Goal: Task Accomplishment & Management: Manage account settings

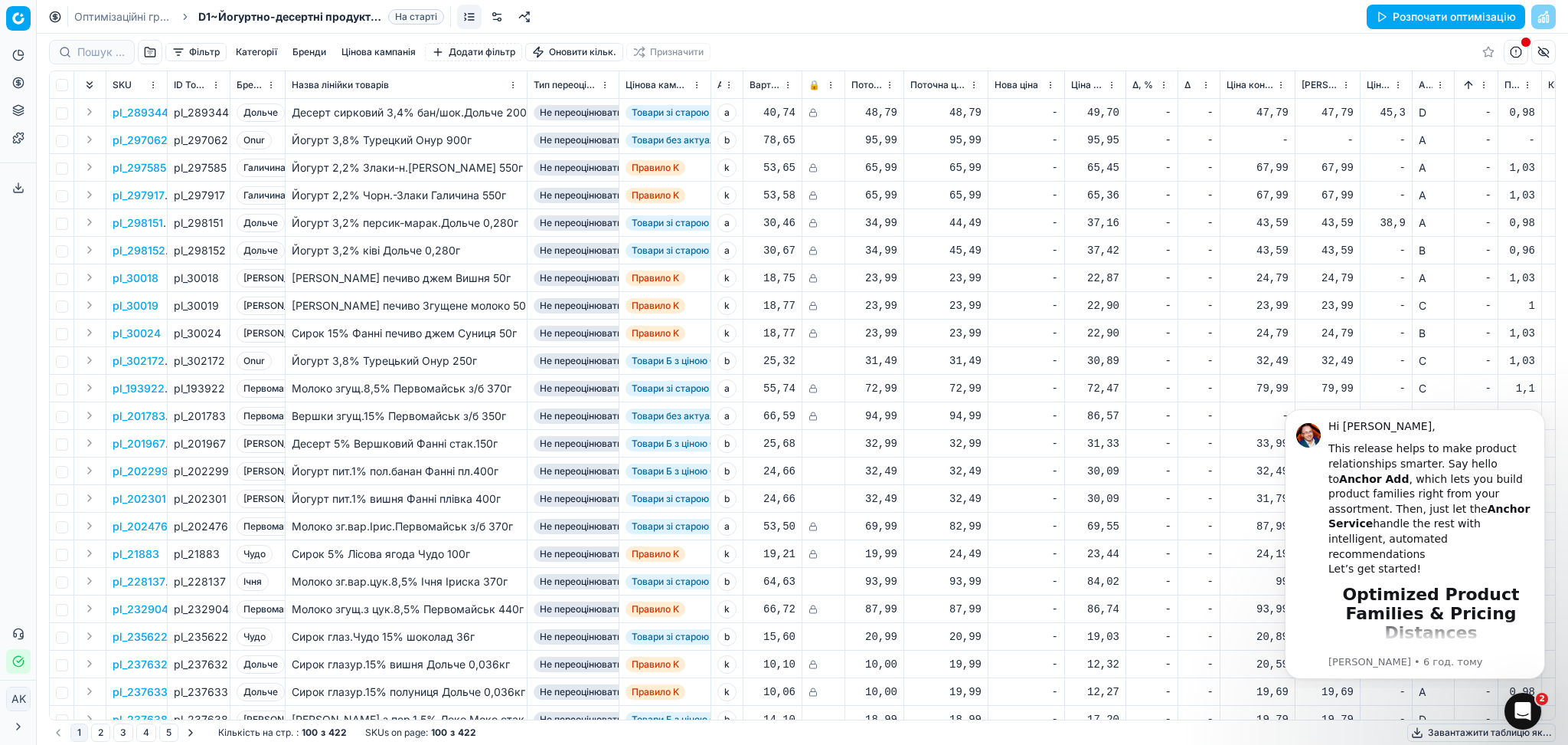
click at [90, 10] on link "Оптимізаційні групи" at bounding box center [123, 17] width 98 height 15
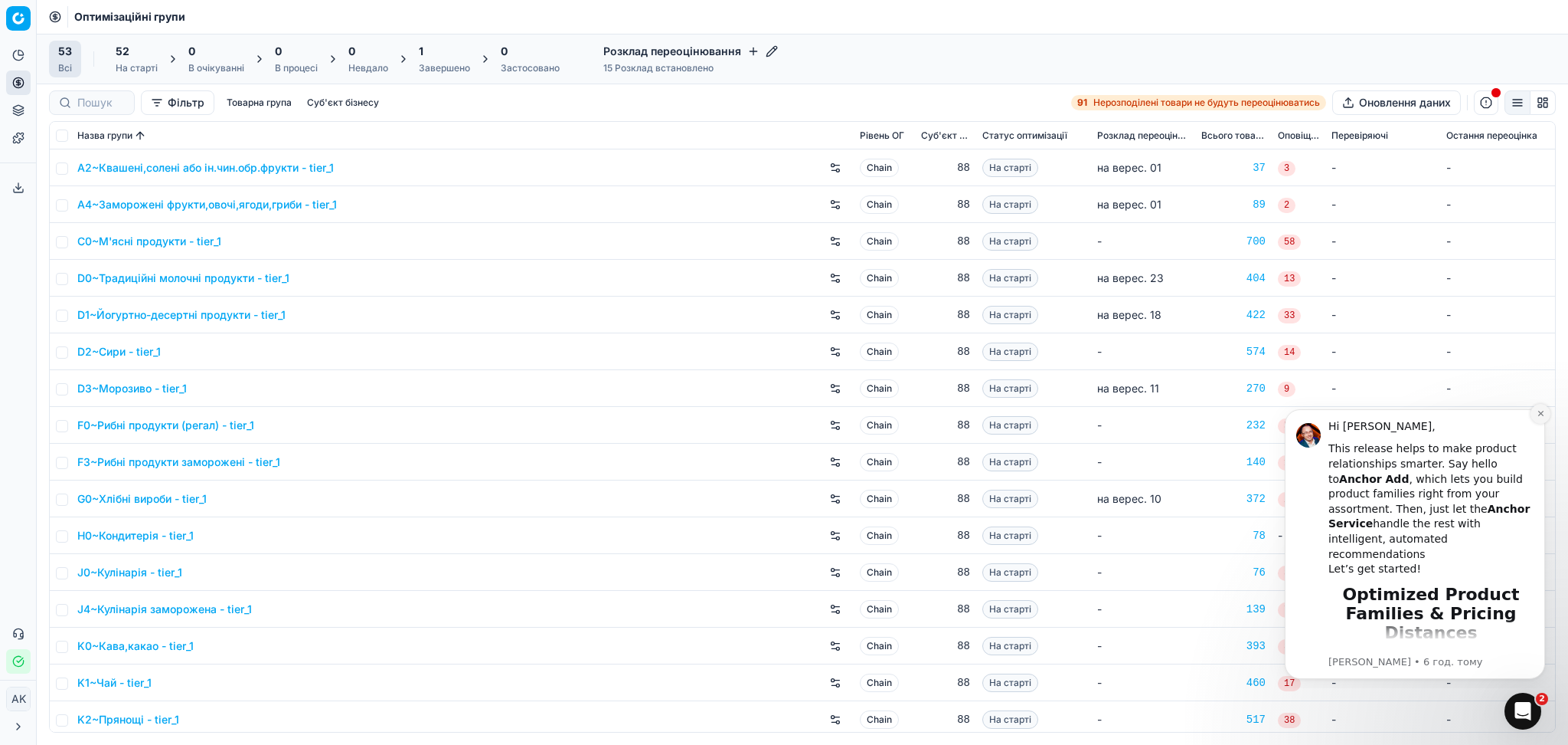
click at [1536, 412] on icon "Dismiss notification" at bounding box center [1540, 412] width 9 height 9
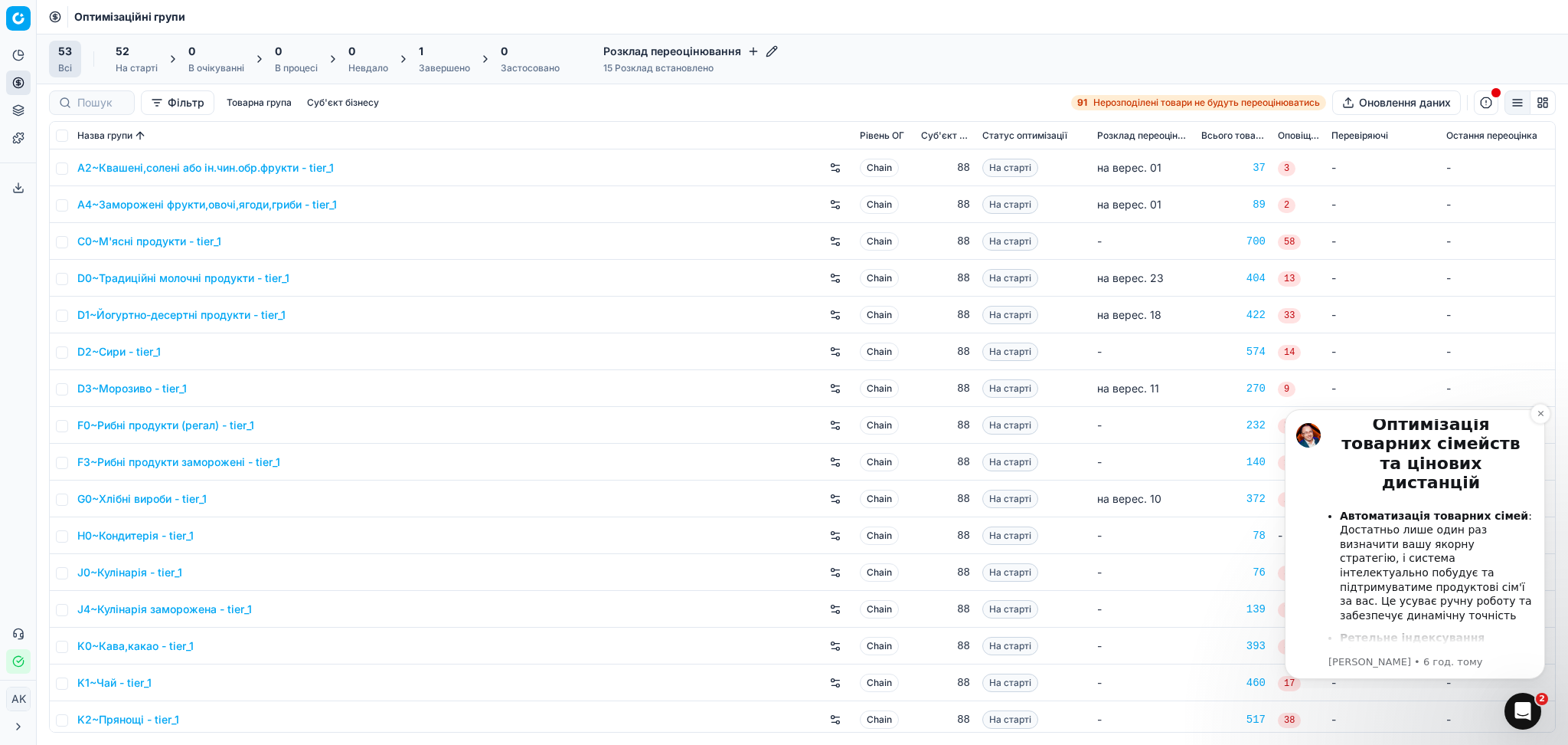
scroll to position [203, 0]
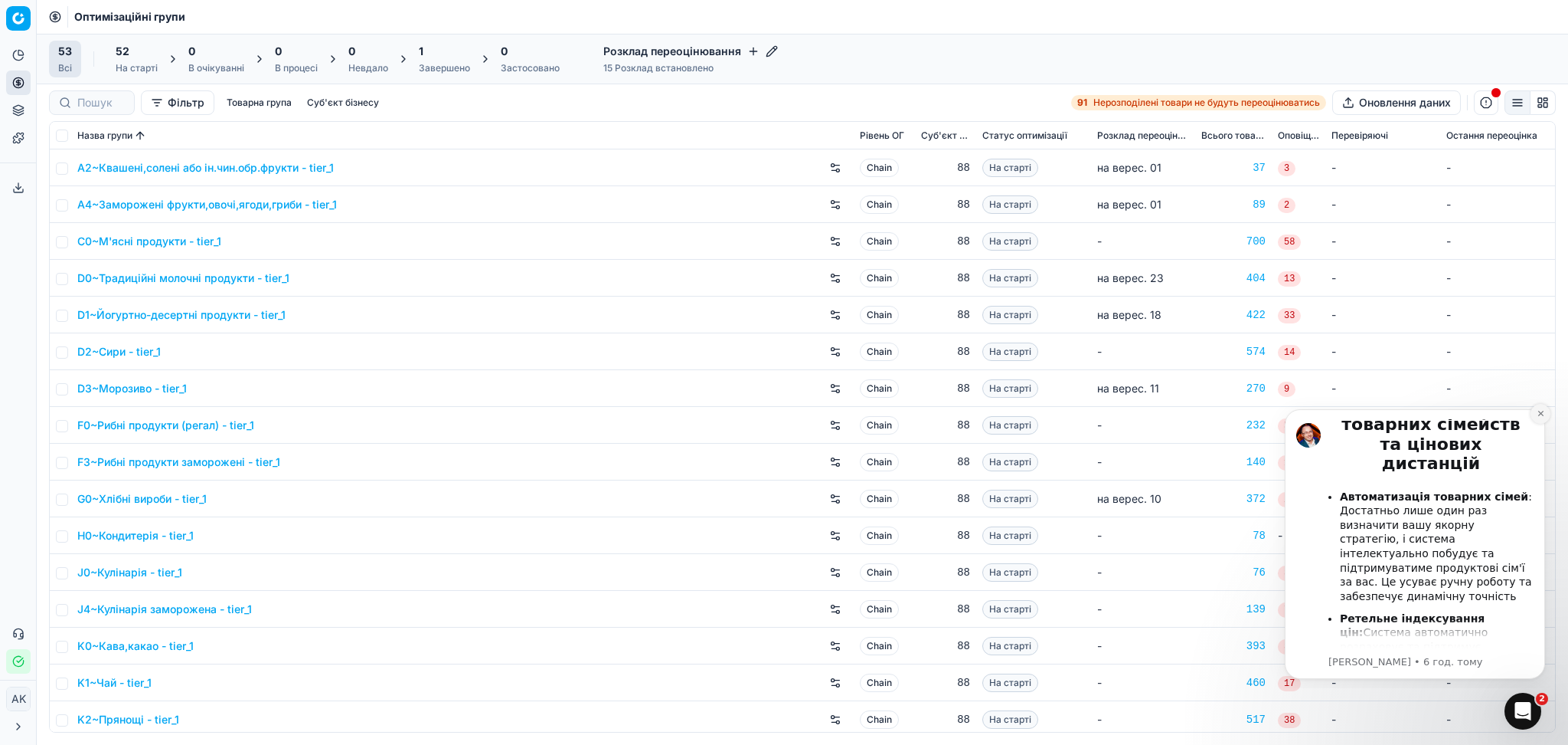
click at [1540, 412] on icon "Dismiss notification" at bounding box center [1540, 413] width 6 height 6
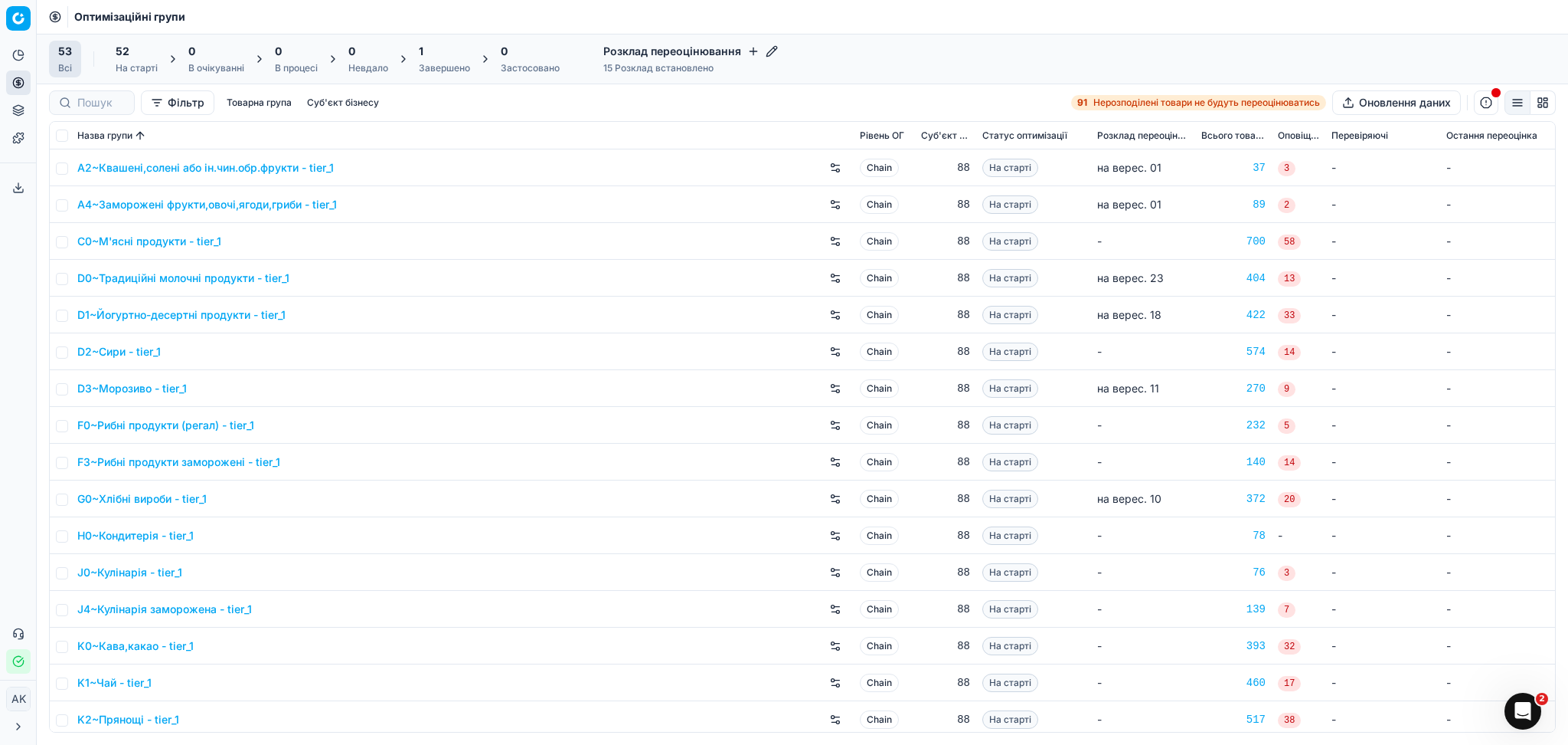
click at [443, 51] on div "1" at bounding box center [444, 51] width 51 height 15
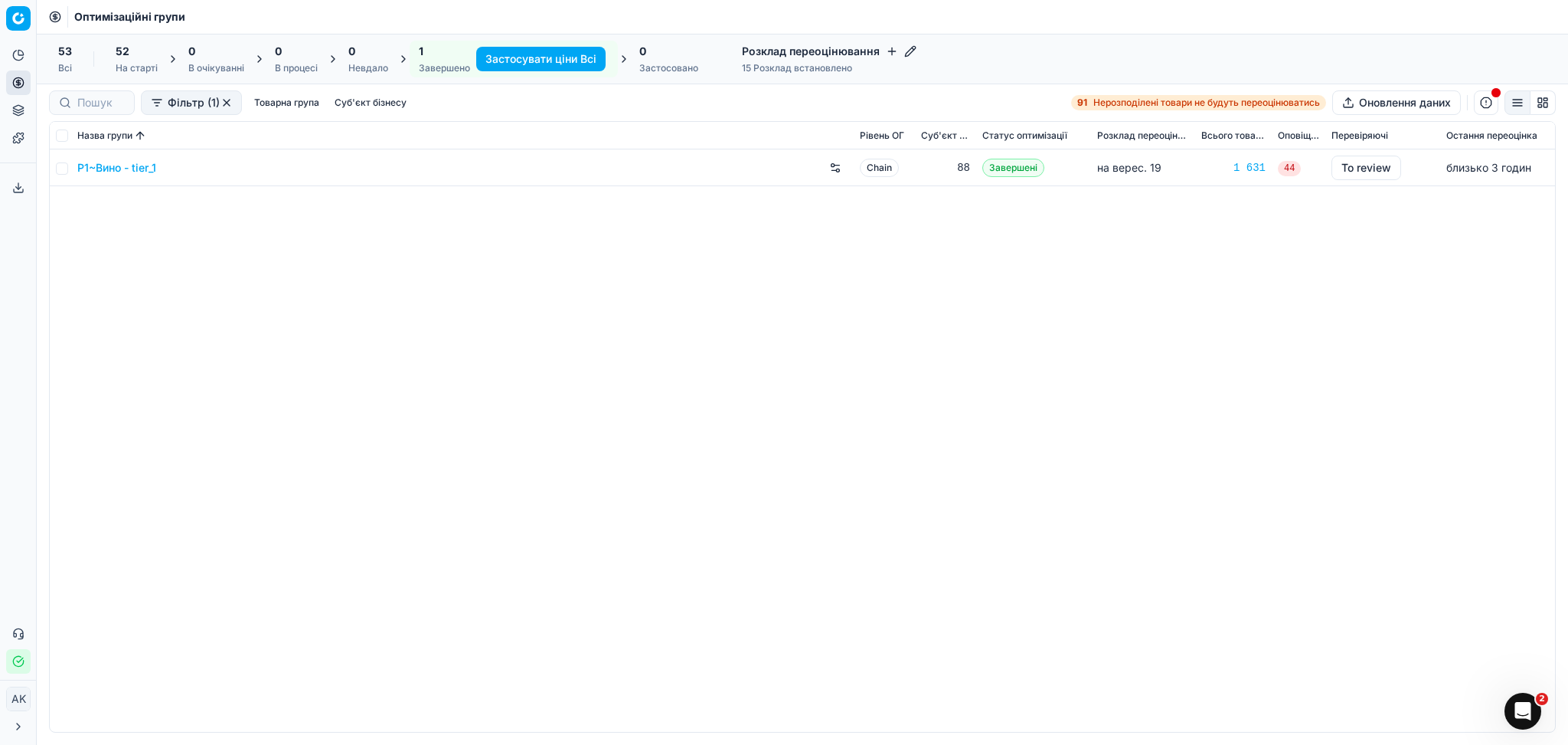
click at [115, 173] on link "P1~Вино - tier_1" at bounding box center [117, 168] width 79 height 15
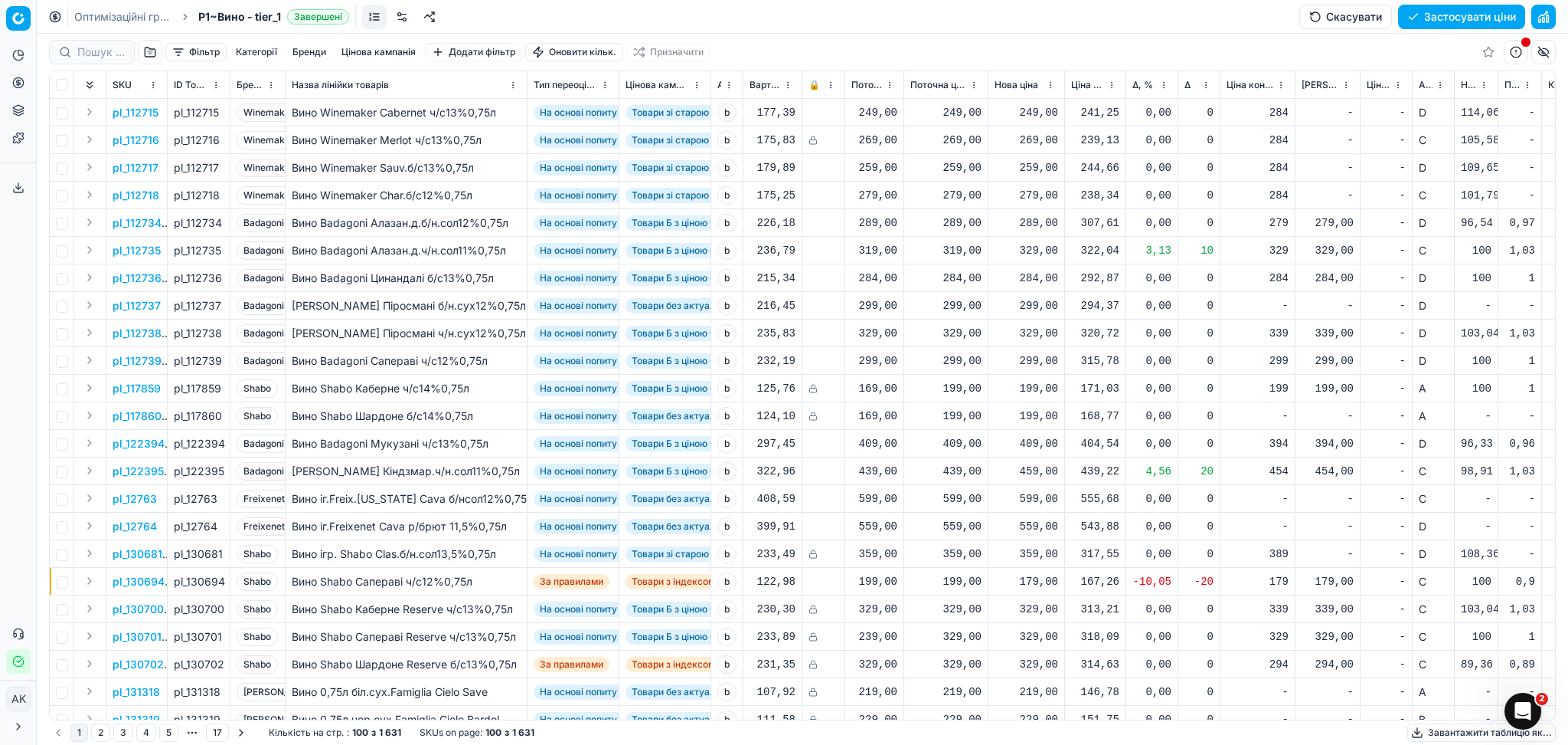
click at [387, 50] on button "Цінова кампанія" at bounding box center [379, 52] width 87 height 18
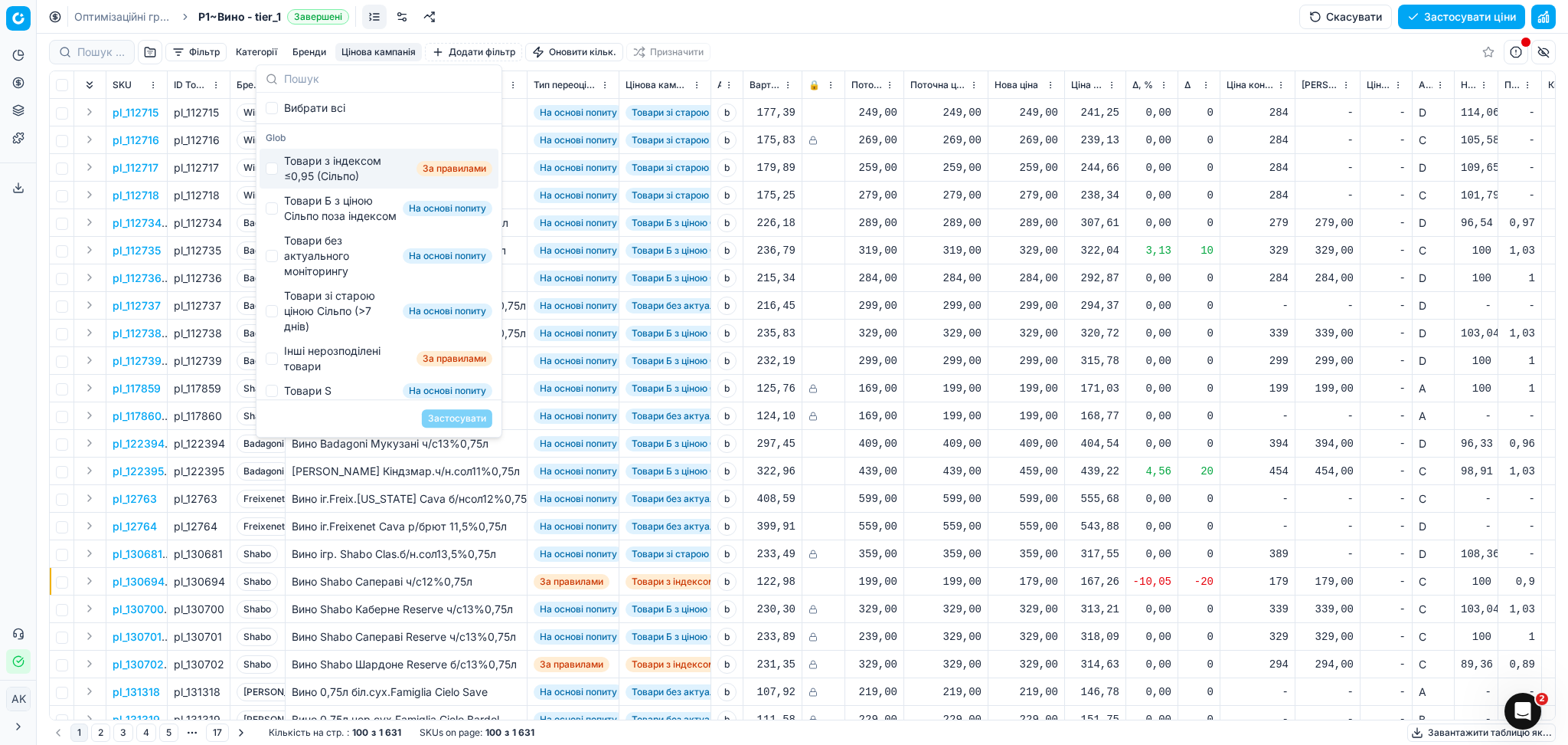
click at [343, 159] on div "Товари з індексом ≤0,95 (Сільпо)" at bounding box center [347, 169] width 126 height 31
checkbox input "true"
click at [442, 413] on button "Застосувати" at bounding box center [457, 417] width 70 height 18
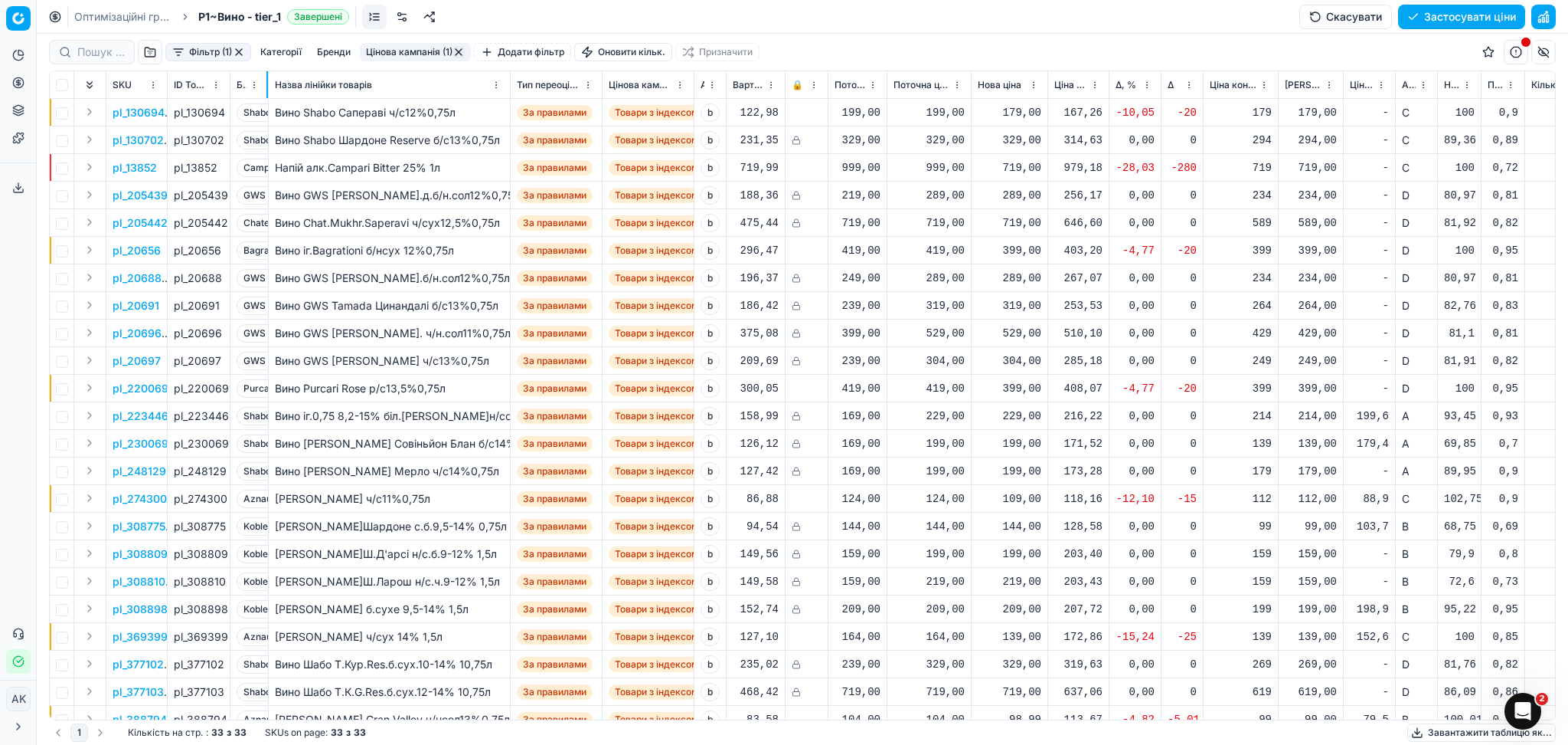
drag, startPoint x: 283, startPoint y: 79, endPoint x: 267, endPoint y: 76, distance: 16.3
click at [267, 76] on div at bounding box center [268, 85] width 2 height 27
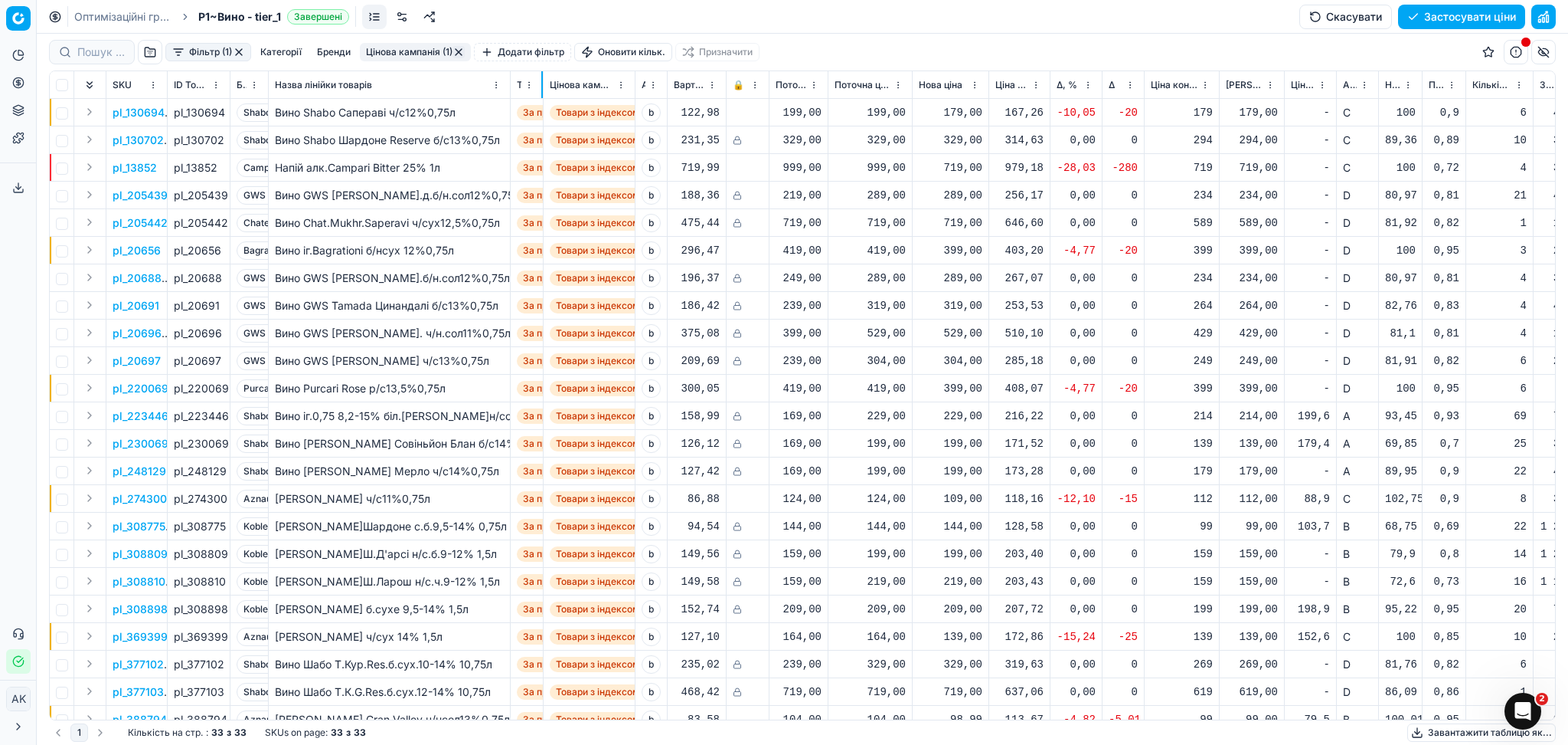
drag, startPoint x: 600, startPoint y: 81, endPoint x: 542, endPoint y: 66, distance: 59.9
click at [542, 66] on div "Фільтр (1) Категорії [PERSON_NAME] кампанія (1) Додати фільтр Оновити кільк. Пр…" at bounding box center [802, 389] width 1531 height 711
click at [145, 170] on p "pl_13852" at bounding box center [135, 168] width 44 height 15
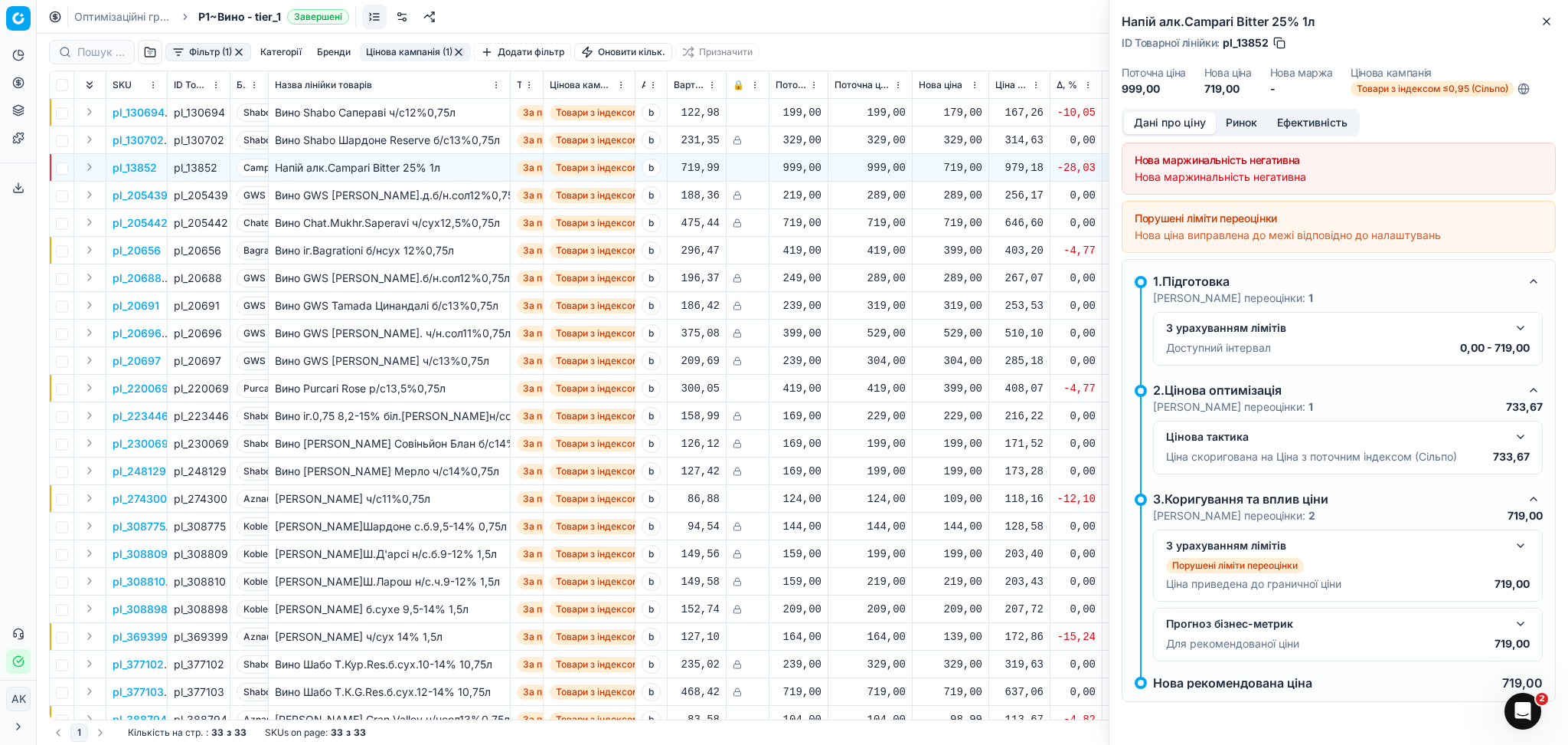
click at [1532, 282] on button "button" at bounding box center [1533, 280] width 18 height 18
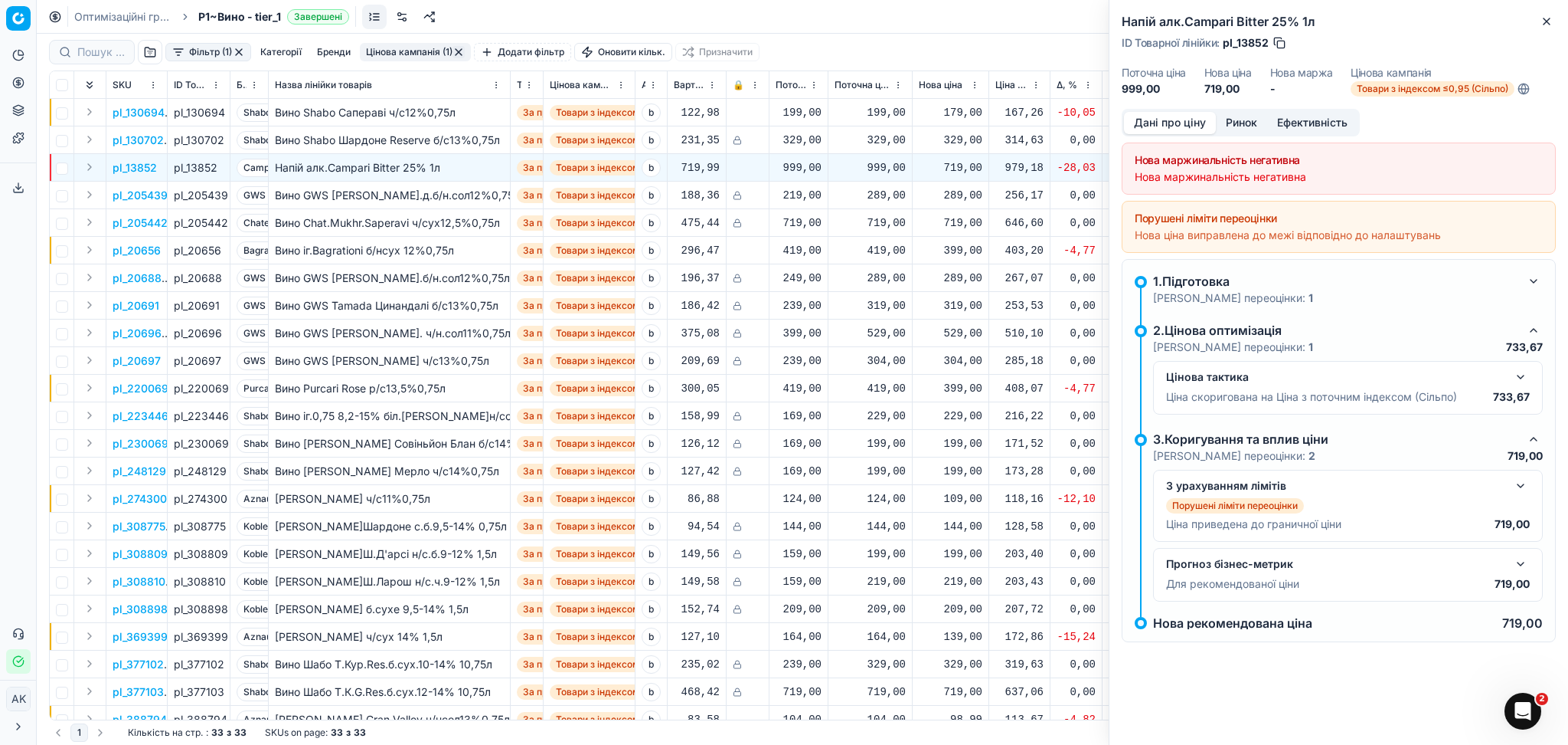
click at [1238, 120] on button "Ринок" at bounding box center [1241, 122] width 51 height 22
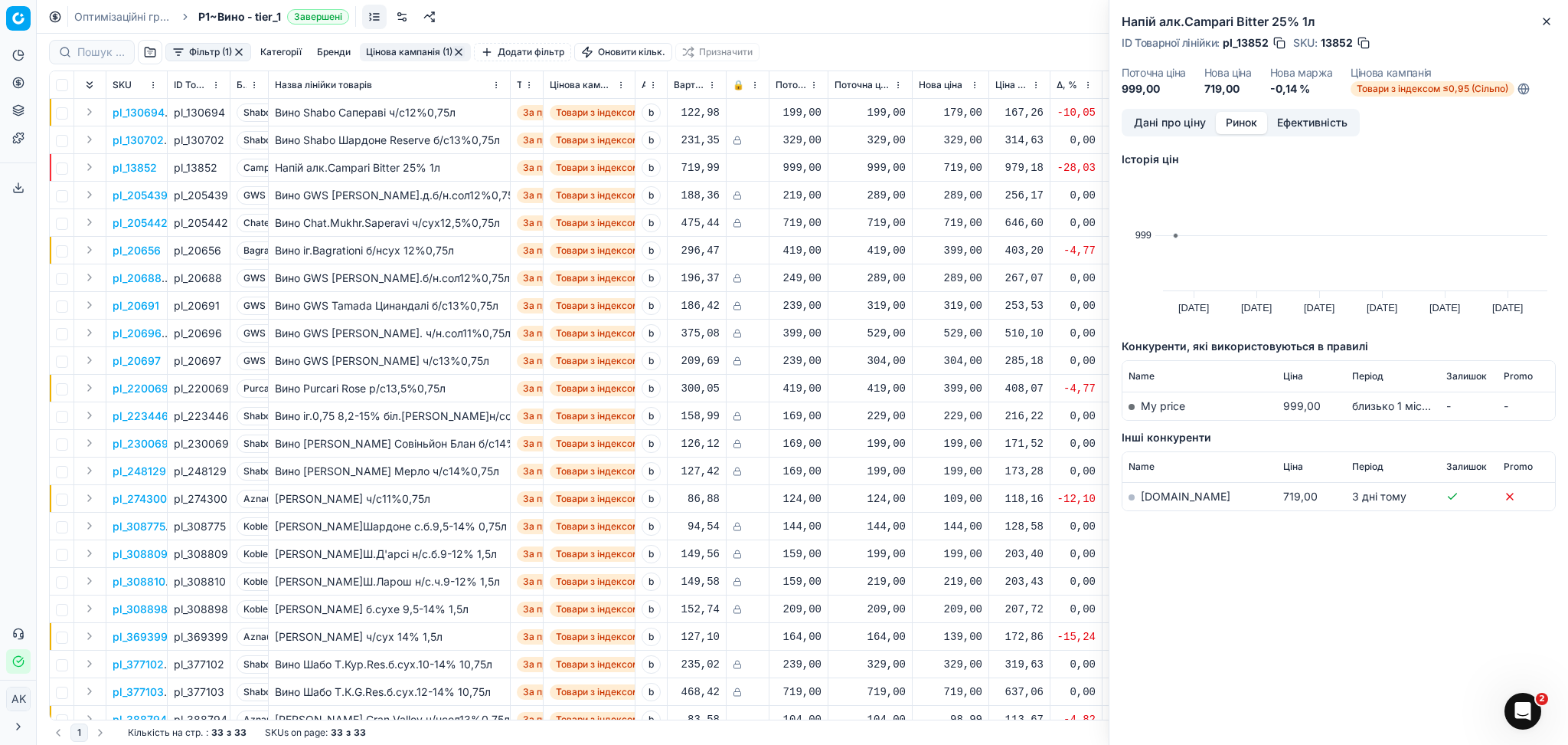
click at [1166, 496] on link "[DOMAIN_NAME]" at bounding box center [1185, 496] width 90 height 13
click at [1551, 24] on icon "button" at bounding box center [1546, 21] width 13 height 13
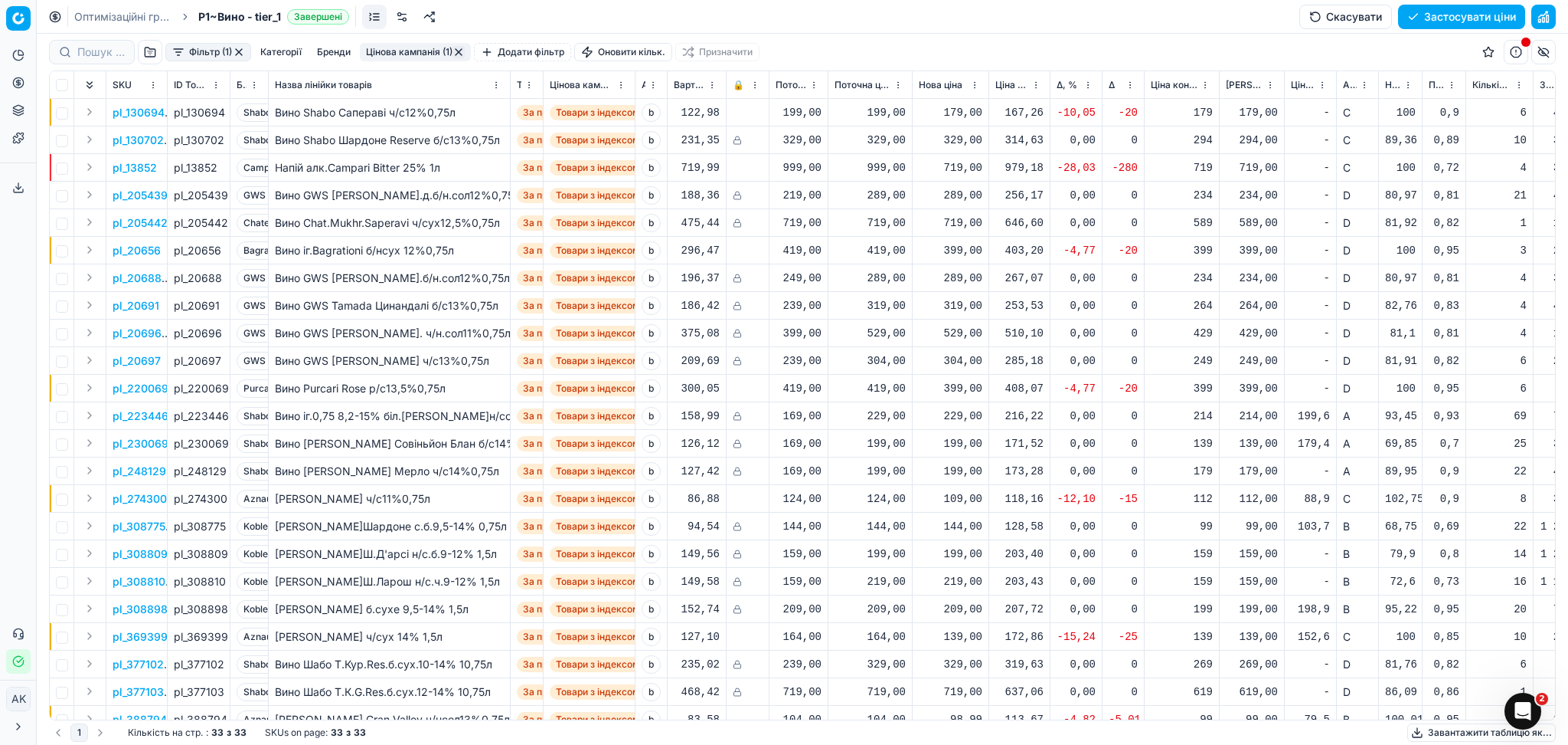
click at [936, 173] on div "719,00" at bounding box center [951, 168] width 64 height 15
drag, startPoint x: 1012, startPoint y: 306, endPoint x: 864, endPoint y: 306, distance: 148.0
click at [872, 306] on dl "Поточна: 999,00 Оптимум: 719,00 Вручну: 719.00" at bounding box center [951, 271] width 221 height 99
type input "999.00"
click at [150, 114] on p "pl_130694" at bounding box center [139, 113] width 52 height 15
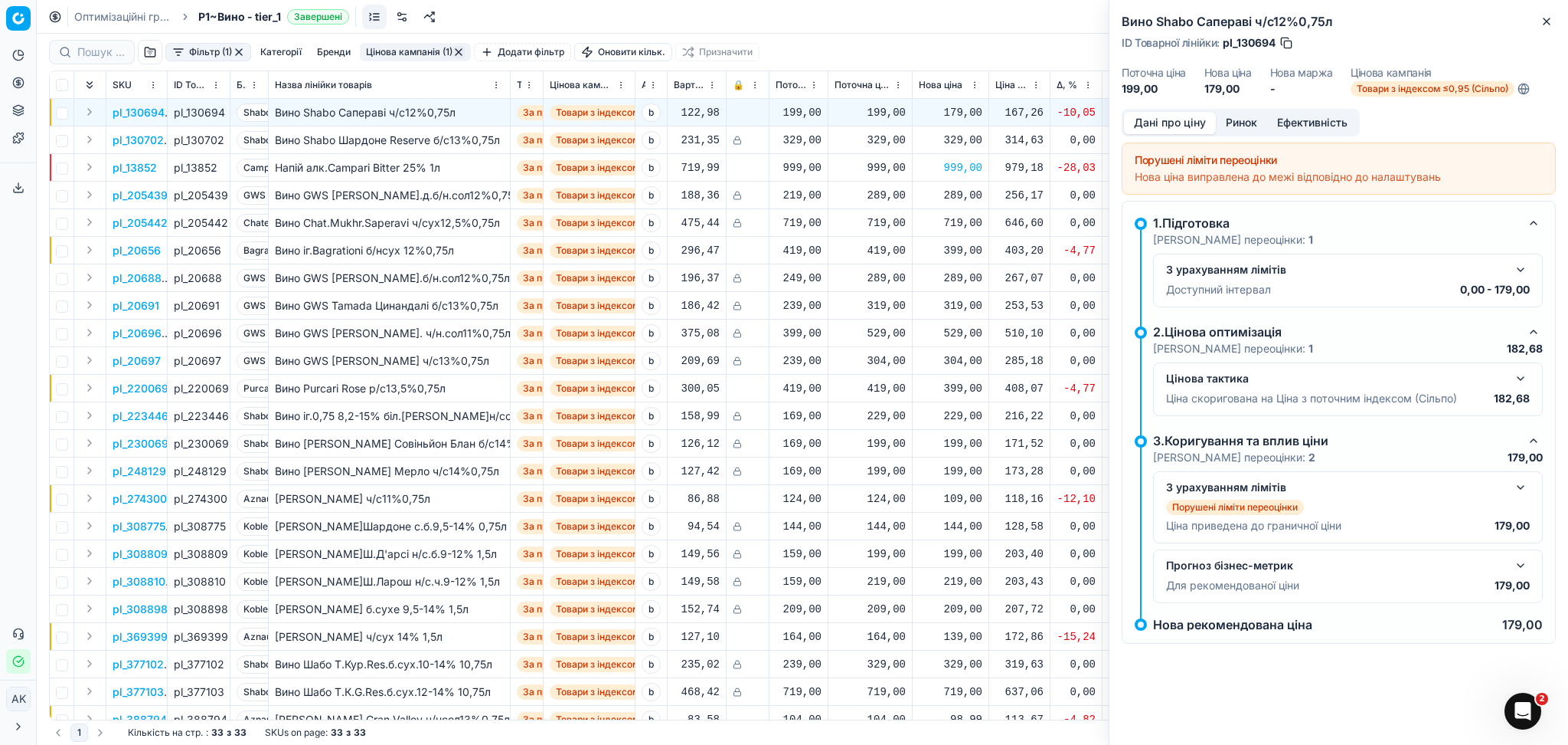
click at [1244, 127] on button "Ринок" at bounding box center [1241, 122] width 51 height 22
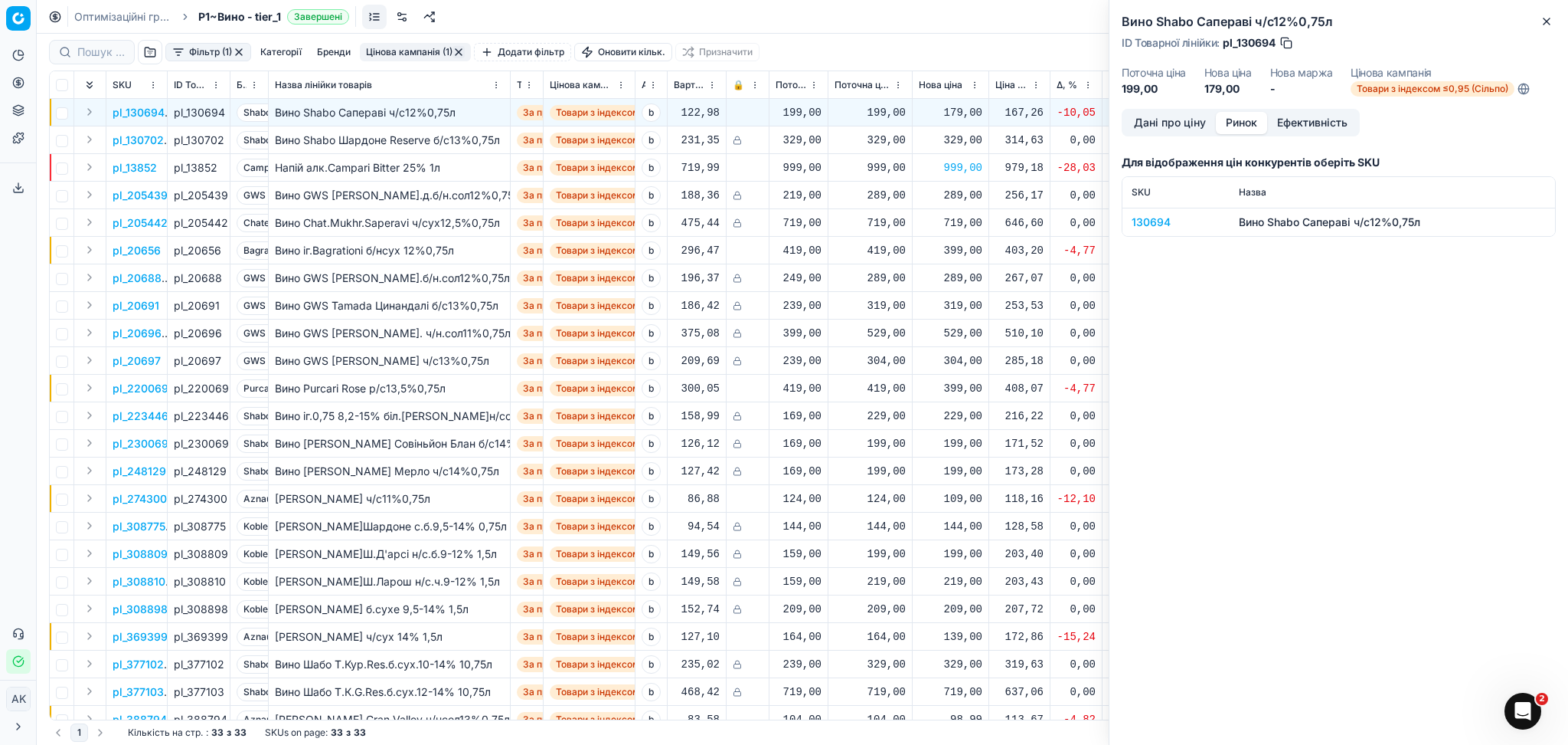
click at [1150, 219] on div "130694" at bounding box center [1176, 223] width 89 height 15
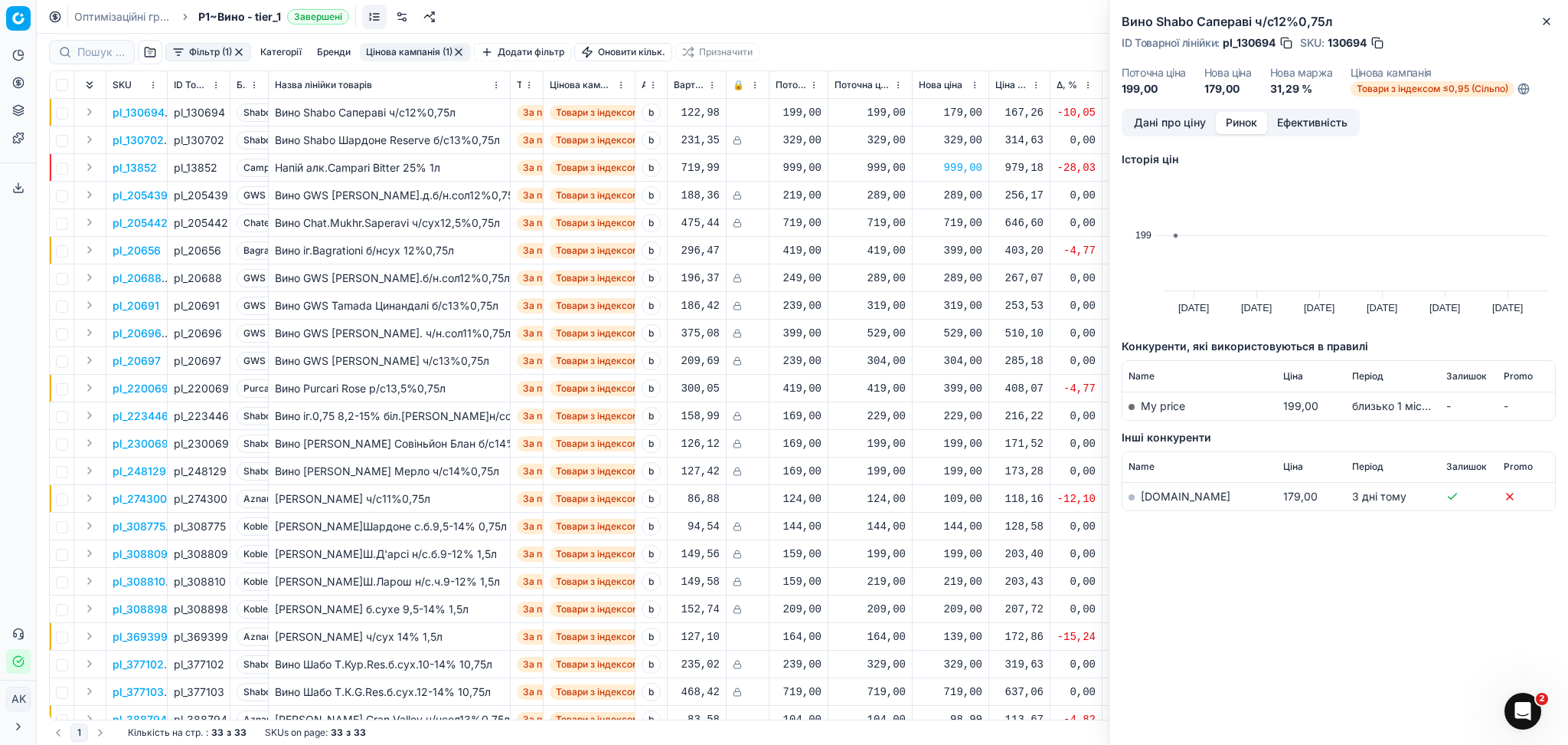
click at [1155, 503] on td "[DOMAIN_NAME]" at bounding box center [1199, 496] width 155 height 28
click at [1155, 497] on link "[DOMAIN_NAME]" at bounding box center [1185, 496] width 90 height 13
click at [1553, 16] on button "Close" at bounding box center [1546, 21] width 18 height 18
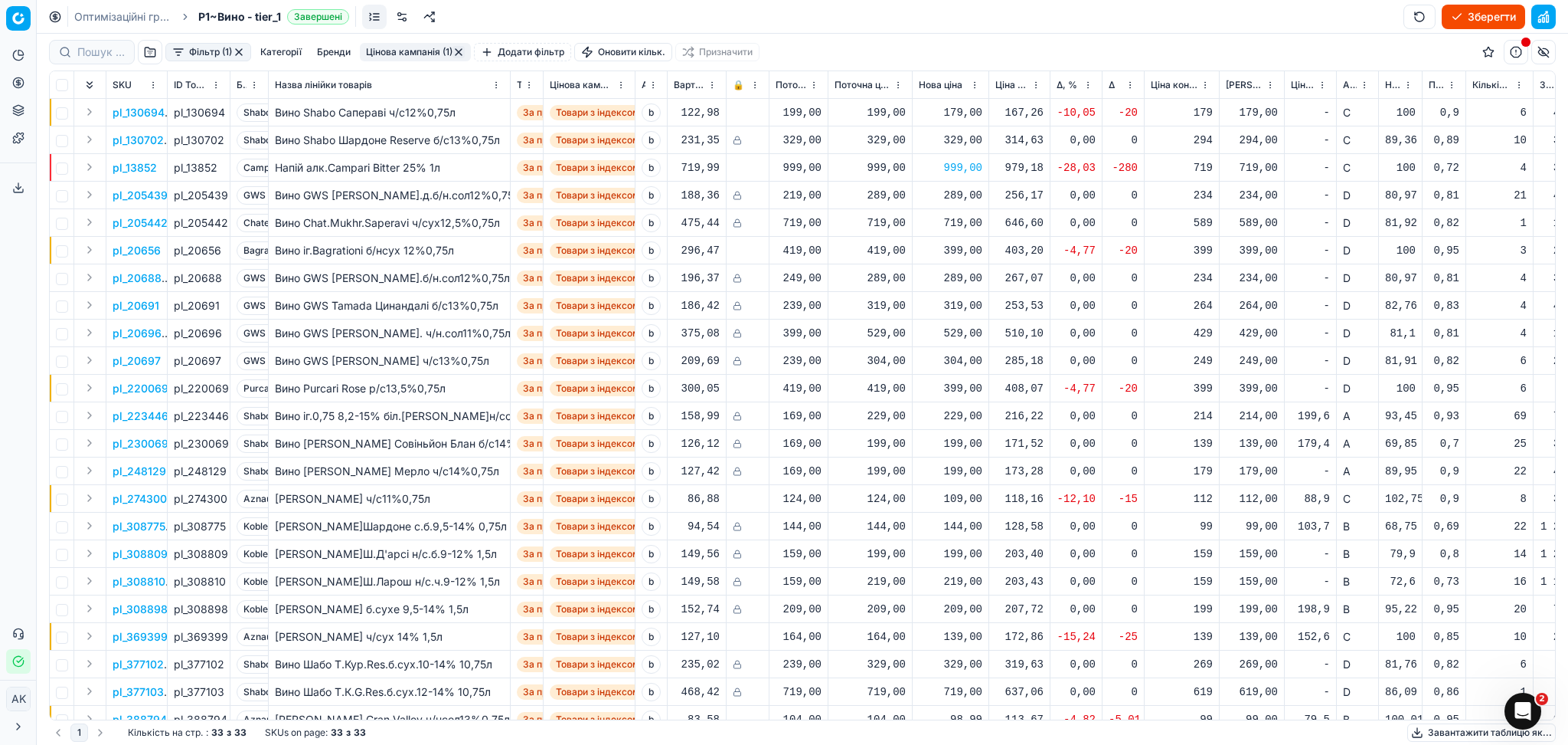
click at [966, 109] on div "179,00" at bounding box center [951, 113] width 64 height 15
drag, startPoint x: 998, startPoint y: 249, endPoint x: 889, endPoint y: 263, distance: 109.9
click at [894, 263] on dl "Поточна: 199,00 Оптимум: 179,00 Вручну: 179.00" at bounding box center [951, 216] width 221 height 99
type input "199.00"
click at [144, 247] on p "pl_20656" at bounding box center [137, 251] width 48 height 15
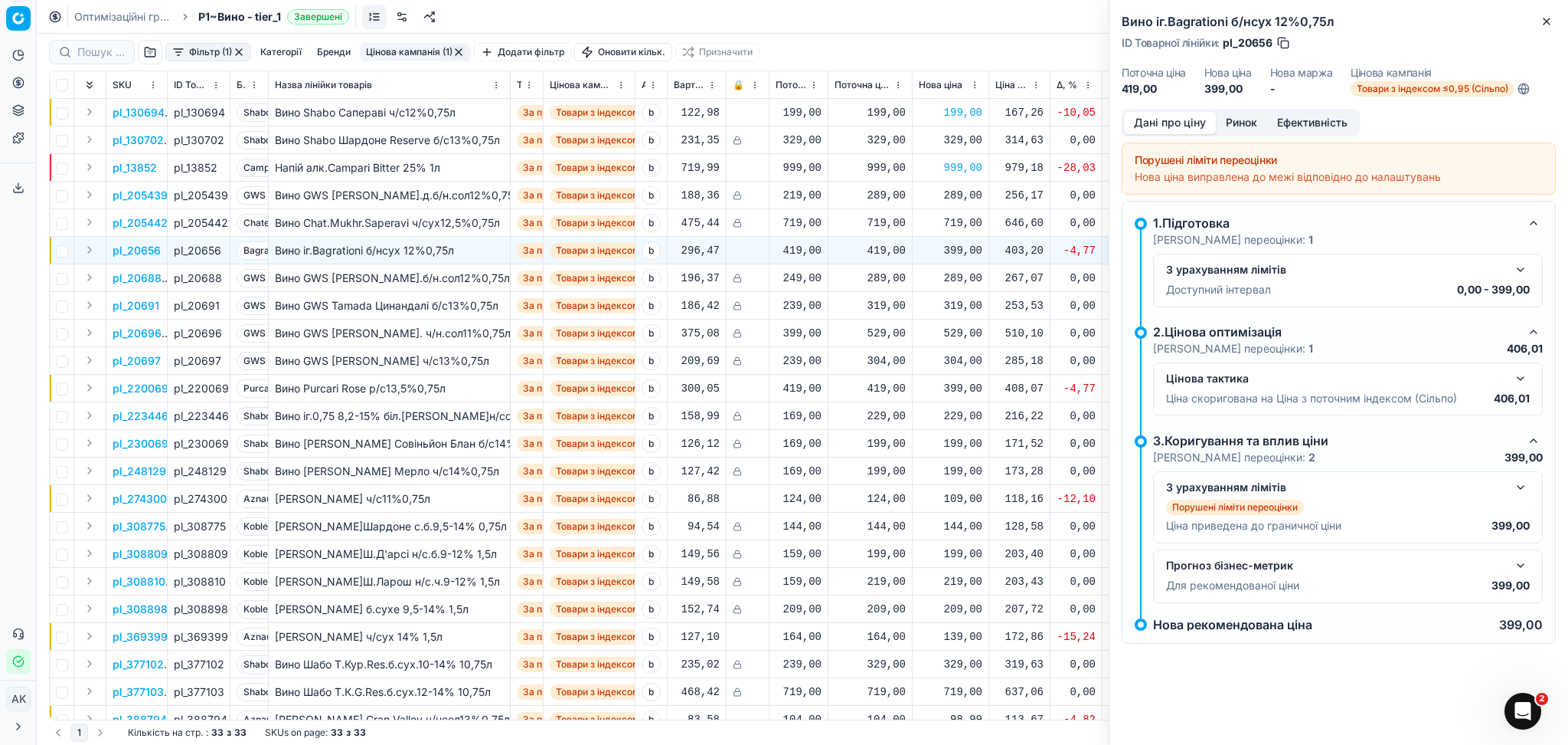
click at [1239, 121] on button "Ринок" at bounding box center [1241, 122] width 51 height 22
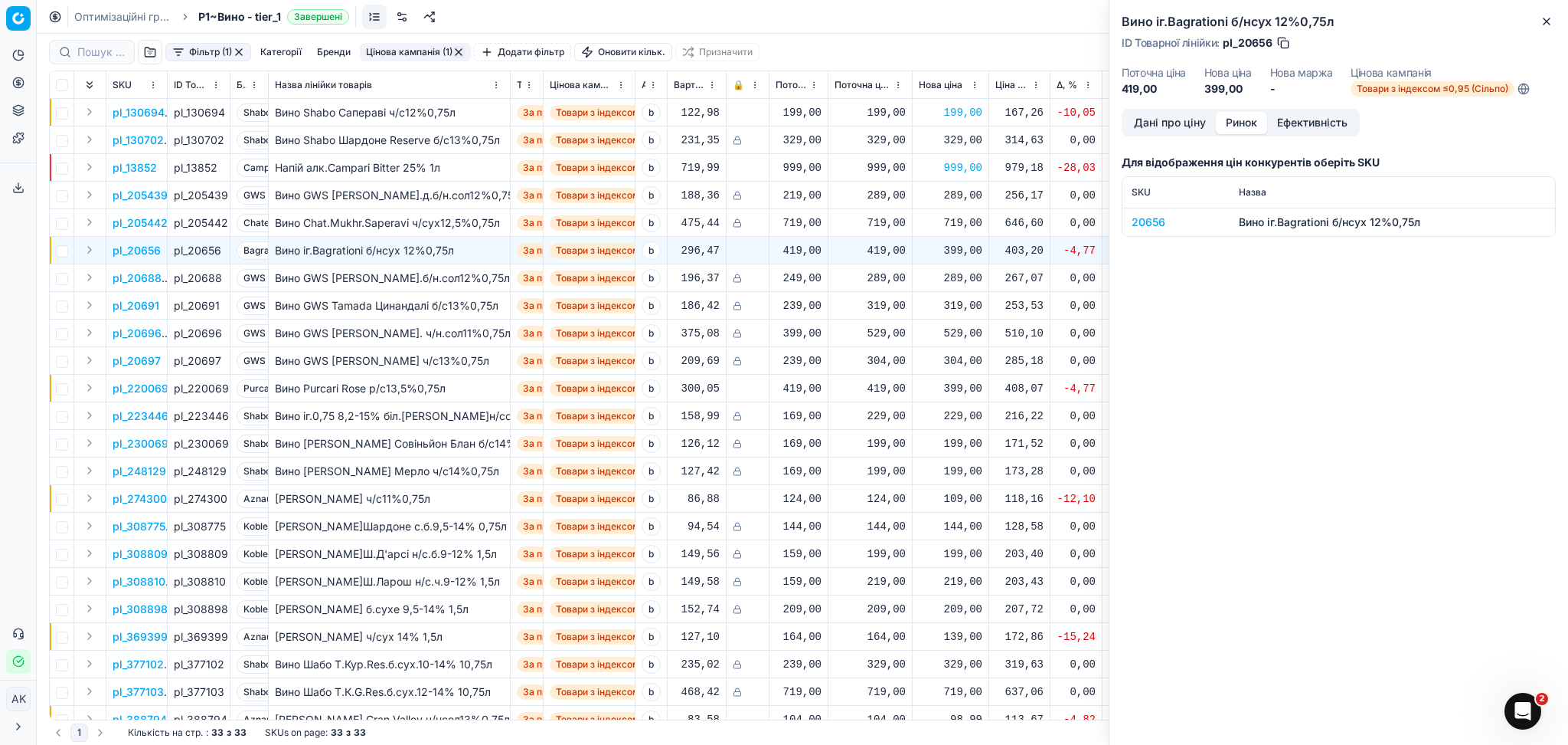
click at [1147, 215] on div "20656" at bounding box center [1176, 223] width 89 height 15
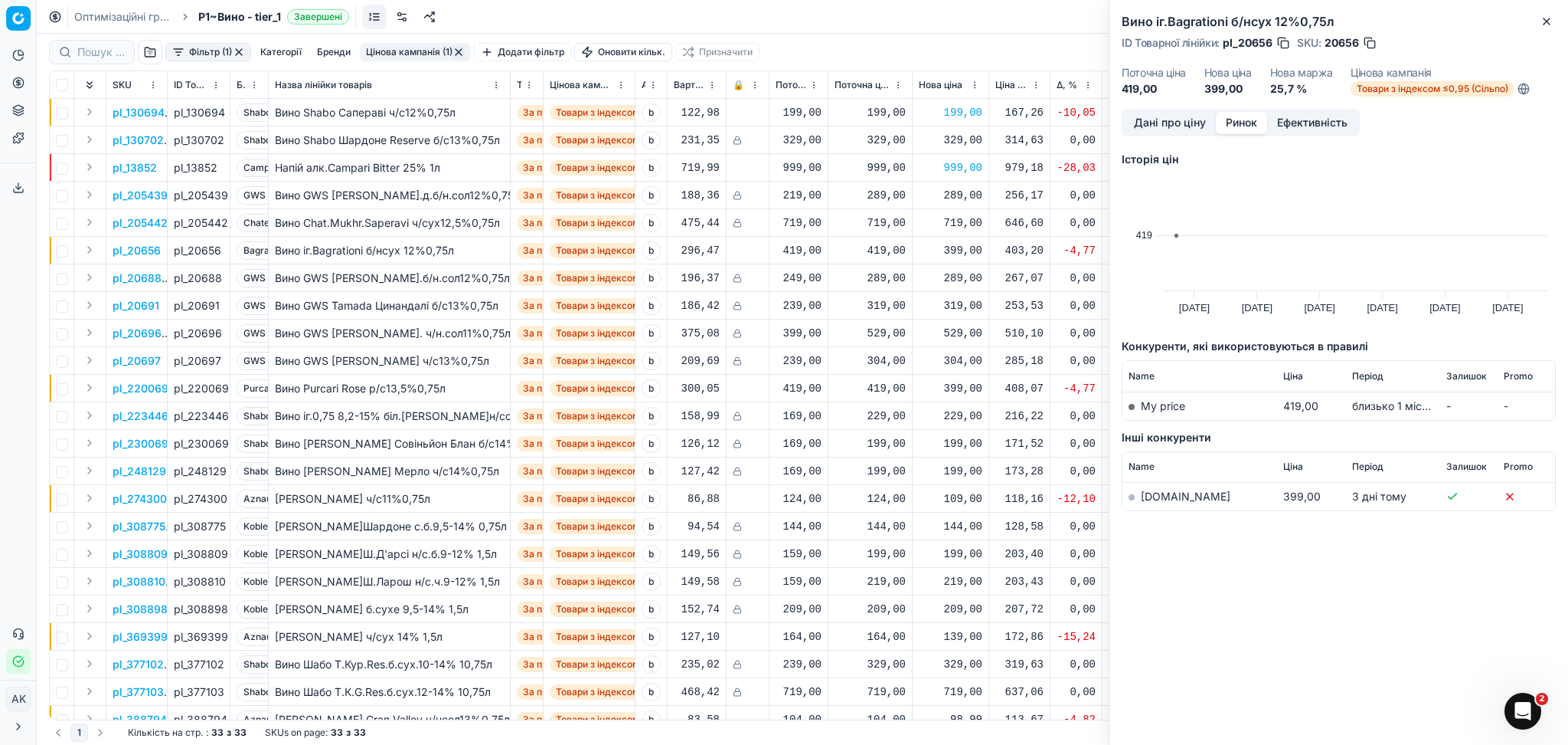
click at [1160, 493] on link "[DOMAIN_NAME]" at bounding box center [1185, 496] width 90 height 13
click at [1555, 14] on div "Вино іг.Bagrationi б/нсух 12%0,75л ID Товарної лінійки : pl_20656 SKU : 20656 П…" at bounding box center [1339, 54] width 458 height 109
click at [1551, 15] on icon "button" at bounding box center [1546, 21] width 13 height 13
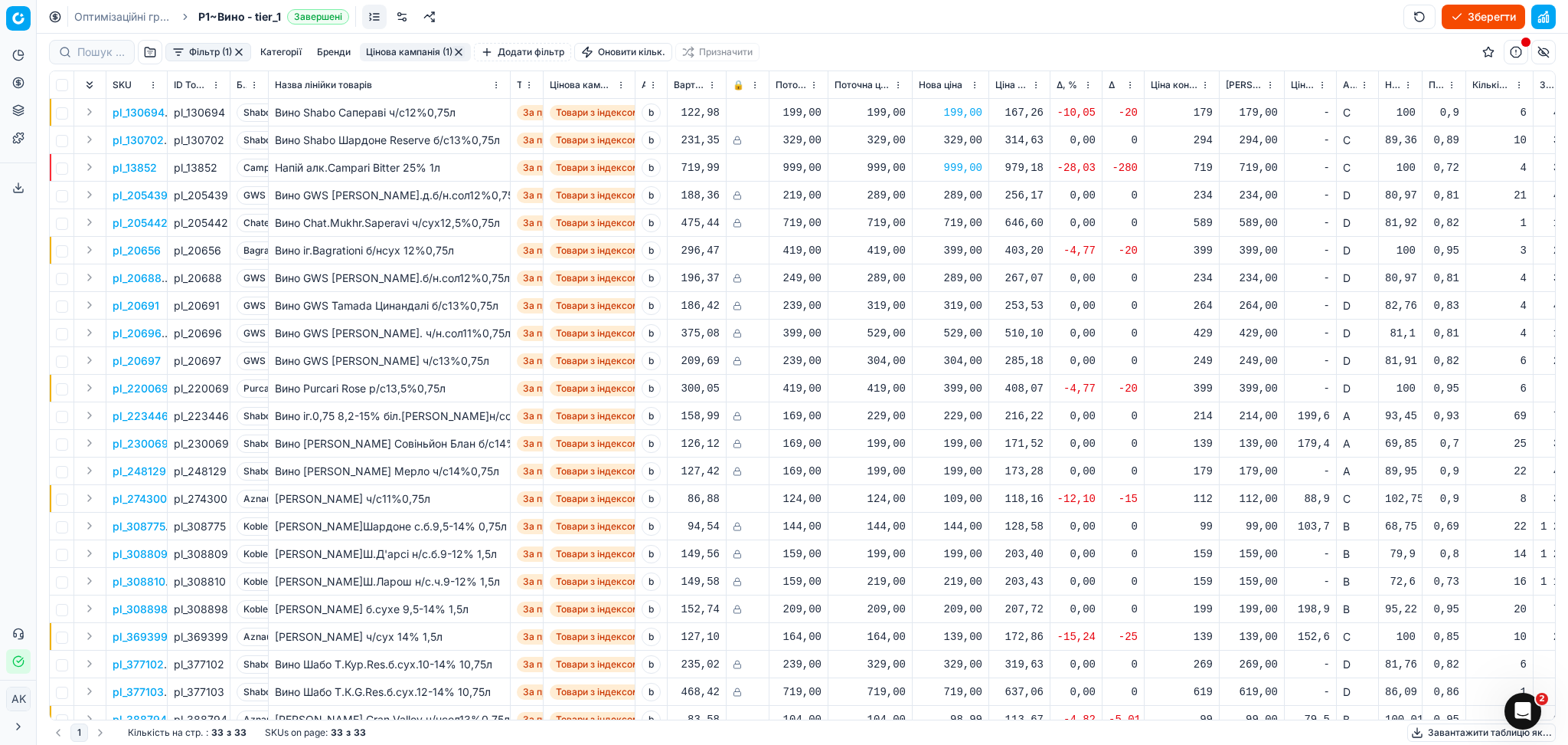
scroll to position [102, 0]
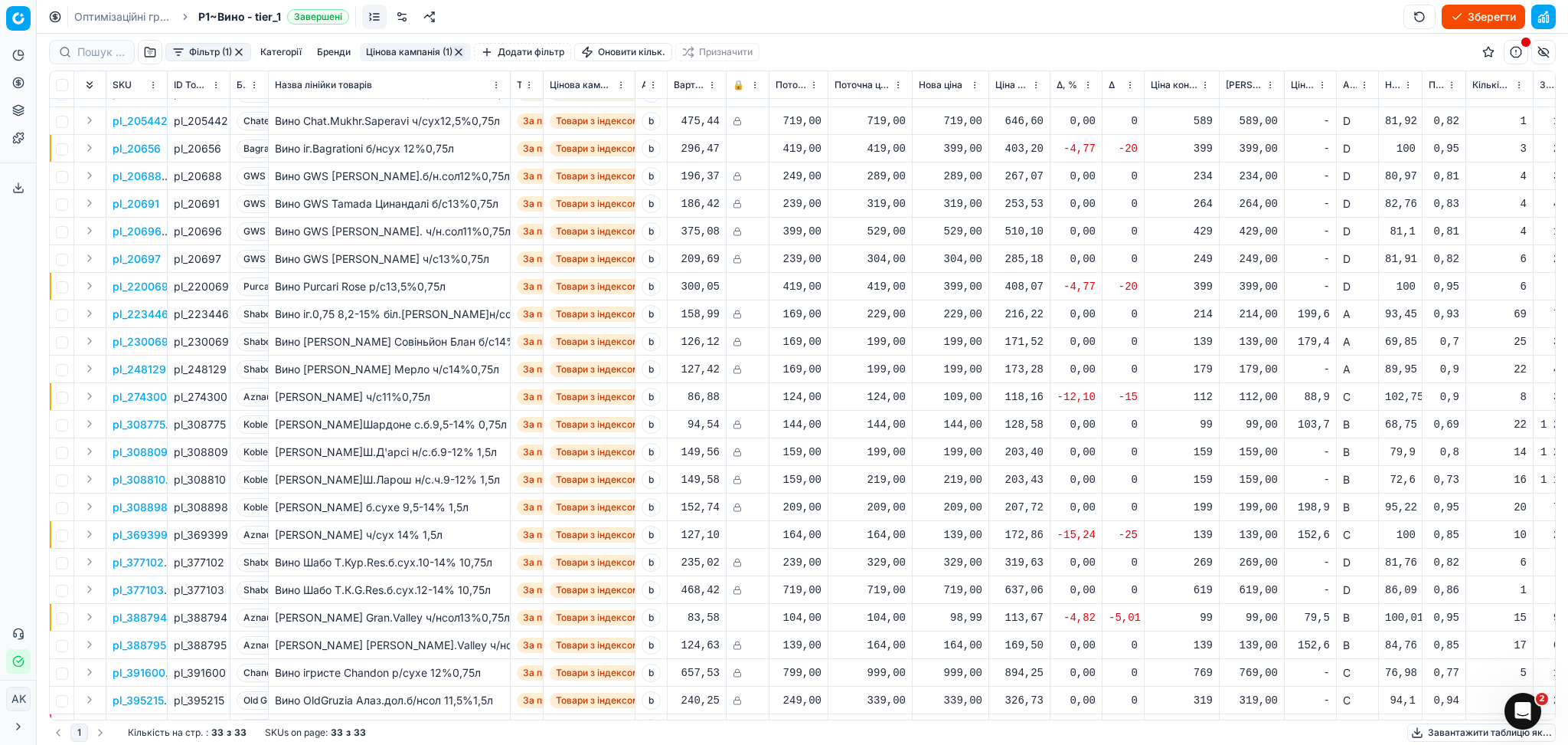
drag, startPoint x: 136, startPoint y: 285, endPoint x: 158, endPoint y: 284, distance: 22.0
click at [137, 285] on p "pl_220069" at bounding box center [141, 286] width 56 height 15
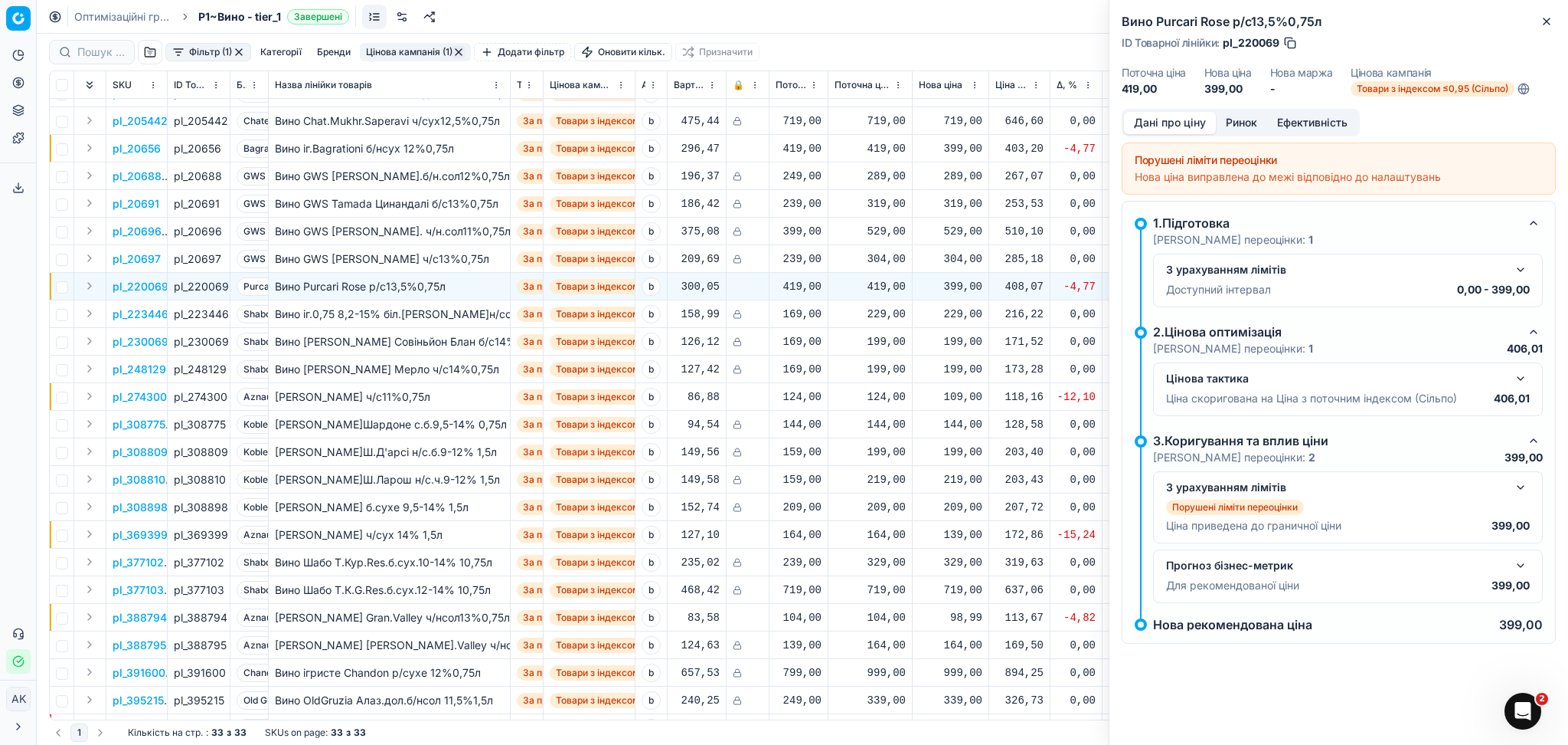
click at [1230, 127] on button "Ринок" at bounding box center [1241, 122] width 51 height 22
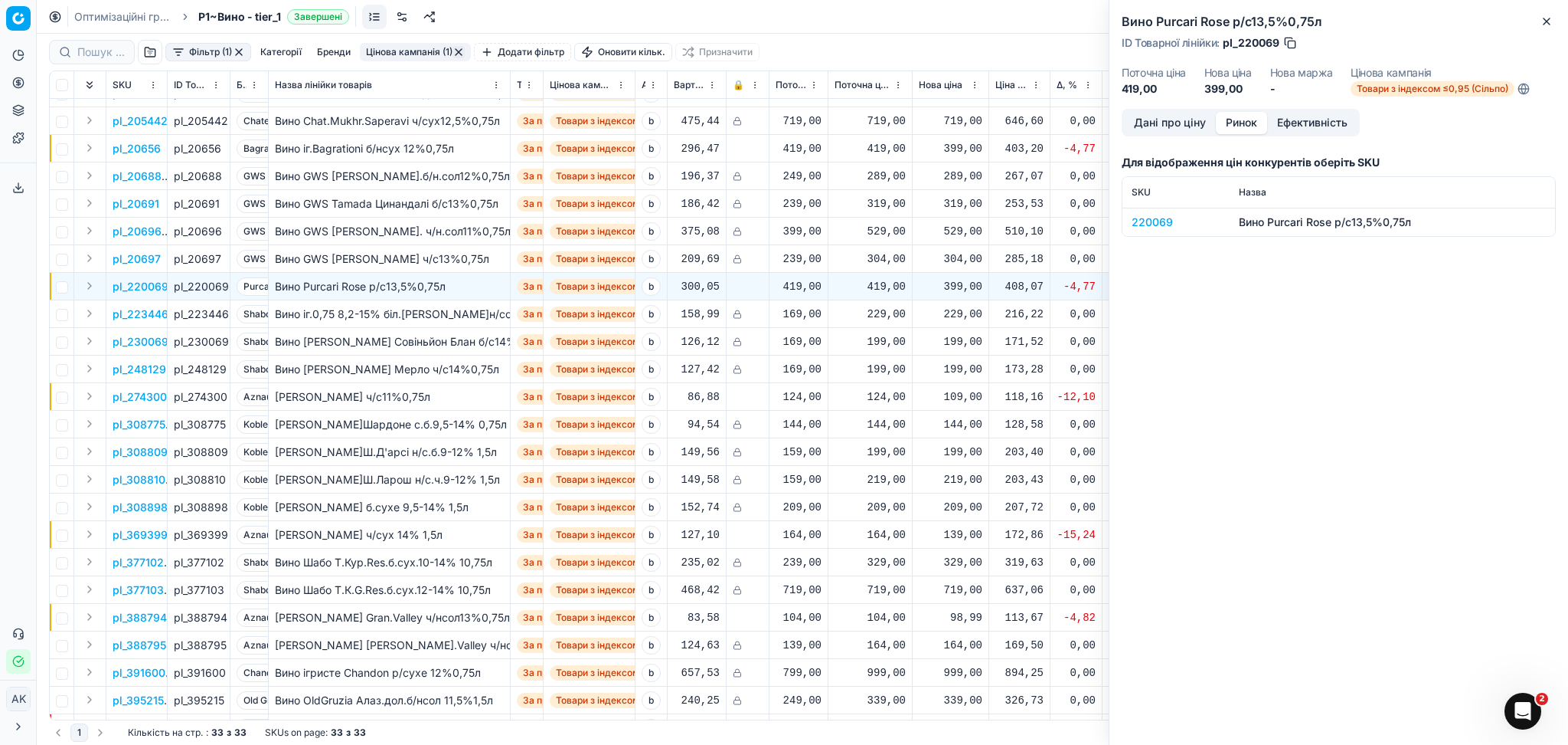
click at [1155, 211] on td "220069" at bounding box center [1175, 221] width 107 height 28
click at [1154, 219] on div "220069" at bounding box center [1176, 223] width 89 height 15
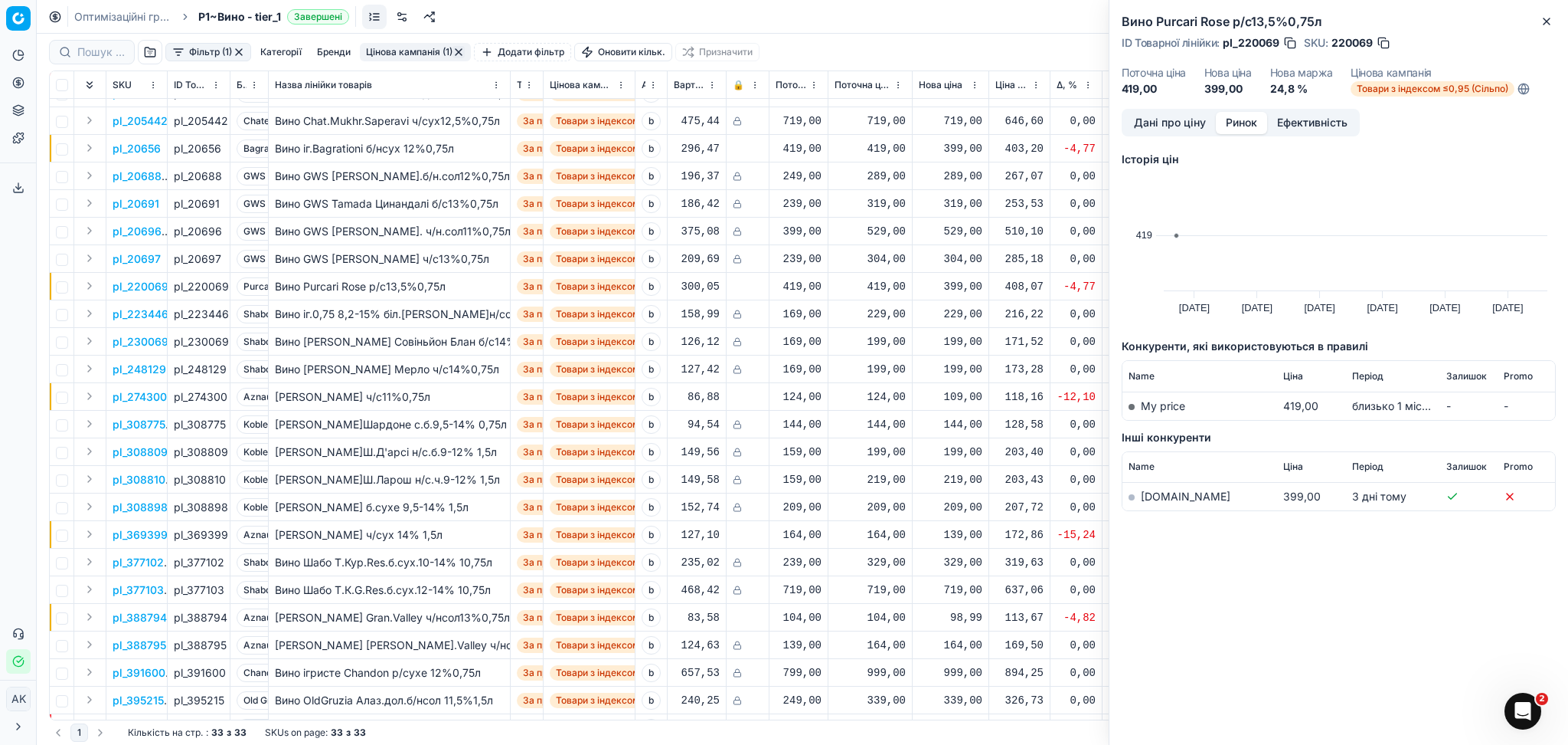
click at [1144, 497] on link "[DOMAIN_NAME]" at bounding box center [1185, 496] width 90 height 13
click at [1542, 21] on icon "button" at bounding box center [1546, 21] width 13 height 13
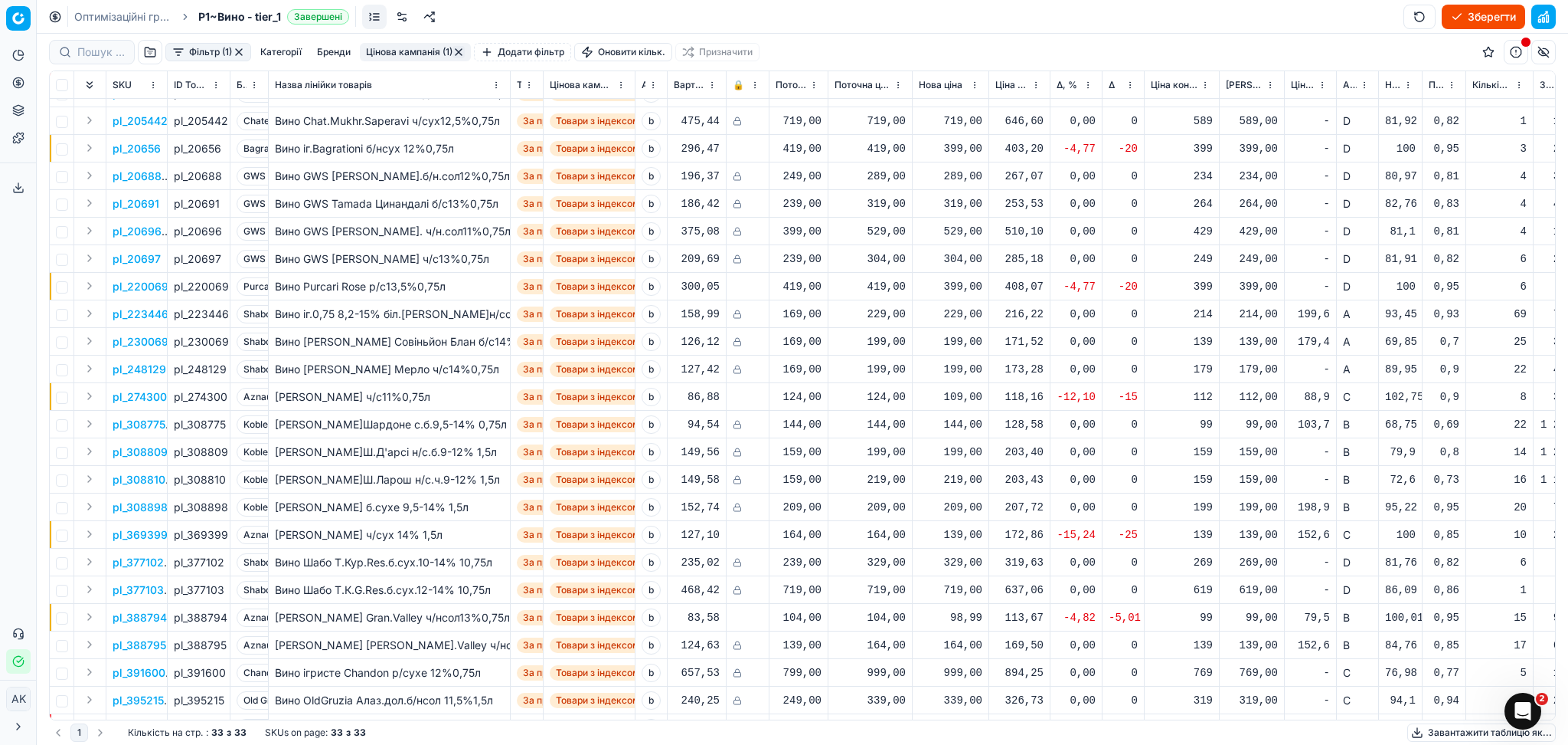
click at [155, 535] on p "pl_369399" at bounding box center [140, 535] width 55 height 15
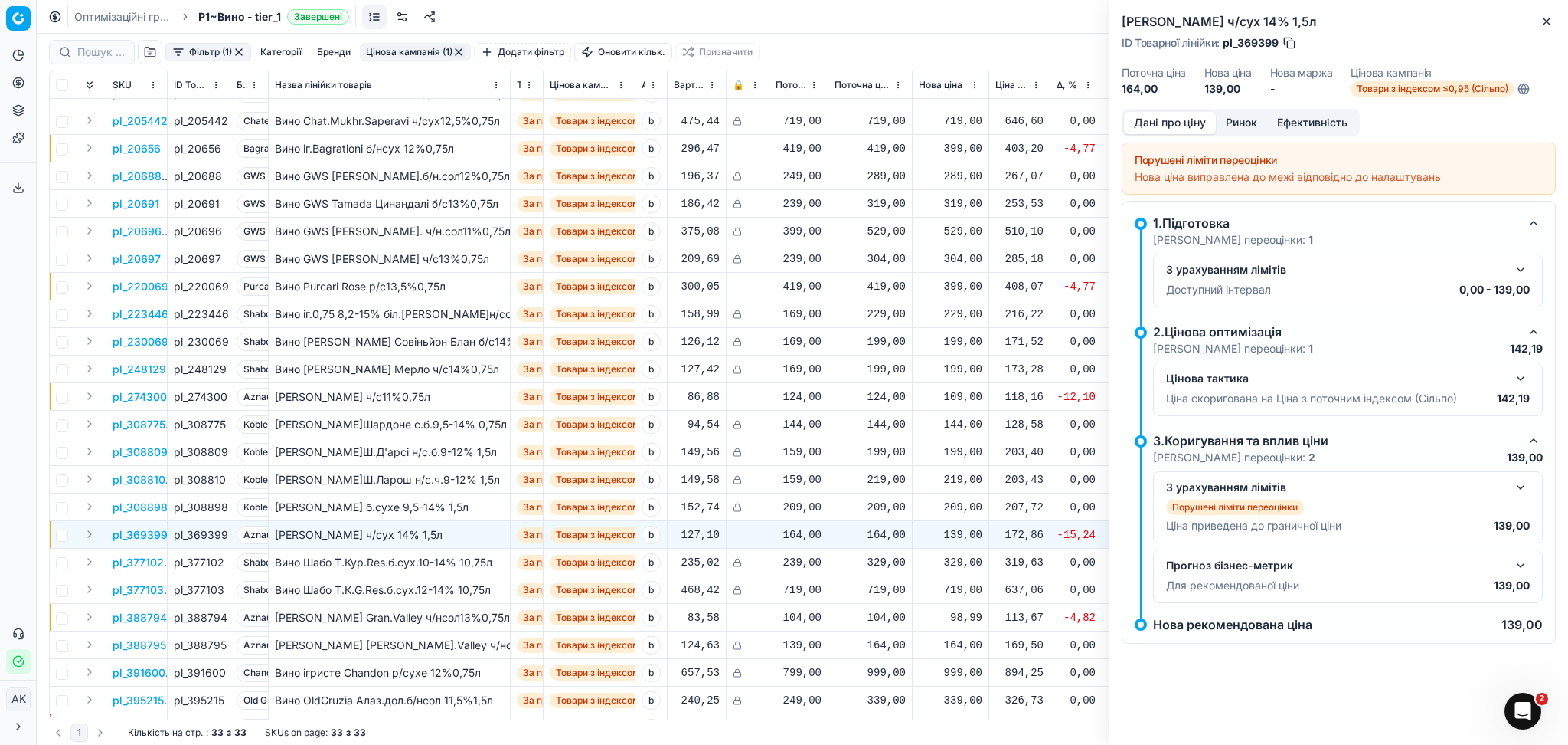
click at [1244, 121] on button "Ринок" at bounding box center [1241, 122] width 51 height 22
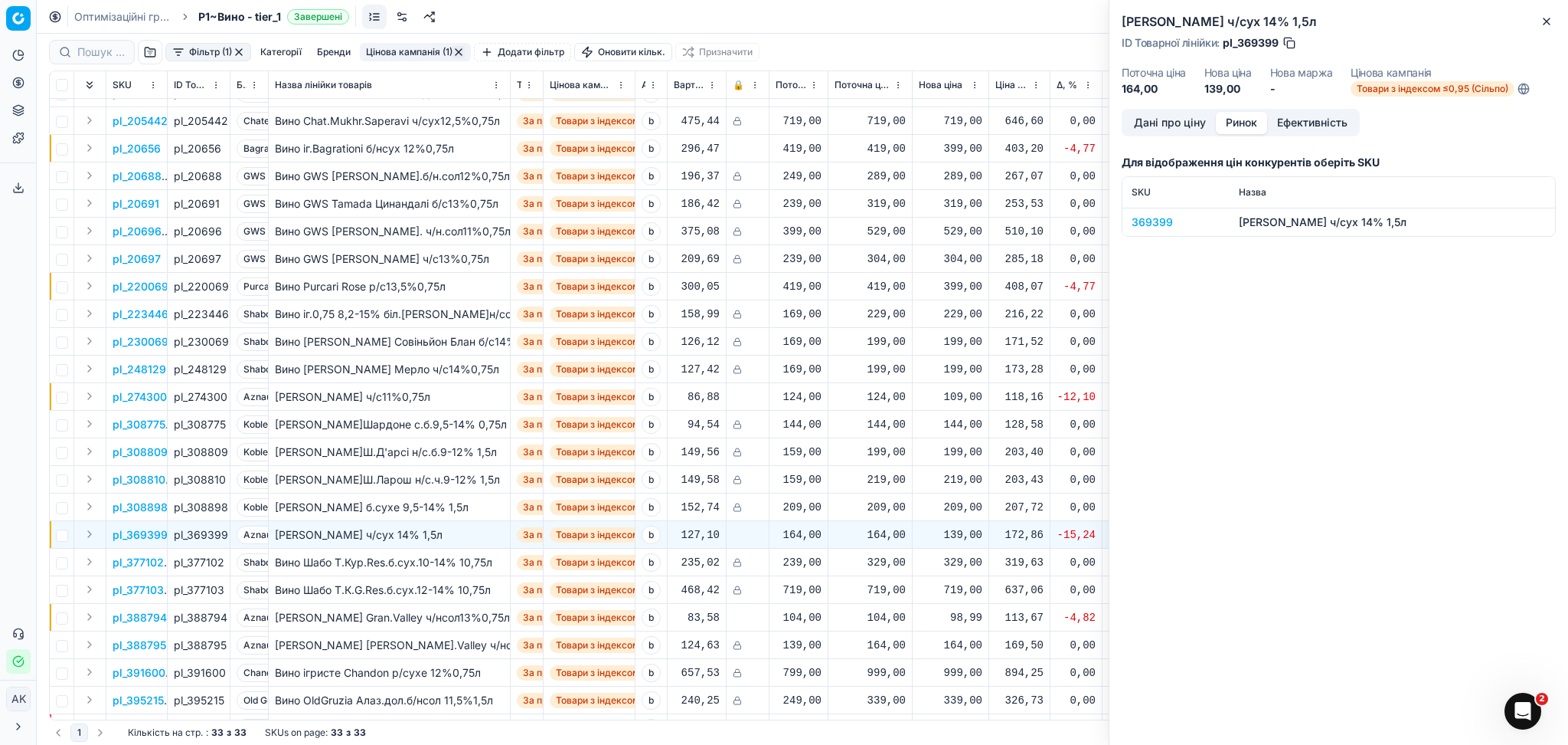
click at [1165, 219] on div "369399" at bounding box center [1176, 223] width 89 height 15
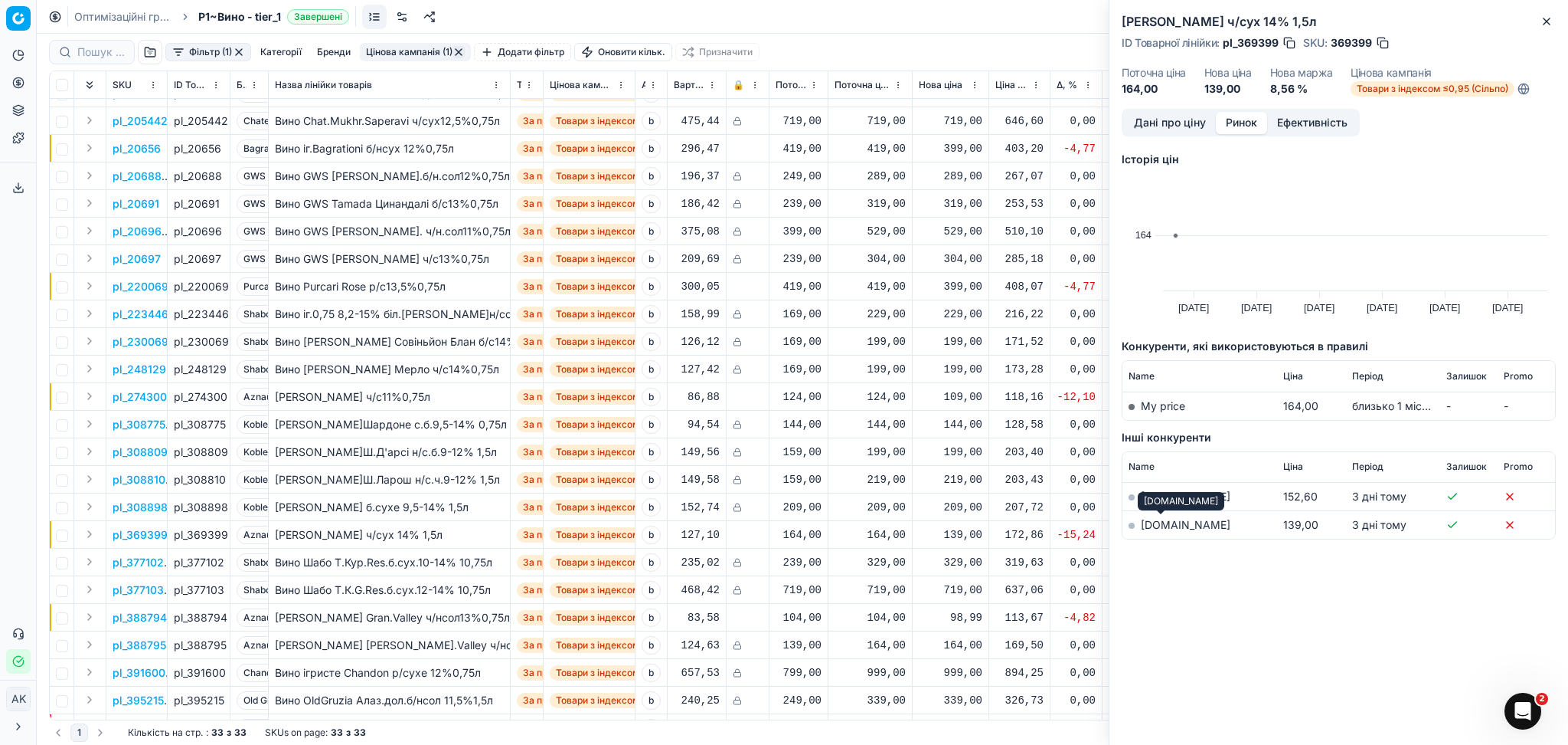
click at [1156, 522] on link "[DOMAIN_NAME]" at bounding box center [1185, 524] width 90 height 13
click at [1542, 18] on icon "button" at bounding box center [1546, 21] width 13 height 13
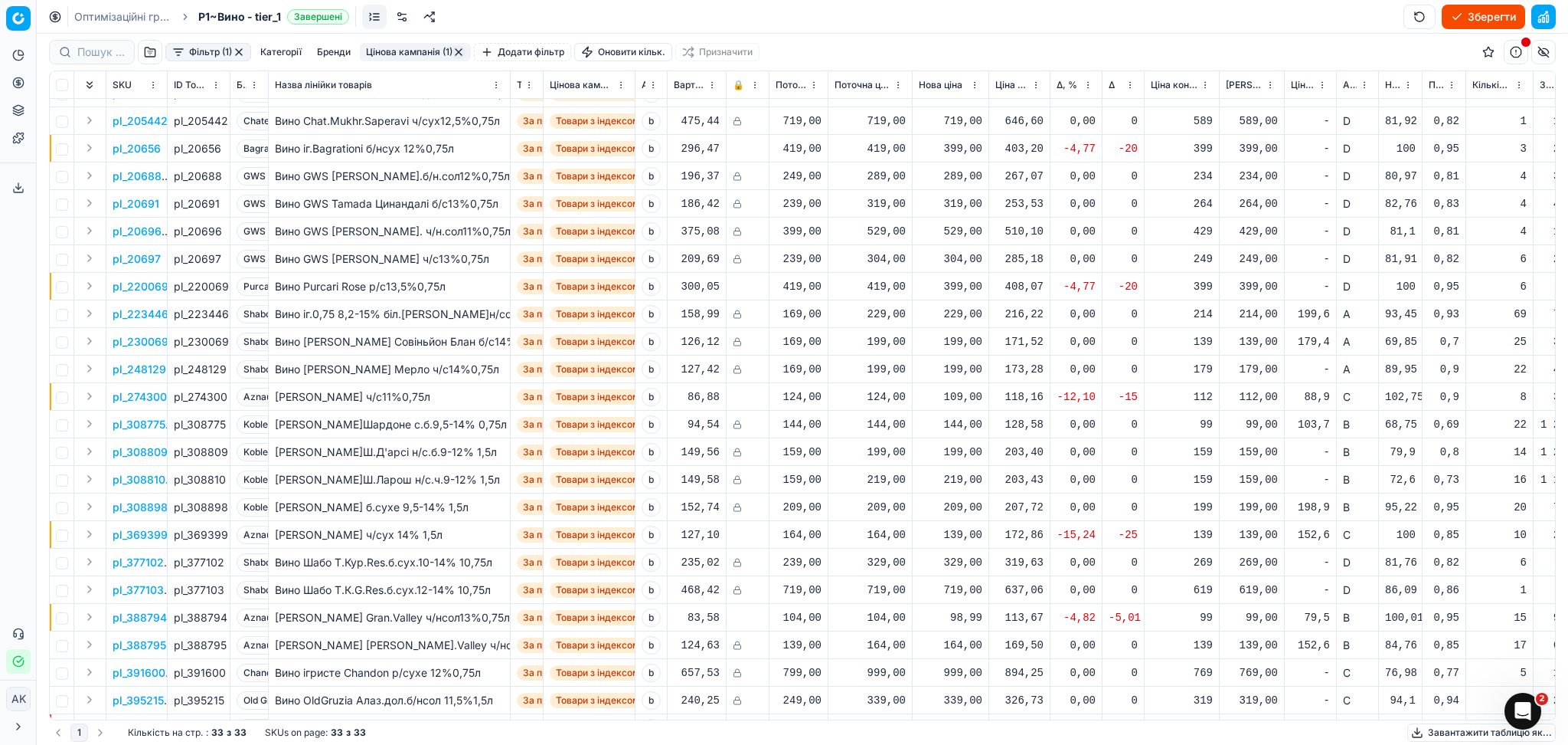
click at [946, 538] on div "139,00" at bounding box center [951, 535] width 64 height 15
drag, startPoint x: 1013, startPoint y: 675, endPoint x: 898, endPoint y: 693, distance: 116.4
click at [901, 689] on div "Встановити нову ціну Поточна: 164,00 Оптимум: 139,00 Вручну: 139.00" at bounding box center [951, 626] width 247 height 150
type input "159.00"
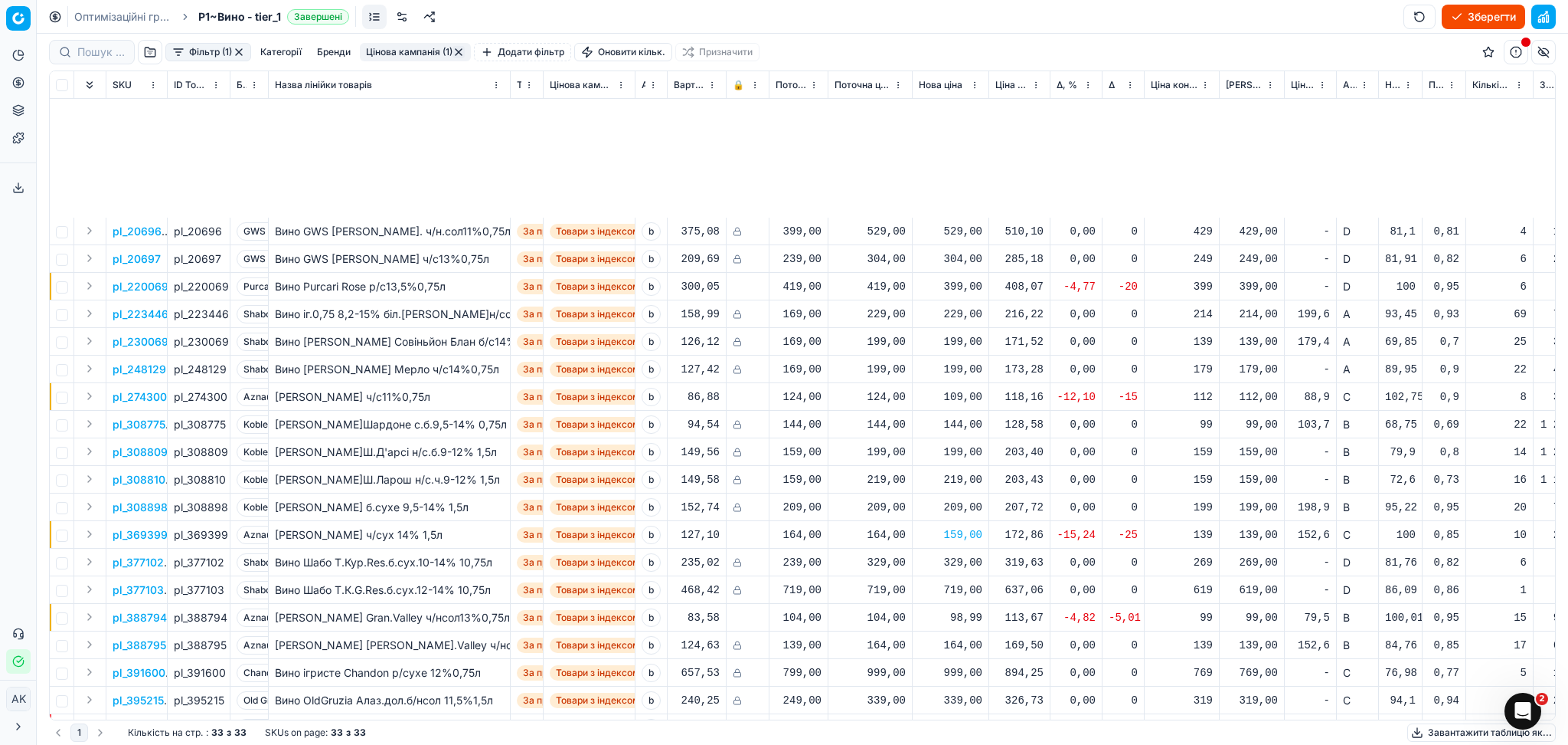
scroll to position [305, 0]
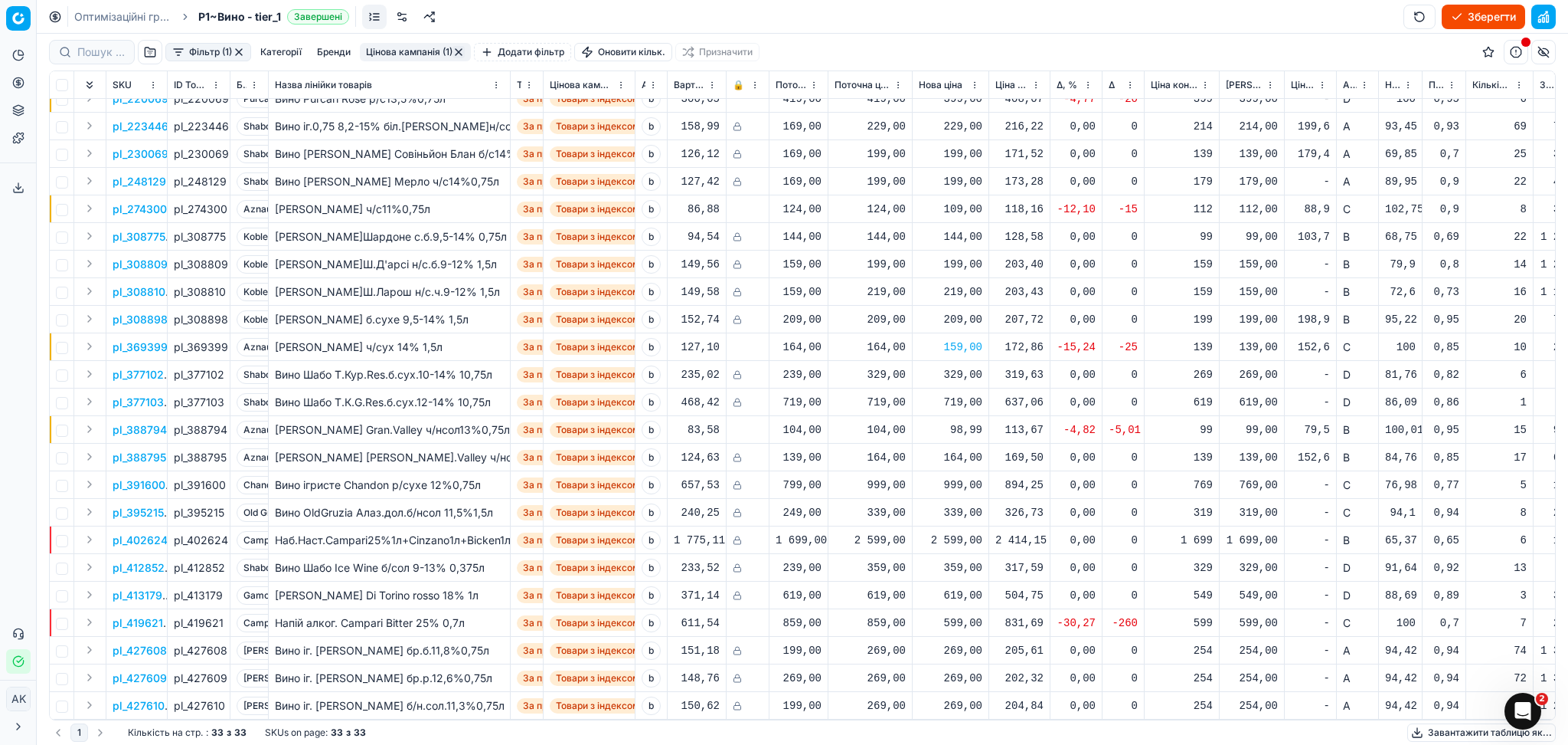
click at [148, 615] on p "pl_419621" at bounding box center [138, 623] width 50 height 15
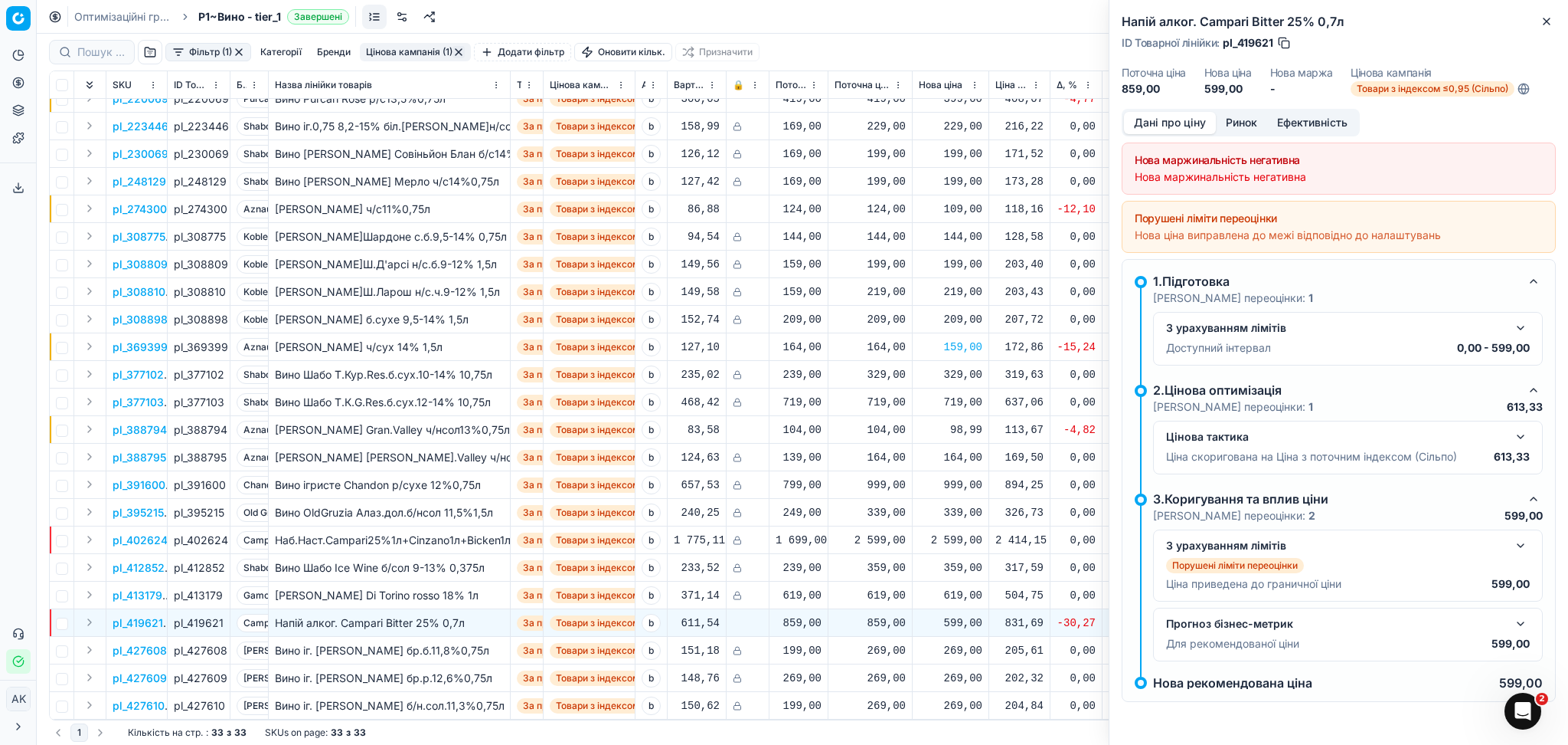
click at [1217, 113] on button "Ринок" at bounding box center [1241, 122] width 51 height 22
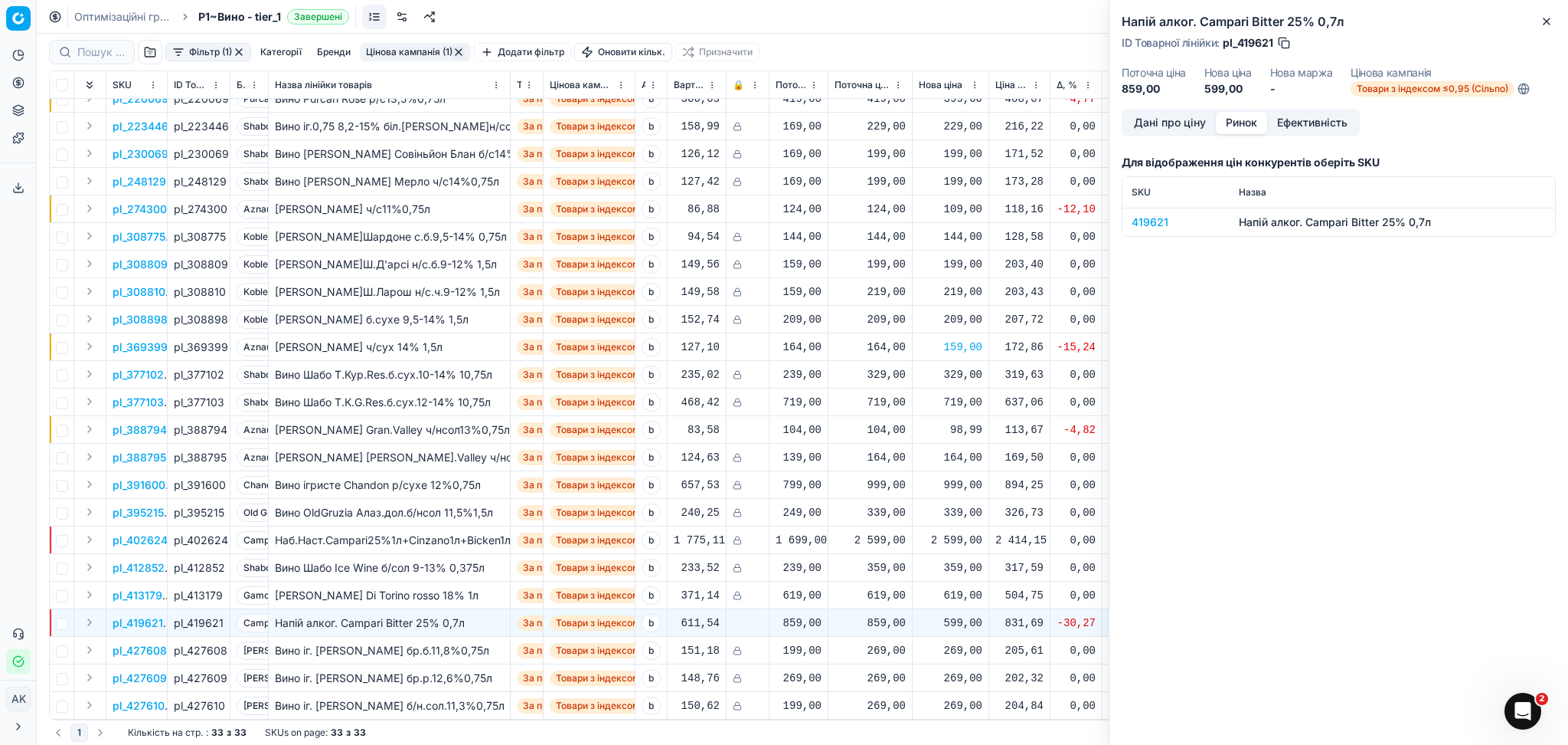
click at [1140, 219] on div "419621" at bounding box center [1176, 223] width 89 height 15
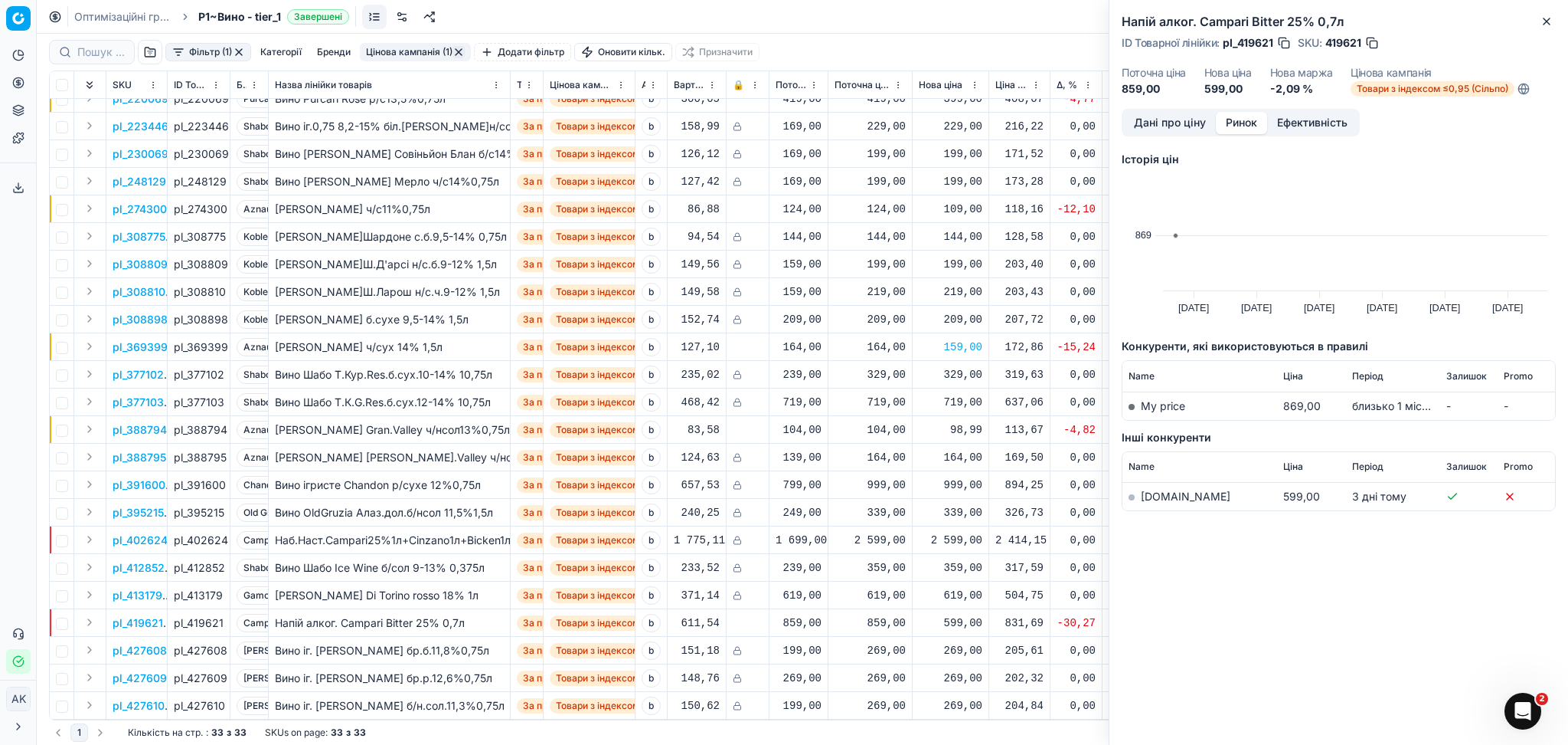
click at [1163, 500] on link "[DOMAIN_NAME]" at bounding box center [1185, 496] width 90 height 13
click at [1545, 24] on icon "button" at bounding box center [1546, 21] width 13 height 13
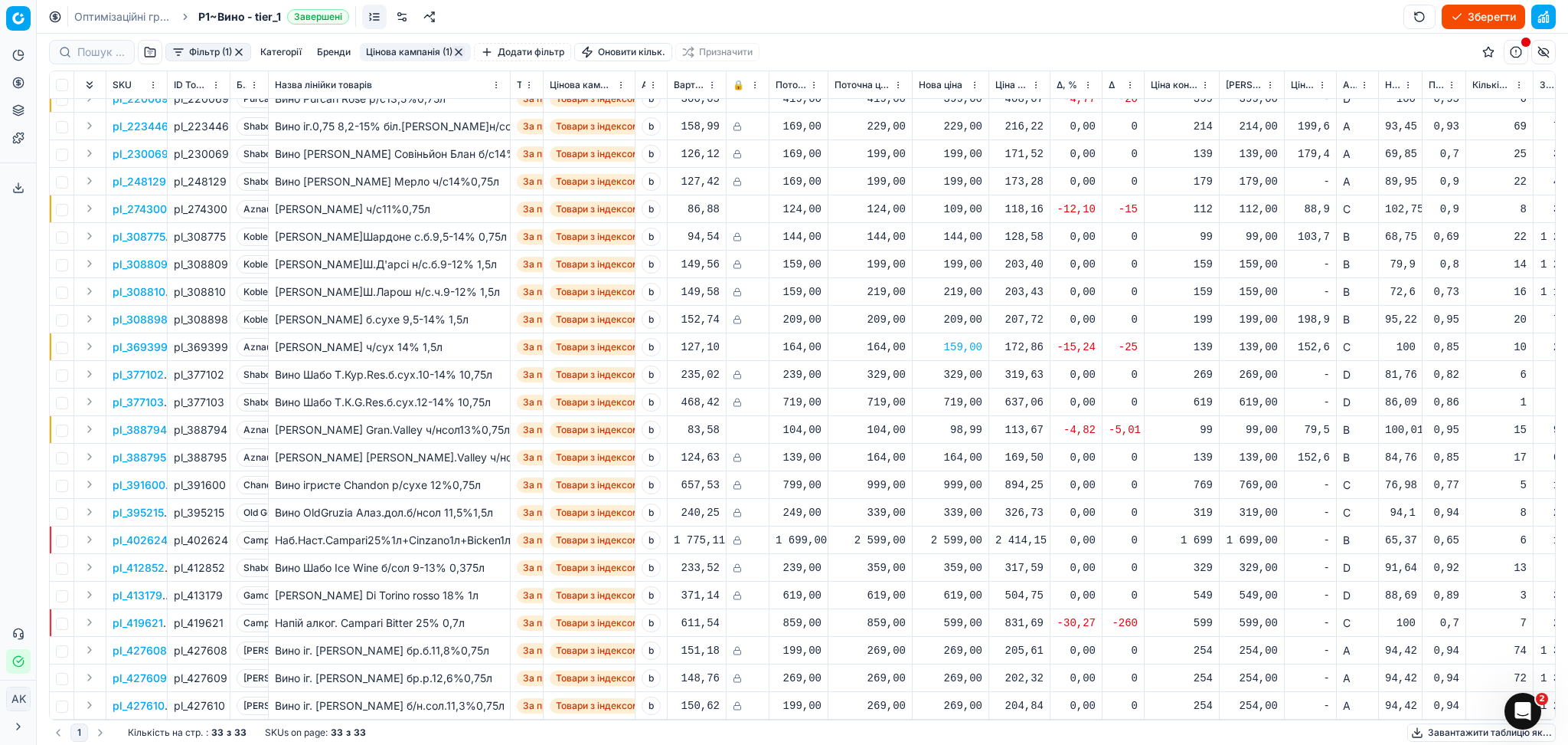
click at [954, 615] on div "599,00" at bounding box center [951, 623] width 64 height 15
drag, startPoint x: 1006, startPoint y: 557, endPoint x: 852, endPoint y: 575, distance: 155.0
click at [866, 572] on dl "Поточна: 859,00 Оптимум: 599,00 Вручну: 599.00" at bounding box center [951, 527] width 221 height 99
type input "829.00"
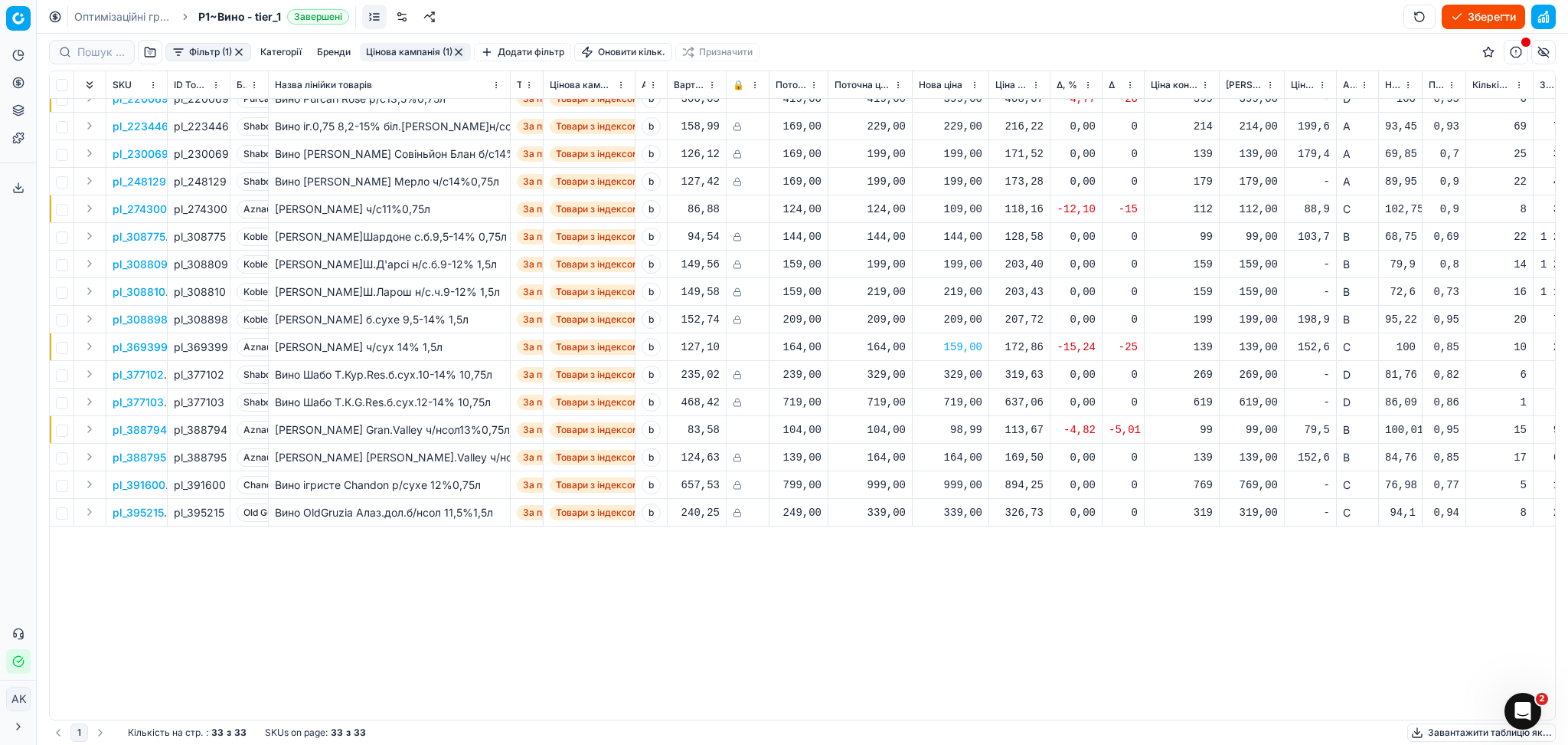
scroll to position [0, 0]
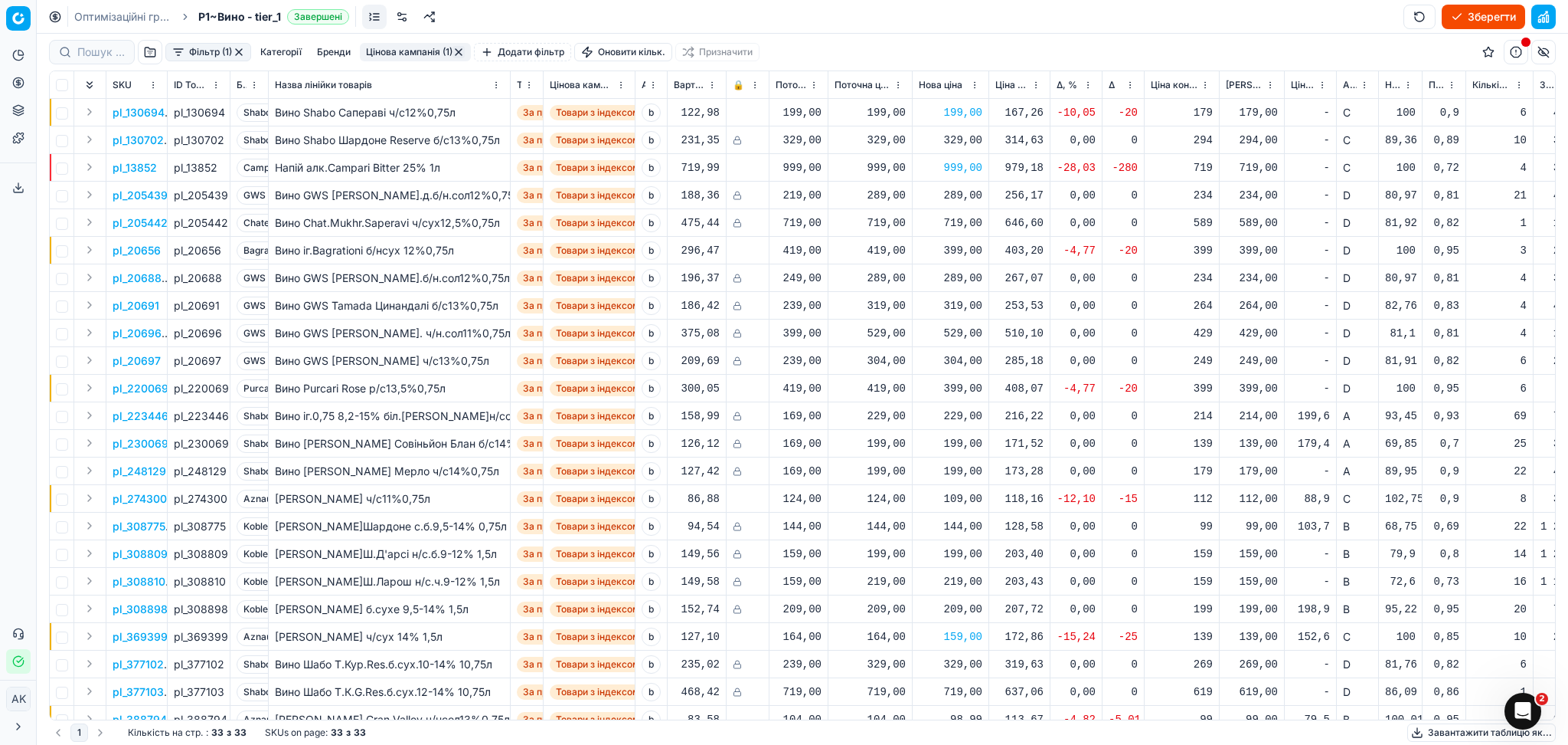
click at [459, 50] on button "button" at bounding box center [458, 52] width 13 height 13
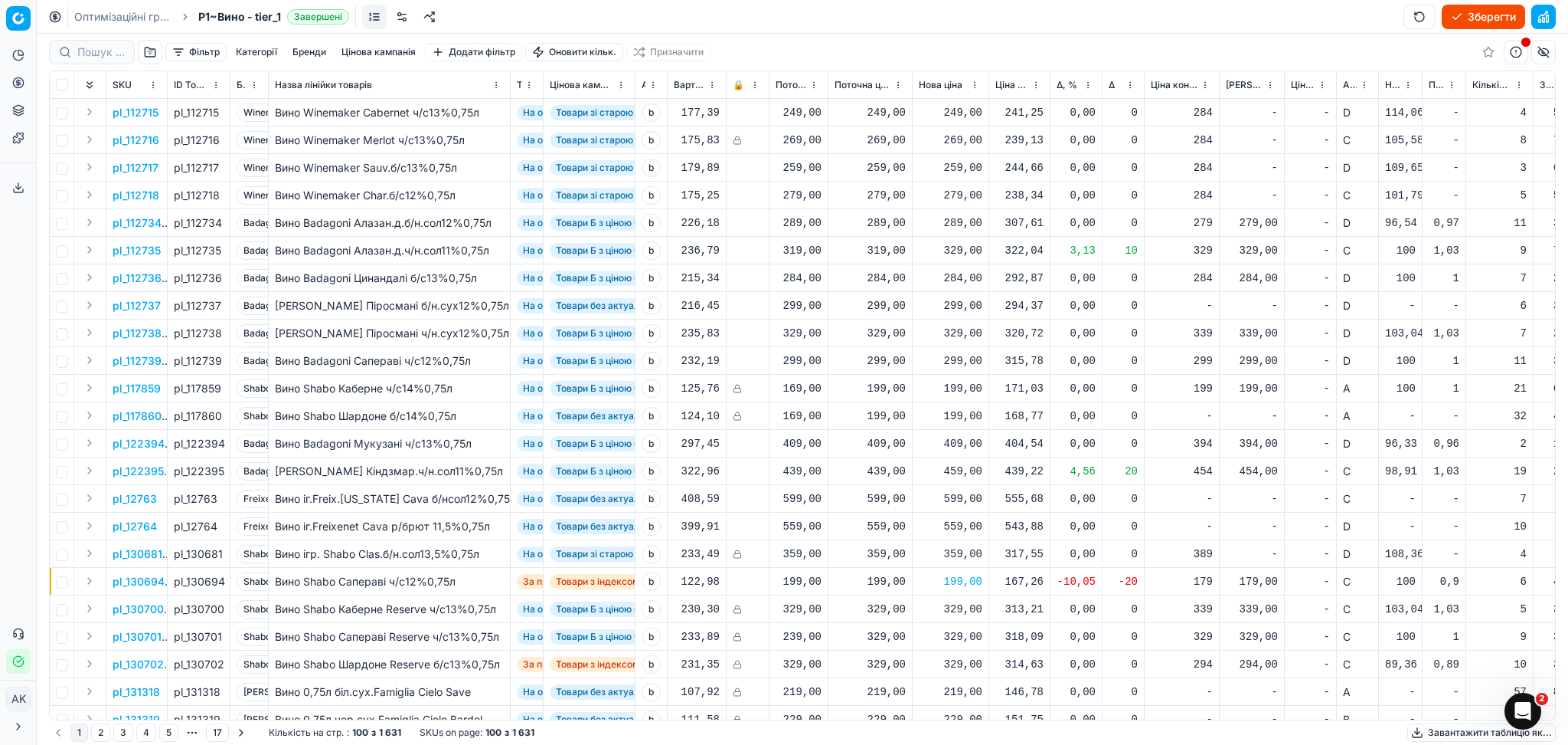
click at [387, 51] on button "Цінова кампанія" at bounding box center [379, 52] width 87 height 18
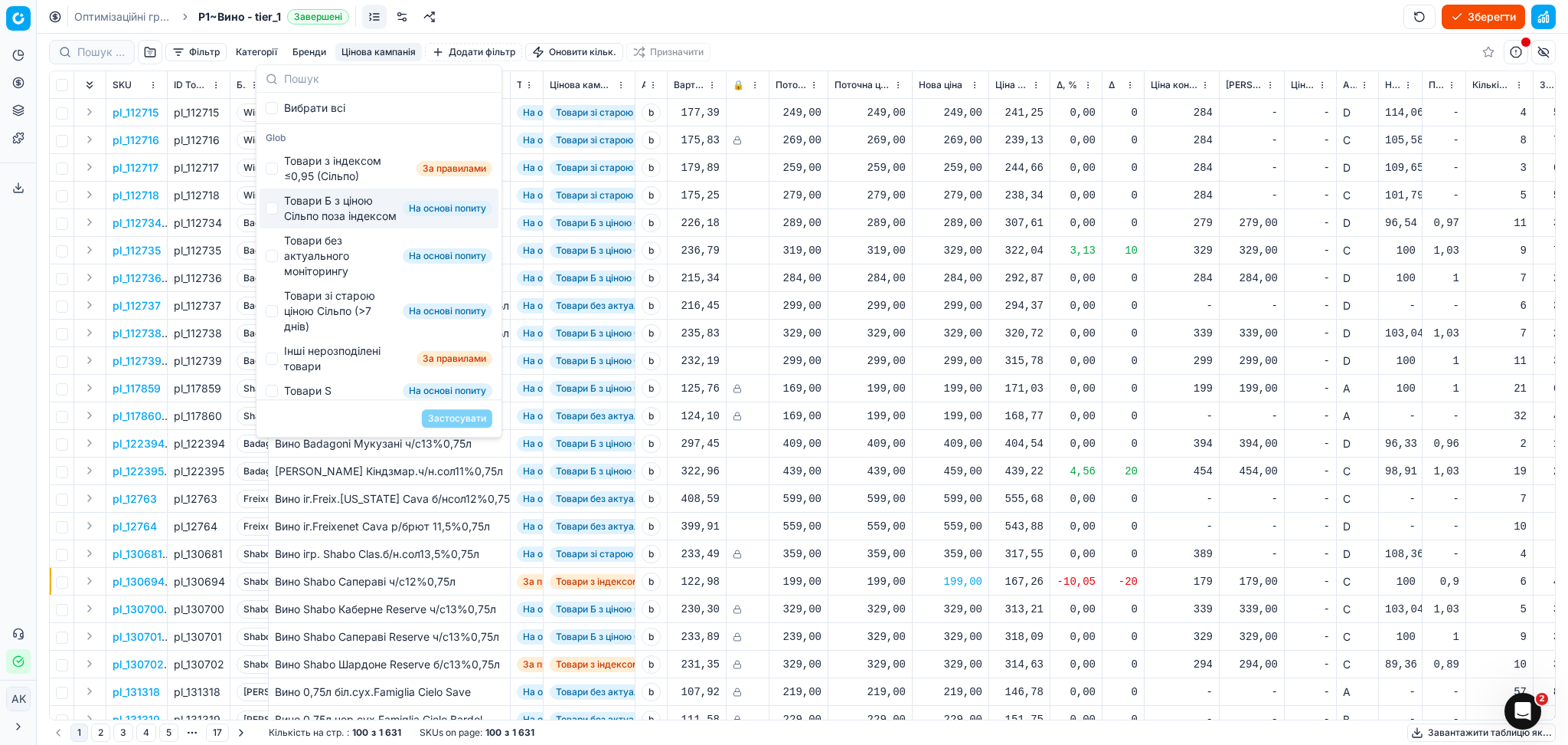
click at [322, 212] on div "Товари Б з ціною Сільпо поза індексом" at bounding box center [340, 208] width 113 height 31
checkbox input "true"
click at [467, 416] on button "Застосувати" at bounding box center [457, 417] width 70 height 18
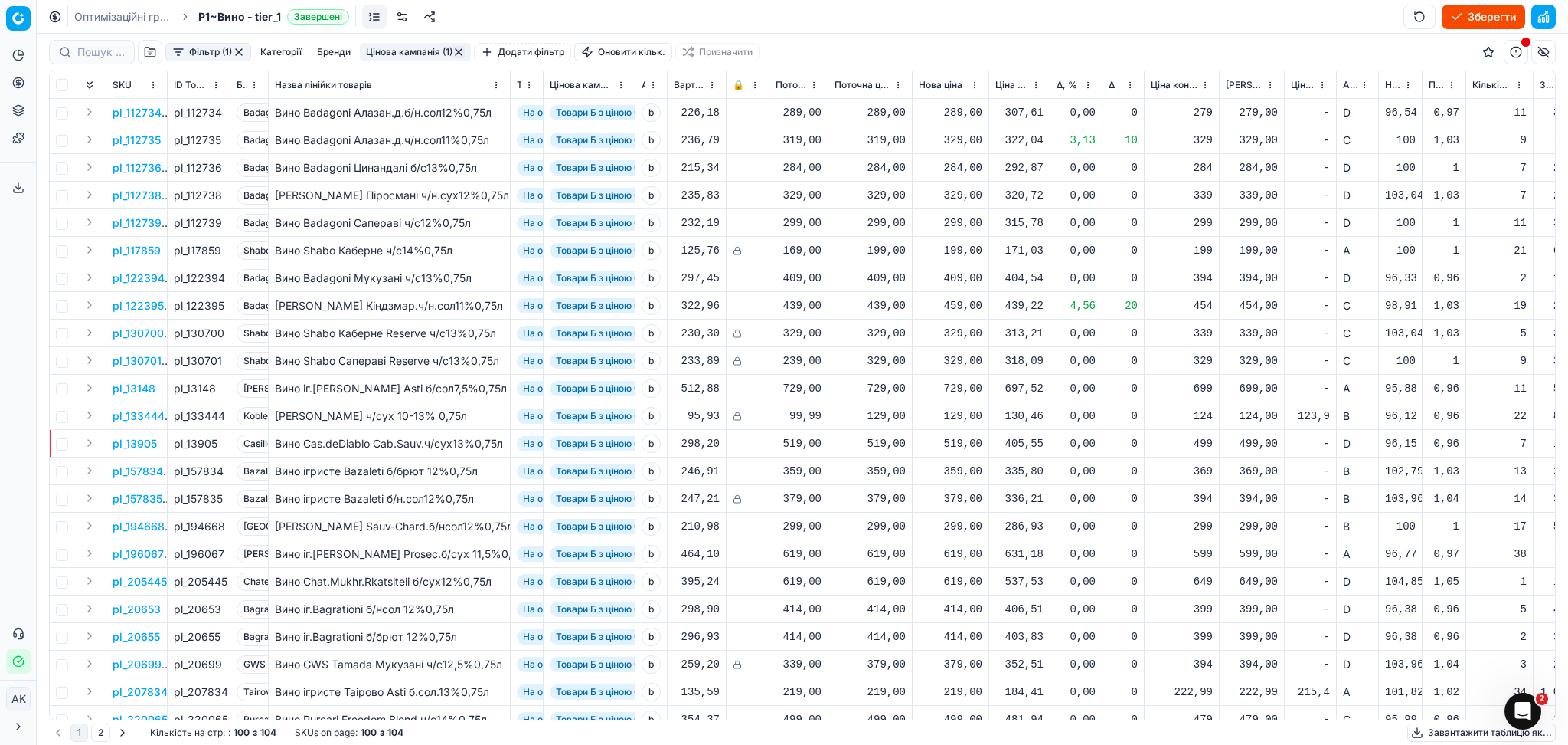
click at [963, 311] on div "459,00" at bounding box center [951, 306] width 64 height 15
click at [976, 439] on input "459.00" at bounding box center [1006, 439] width 110 height 24
type input "454.00"
click at [951, 386] on div "729,00" at bounding box center [951, 388] width 64 height 15
drag, startPoint x: 1007, startPoint y: 528, endPoint x: 902, endPoint y: 529, distance: 105.0
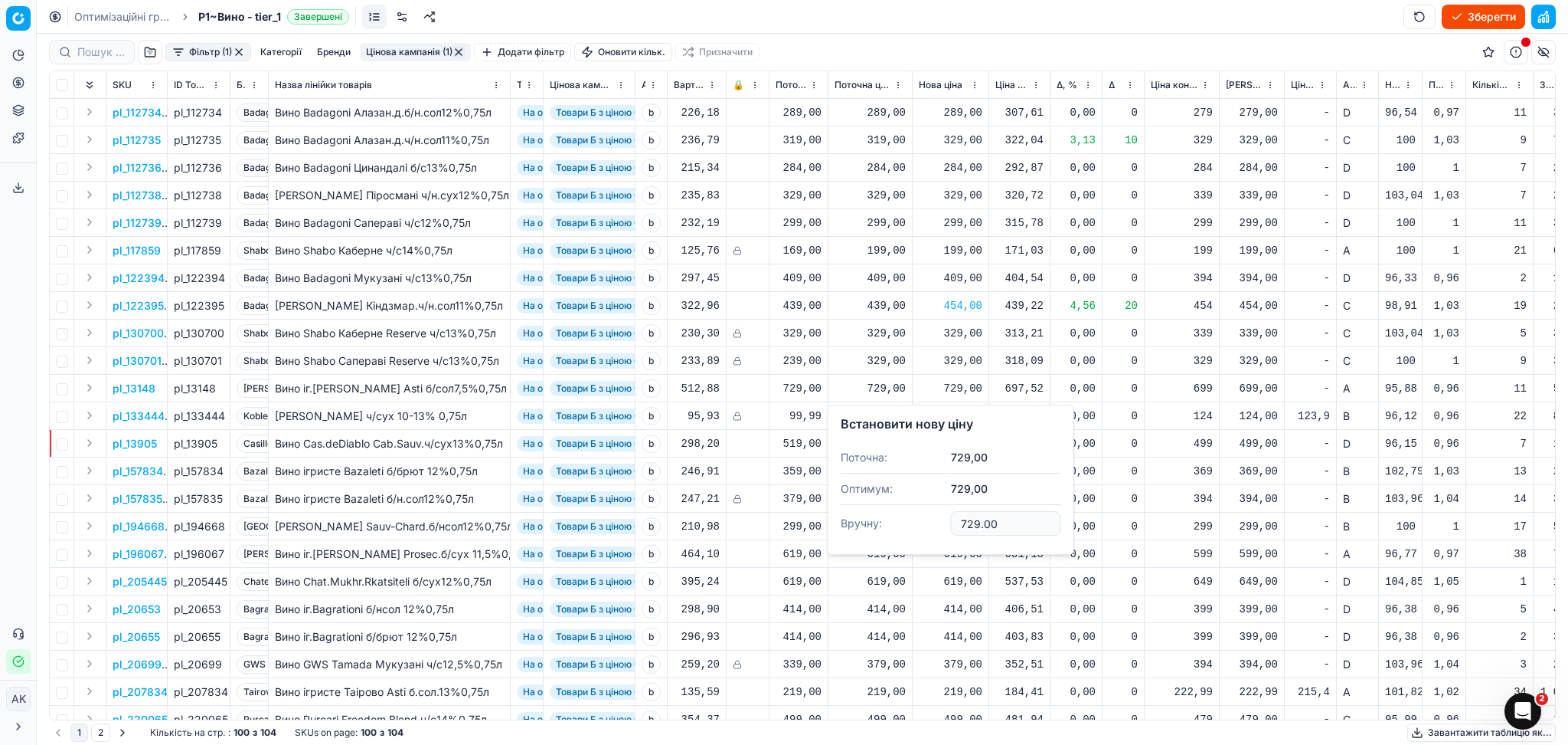
click at [903, 529] on dl "Поточна: 729,00 Оптимум: 729,00 Вручну: 729.00" at bounding box center [951, 492] width 221 height 99
type input "699.00"
click at [457, 50] on button "button" at bounding box center [458, 52] width 13 height 13
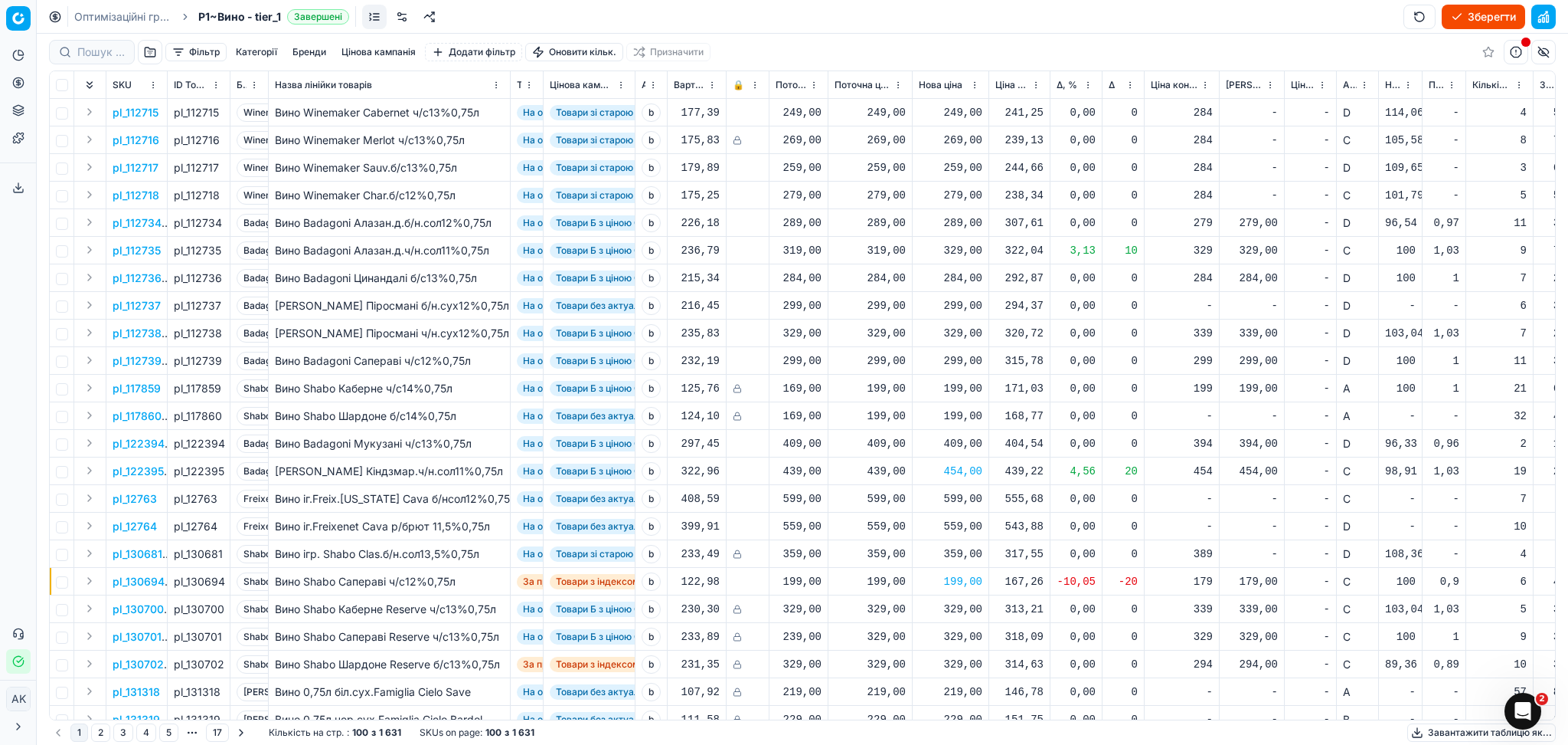
click at [387, 44] on button "Цінова кампанія" at bounding box center [379, 52] width 87 height 18
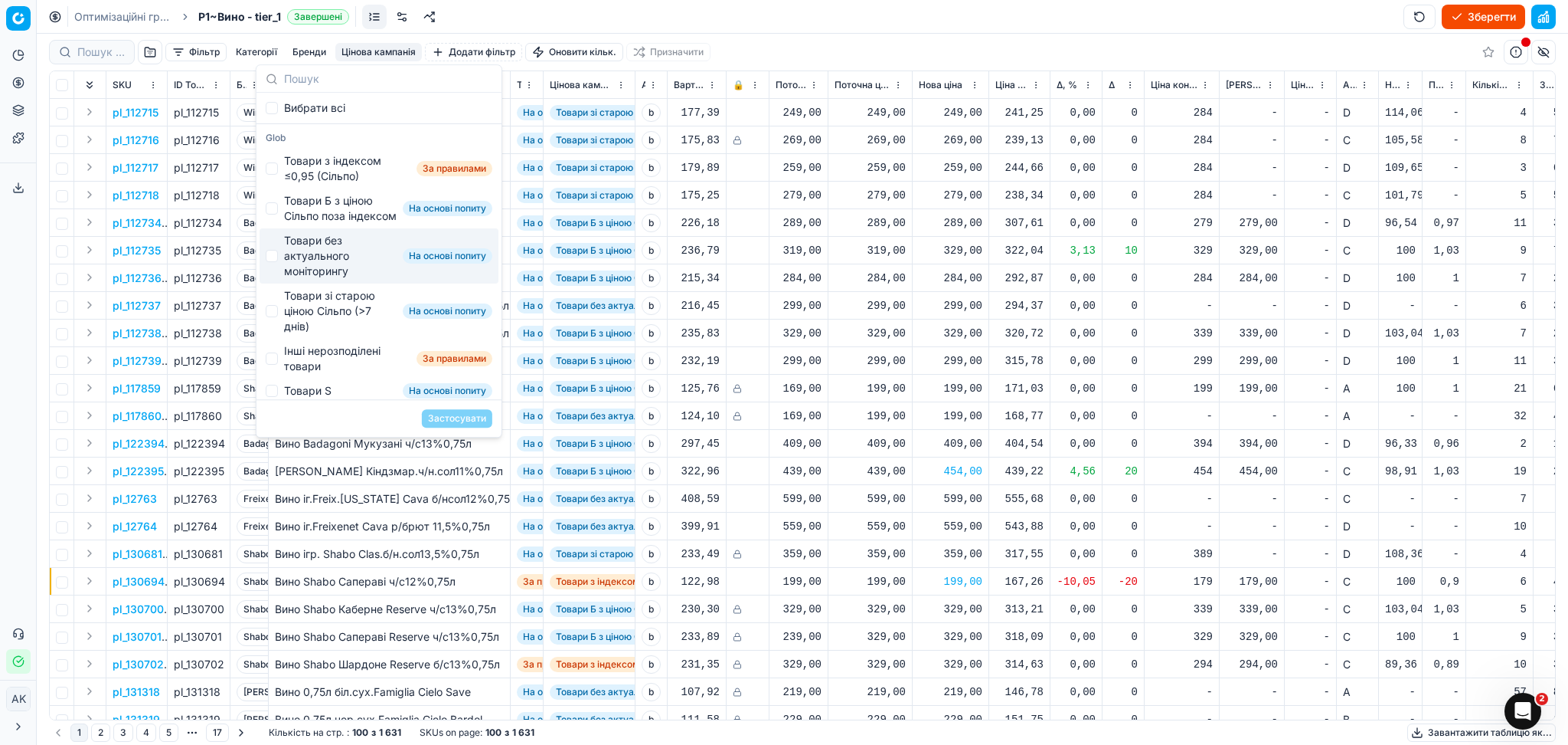
click at [328, 255] on div "Товари без актуального моніторингу" at bounding box center [340, 256] width 113 height 46
checkbox input "true"
click at [451, 421] on button "Застосувати" at bounding box center [457, 417] width 70 height 18
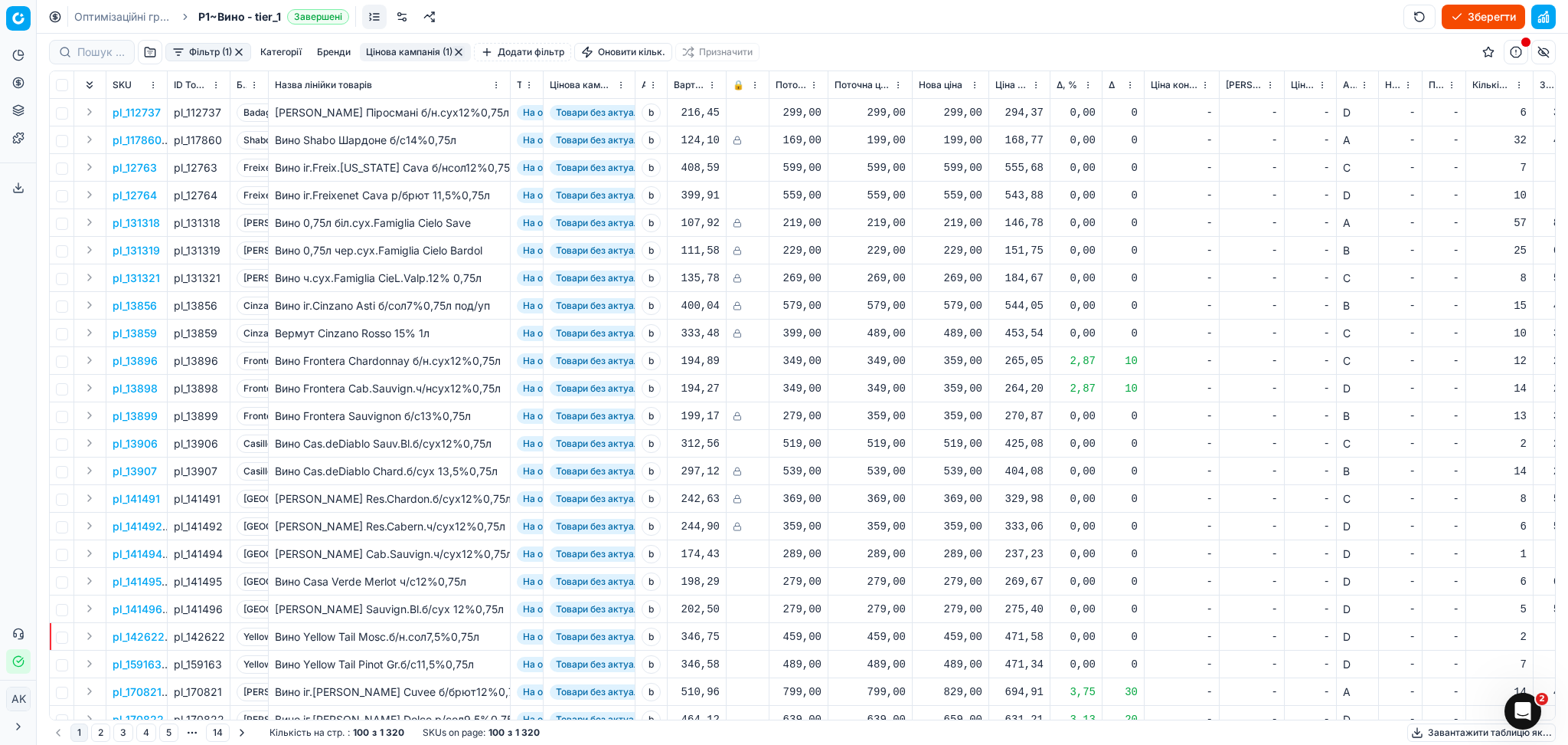
click at [1058, 80] on span "Δ, %" at bounding box center [1066, 85] width 20 height 13
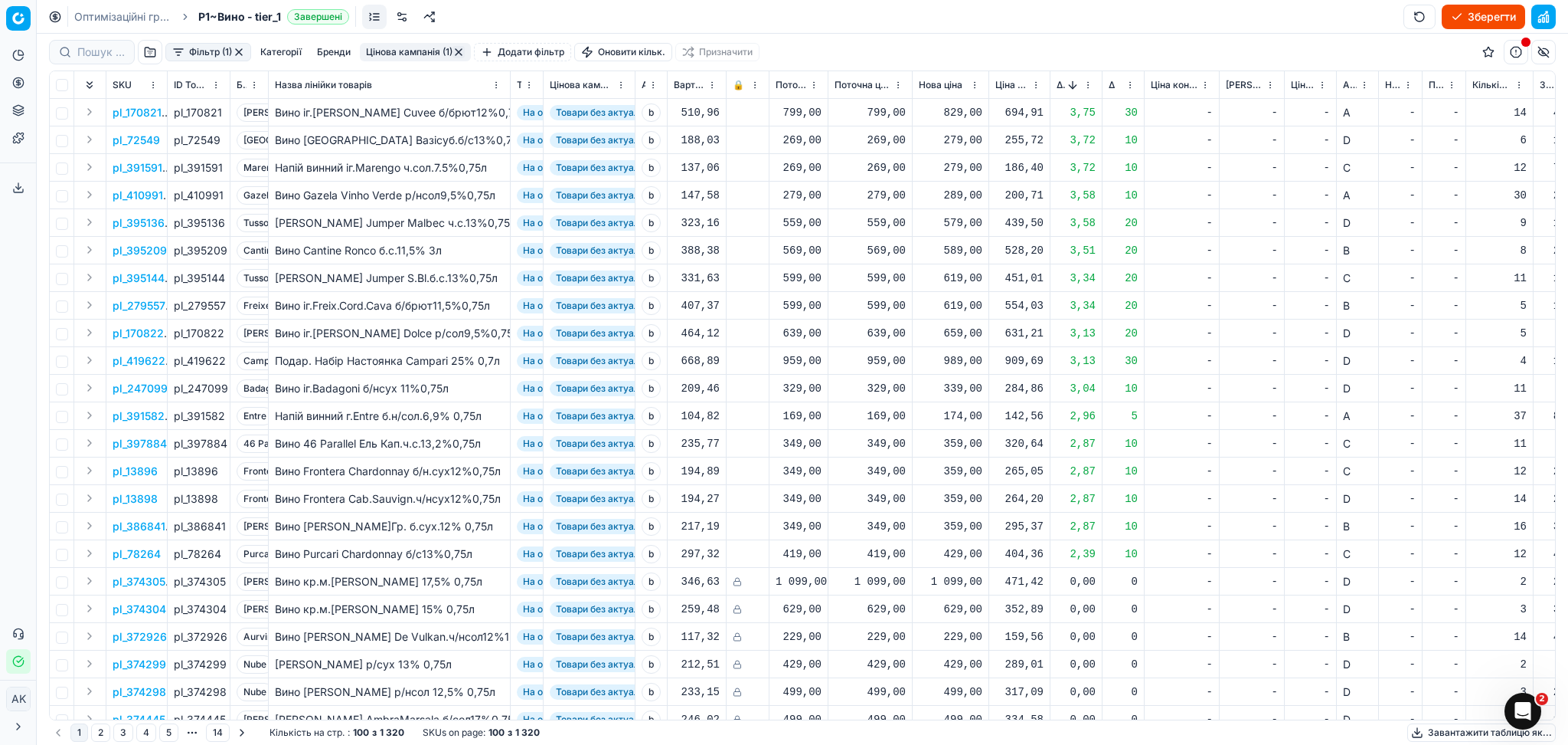
click at [1061, 84] on span "Δ, %" at bounding box center [1060, 85] width 9 height 13
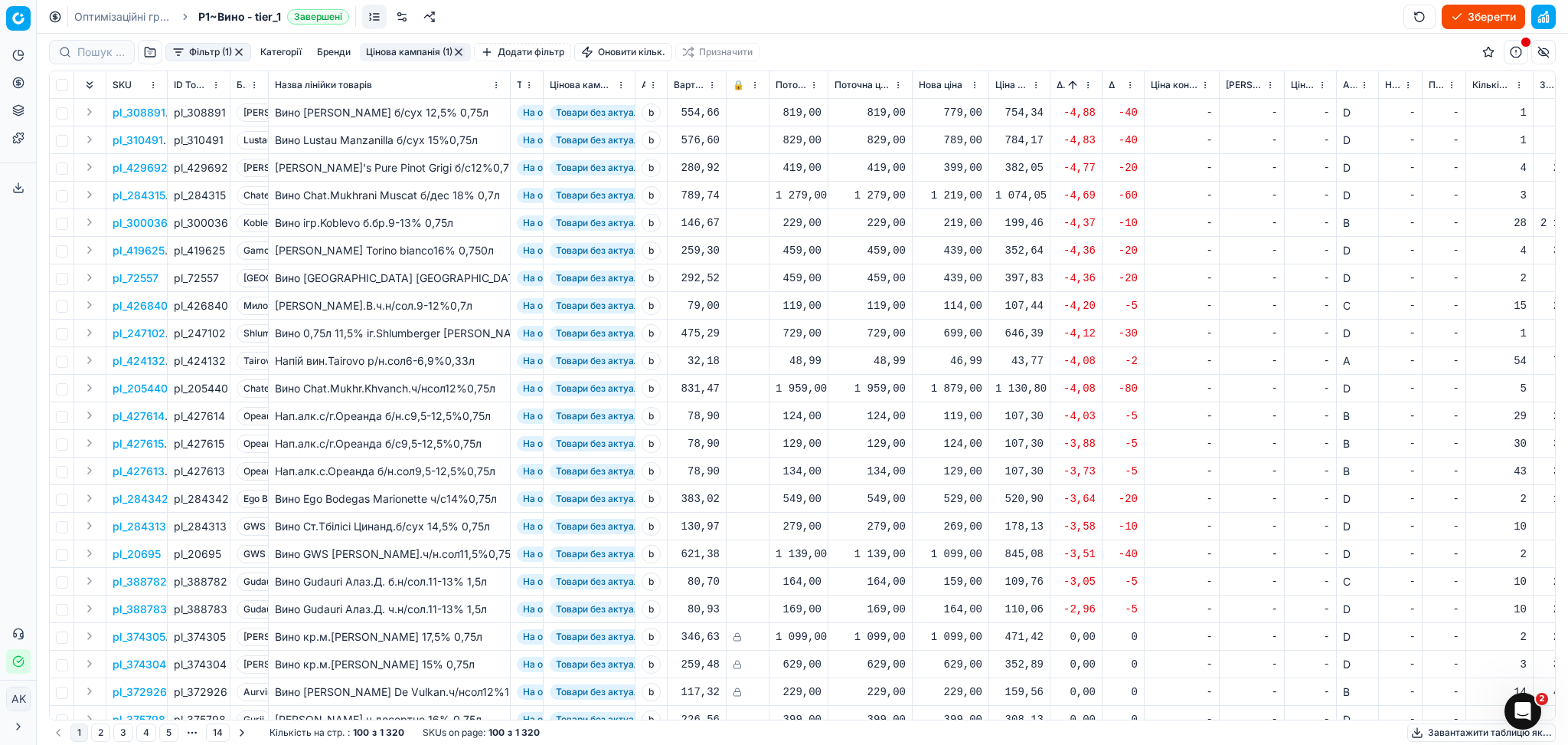
click at [1076, 87] on button "Sorted by Δ, % ascending" at bounding box center [1073, 85] width 15 height 15
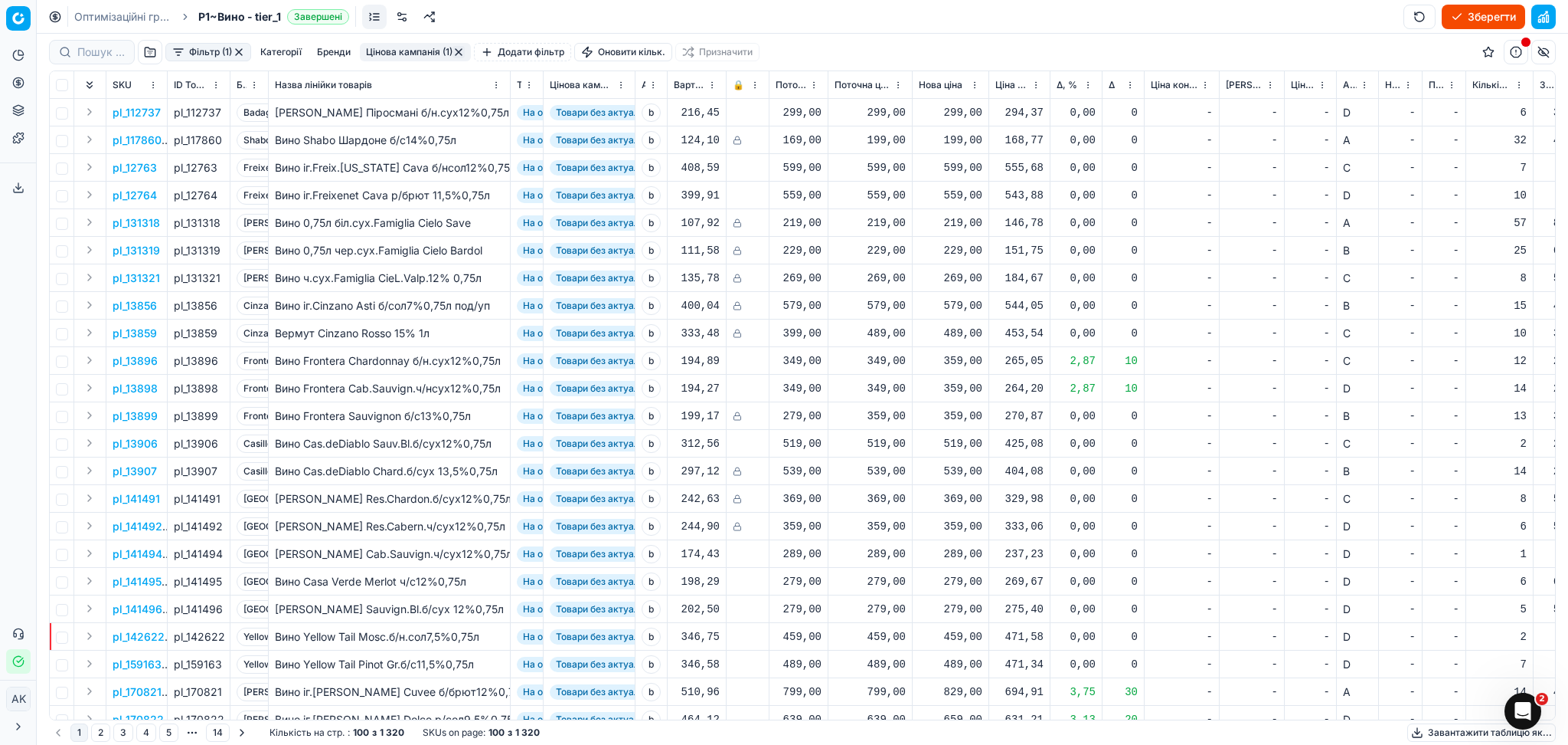
click at [457, 50] on button "button" at bounding box center [458, 52] width 13 height 13
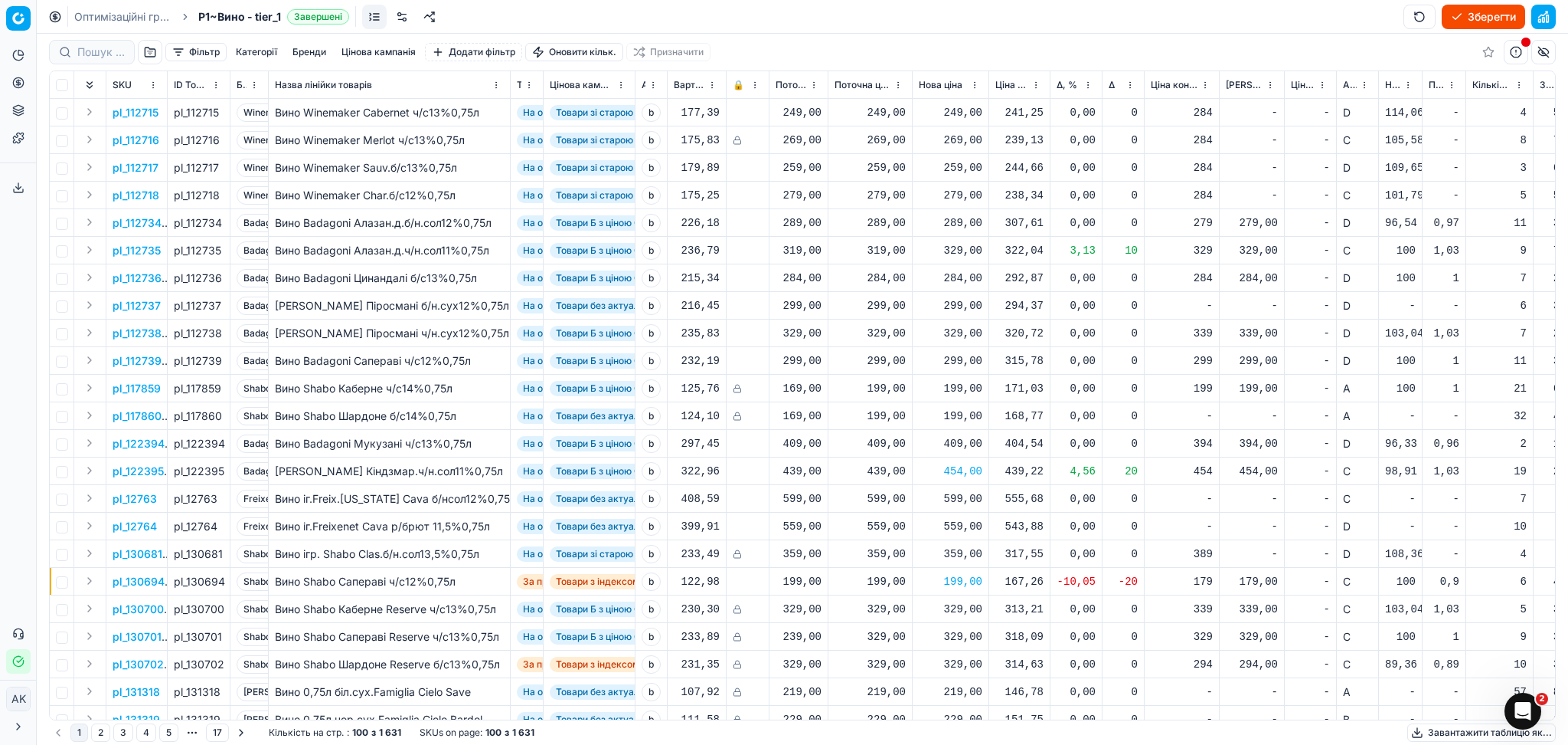
click at [390, 53] on button "Цінова кампанія" at bounding box center [379, 52] width 87 height 18
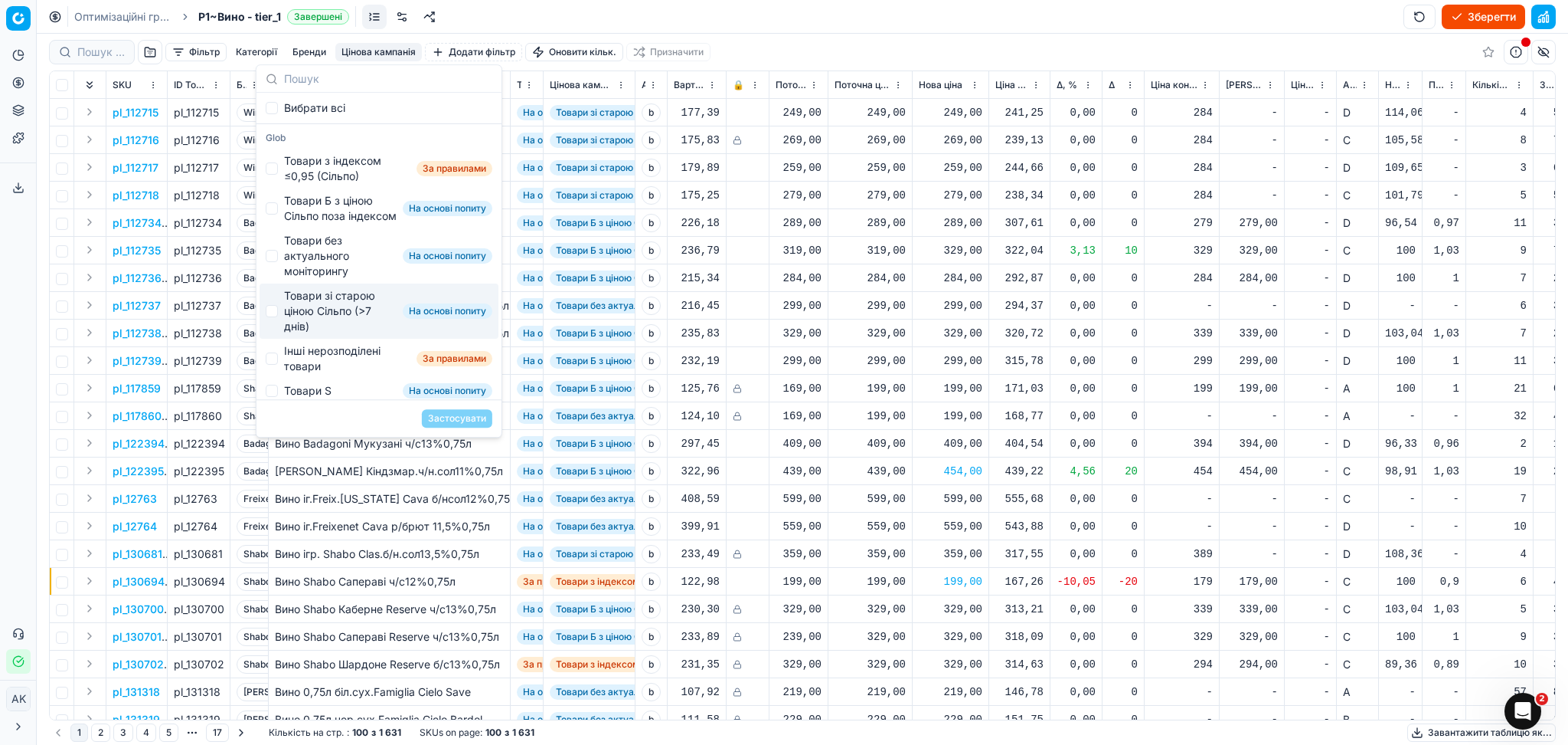
click at [353, 328] on div "Товари зі старою ціною Сільпо (>7 днів)" at bounding box center [340, 311] width 113 height 46
checkbox input "true"
click at [451, 418] on button "Застосувати" at bounding box center [457, 417] width 70 height 18
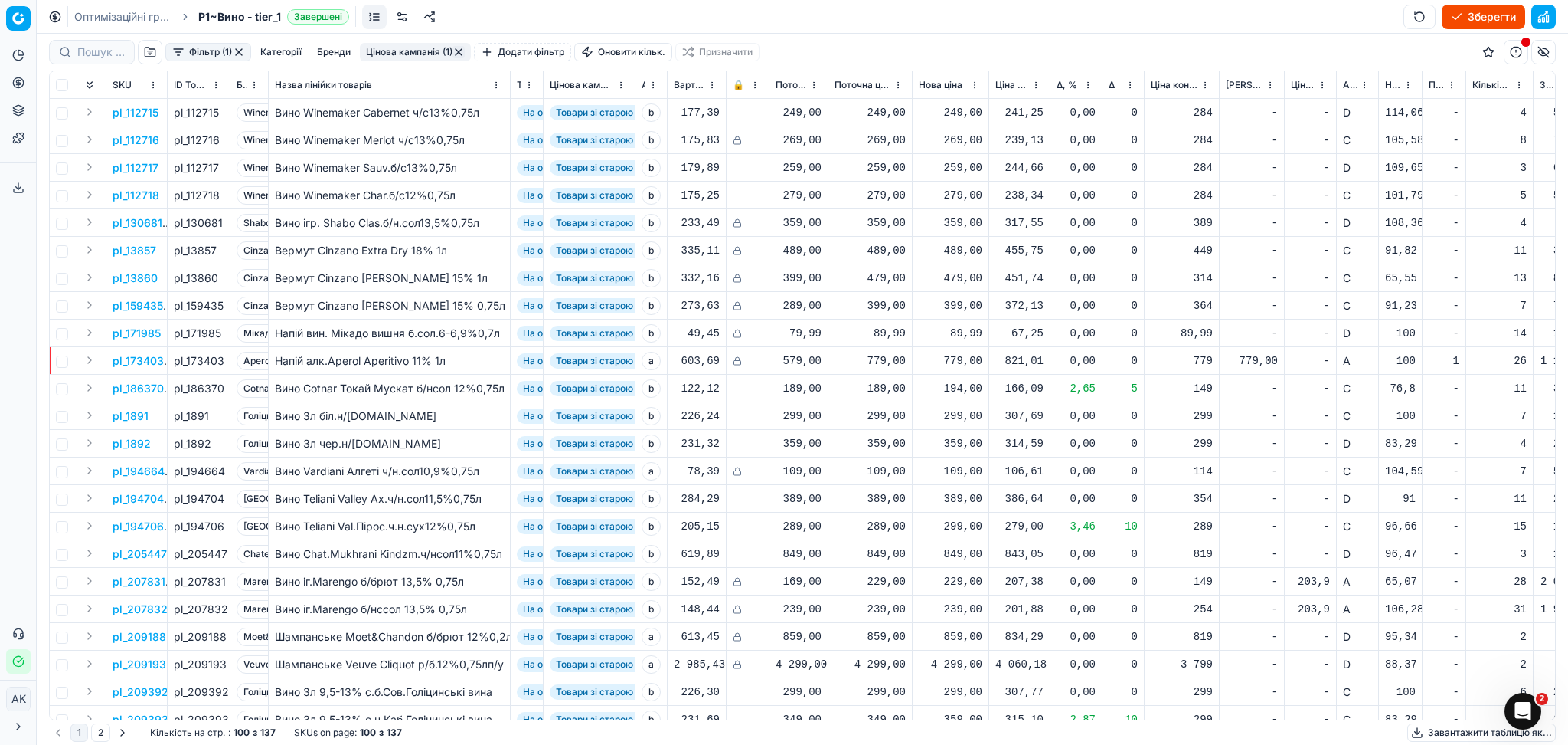
click at [462, 52] on button "button" at bounding box center [458, 52] width 13 height 13
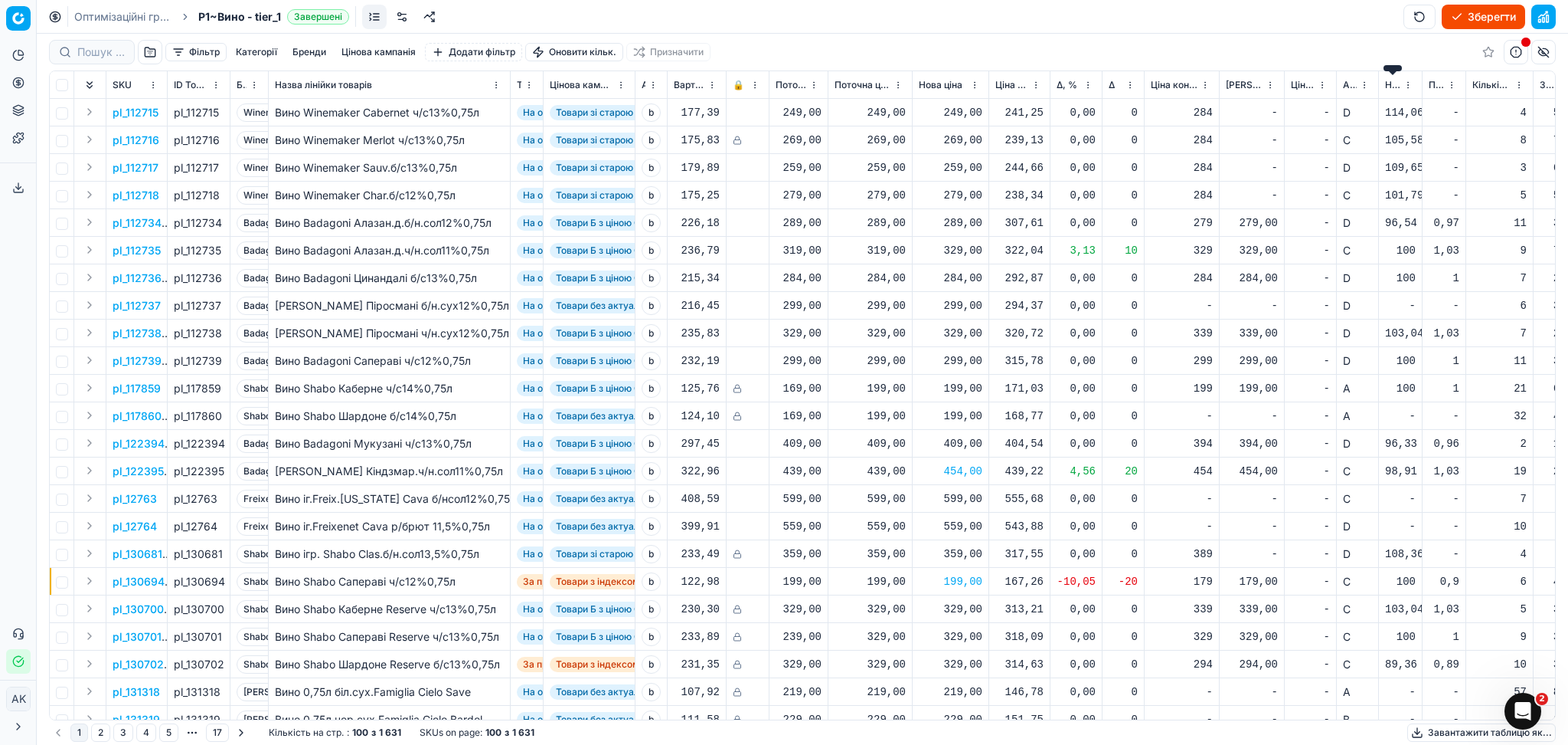
click at [1398, 85] on span "Новий ціновий індекс (Сільпо)" at bounding box center [1393, 85] width 15 height 13
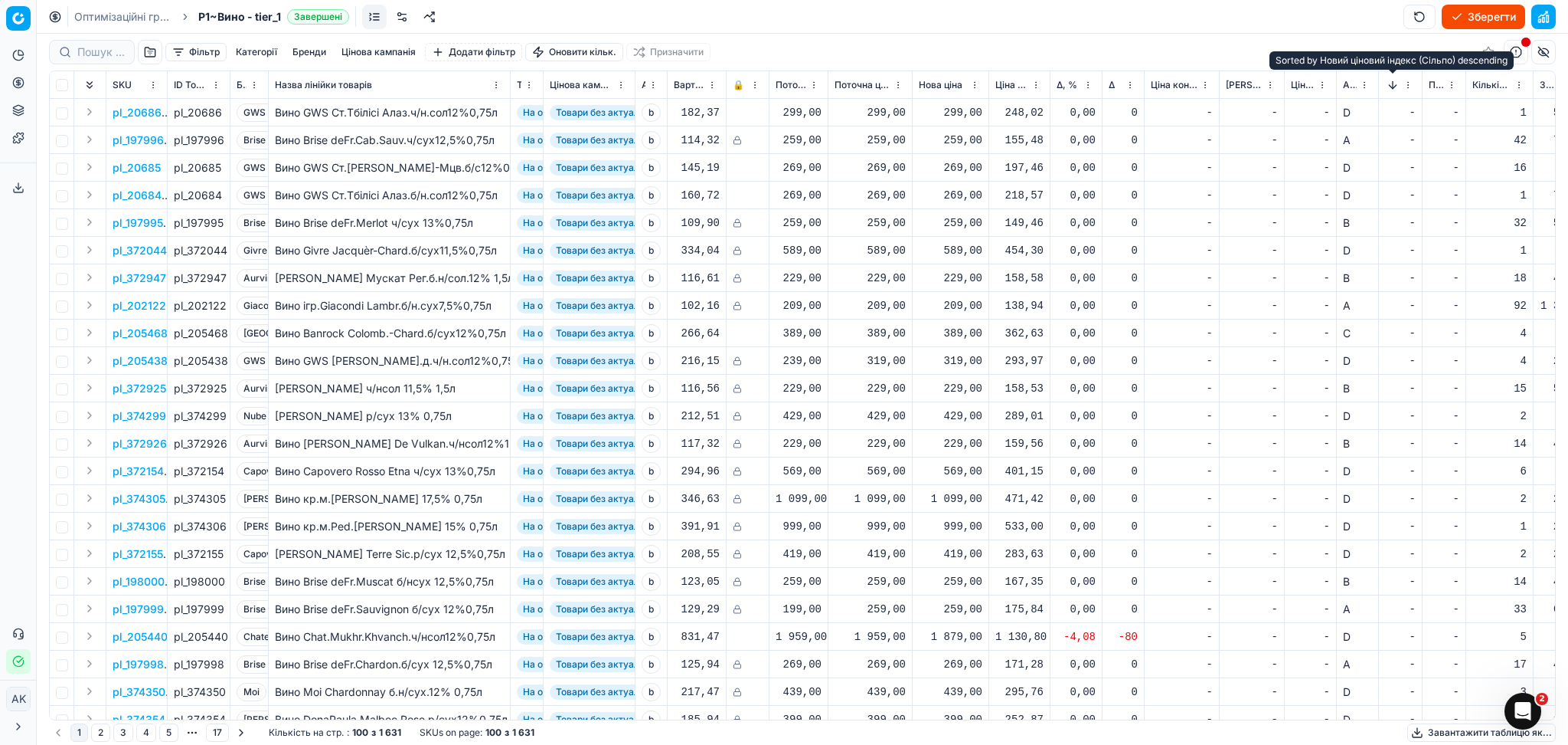
click at [1394, 86] on button "Sorted by Новий ціновий індекс (Сільпо) descending" at bounding box center [1393, 85] width 15 height 15
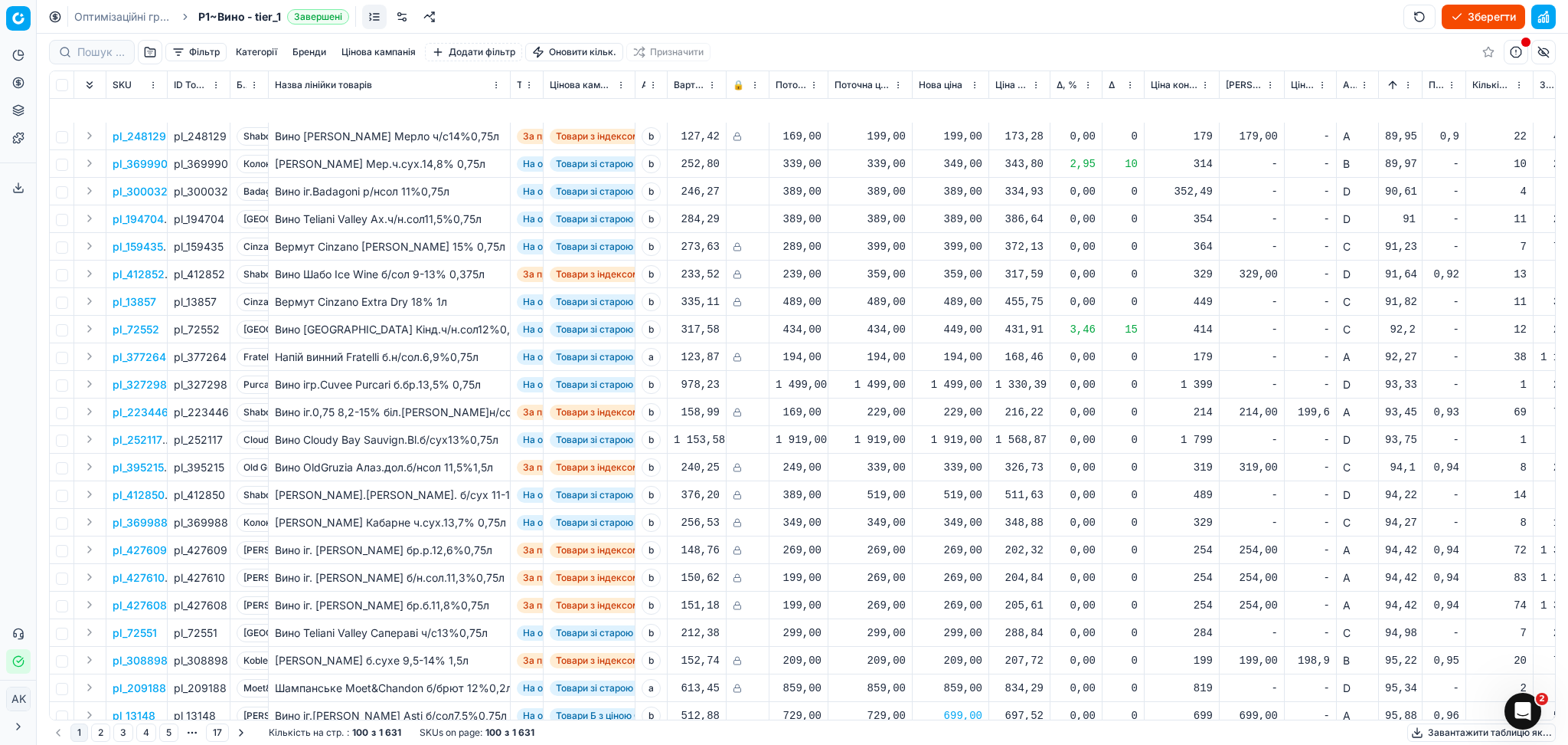
scroll to position [1532, 0]
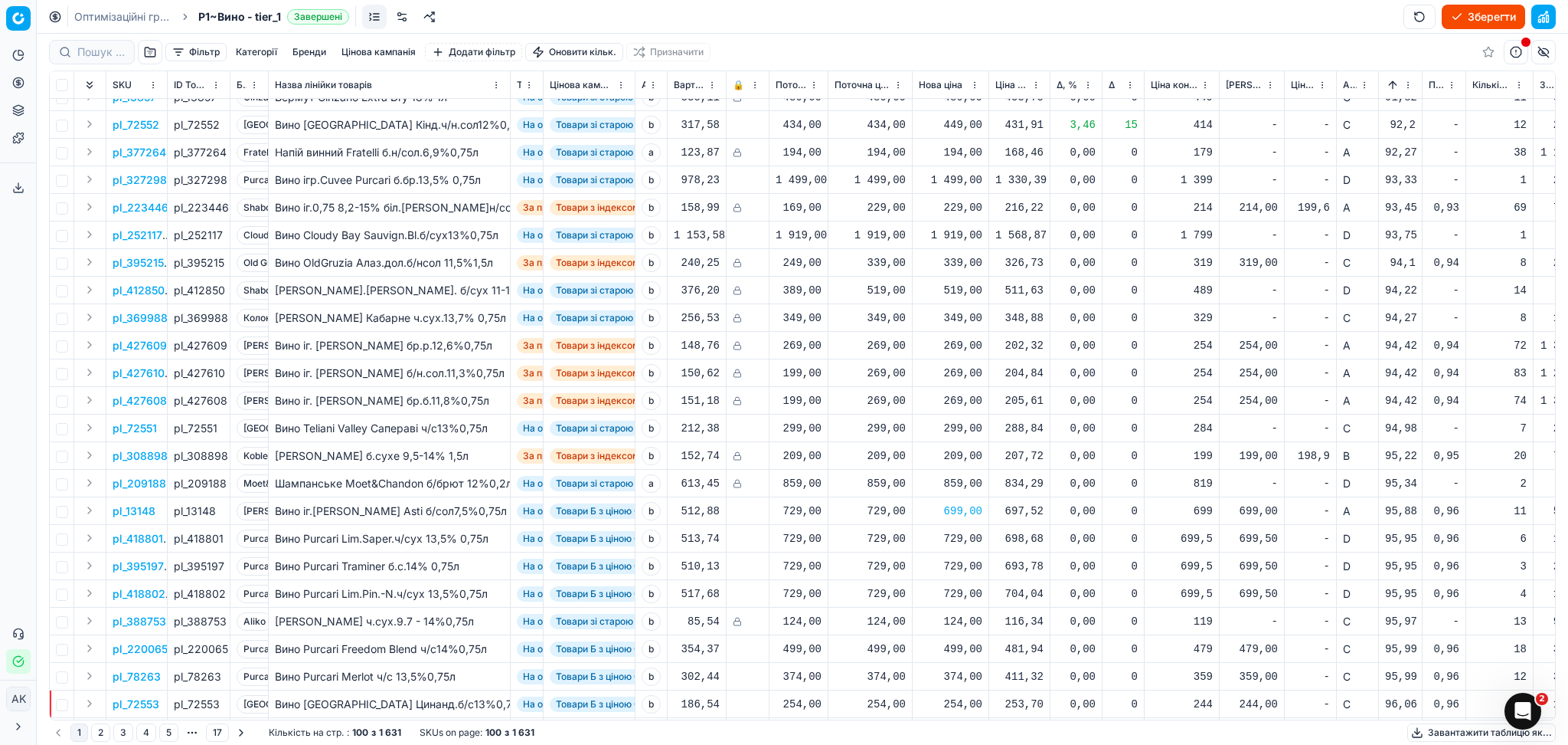
click at [953, 532] on div "729,00" at bounding box center [951, 539] width 64 height 15
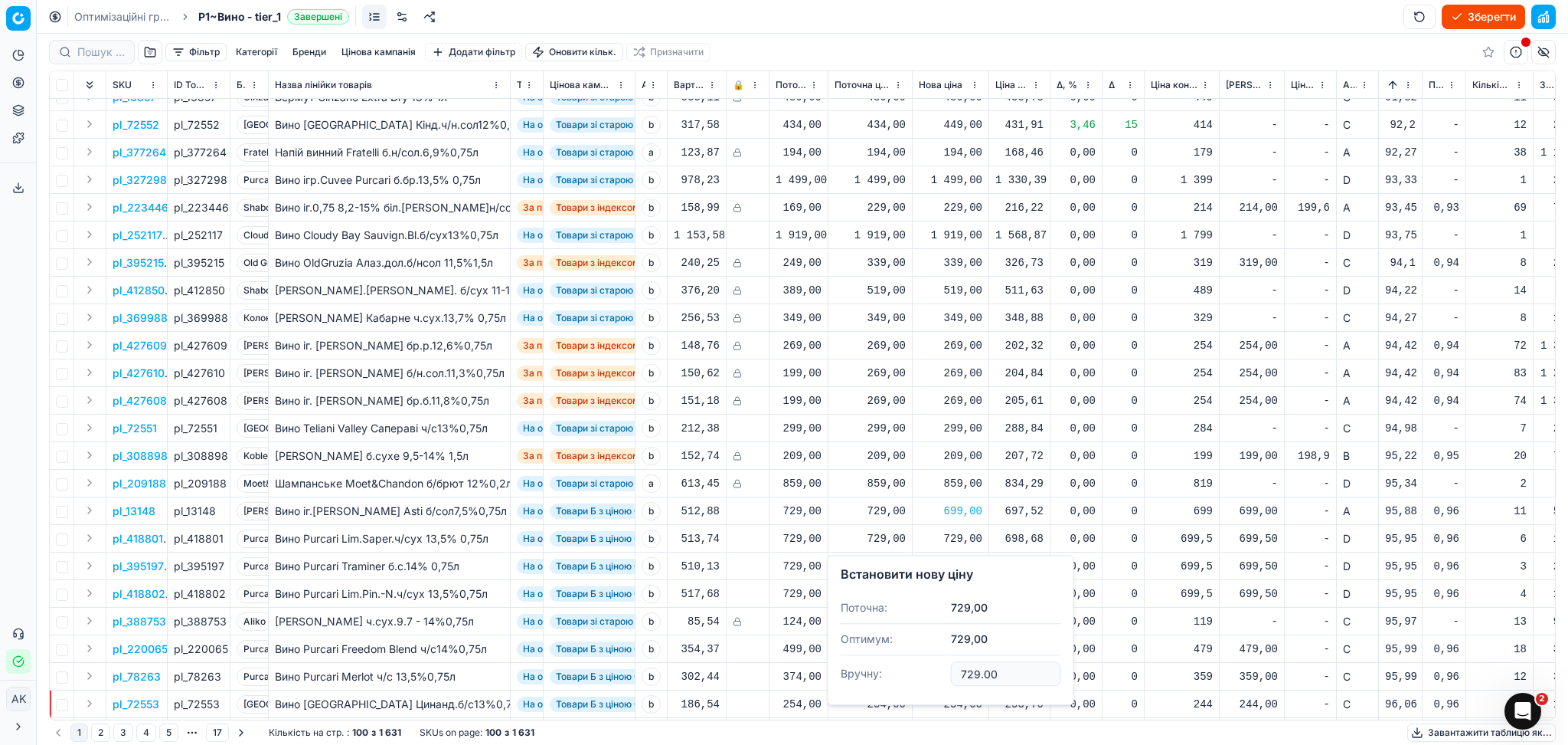
drag, startPoint x: 966, startPoint y: 676, endPoint x: 864, endPoint y: 678, distance: 102.0
click at [873, 678] on dl "Поточна: 729,00 Оптимум: 729,00 Вручну: 729.00" at bounding box center [951, 641] width 221 height 99
type input "699.00"
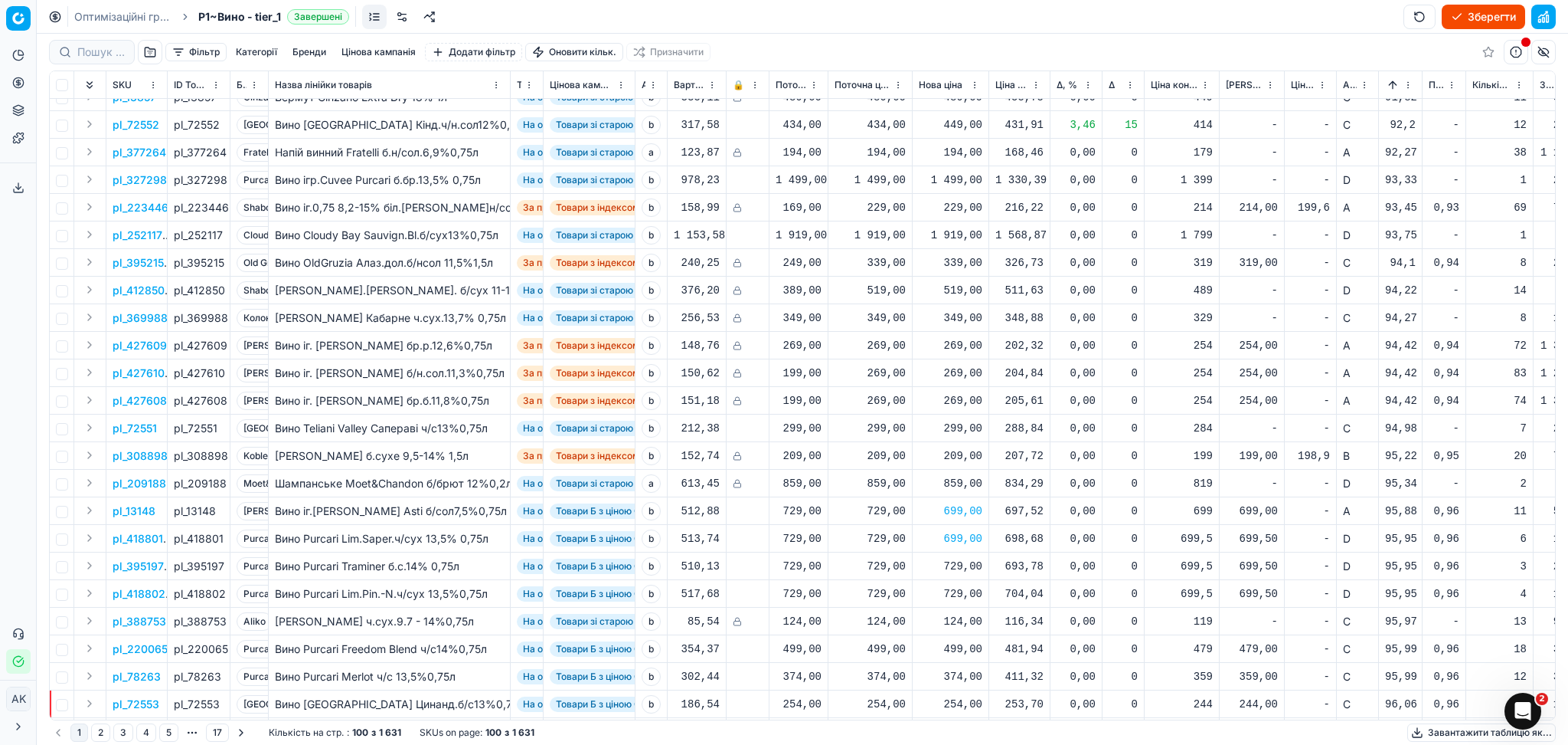
click at [961, 566] on div "729,00" at bounding box center [951, 566] width 64 height 15
drag, startPoint x: 1002, startPoint y: 699, endPoint x: 789, endPoint y: 704, distance: 213.1
click at [800, 704] on body "Pricing platform Аналітика Цінова оптимізація Асортимент продукції Шаблони Серв…" at bounding box center [784, 372] width 1568 height 745
type input "7"
type input "699.00"
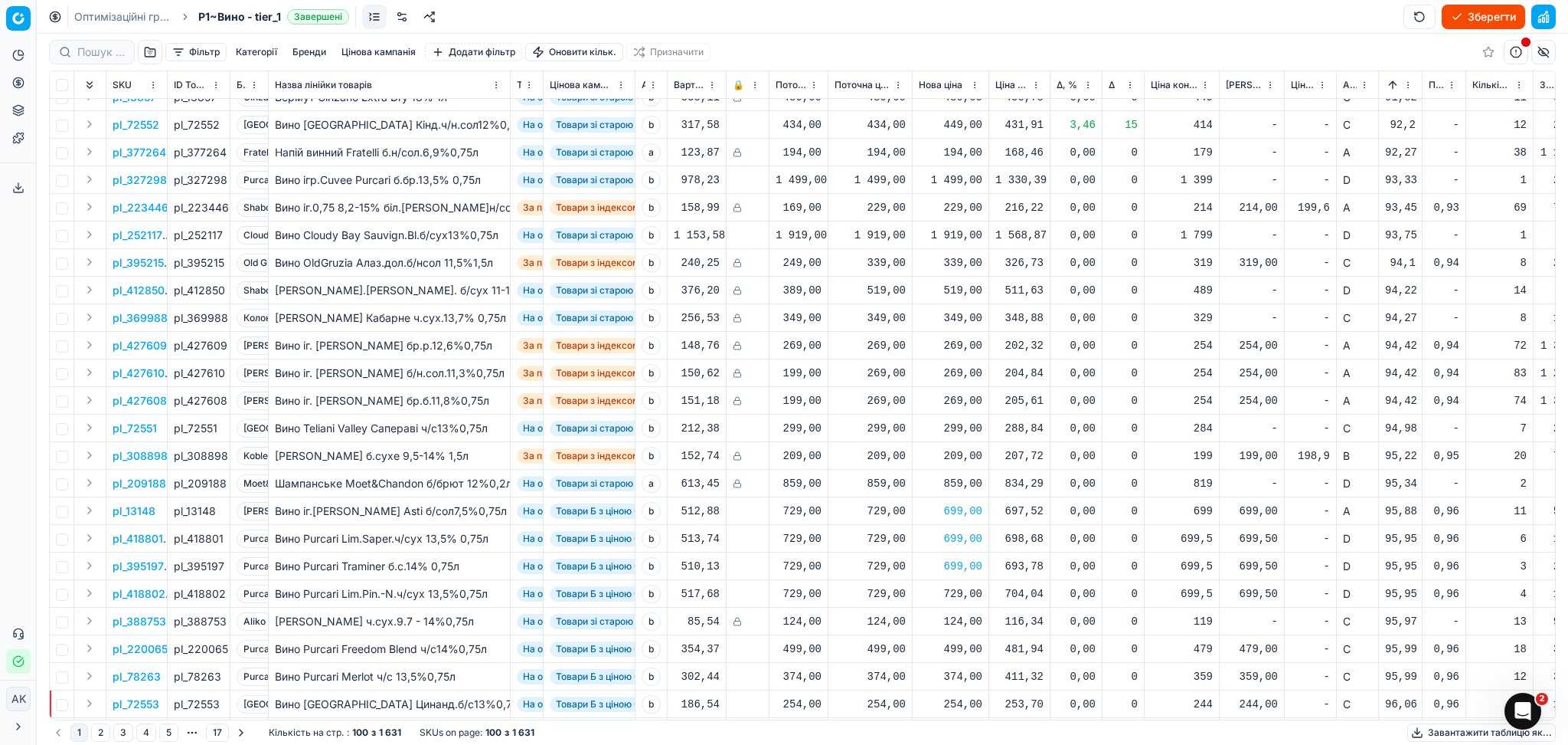
click at [951, 599] on div "729,00" at bounding box center [951, 594] width 64 height 15
drag, startPoint x: 911, startPoint y: 552, endPoint x: 852, endPoint y: 564, distance: 60.2
click at [880, 558] on dl "Поточна: 729,00 Оптимум: 729,00 Вручну: 729.00" at bounding box center [951, 514] width 221 height 99
type input "699.00"
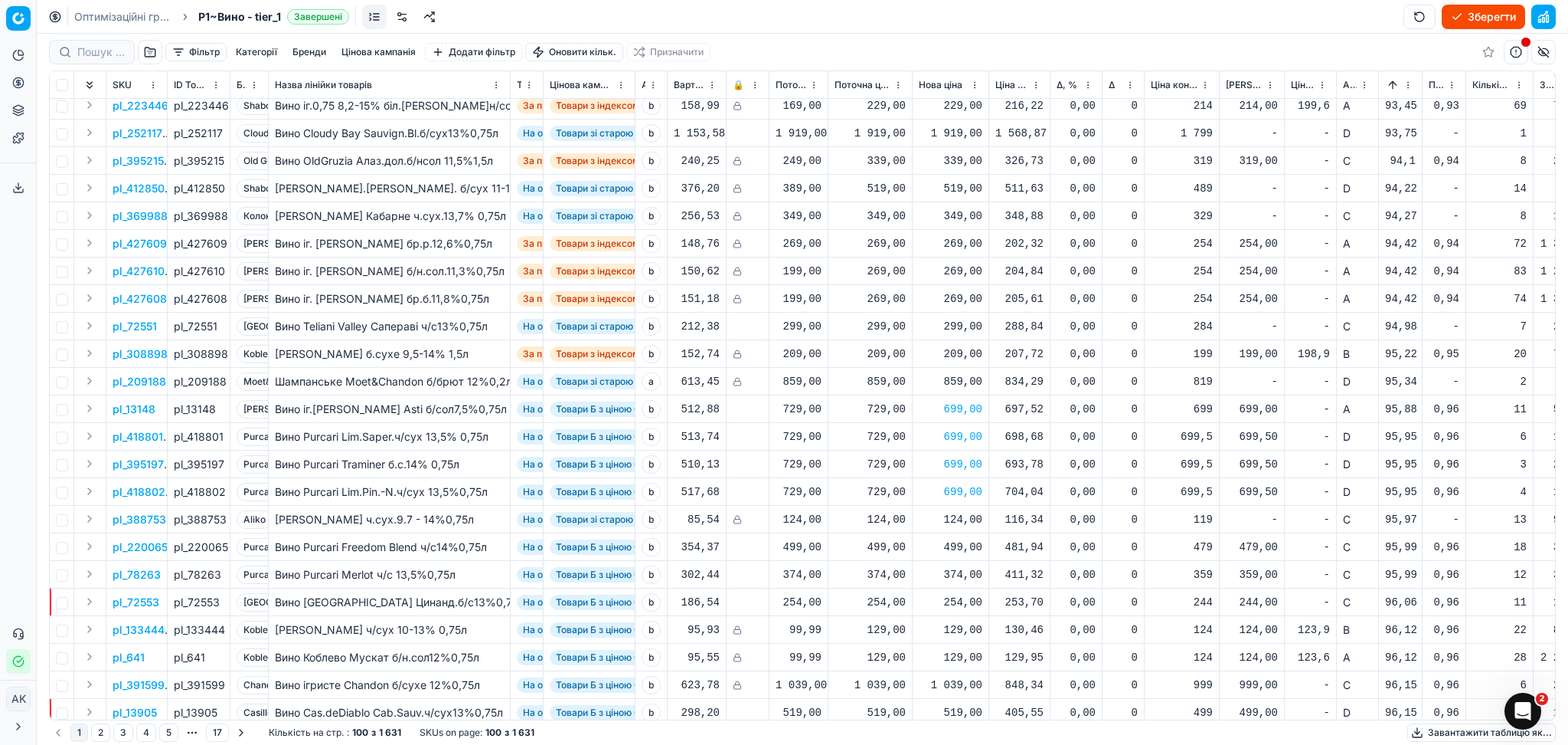
click at [957, 548] on div "499,00" at bounding box center [951, 547] width 64 height 15
drag, startPoint x: 1012, startPoint y: 678, endPoint x: 903, endPoint y: 681, distance: 109.0
click at [903, 681] on dl "Поточна: 499,00 Оптимум: 499,00 Вручну: 499.00" at bounding box center [951, 650] width 221 height 99
type input "479.00"
click at [969, 570] on div "374,00" at bounding box center [951, 574] width 64 height 15
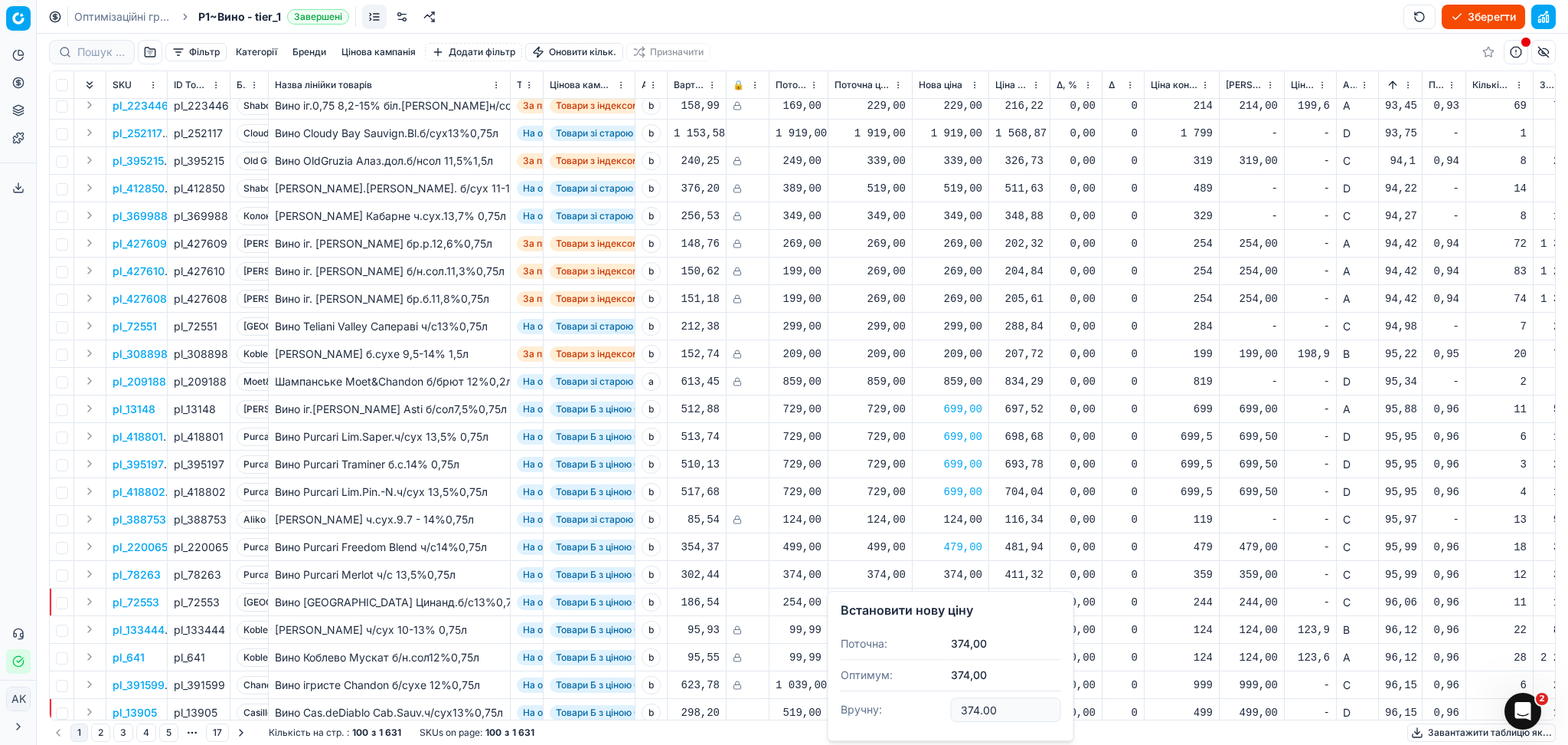
drag, startPoint x: 944, startPoint y: 711, endPoint x: 868, endPoint y: 719, distance: 76.4
click at [894, 713] on dl "Поточна: 374,00 Оптимум: 374,00 Вручну: 374.00" at bounding box center [951, 678] width 221 height 99
type input "359.00"
click at [975, 599] on div "254,00" at bounding box center [951, 602] width 64 height 15
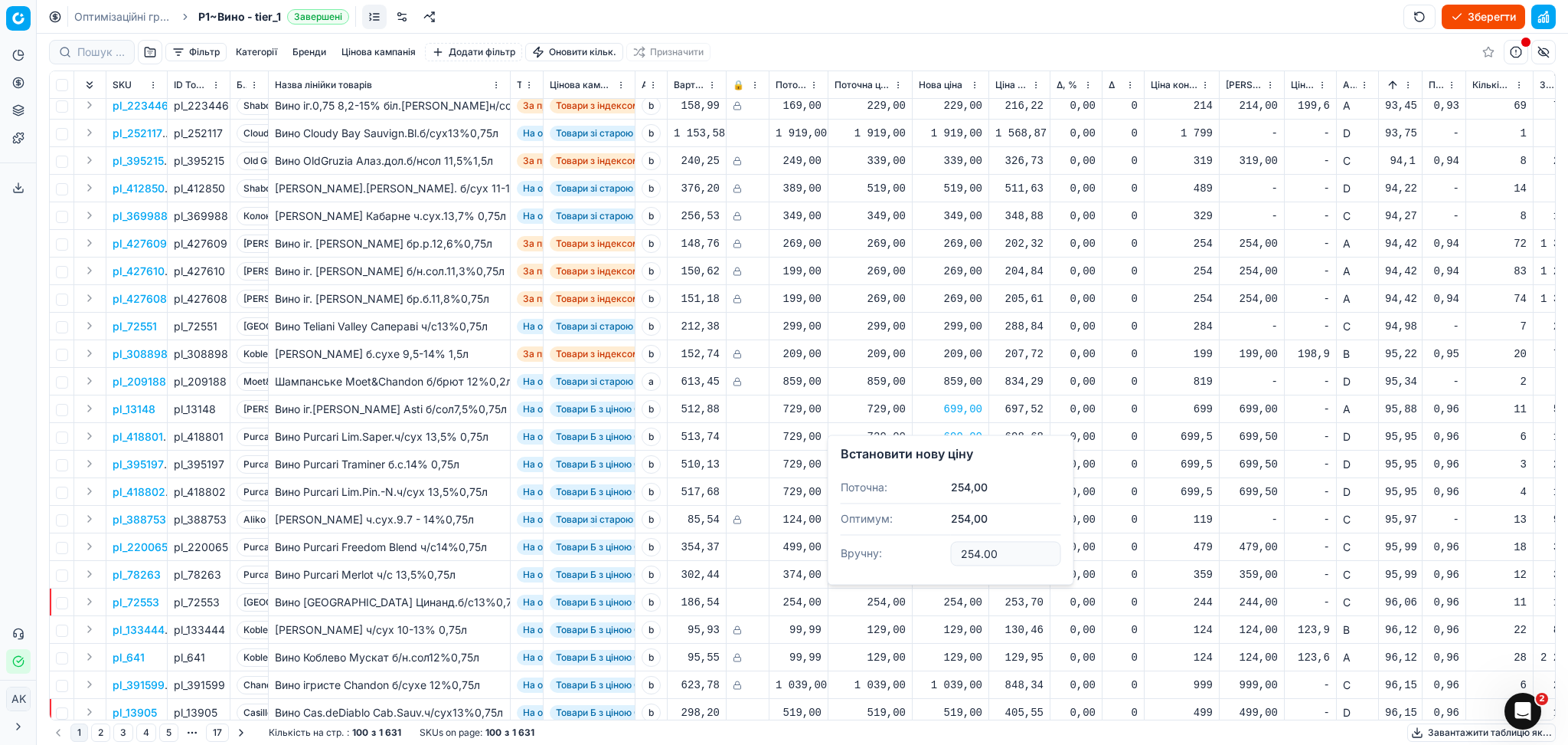
click at [1216, 481] on td "699,5" at bounding box center [1182, 492] width 75 height 28
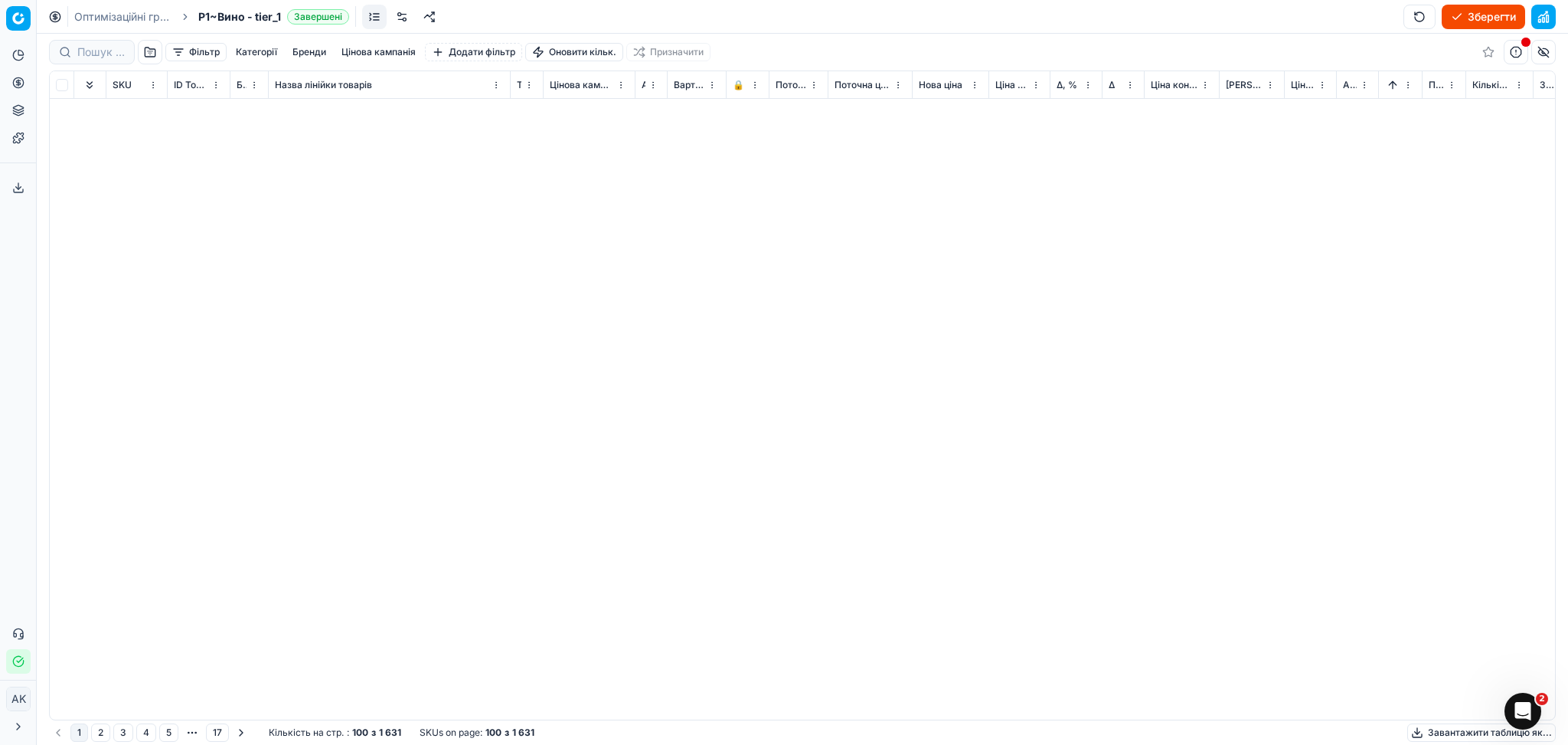
scroll to position [0, 0]
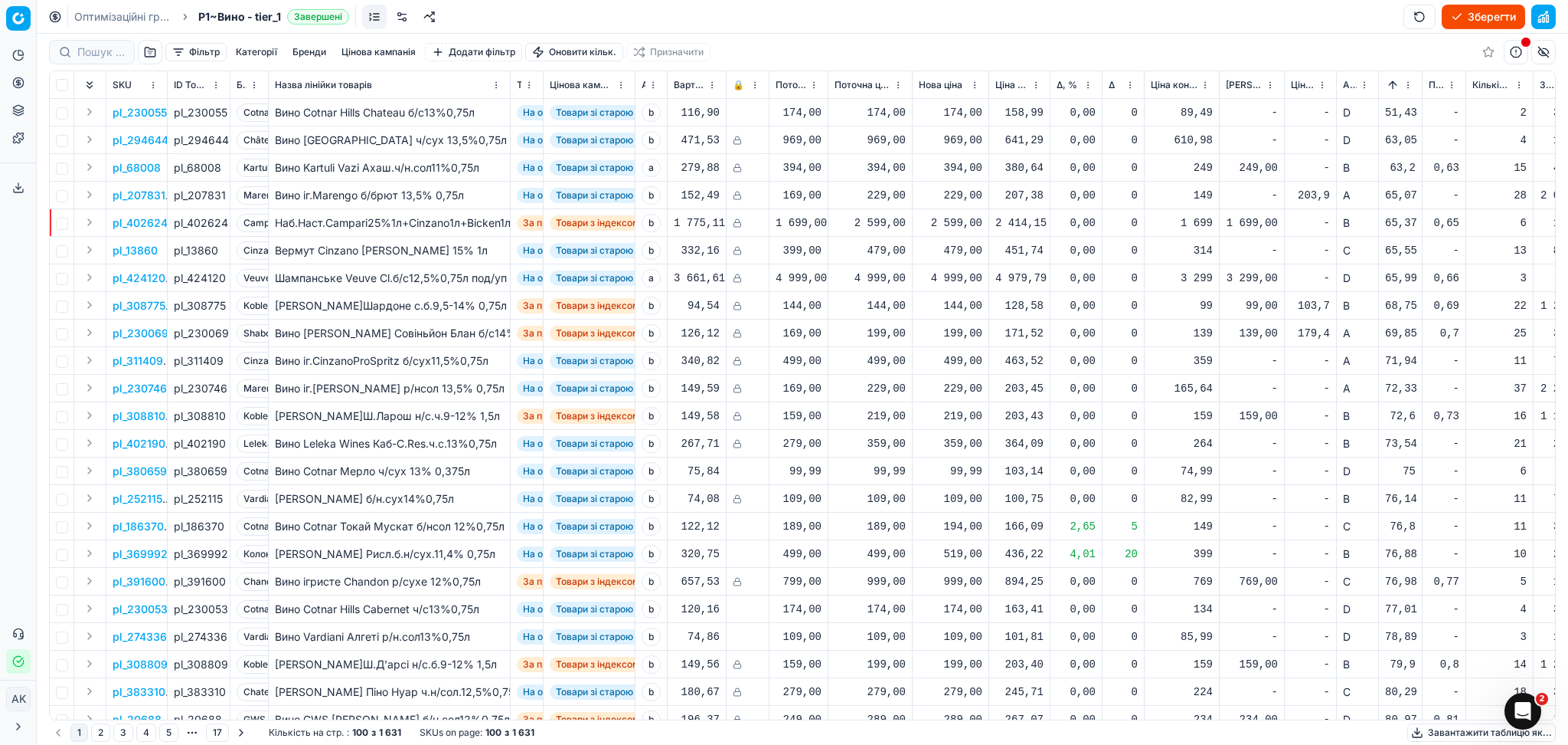
click at [1394, 80] on button "Sorted by Новий ціновий індекс (Сільпо) ascending" at bounding box center [1393, 85] width 15 height 15
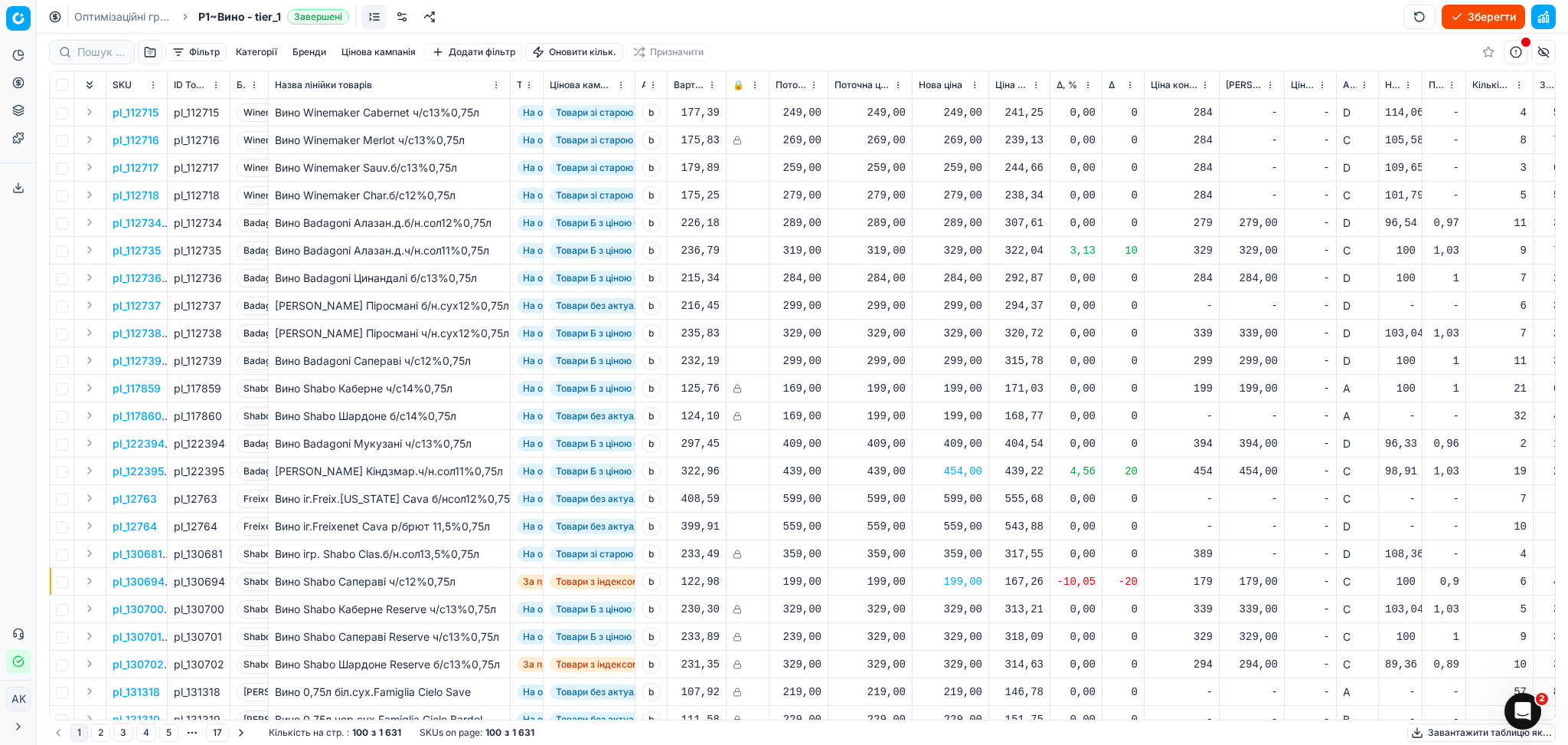
click at [1545, 13] on button "button" at bounding box center [1543, 16] width 24 height 24
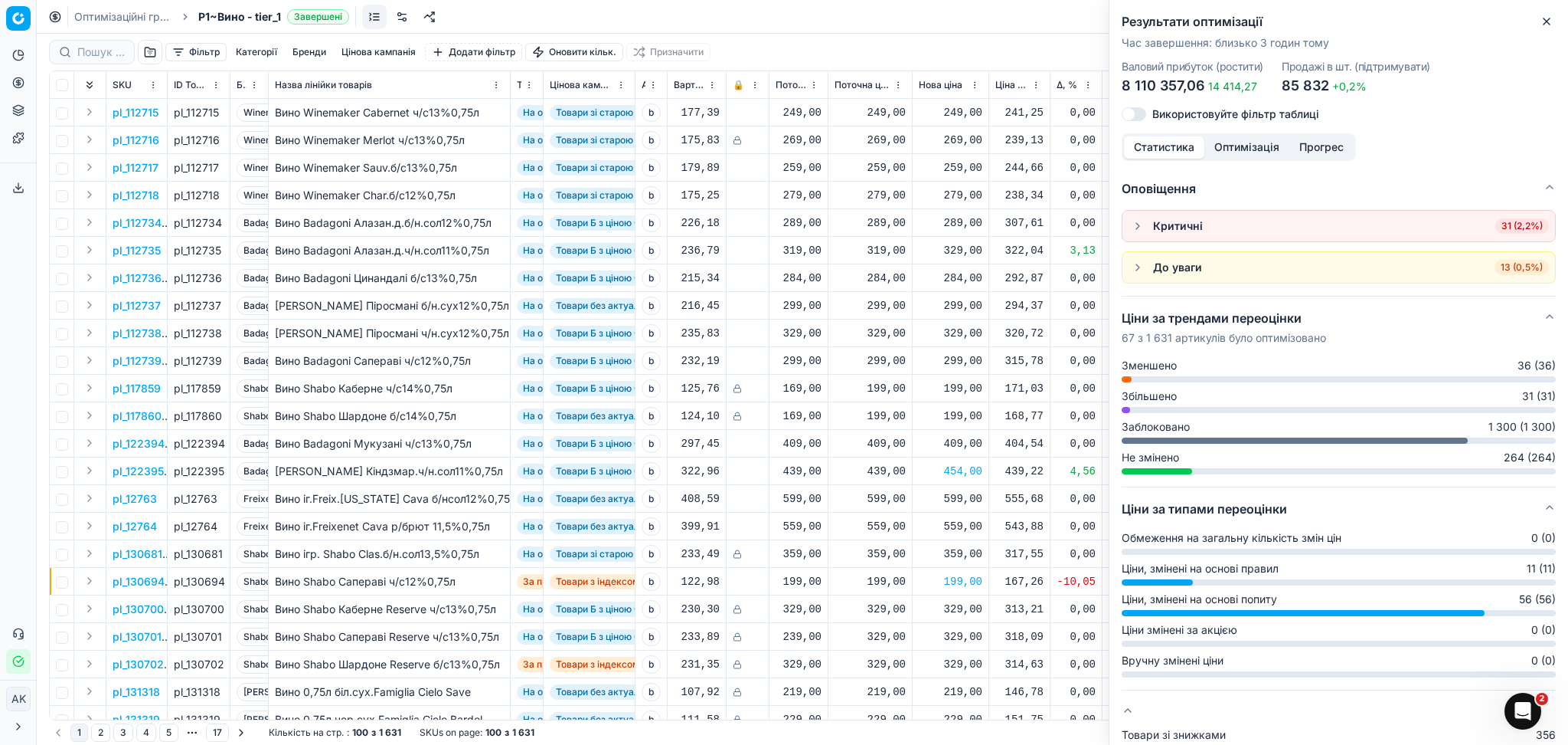
click at [1503, 223] on span "31 (2,2%)" at bounding box center [1522, 226] width 54 height 15
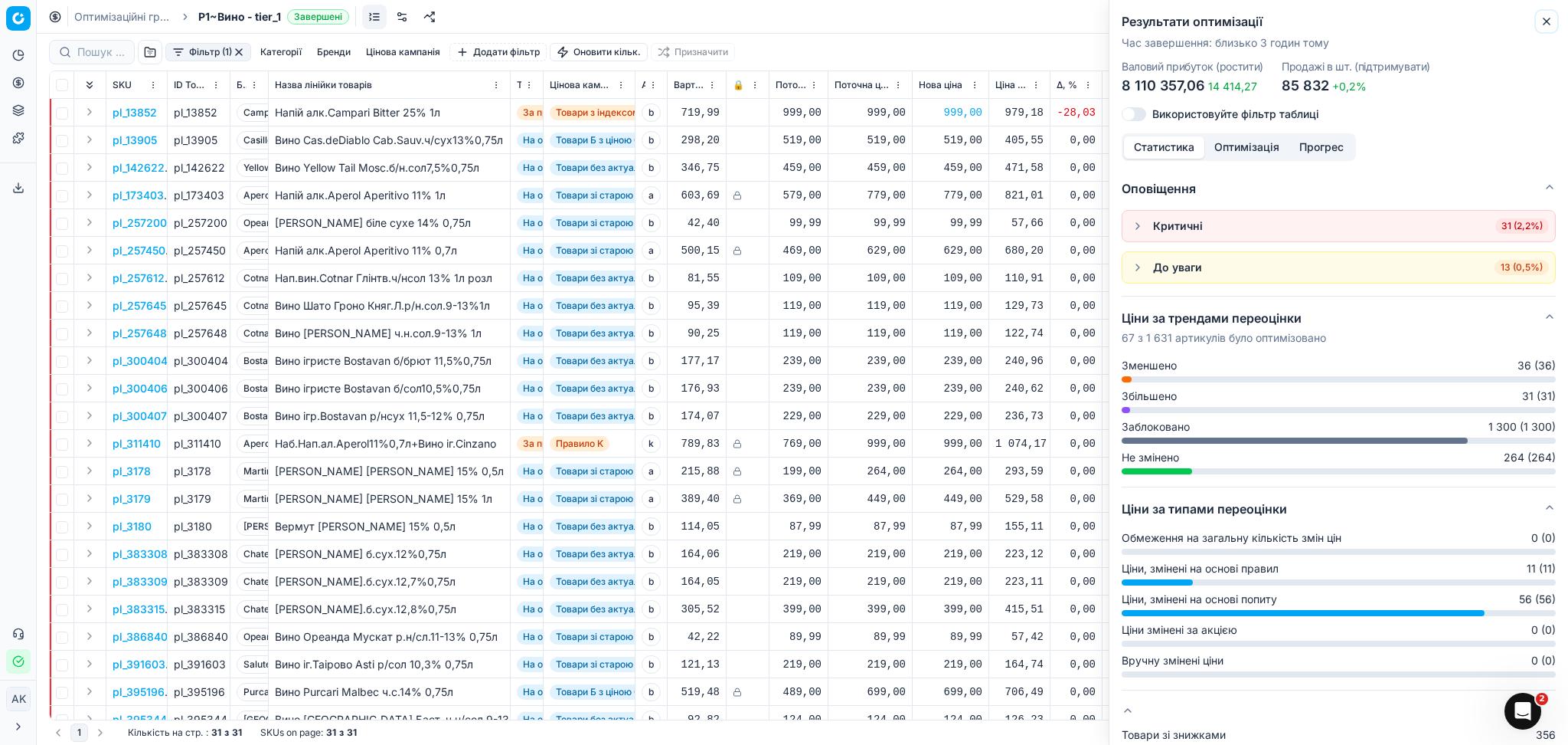
click at [1540, 22] on icon "button" at bounding box center [1546, 21] width 13 height 13
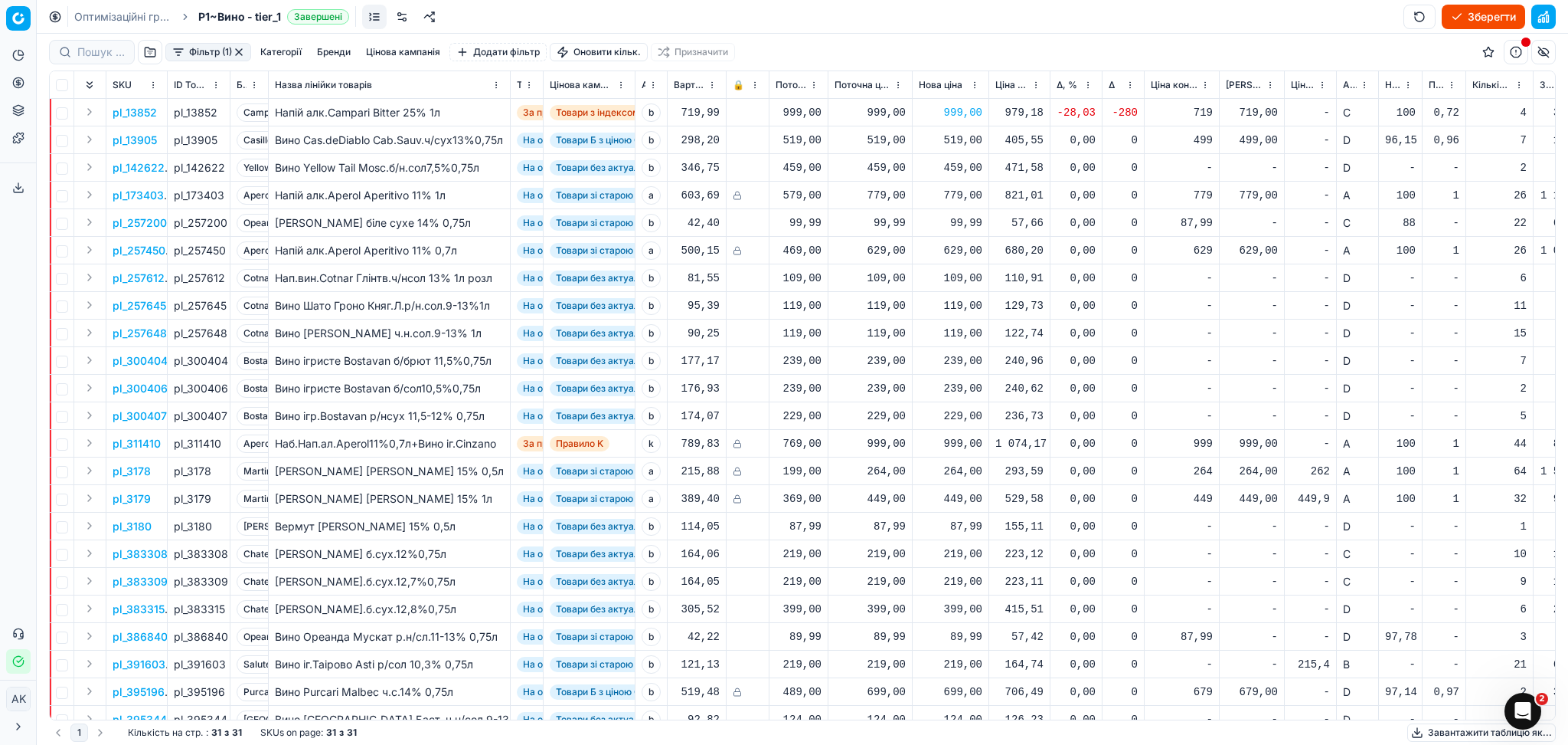
click at [965, 141] on div "519,00" at bounding box center [951, 141] width 64 height 15
drag, startPoint x: 997, startPoint y: 275, endPoint x: 835, endPoint y: 289, distance: 162.6
click at [898, 287] on dl "Поточна: 519,00 Оптимум: 519,00 Вручну: 519.00" at bounding box center [951, 243] width 221 height 99
type input "499.00"
click at [132, 163] on p "pl_142622" at bounding box center [139, 168] width 52 height 15
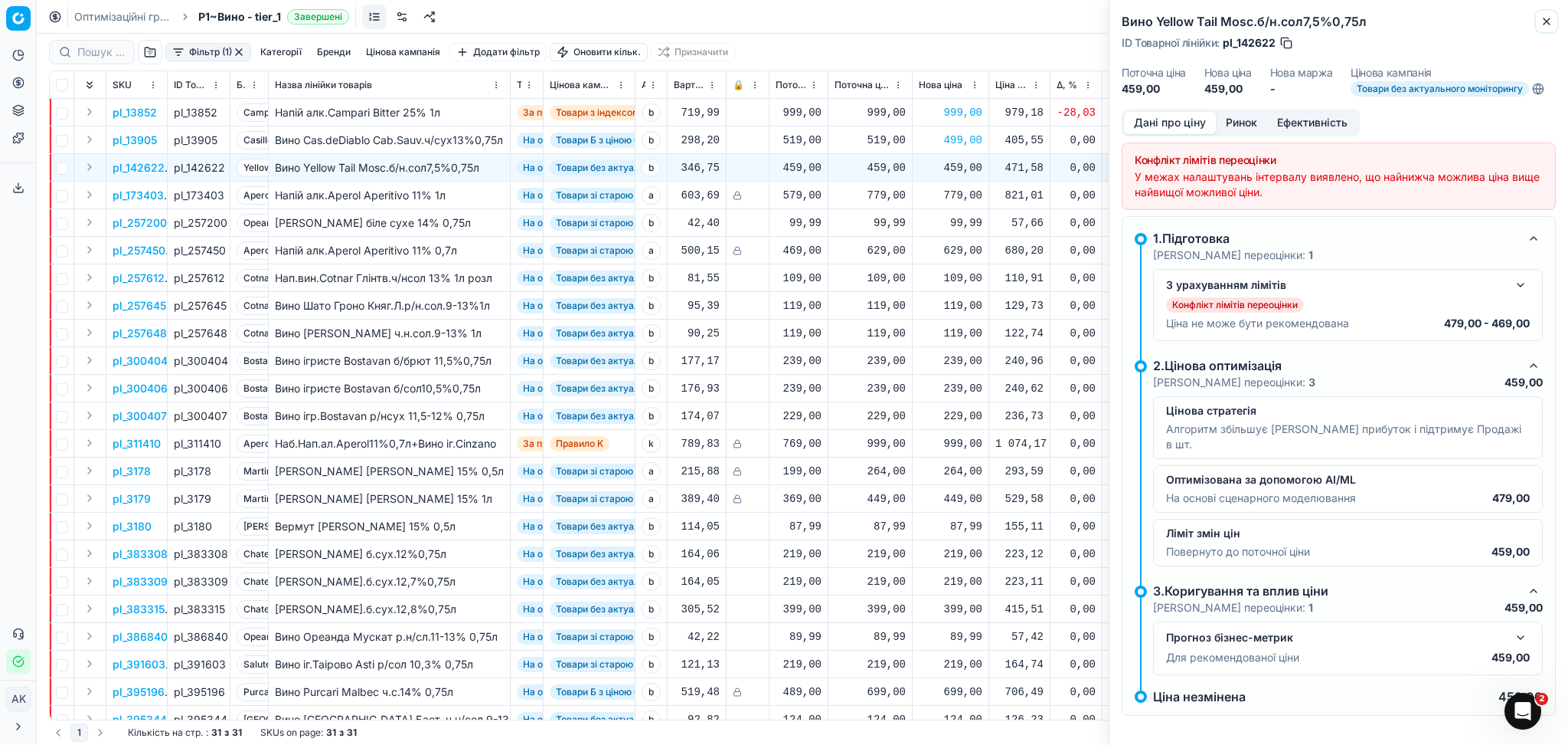
click at [1543, 15] on icon "button" at bounding box center [1546, 21] width 13 height 13
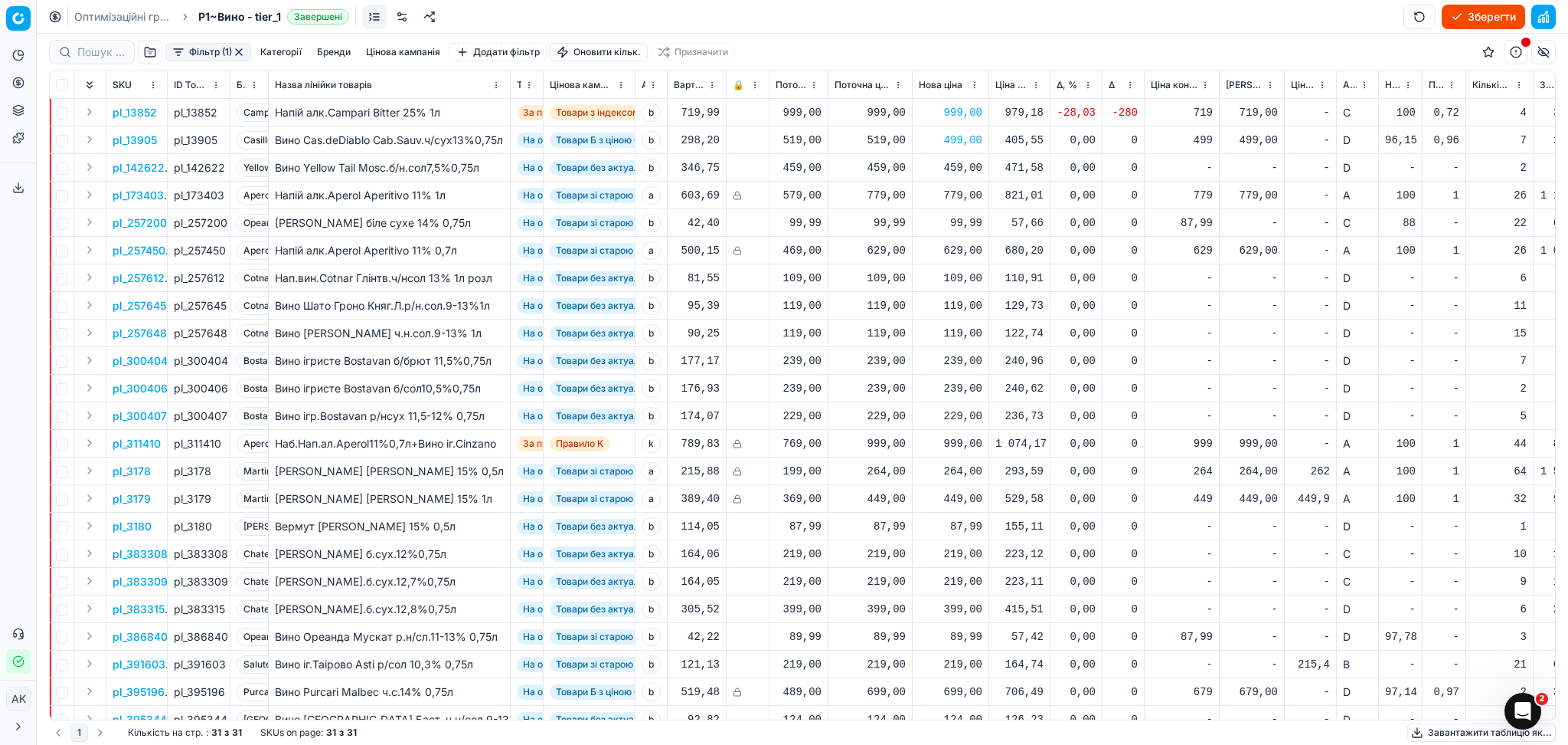
click at [955, 163] on div "459,00" at bounding box center [951, 168] width 64 height 15
drag, startPoint x: 1013, startPoint y: 305, endPoint x: 877, endPoint y: 313, distance: 136.2
click at [886, 312] on dl "Поточна: 459,00 Оптимум: 459,00 Вручну: 459.00" at bounding box center [951, 271] width 221 height 99
type input "469.00"
click at [151, 278] on p "pl_257612" at bounding box center [139, 279] width 52 height 15
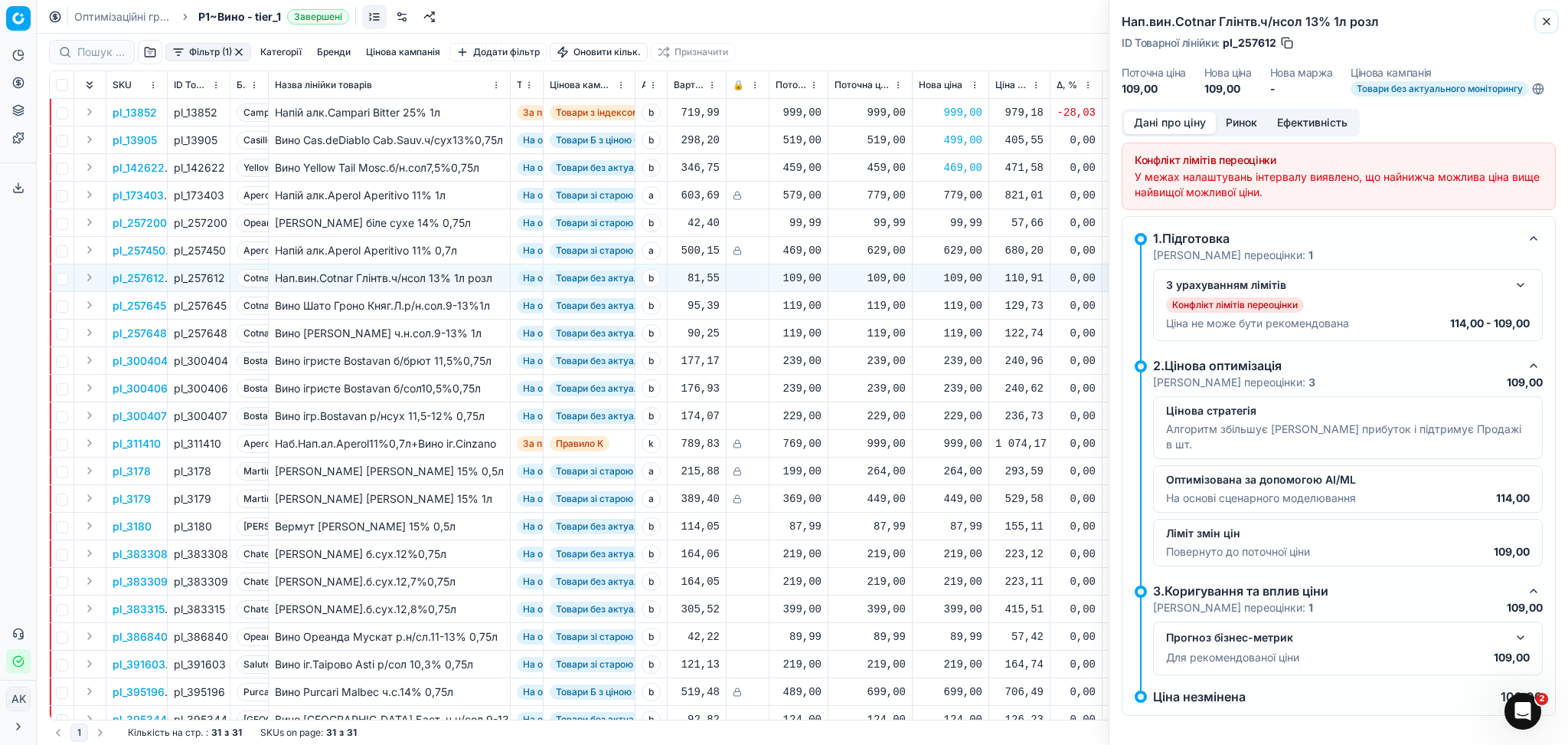
click at [1538, 24] on button "Close" at bounding box center [1546, 21] width 18 height 18
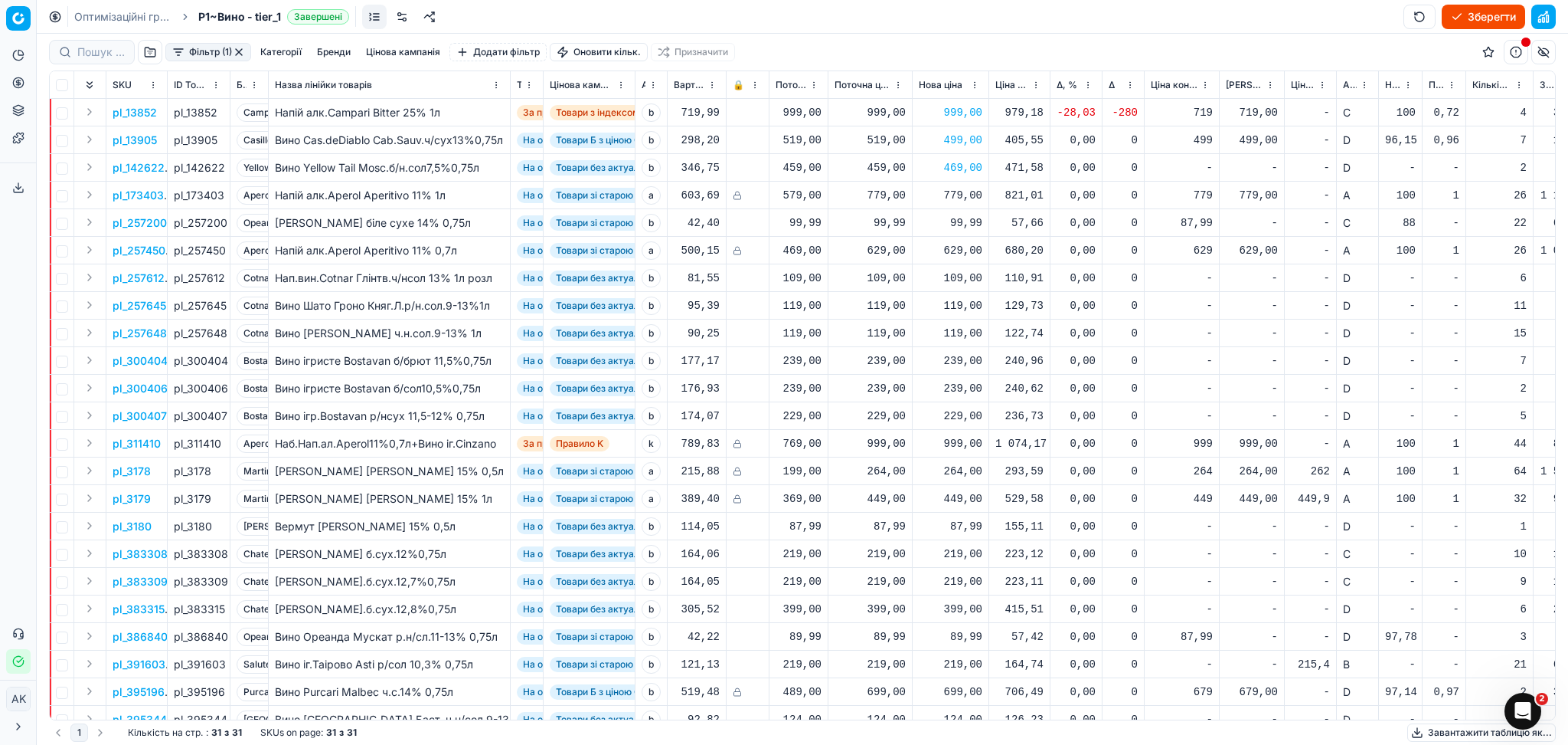
click at [135, 307] on p "pl_257645" at bounding box center [140, 306] width 54 height 15
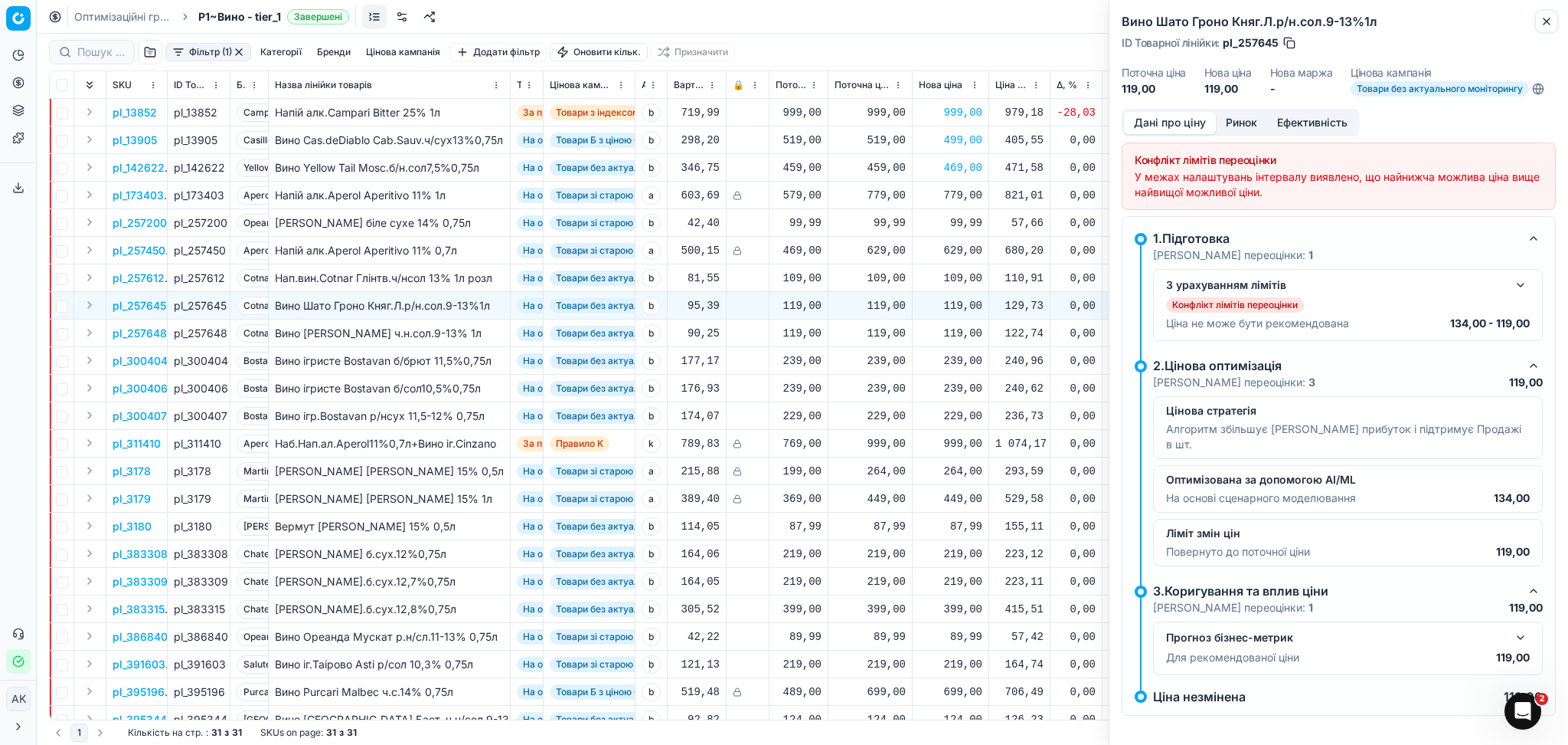
click at [1547, 24] on icon "button" at bounding box center [1546, 21] width 13 height 13
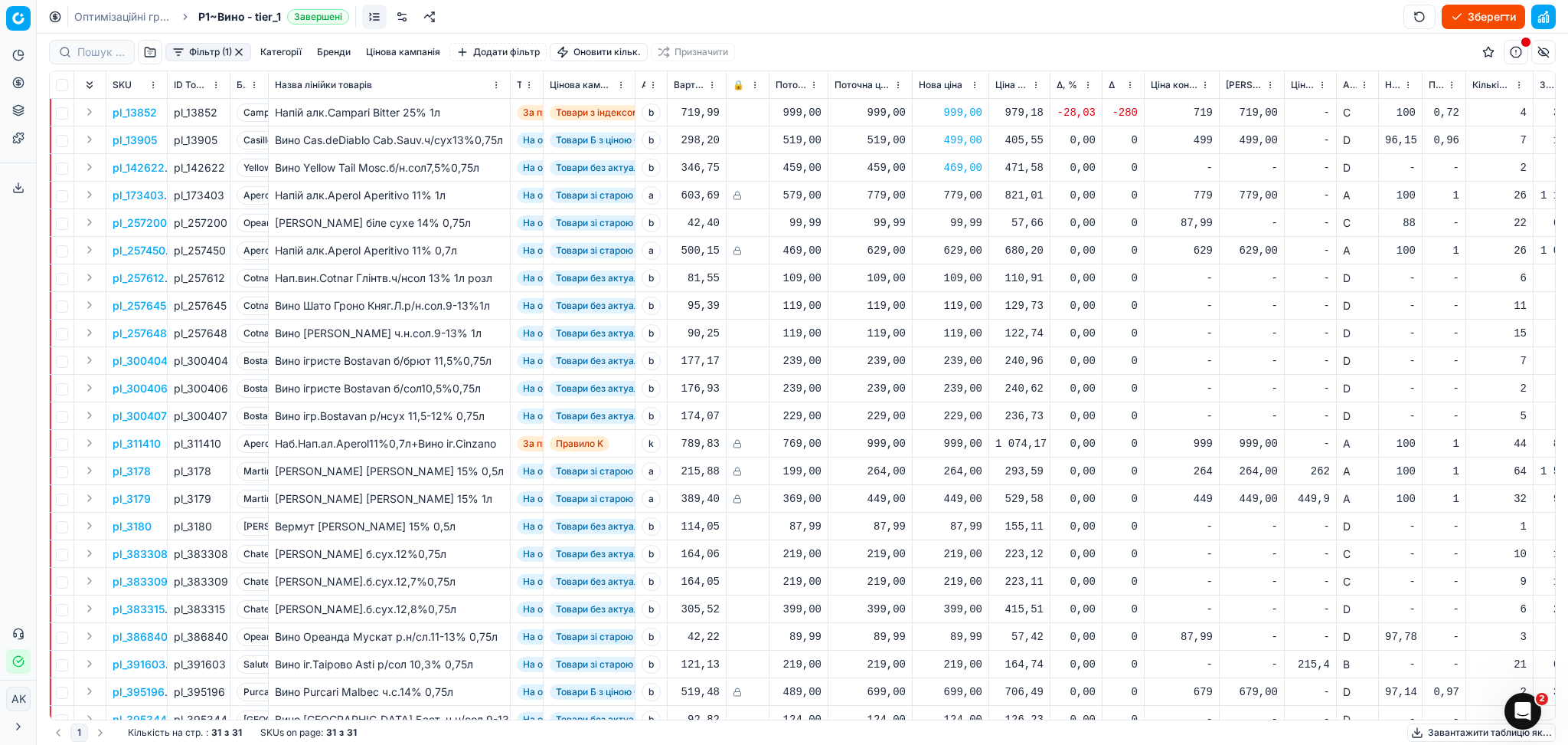
click at [972, 281] on div "109,00" at bounding box center [951, 279] width 64 height 15
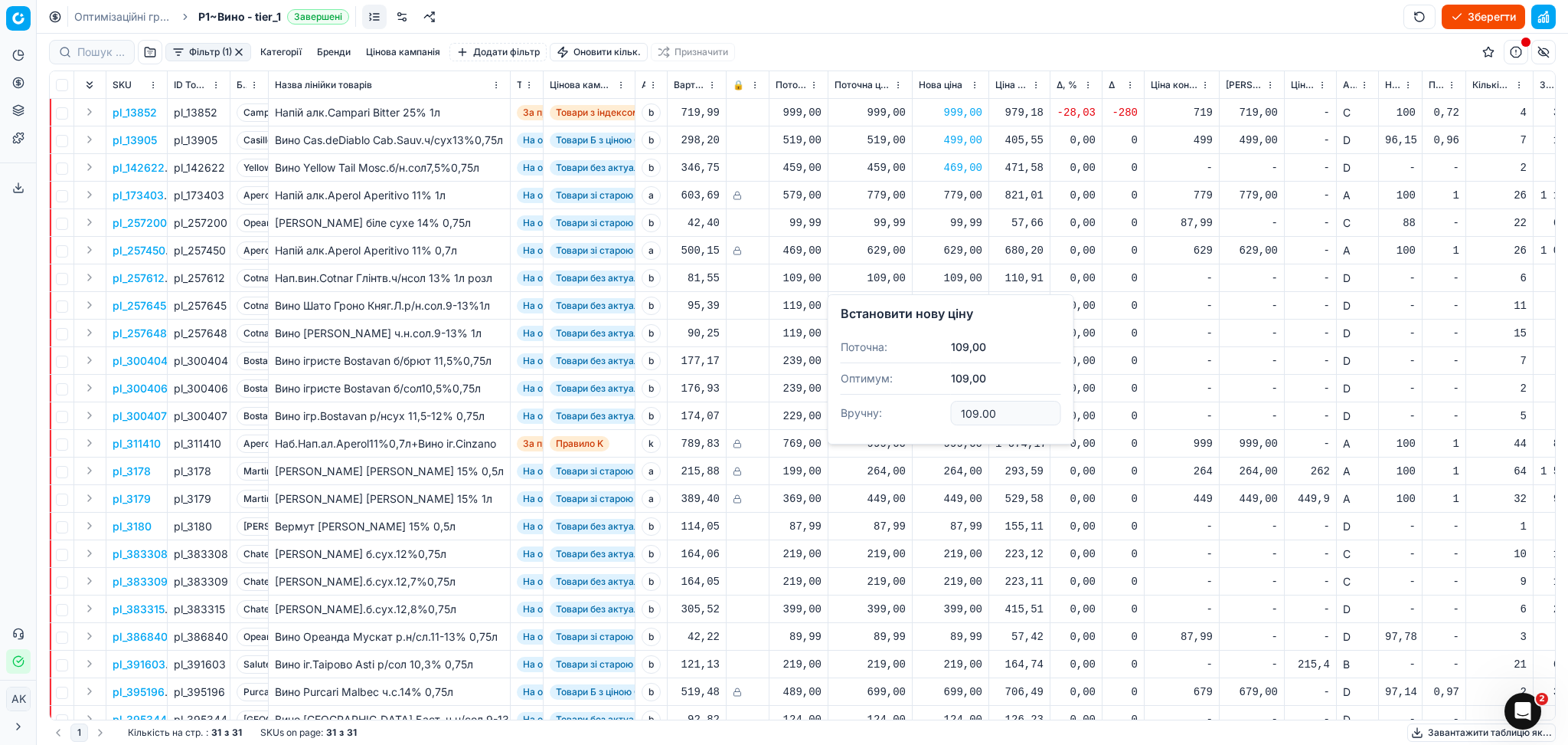
drag, startPoint x: 1009, startPoint y: 414, endPoint x: 880, endPoint y: 420, distance: 129.1
click at [886, 421] on dl "Поточна: 109,00 Оптимум: 109,00 Вручну: 109.00" at bounding box center [951, 381] width 221 height 99
type input "114.00"
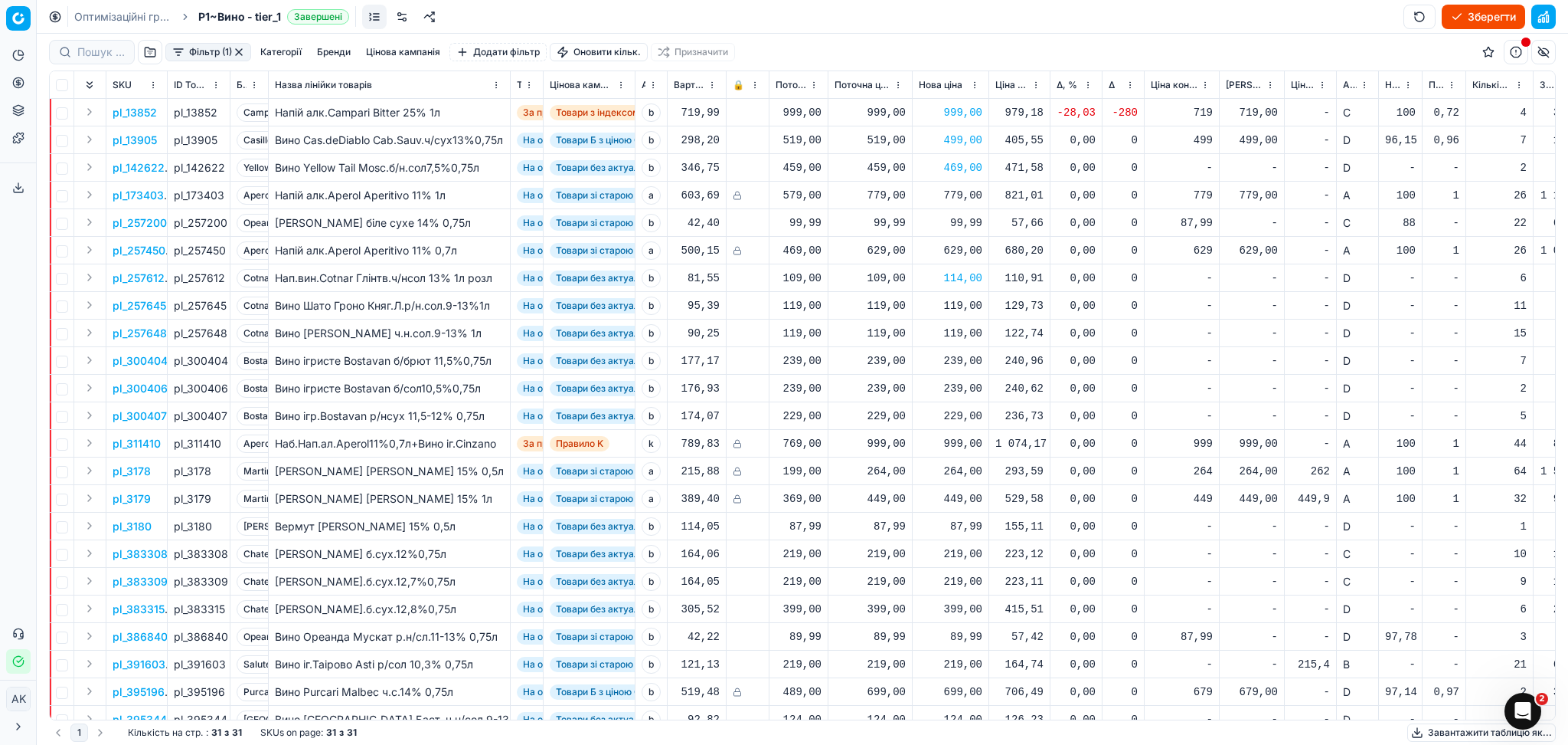
click at [969, 306] on div "119,00" at bounding box center [951, 306] width 64 height 15
drag, startPoint x: 1001, startPoint y: 443, endPoint x: 907, endPoint y: 449, distance: 94.2
click at [919, 446] on dl "Поточна: 119,00 Оптимум: 119,00 Вручну: 119.00" at bounding box center [951, 409] width 221 height 99
type input "129.00"
click at [969, 333] on div "119,00" at bounding box center [951, 333] width 64 height 15
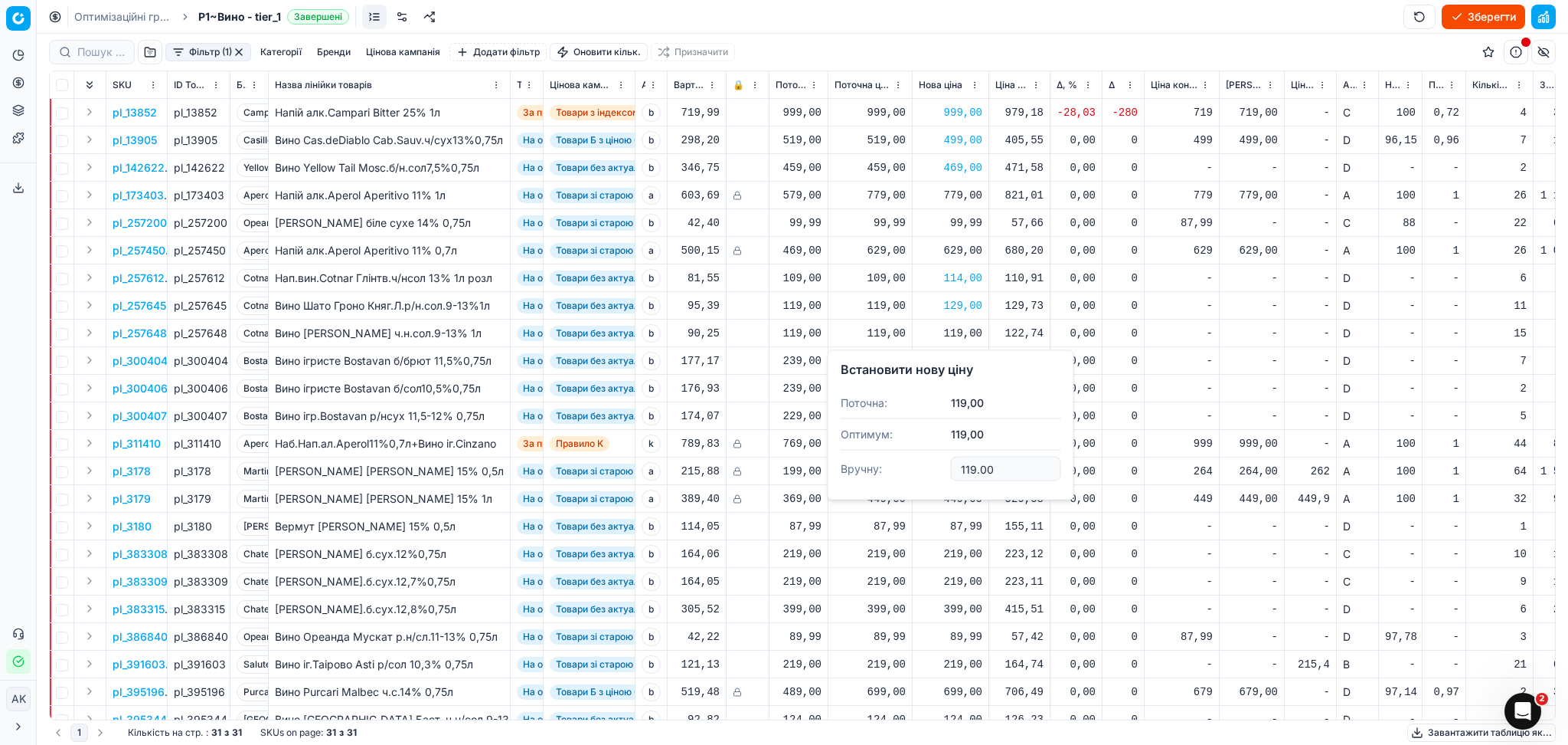
drag, startPoint x: 1001, startPoint y: 462, endPoint x: 911, endPoint y: 482, distance: 92.2
click at [920, 480] on dl "Поточна: 119,00 Оптимум: 119,00 Вручну: 119.00" at bounding box center [951, 437] width 221 height 99
type input "129.00"
click at [971, 360] on div "239,00" at bounding box center [951, 360] width 64 height 15
drag, startPoint x: 993, startPoint y: 498, endPoint x: 823, endPoint y: 501, distance: 170.0
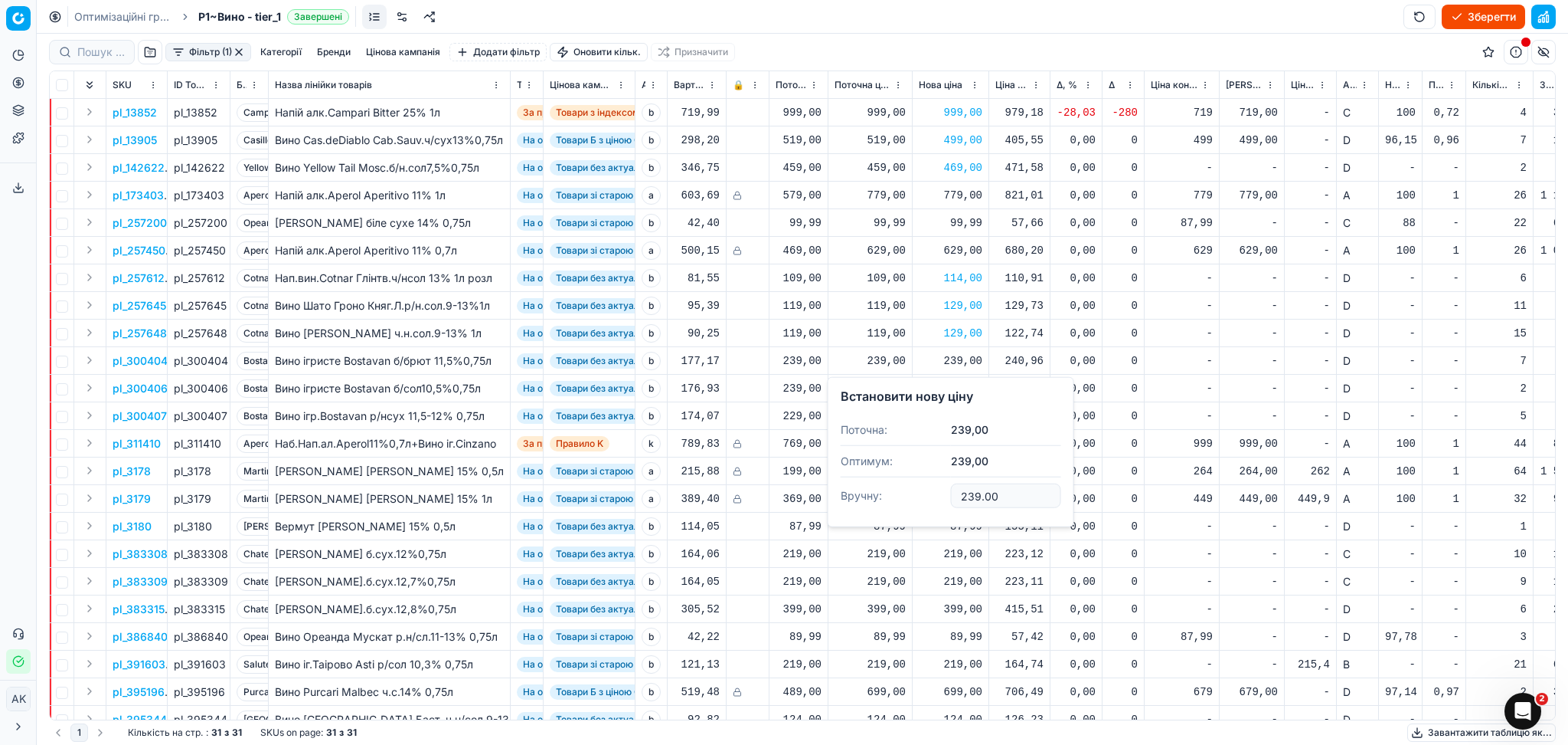
click at [837, 501] on div "Встановити нову ціну Поточна: 239,00 Оптимум: 239,00 Вручну: 239.00" at bounding box center [951, 452] width 247 height 150
type input "249.00"
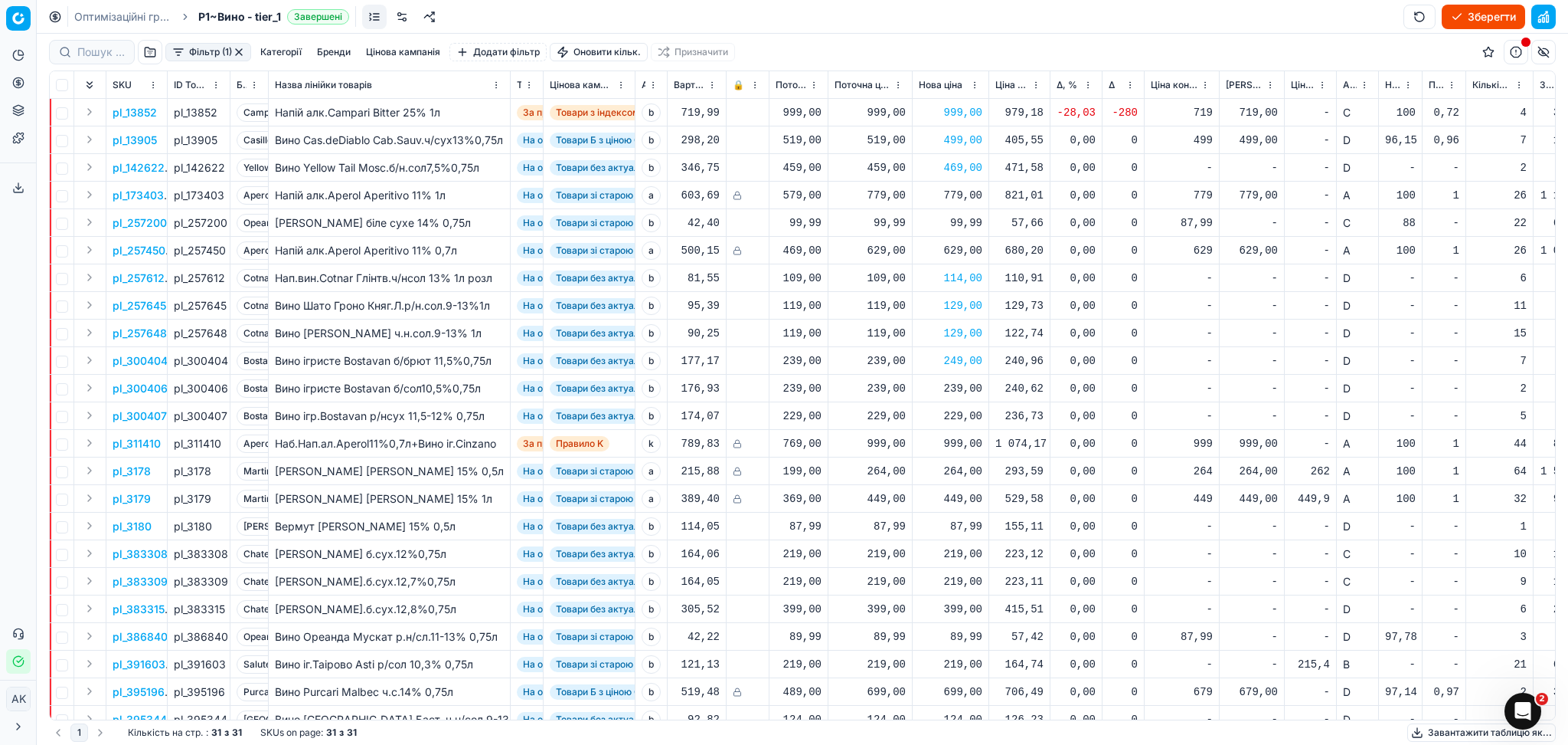
click at [969, 385] on div "239,00" at bounding box center [951, 388] width 64 height 15
drag, startPoint x: 1013, startPoint y: 519, endPoint x: 867, endPoint y: 526, distance: 146.2
click at [885, 524] on dl "Поточна: 239,00 Оптимум: 239,00 Вручну: 239.00" at bounding box center [951, 492] width 221 height 99
type input "249.00"
click at [970, 410] on div "229,00" at bounding box center [951, 416] width 64 height 15
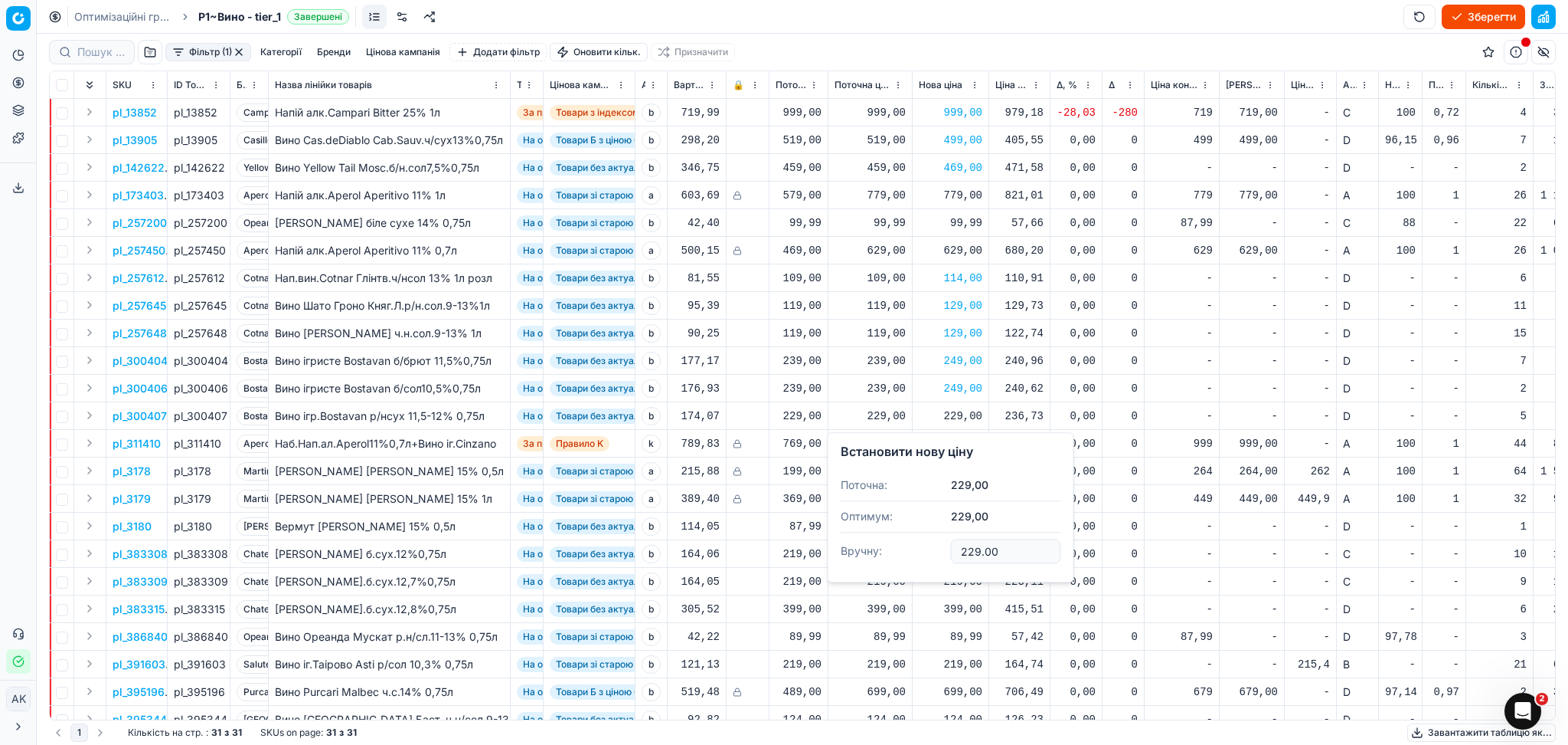
drag, startPoint x: 1008, startPoint y: 557, endPoint x: 914, endPoint y: 566, distance: 94.4
click at [924, 562] on dl "Поточна: 229,00 Оптимум: 229,00 Вручну: 229.00" at bounding box center [951, 519] width 221 height 99
type input "239.00"
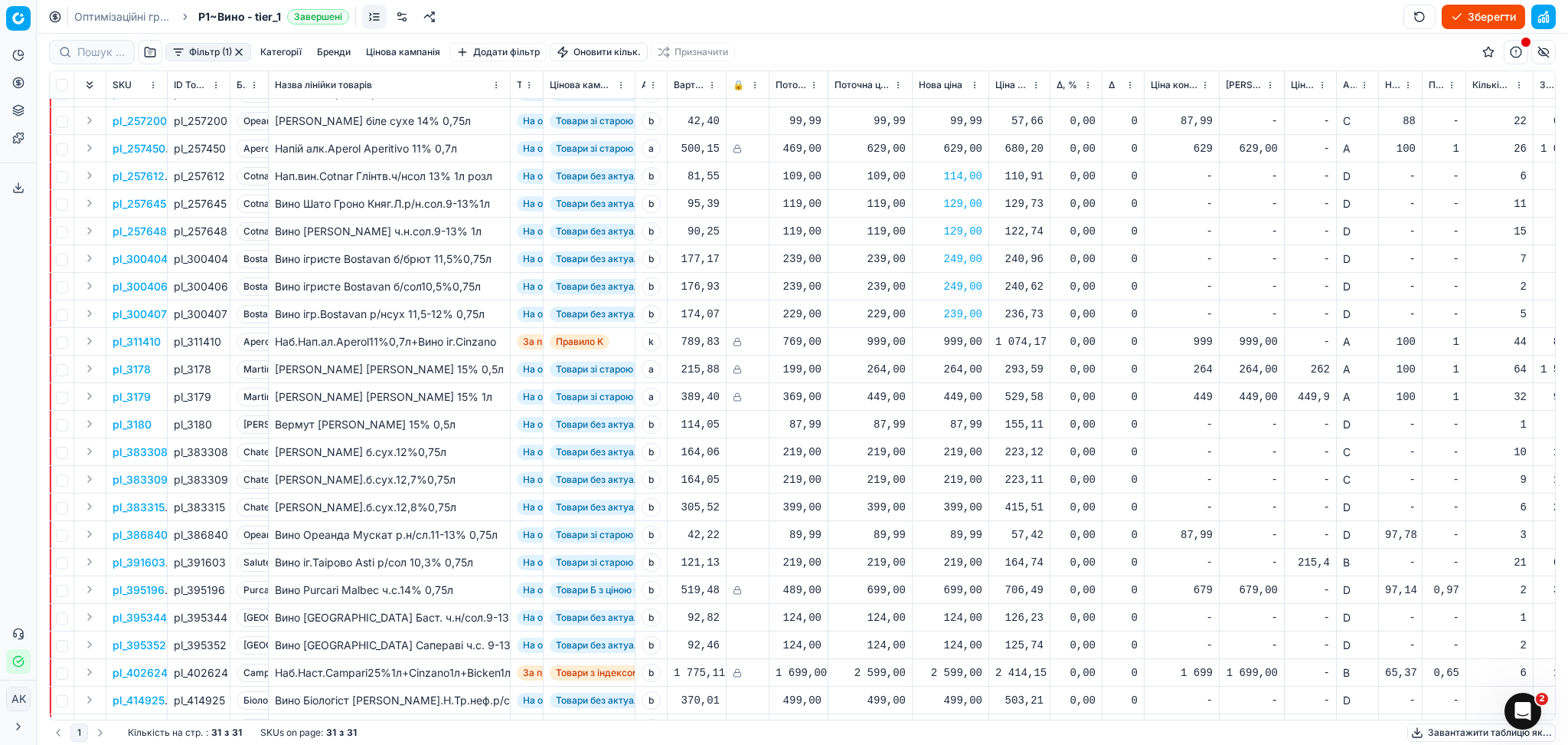
click at [964, 454] on div "219,00" at bounding box center [951, 452] width 64 height 15
drag, startPoint x: 1002, startPoint y: 591, endPoint x: 866, endPoint y: 598, distance: 136.2
click at [870, 596] on dl "Поточна: 219,00 Оптимум: 219,00 Вручну: 219.00" at bounding box center [951, 555] width 221 height 99
type input "229.00"
click at [957, 478] on div "219,00" at bounding box center [951, 480] width 64 height 15
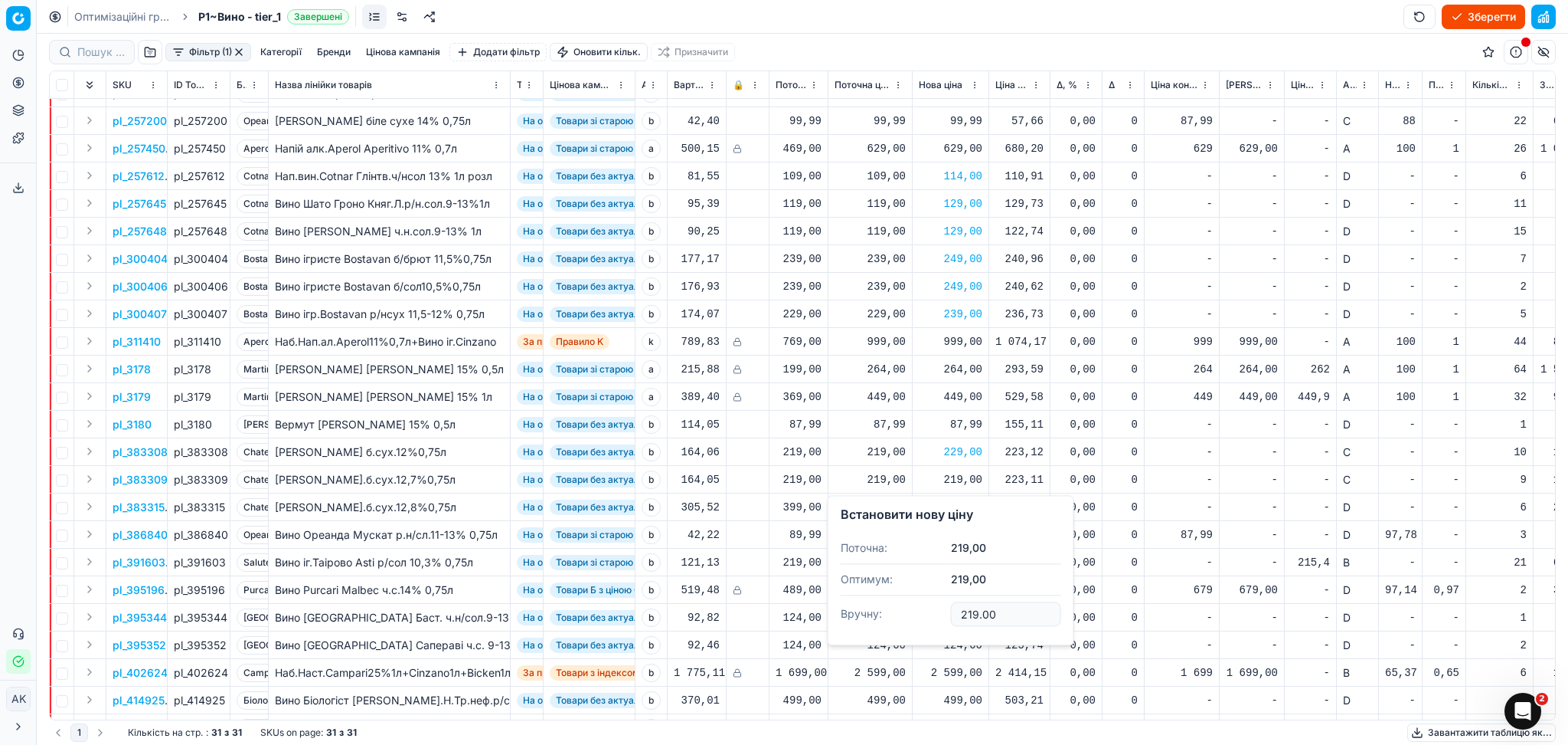
drag, startPoint x: 999, startPoint y: 617, endPoint x: 849, endPoint y: 618, distance: 150.0
click at [855, 618] on dl "Поточна: 219,00 Оптимум: 219,00 Вручну: 219.00" at bounding box center [951, 581] width 221 height 99
type input "229.00"
click at [963, 510] on div "399,00" at bounding box center [951, 507] width 64 height 15
drag, startPoint x: 1009, startPoint y: 644, endPoint x: 895, endPoint y: 654, distance: 114.4
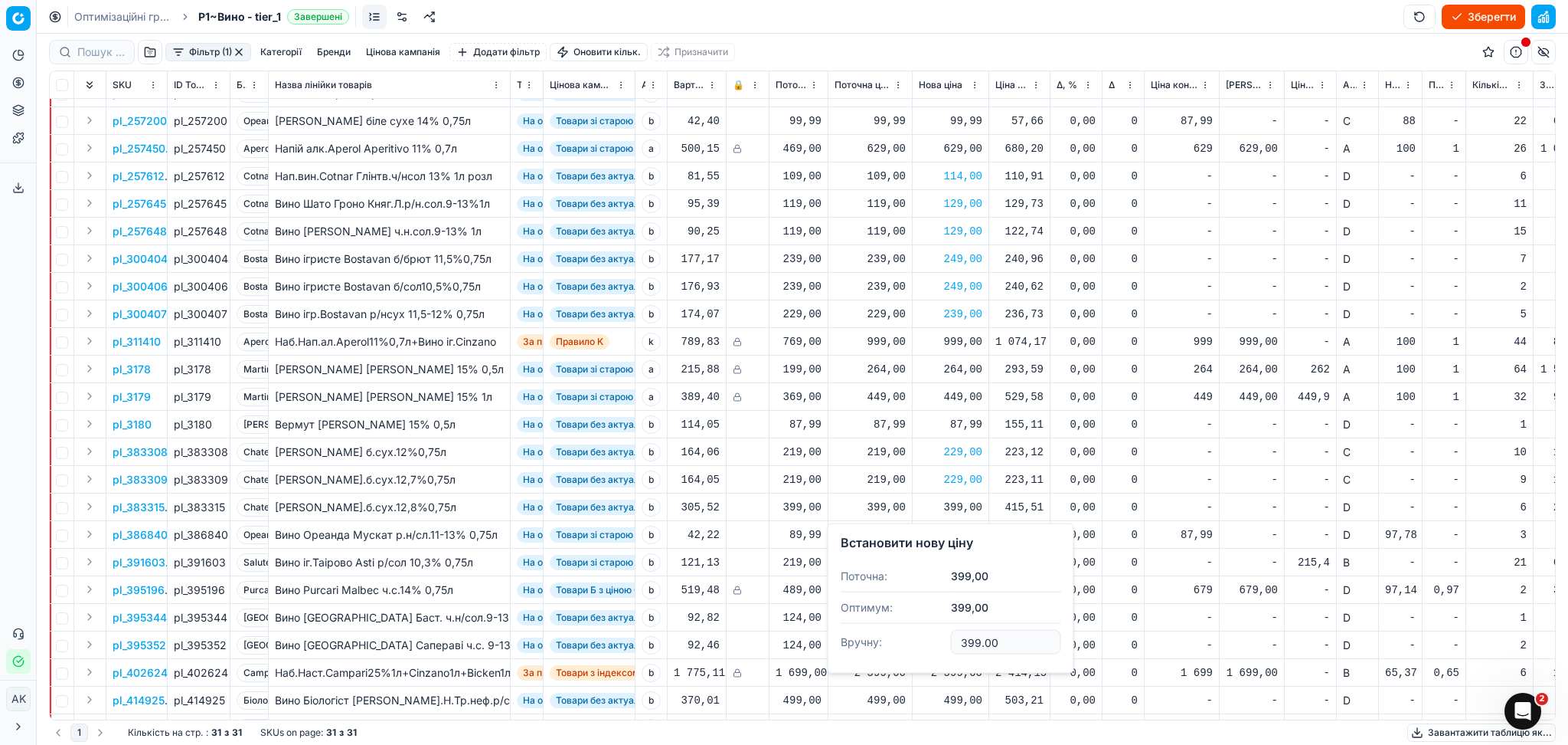
click at [902, 652] on dl "Поточна: 399,00 Оптимум: 399,00 Вручну: 399.00" at bounding box center [951, 610] width 221 height 99
type input "419.00"
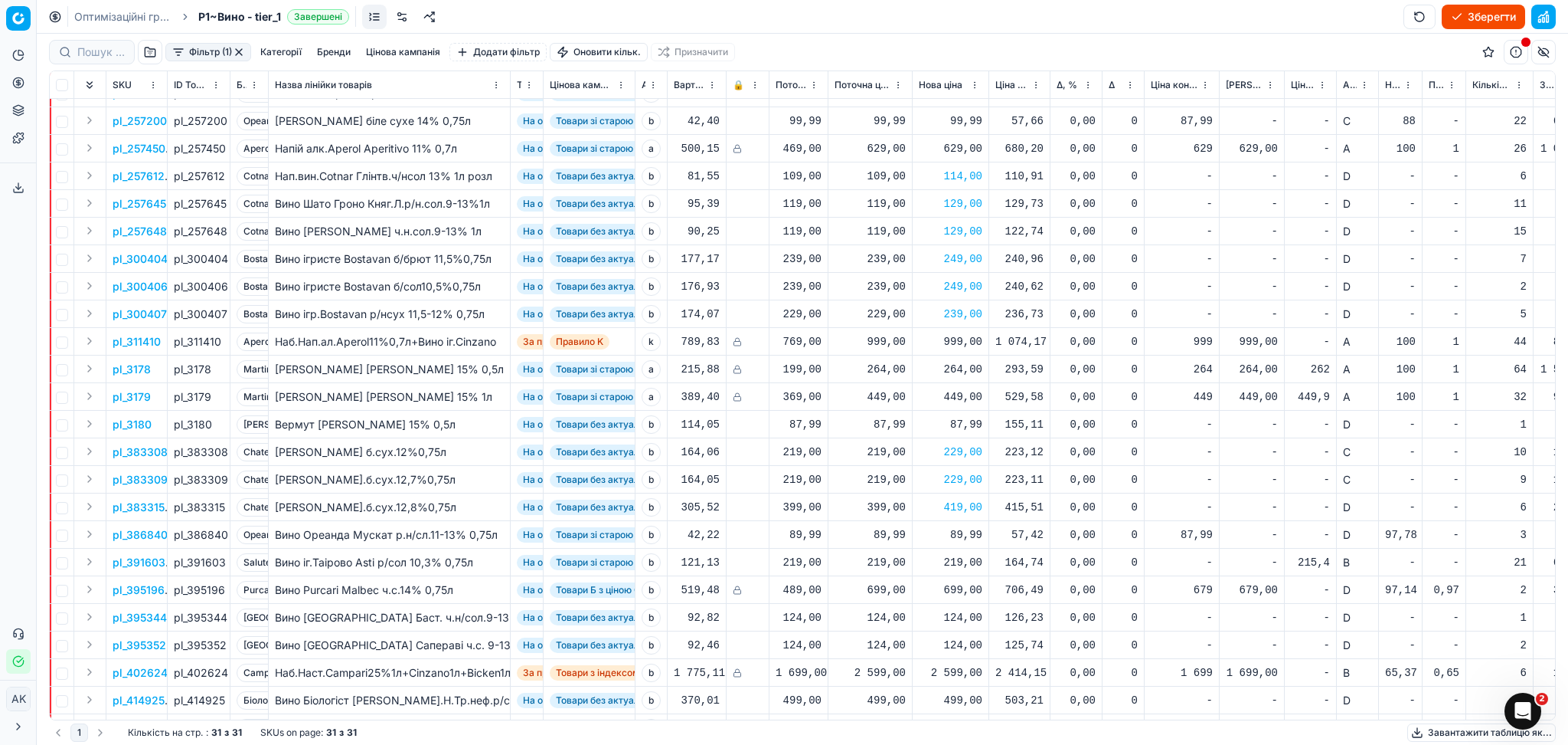
click at [963, 619] on div "124,00" at bounding box center [951, 618] width 64 height 15
click at [996, 566] on input "124.00" at bounding box center [1006, 569] width 110 height 24
drag, startPoint x: 1005, startPoint y: 571, endPoint x: 902, endPoint y: 573, distance: 103.0
click at [902, 573] on dl "Поточна: 124,00 Оптимум: 124,00 Вручну: 124.00" at bounding box center [951, 537] width 221 height 99
type input "129.00"
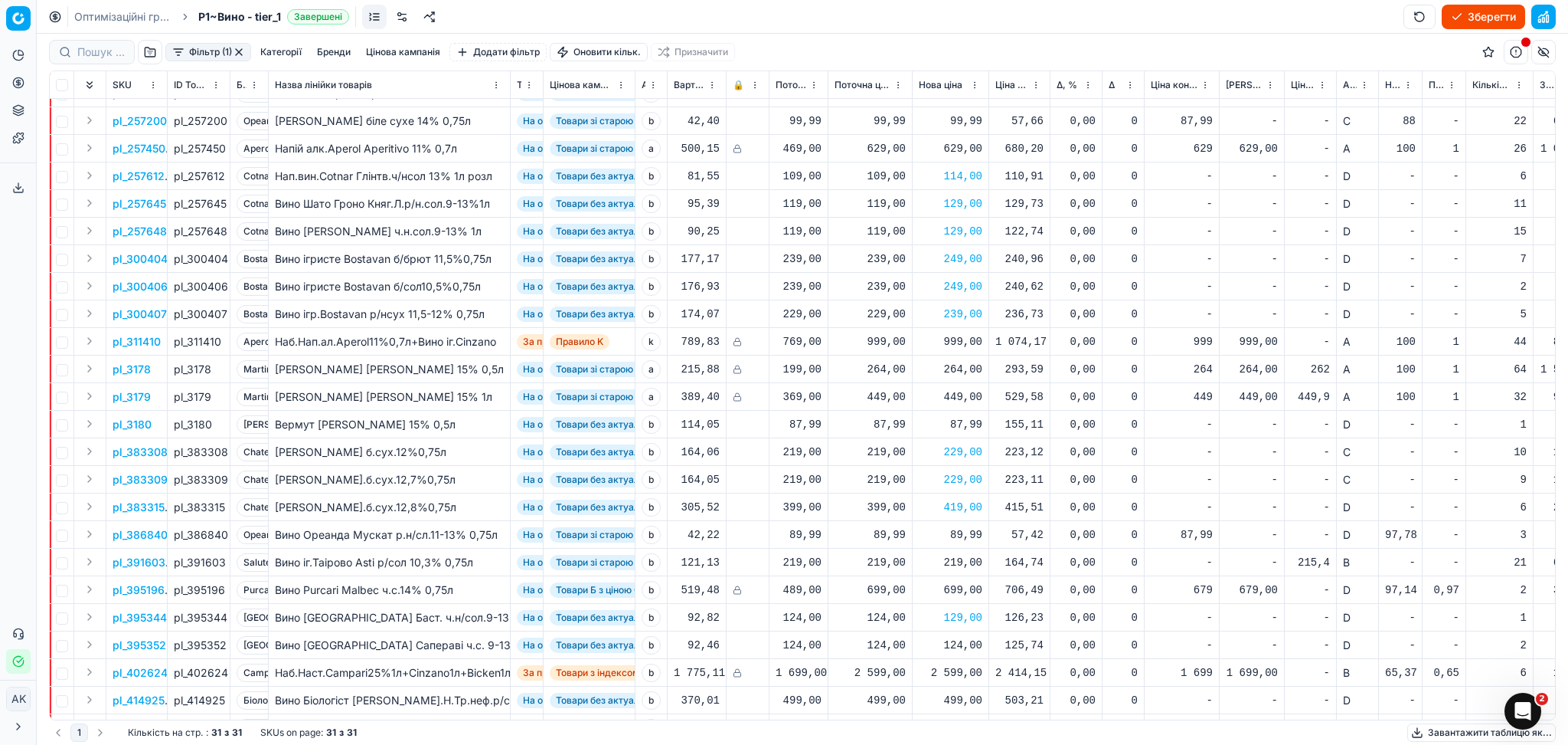
click at [961, 644] on div "124,00" at bounding box center [951, 645] width 64 height 15
drag, startPoint x: 1011, startPoint y: 599, endPoint x: 868, endPoint y: 602, distance: 143.0
click at [880, 602] on dl "Поточна: 124,00 Оптимум: 124,00 Вручну: 124.00" at bounding box center [951, 564] width 221 height 99
type input "129.00"
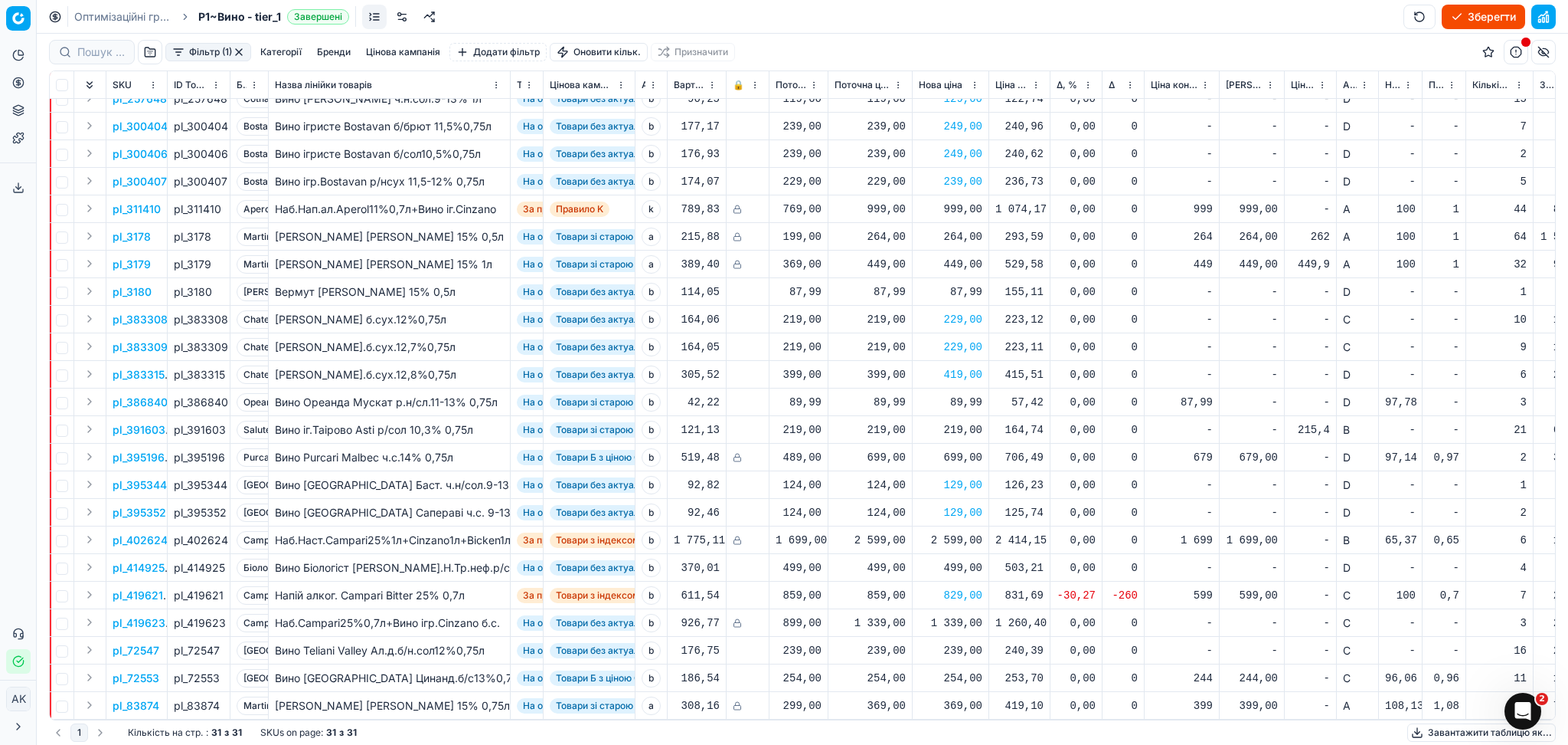
click at [972, 560] on div "499,00" at bounding box center [951, 568] width 64 height 15
drag, startPoint x: 1002, startPoint y: 679, endPoint x: 912, endPoint y: 691, distance: 90.8
click at [944, 688] on dl "Поточна: 499,00 Оптимум: 499,00 Вручну: 499.00" at bounding box center [951, 655] width 221 height 99
type input "519.00"
click at [956, 560] on div "519,00" at bounding box center [951, 568] width 64 height 15
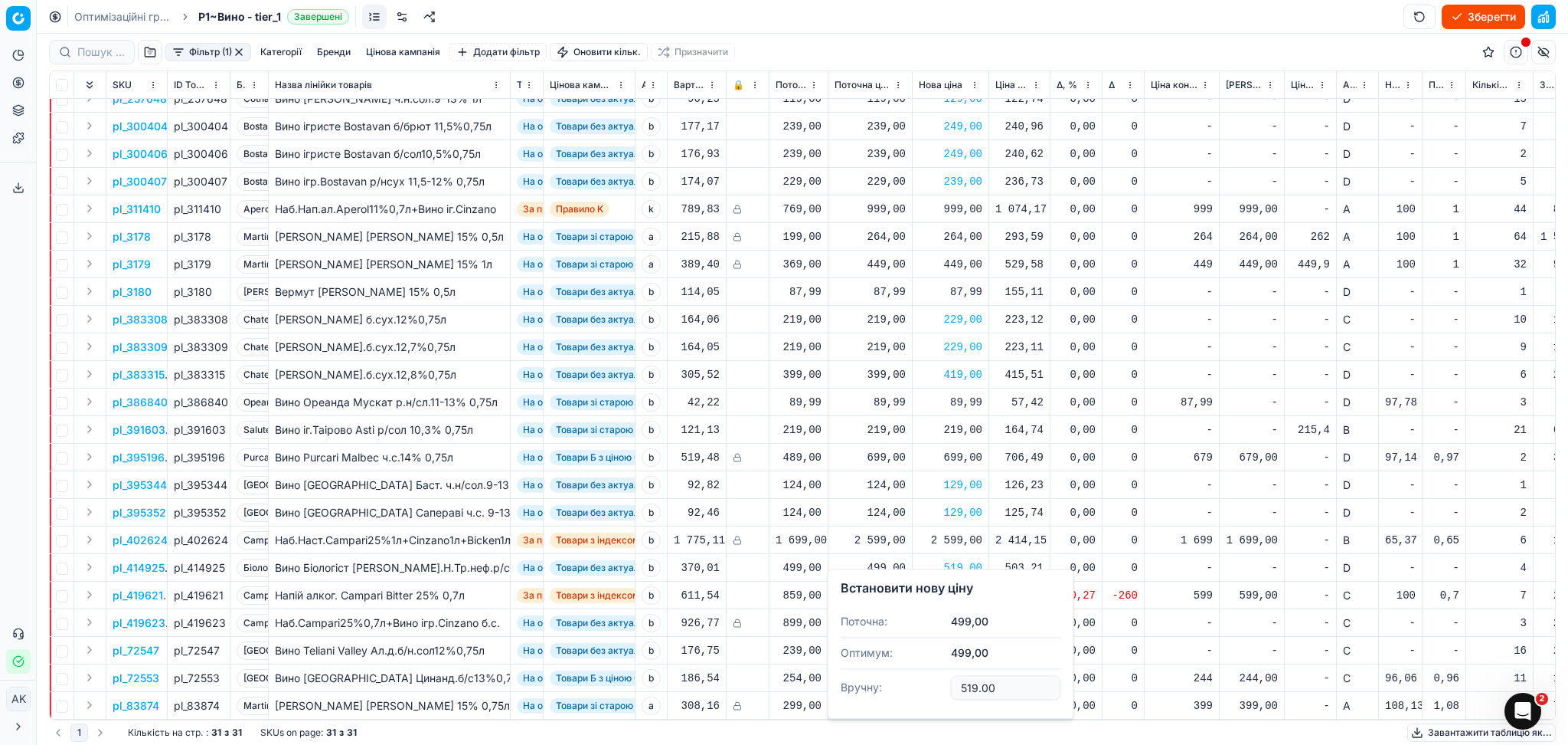
drag, startPoint x: 1003, startPoint y: 686, endPoint x: 868, endPoint y: 703, distance: 136.1
click at [921, 697] on dl "Поточна: 499,00 Оптимум: 499,00 Вручну: 519.00" at bounding box center [951, 655] width 221 height 99
type input "499.00"
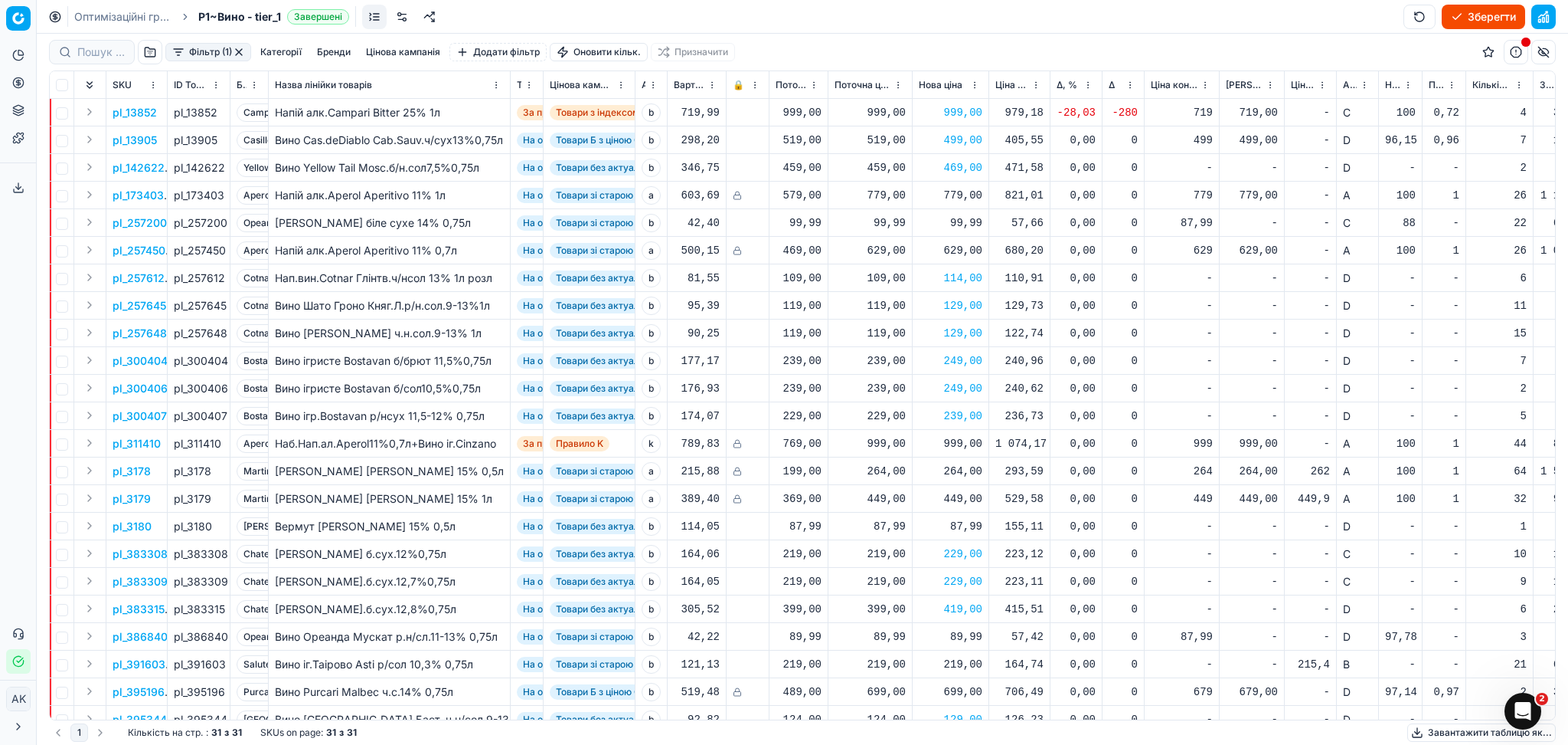
click at [235, 51] on button "button" at bounding box center [239, 52] width 13 height 13
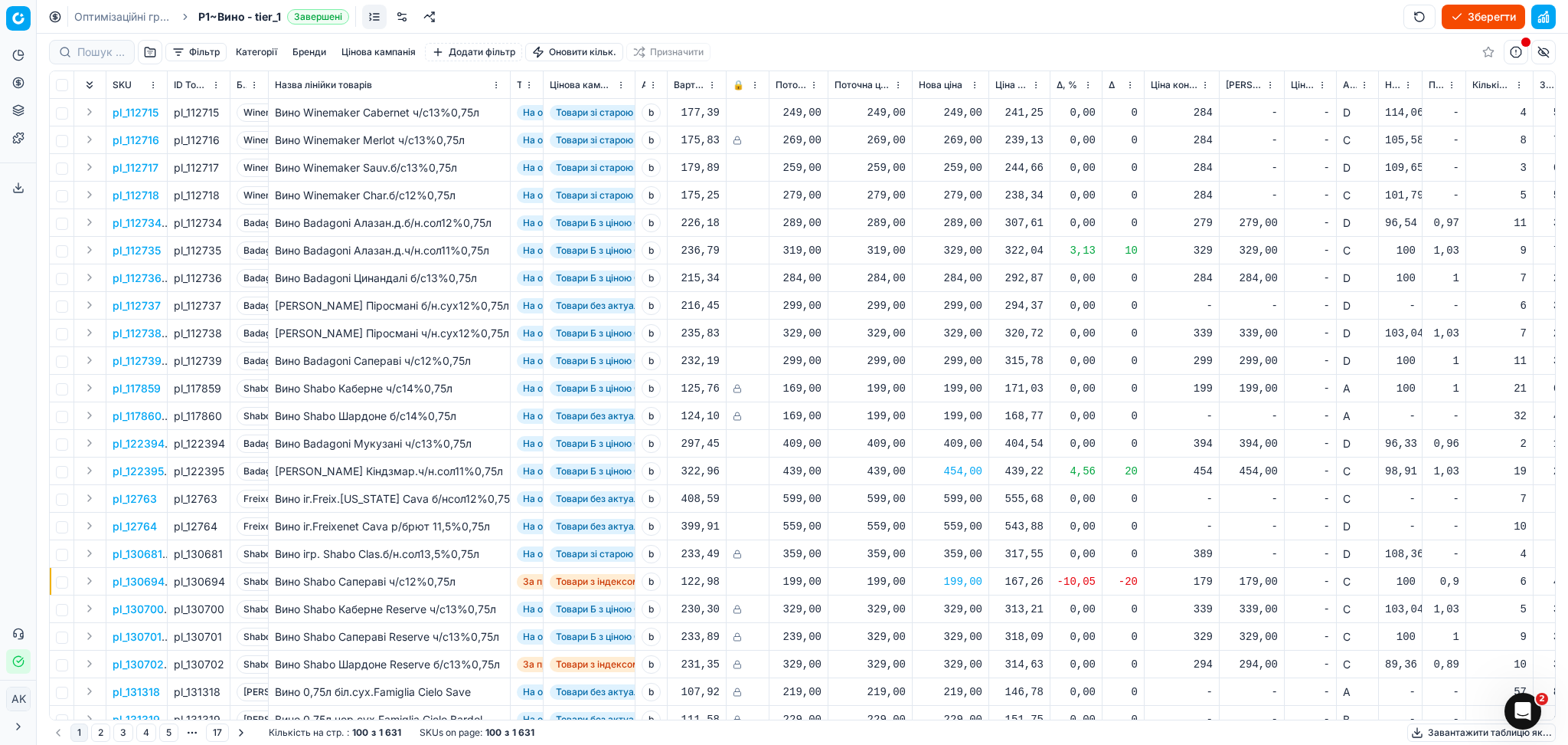
click at [1482, 20] on button "Зберегти" at bounding box center [1483, 16] width 84 height 24
click at [1479, 734] on button "Завантажити таблицю як..." at bounding box center [1481, 732] width 148 height 18
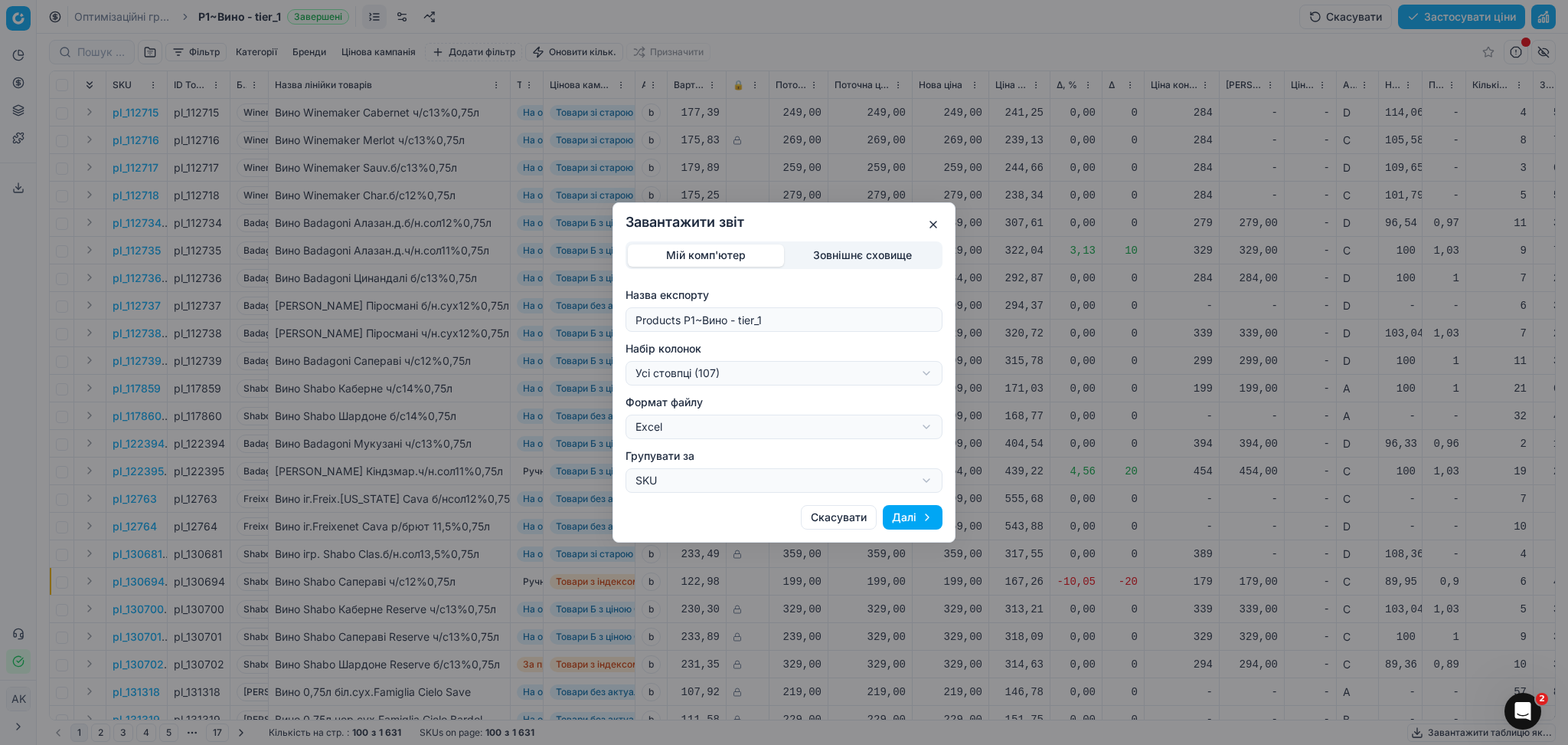
click at [724, 384] on div "Завантажити звіт Мій комп'ютер Зовнішнє сховище Назва експорту Products P1~Вино…" at bounding box center [784, 372] width 1568 height 745
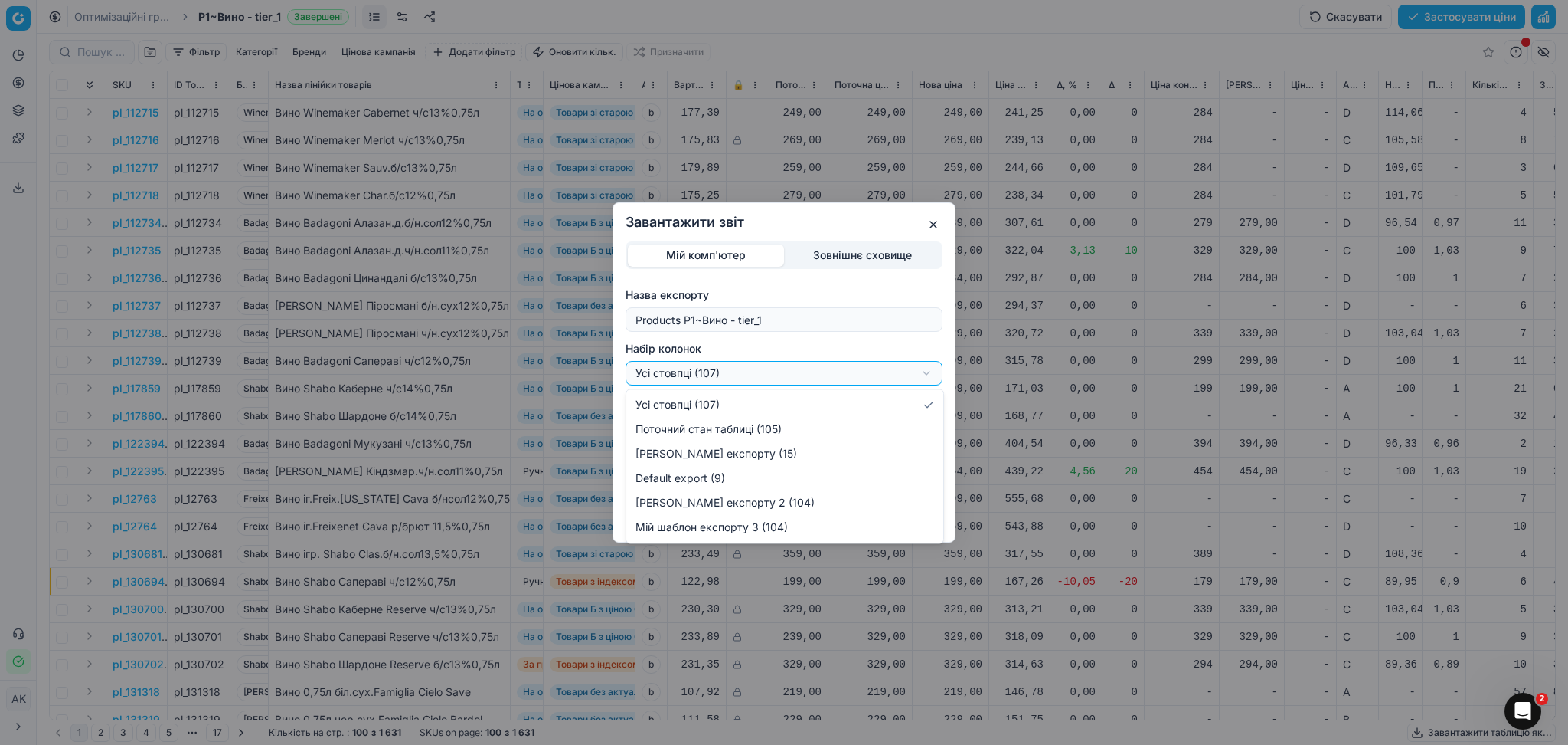
select select "custom"
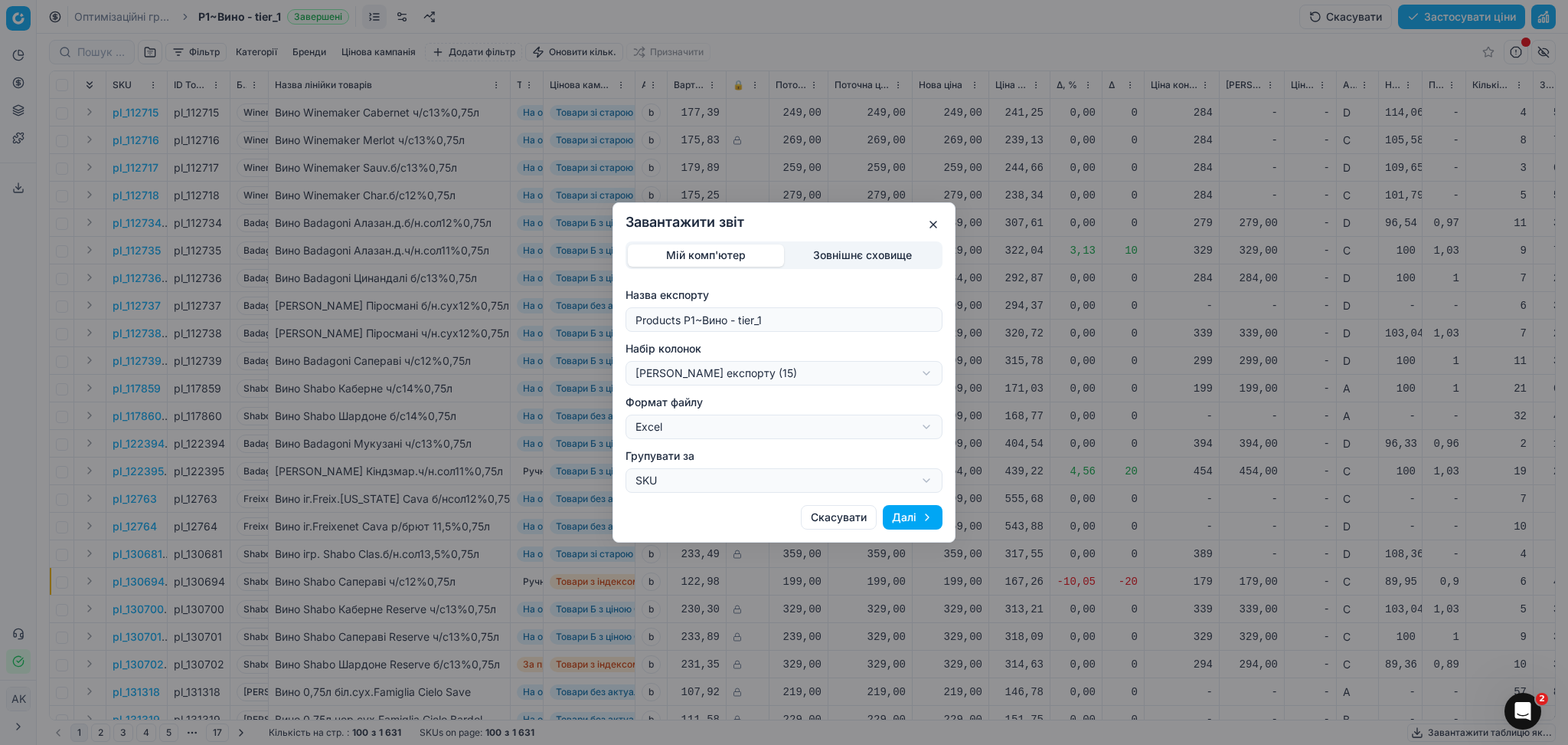
click at [920, 529] on div "Завантажити звіт Мій комп'ютер Зовнішнє сховище Назва експорту Products P1~Вино…" at bounding box center [784, 372] width 343 height 340
click at [920, 521] on button "Далі" at bounding box center [912, 517] width 60 height 24
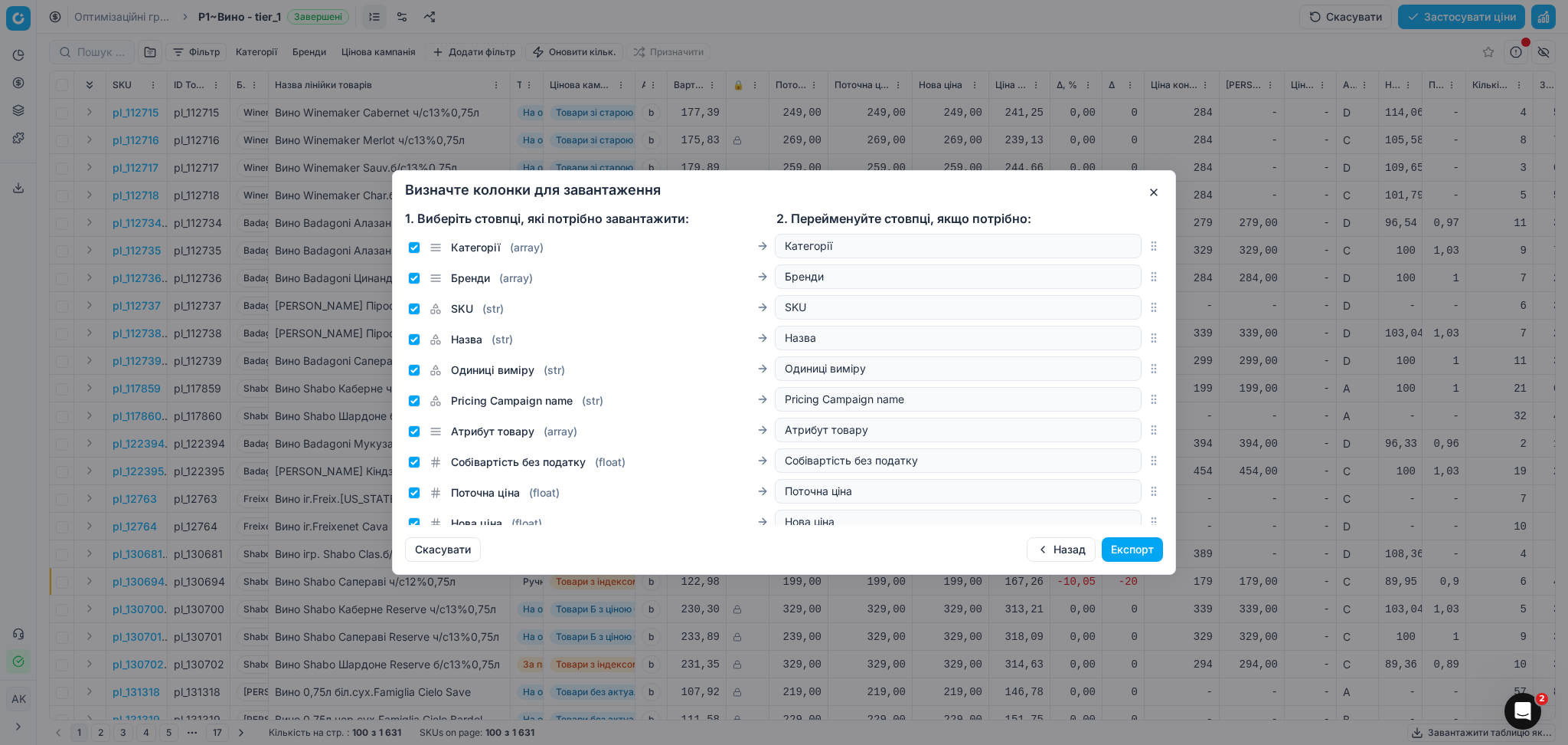
click at [1129, 543] on button "Експорт" at bounding box center [1133, 548] width 62 height 24
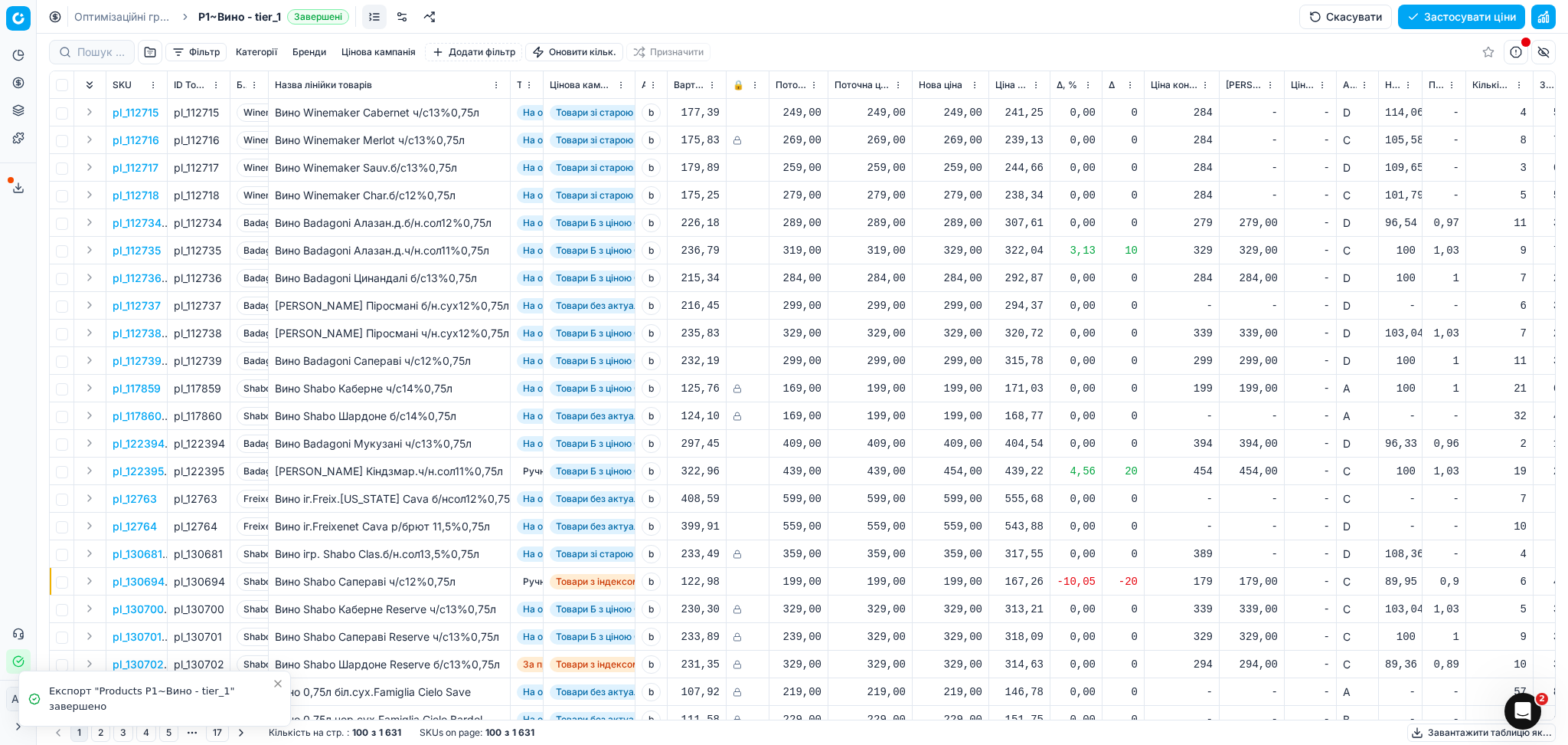
click at [13, 183] on icon at bounding box center [18, 187] width 13 height 13
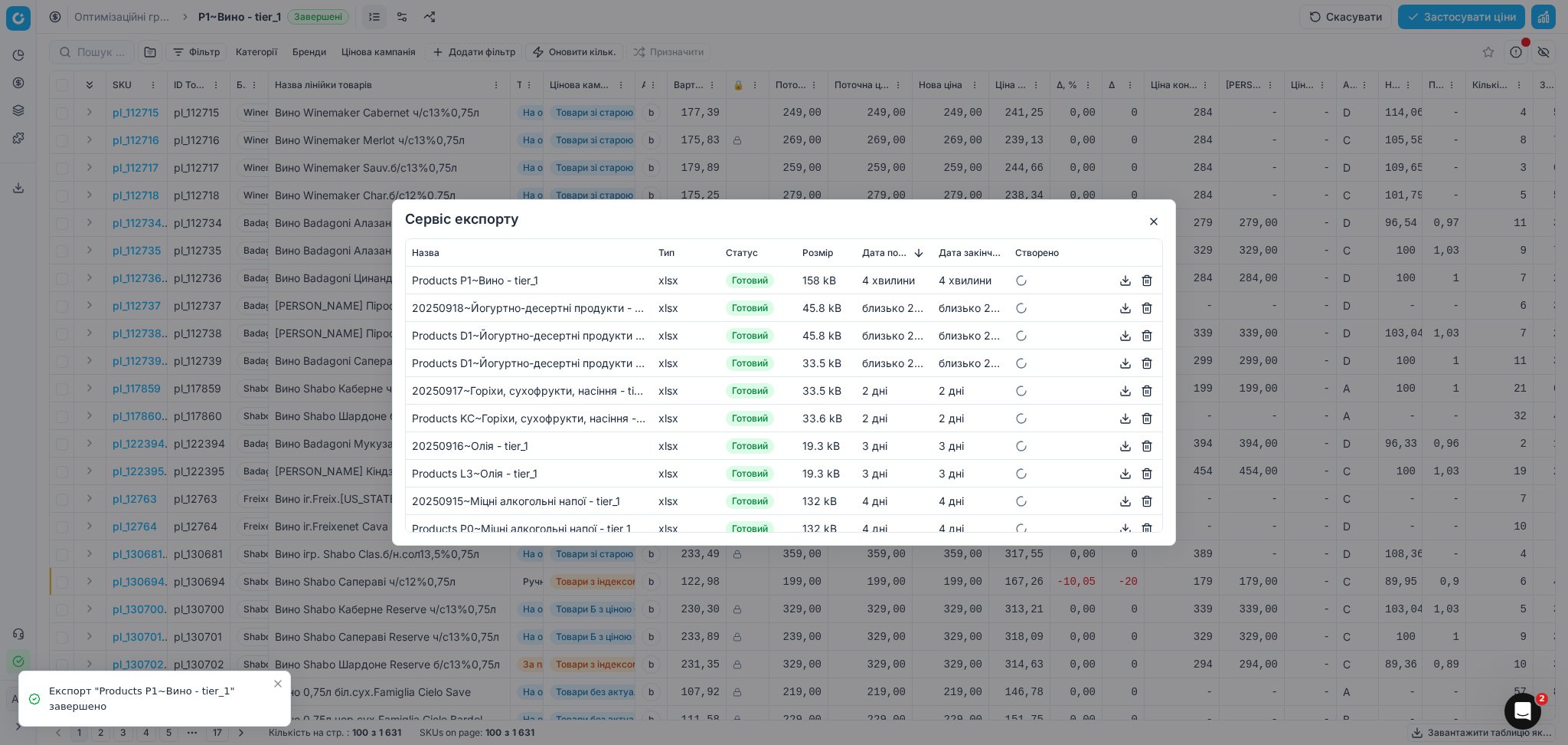
click at [1116, 278] on button "button" at bounding box center [1125, 279] width 18 height 18
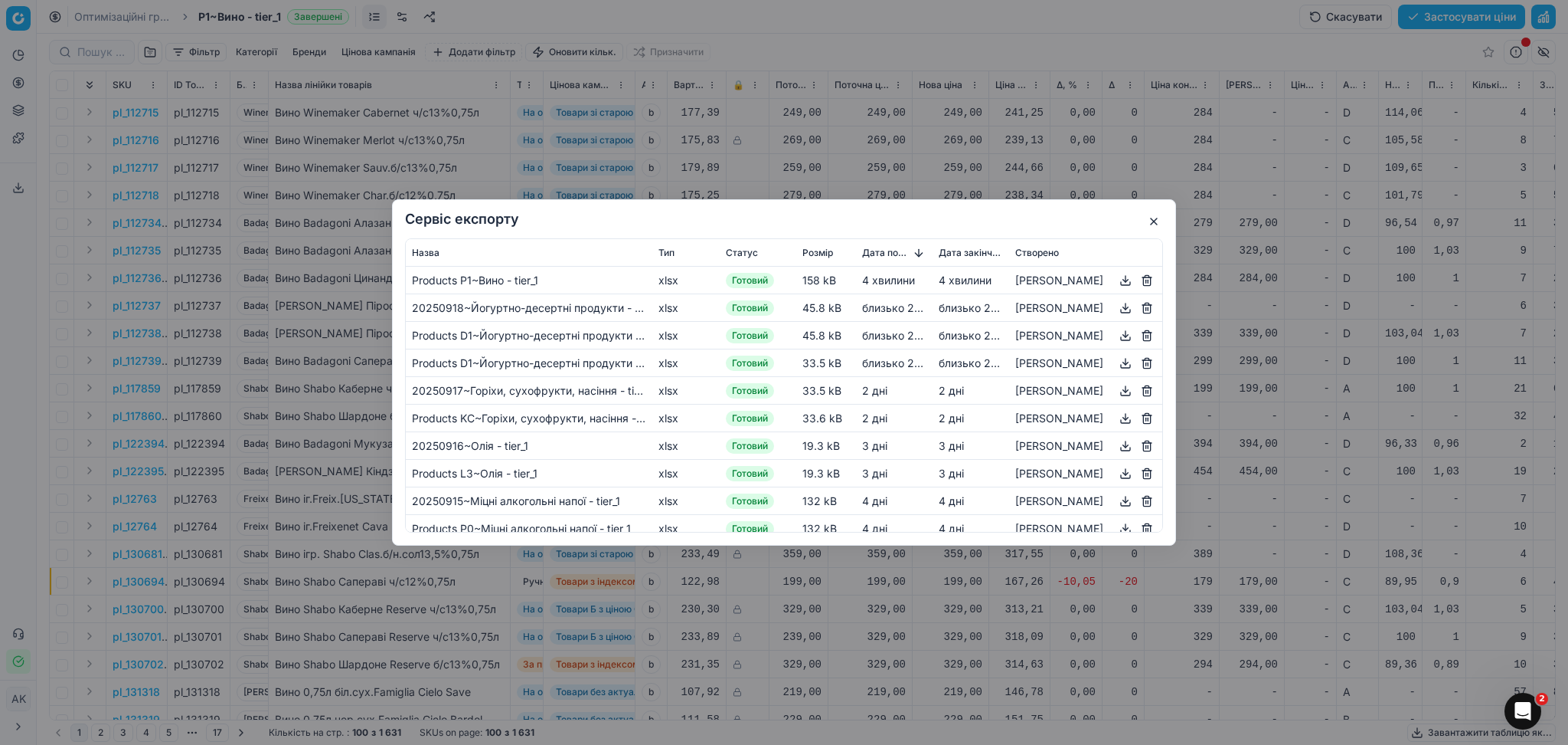
click at [1144, 222] on button "button" at bounding box center [1153, 221] width 18 height 18
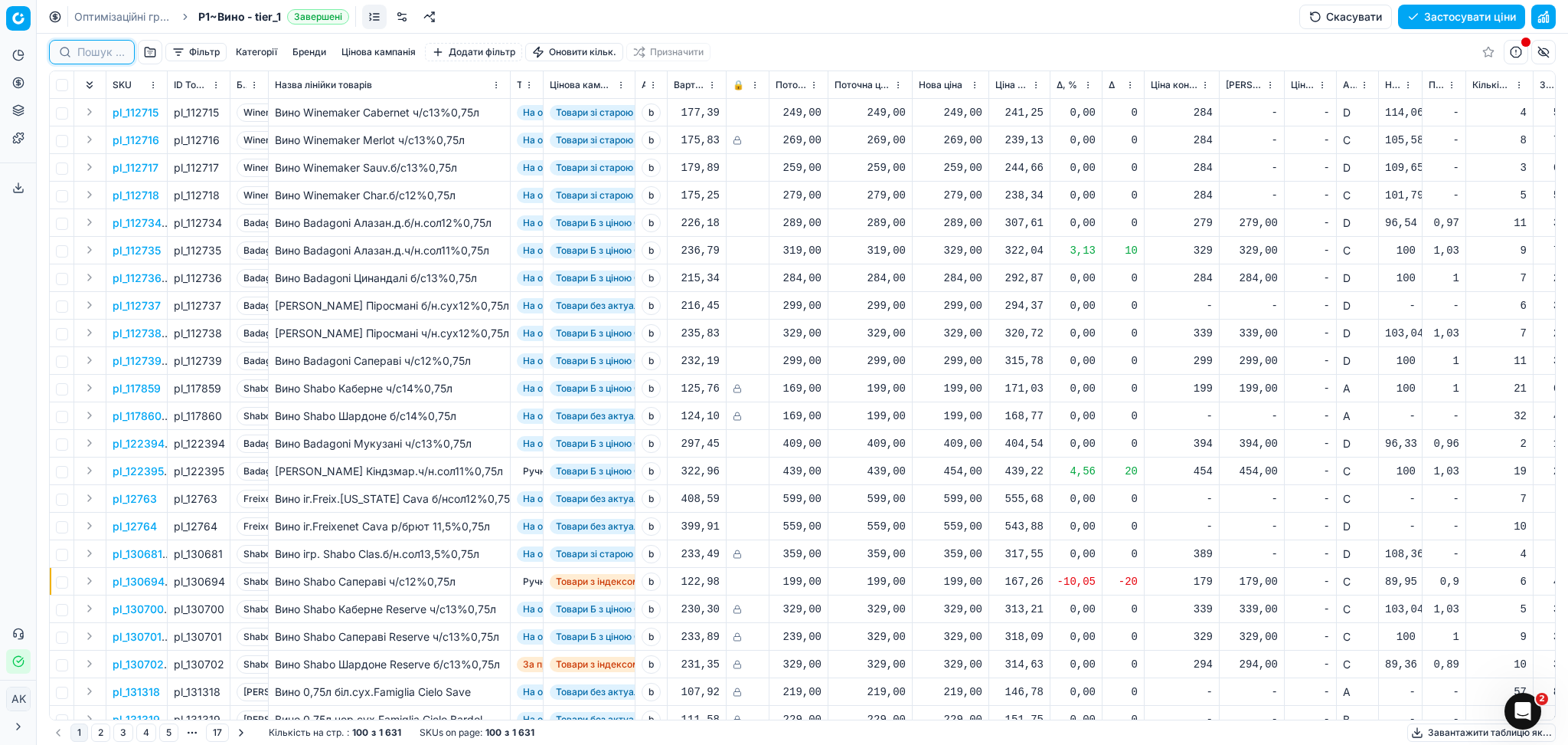
click at [89, 49] on input at bounding box center [100, 52] width 47 height 15
paste input "395344"
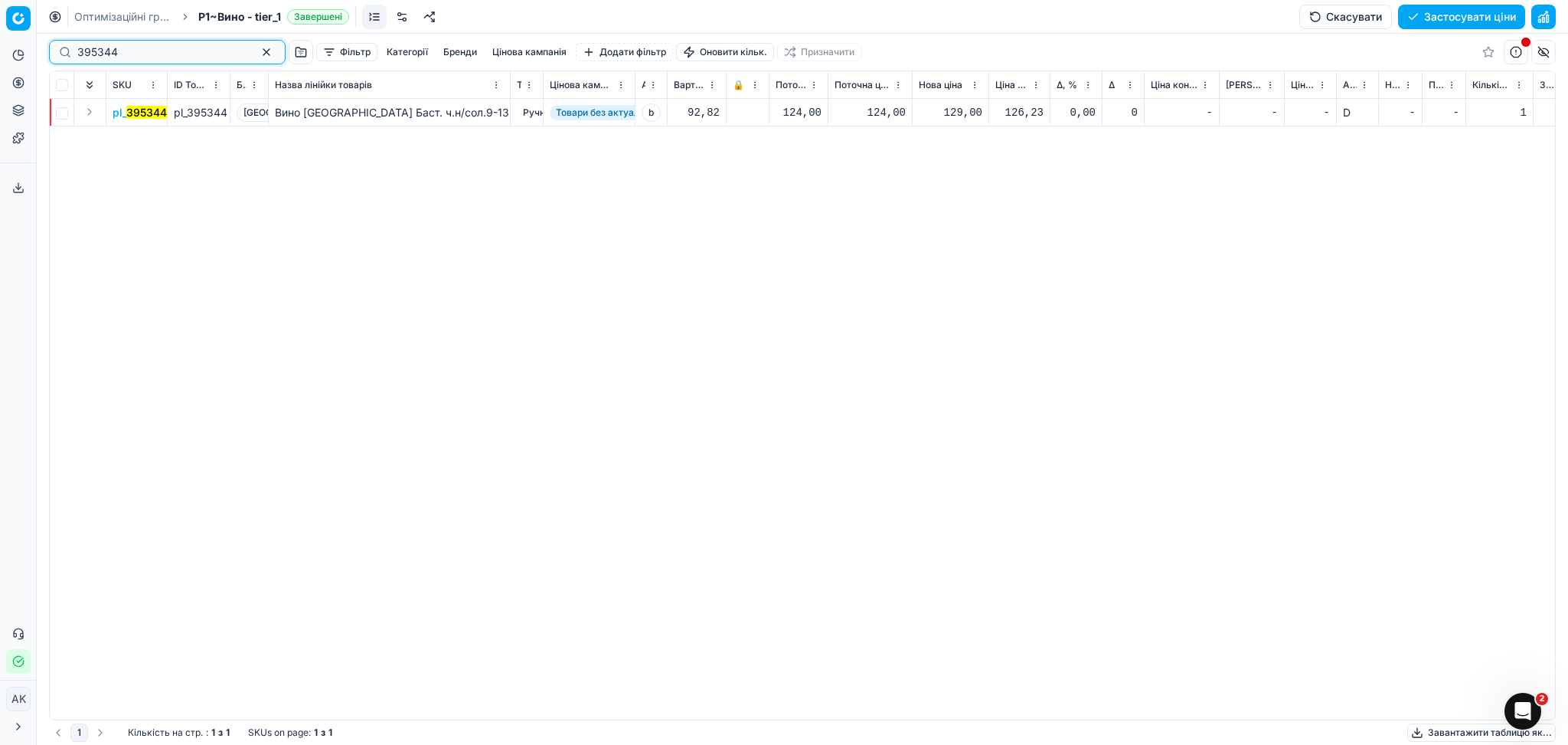
type input "395344"
click at [950, 114] on div "129,00" at bounding box center [951, 113] width 64 height 15
drag, startPoint x: 1006, startPoint y: 249, endPoint x: 725, endPoint y: 261, distance: 281.3
click at [775, 258] on body "Pricing platform Аналітика Цінова оптимізація Асортимент продукції Шаблони Серв…" at bounding box center [784, 372] width 1568 height 745
type input "124.00"
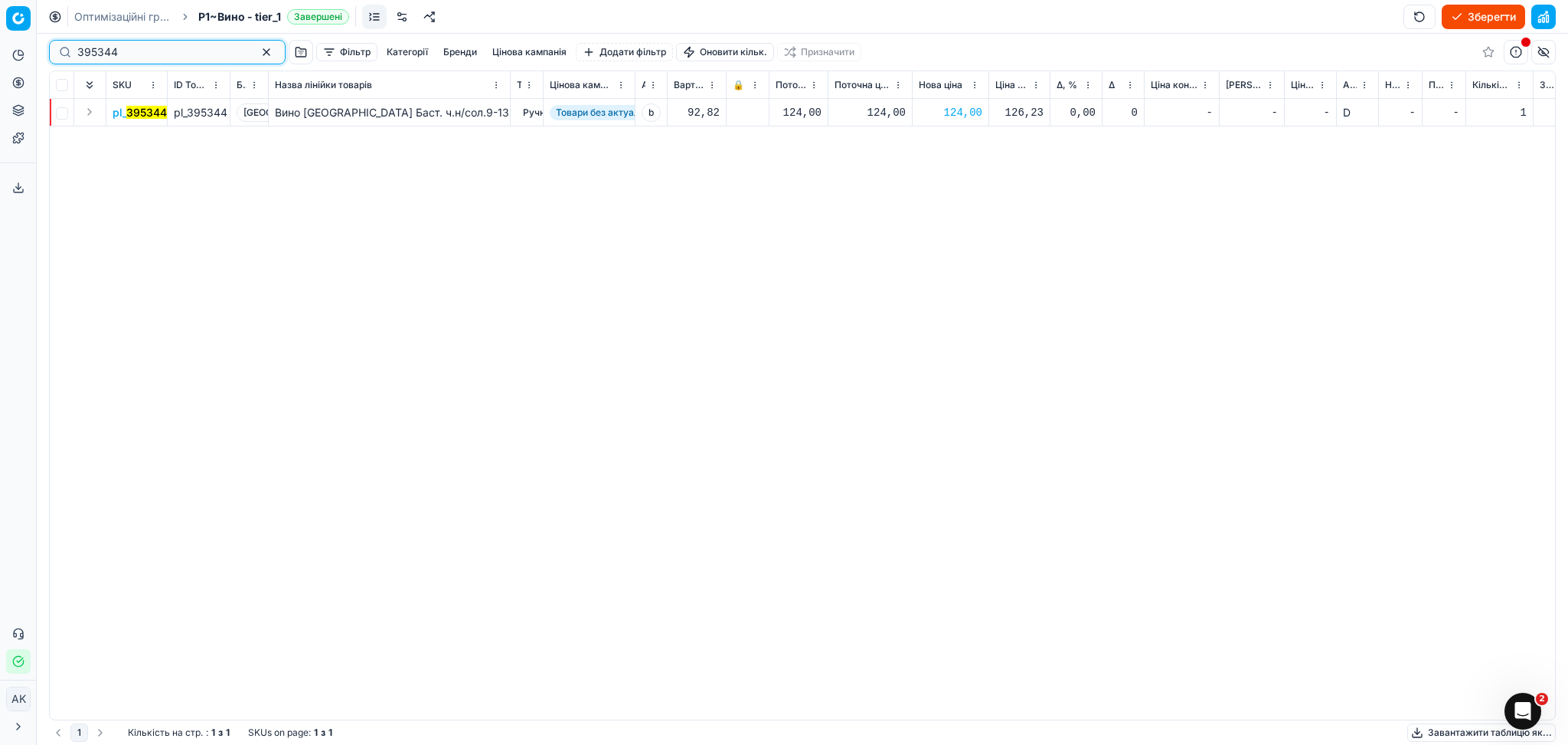
drag, startPoint x: 153, startPoint y: 55, endPoint x: 16, endPoint y: 55, distance: 137.0
click at [21, 55] on div "Pricing platform Аналітика Цінова оптимізація Асортимент продукції Шаблони Серв…" at bounding box center [784, 372] width 1568 height 745
paste input "1591"
type input "391591"
click at [960, 112] on div "279,00" at bounding box center [951, 113] width 64 height 15
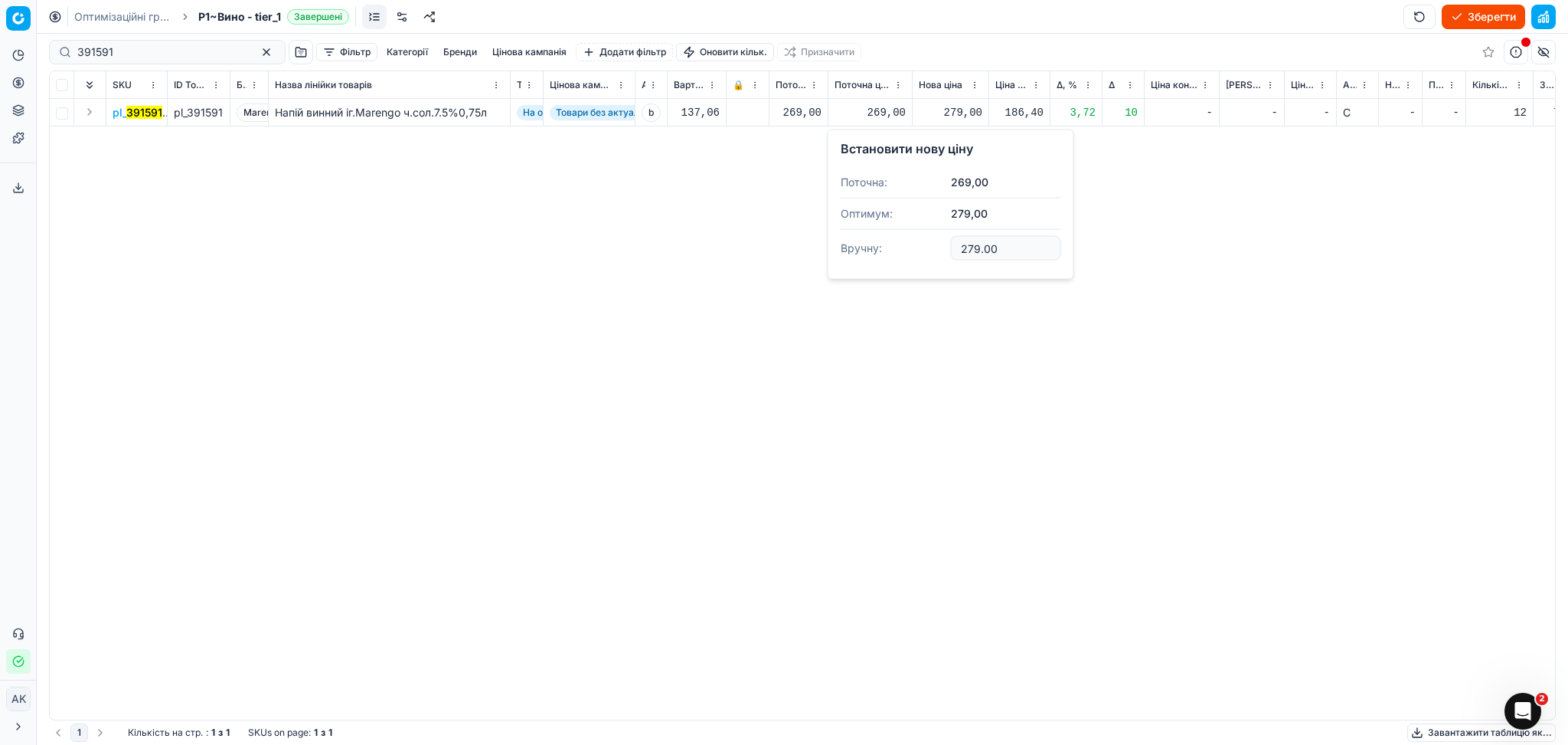
drag, startPoint x: 1007, startPoint y: 251, endPoint x: 851, endPoint y: 255, distance: 156.1
click at [849, 255] on dl "Поточна: 269,00 Оптимум: 279,00 Вручну: 279.00" at bounding box center [951, 216] width 221 height 99
type input "269.00"
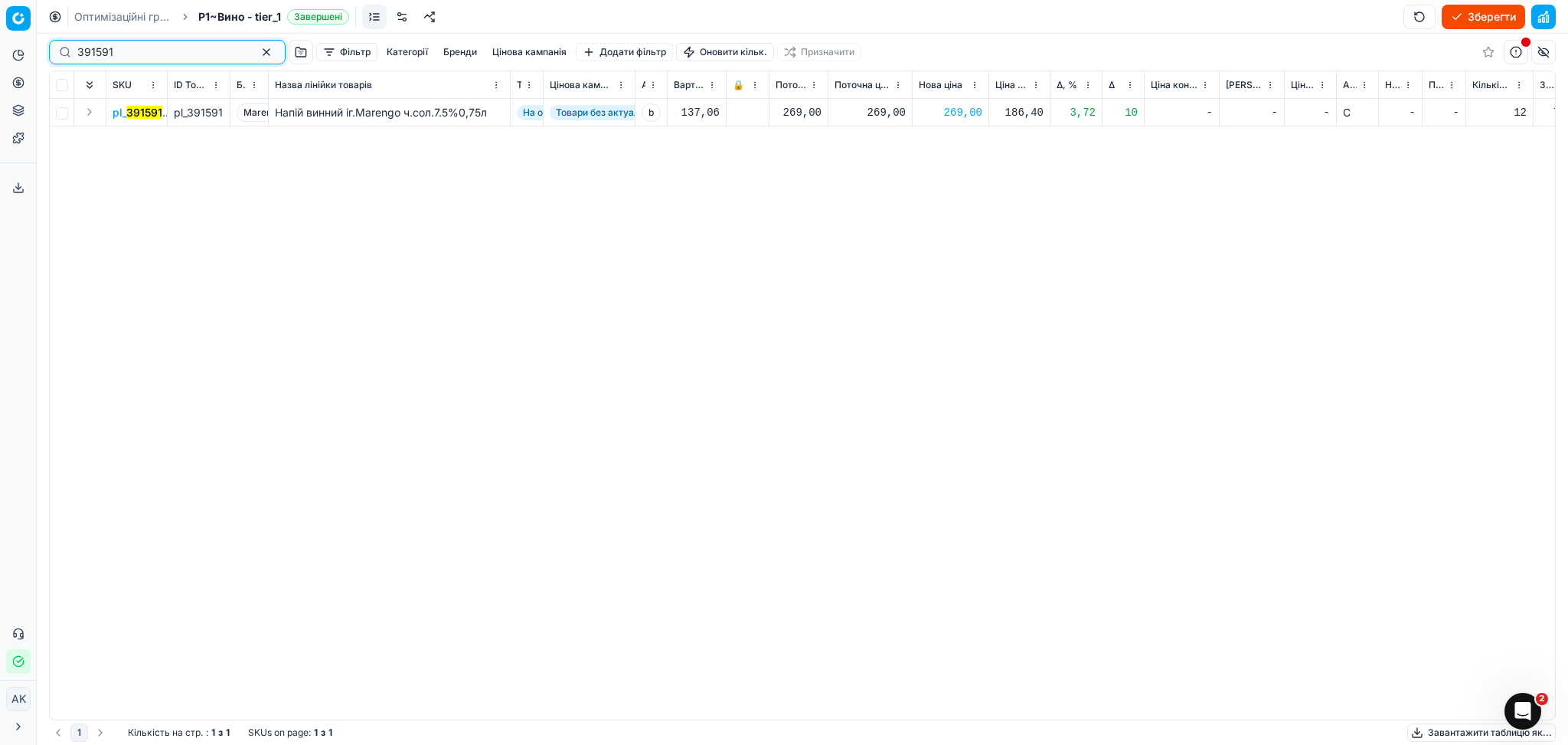
drag, startPoint x: 140, startPoint y: 50, endPoint x: 0, endPoint y: 58, distance: 140.2
click at [0, 56] on div "Pricing platform Аналітика Цінова оптимізація Асортимент продукції Шаблони Серв…" at bounding box center [784, 372] width 1568 height 745
paste input "3"
type input "391593"
drag, startPoint x: 961, startPoint y: 110, endPoint x: 966, endPoint y: 122, distance: 13.0
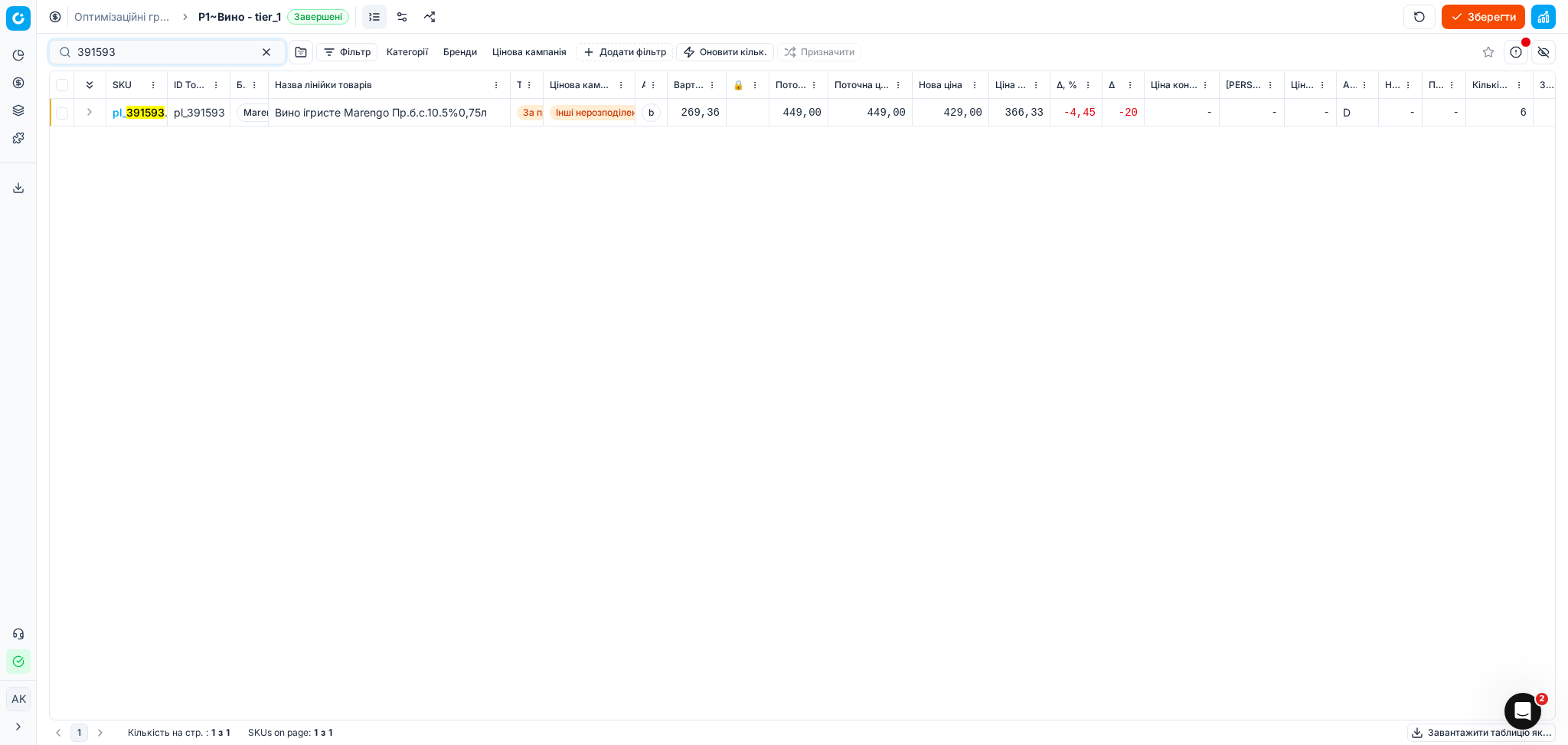
click at [961, 110] on div "429,00" at bounding box center [951, 113] width 64 height 15
drag, startPoint x: 1010, startPoint y: 251, endPoint x: 901, endPoint y: 251, distance: 109.0
click at [950, 251] on dl "Поточна: 449,00 Оптимум: 429,00 Вручну: 429.00" at bounding box center [951, 216] width 221 height 99
type input "449.00"
drag, startPoint x: 142, startPoint y: 48, endPoint x: 0, endPoint y: 49, distance: 142.0
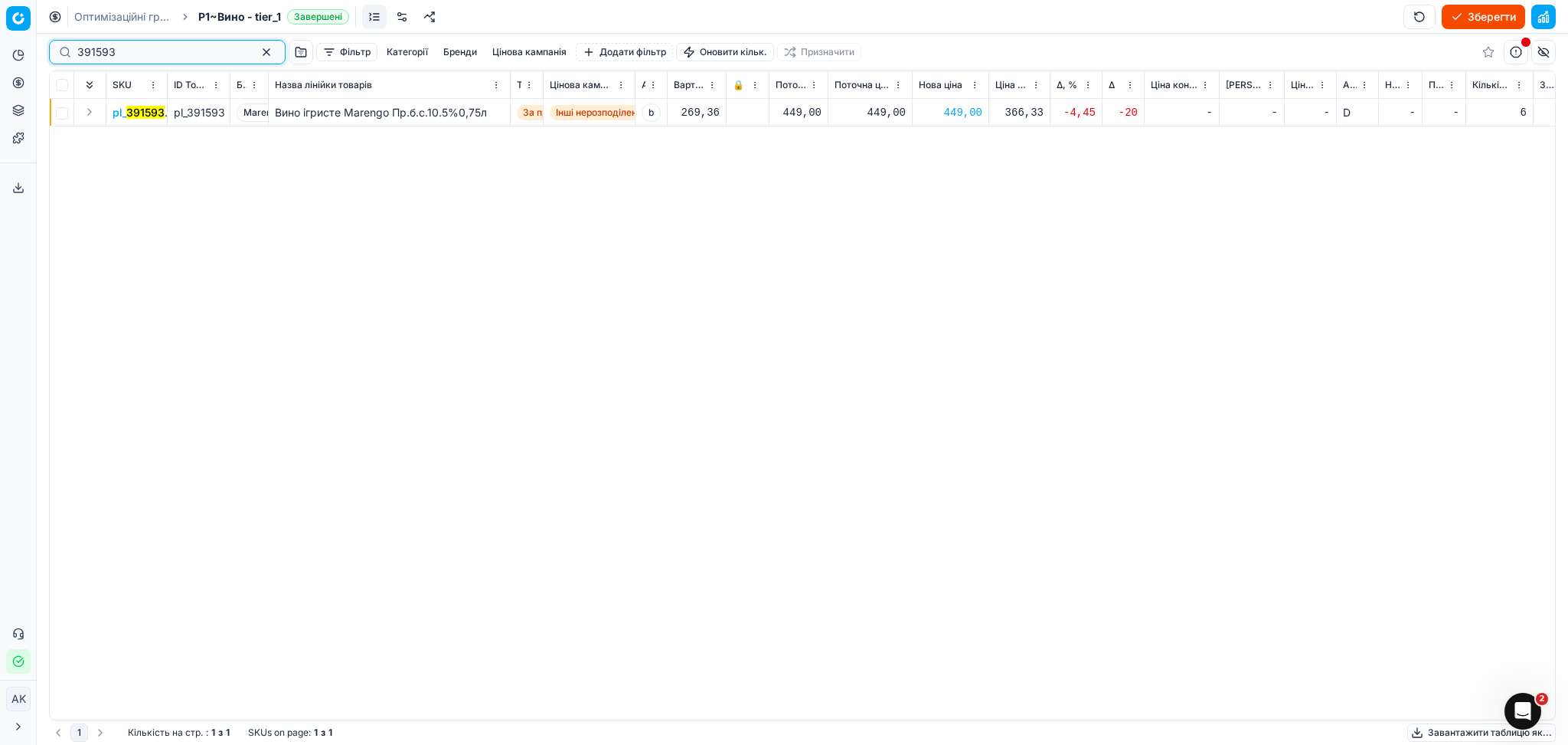
click at [0, 49] on div "Pricing platform Аналітика Цінова оптимізація Асортимент продукції Шаблони Серв…" at bounding box center [784, 372] width 1568 height 745
paste input "72557"
type input "72557"
click at [954, 111] on div "439,00" at bounding box center [951, 113] width 64 height 15
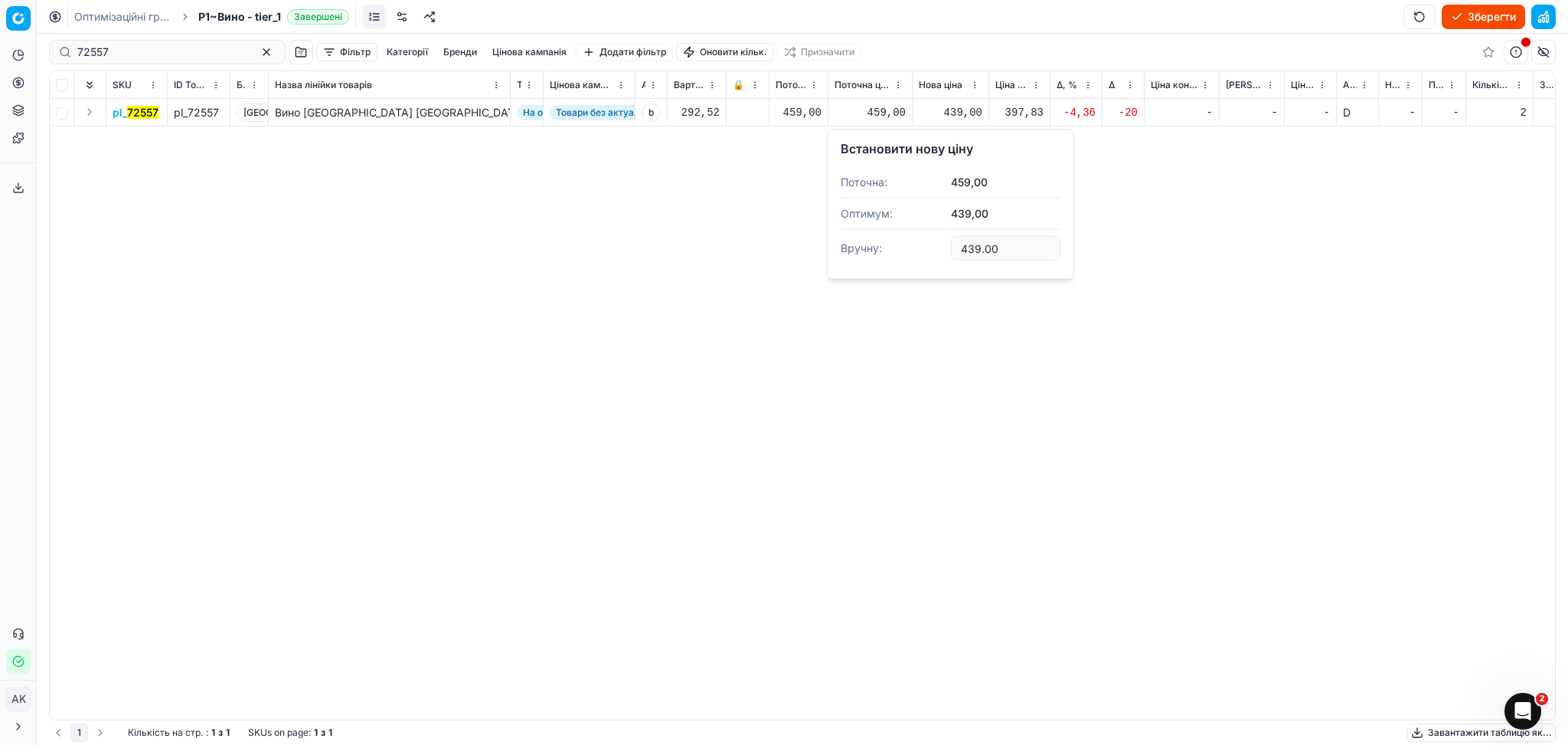
drag, startPoint x: 997, startPoint y: 242, endPoint x: 886, endPoint y: 247, distance: 111.1
click at [886, 247] on dl "Поточна: 459,00 Оптимум: 439,00 Вручну: 439.00" at bounding box center [951, 216] width 221 height 99
type input "459.00"
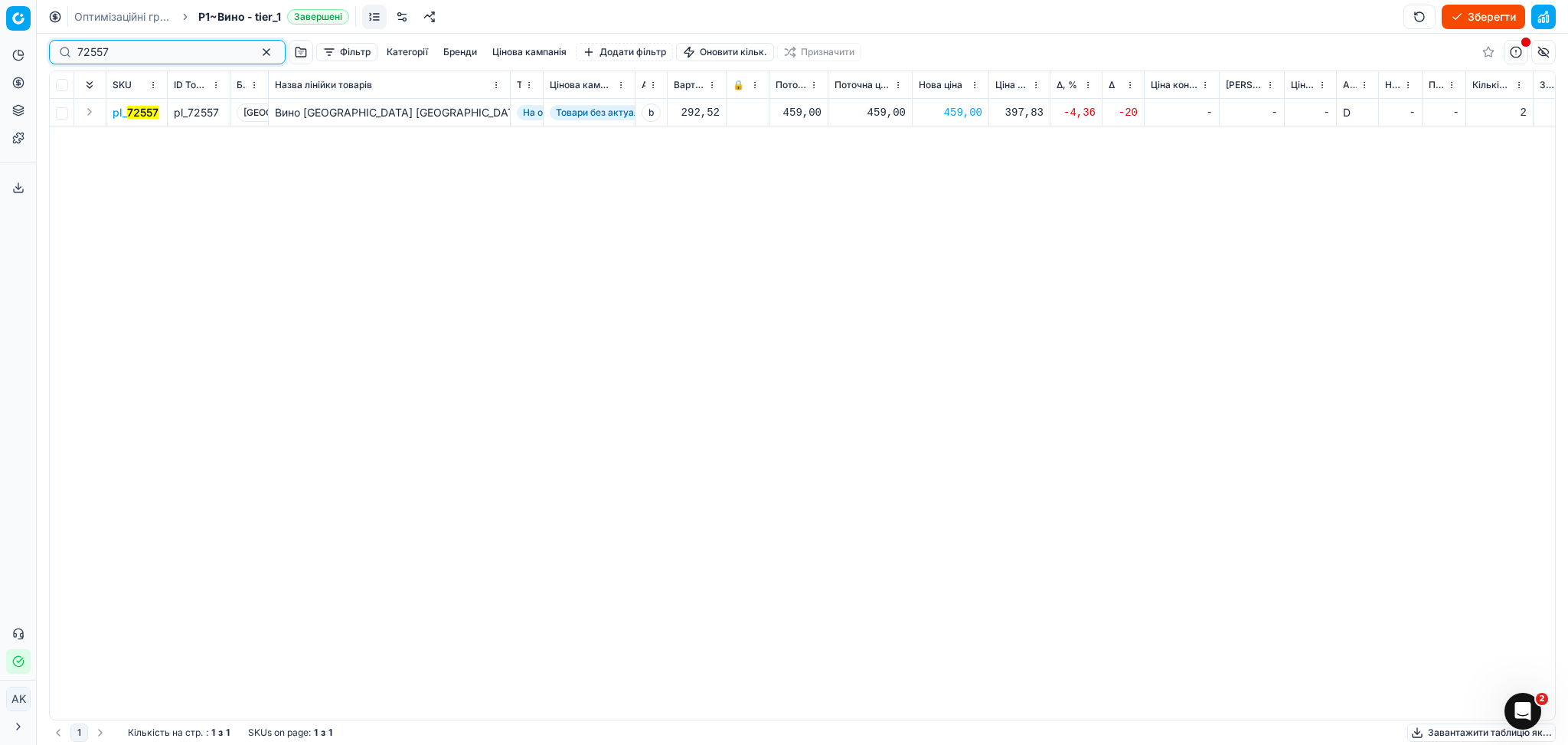
drag, startPoint x: 125, startPoint y: 50, endPoint x: 16, endPoint y: 46, distance: 109.1
click at [13, 50] on div "Pricing platform Аналітика Цінова оптимізація Асортимент продукції Шаблони Серв…" at bounding box center [784, 372] width 1568 height 745
paste input "412856"
type input "412856"
click at [962, 112] on div "104,00" at bounding box center [951, 113] width 64 height 15
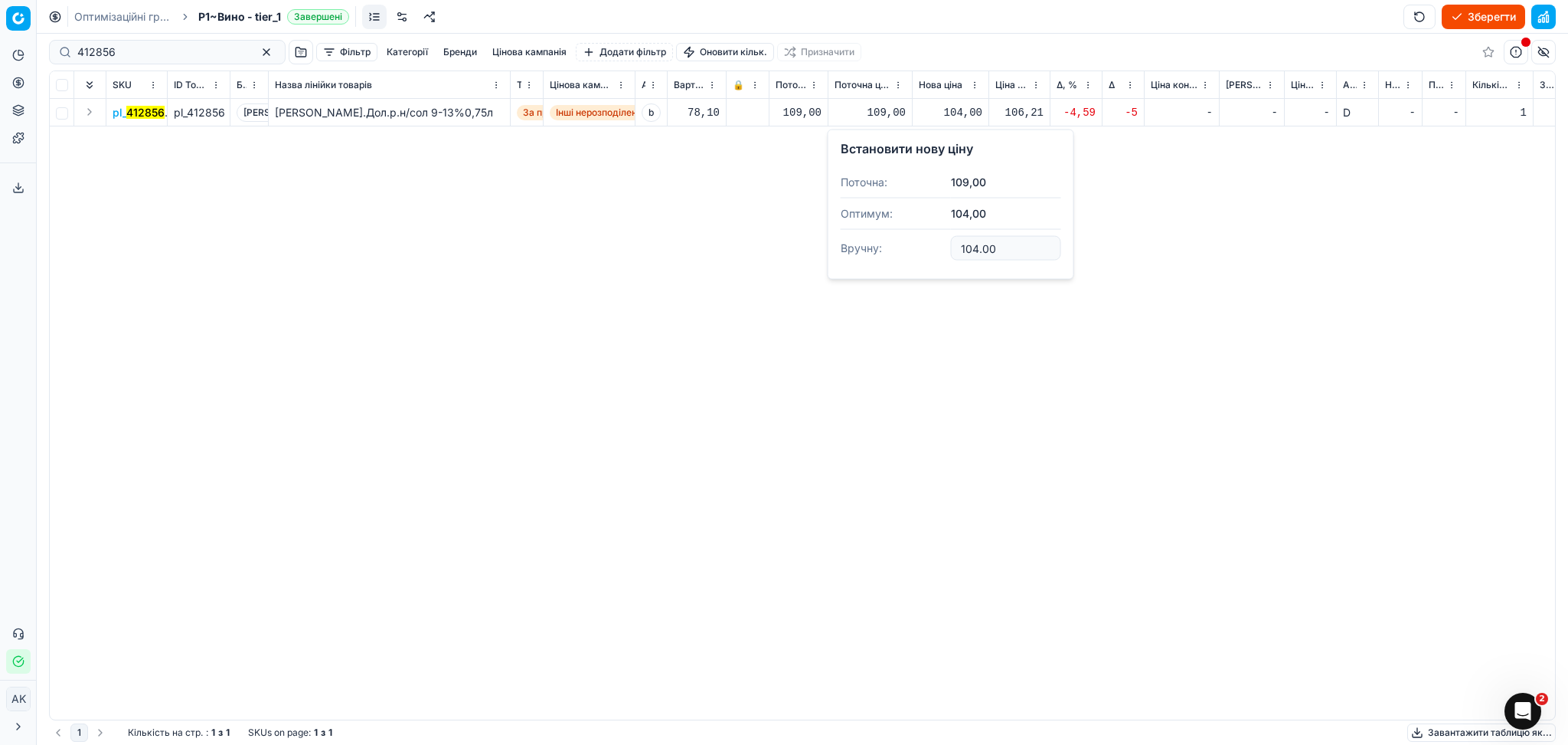
drag, startPoint x: 996, startPoint y: 243, endPoint x: 886, endPoint y: 259, distance: 111.2
click at [886, 259] on dl "Поточна: 109,00 Оптимум: 104,00 Вручну: 104.00" at bounding box center [951, 216] width 221 height 99
type input "109.00"
drag, startPoint x: 144, startPoint y: 53, endPoint x: 28, endPoint y: 54, distance: 116.0
click at [28, 54] on div "Pricing platform Аналітика Цінова оптимізація Асортимент продукції Шаблони Серв…" at bounding box center [784, 372] width 1568 height 745
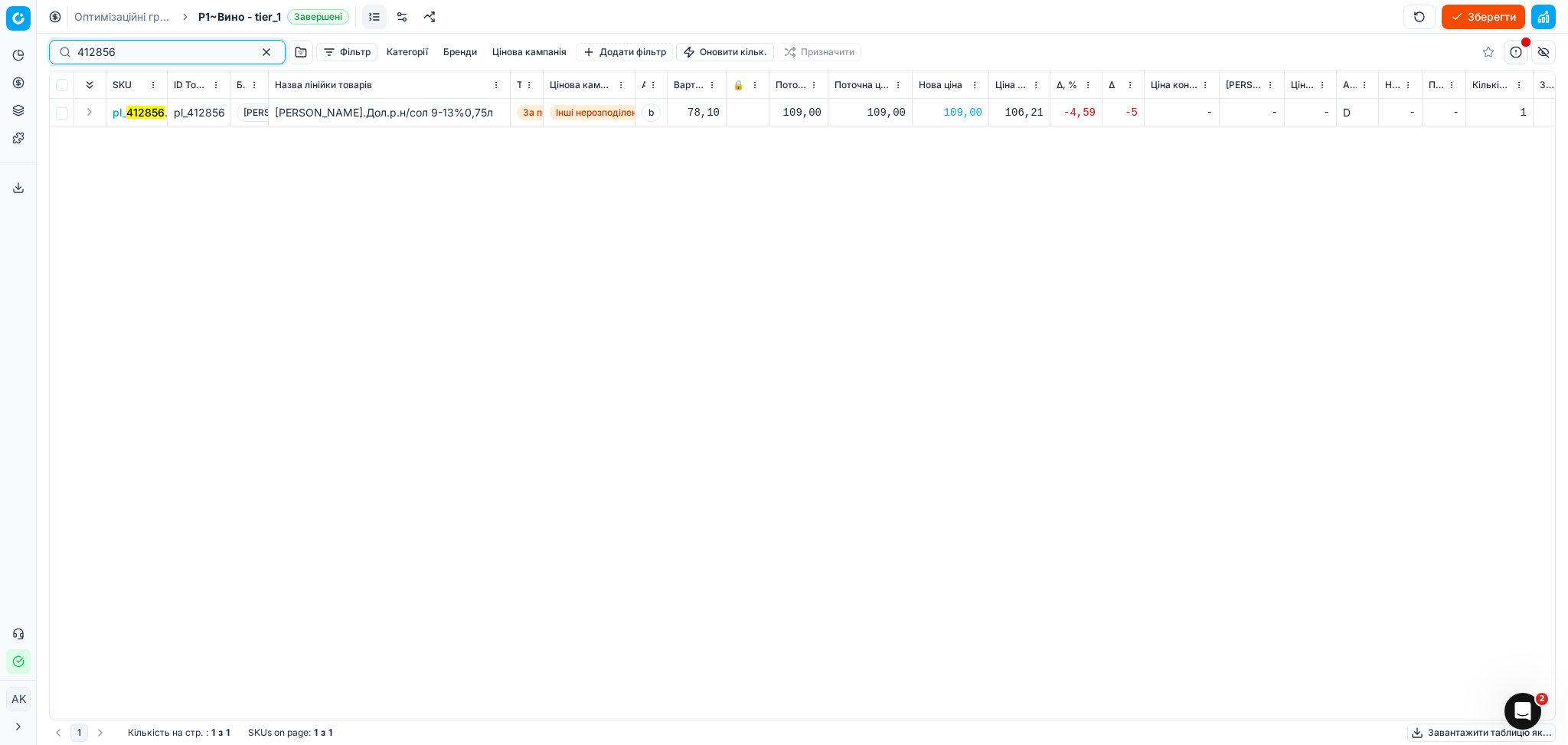
paste input "20695"
type input "20695"
click at [953, 110] on div "1 099,00" at bounding box center [951, 113] width 64 height 15
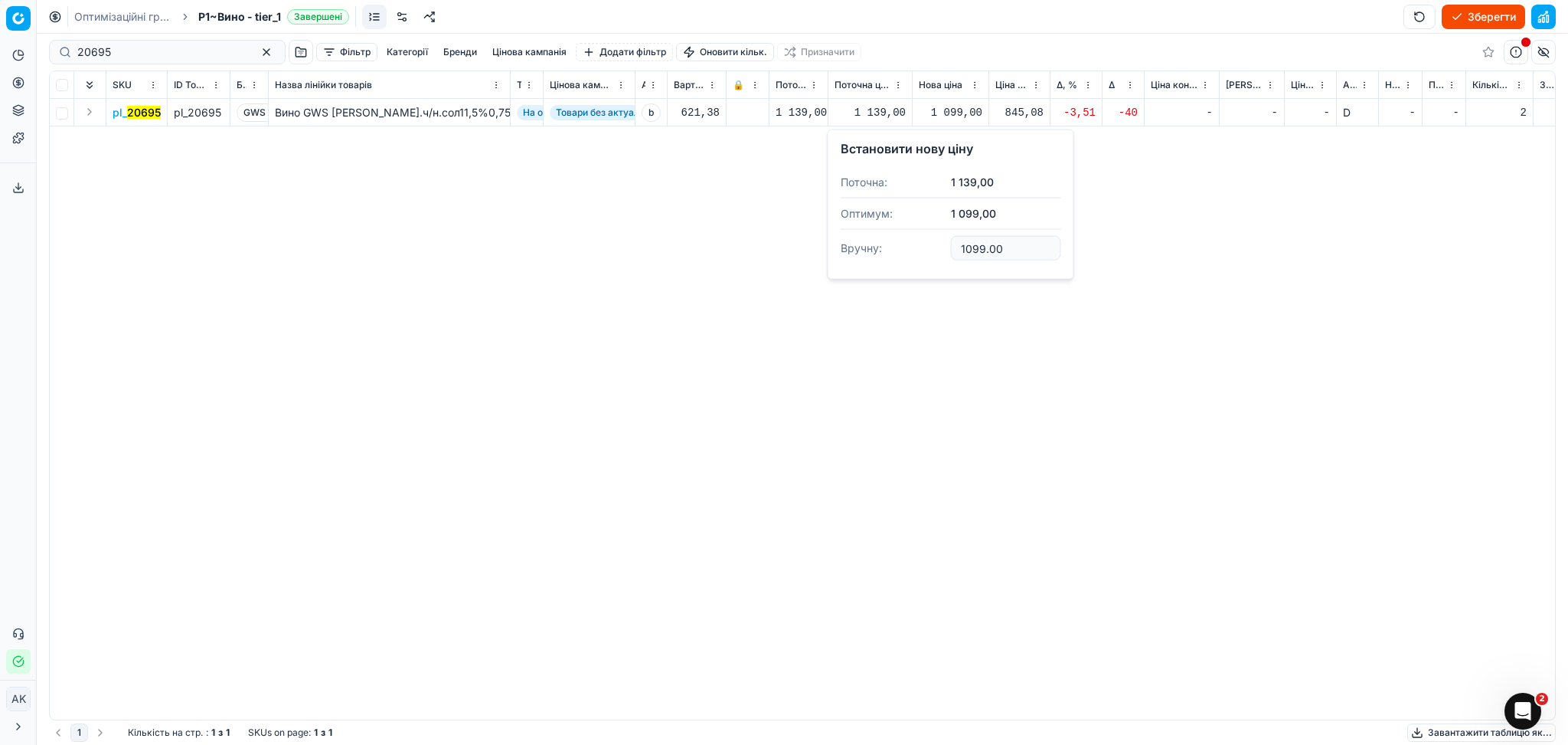
drag, startPoint x: 1003, startPoint y: 247, endPoint x: 872, endPoint y: 259, distance: 131.5
click at [872, 259] on dl "Поточна: 1 139,00 Оптимум: 1 099,00 Вручну: 1099.00" at bounding box center [951, 216] width 221 height 99
type input "1139.00"
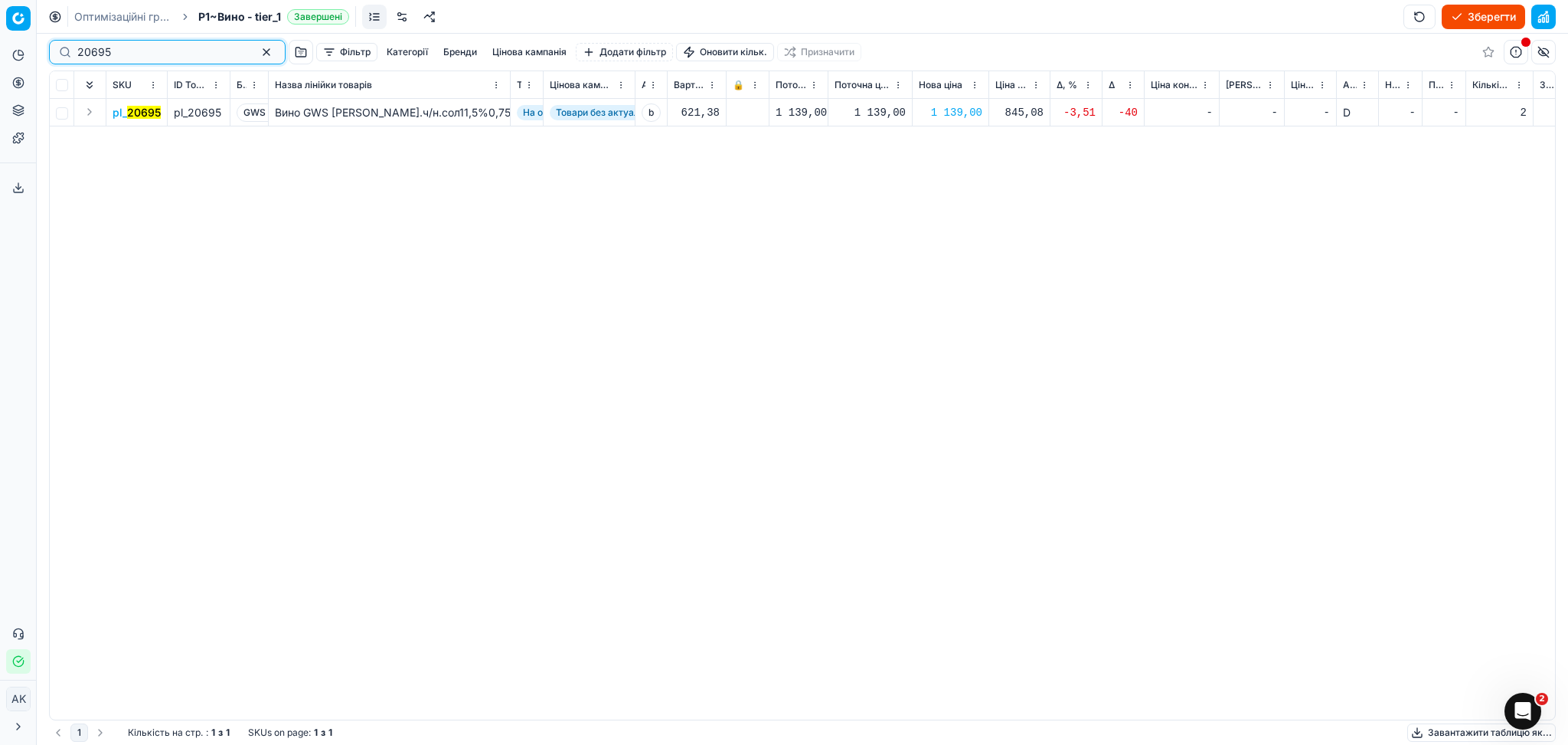
paste input "84313"
drag, startPoint x: 121, startPoint y: 47, endPoint x: 10, endPoint y: 53, distance: 111.2
click at [10, 53] on div "Pricing platform Аналітика Цінова оптимізація Асортимент продукції Шаблони Серв…" at bounding box center [784, 372] width 1568 height 745
type input "284313"
click at [961, 116] on div "269,00" at bounding box center [951, 113] width 64 height 15
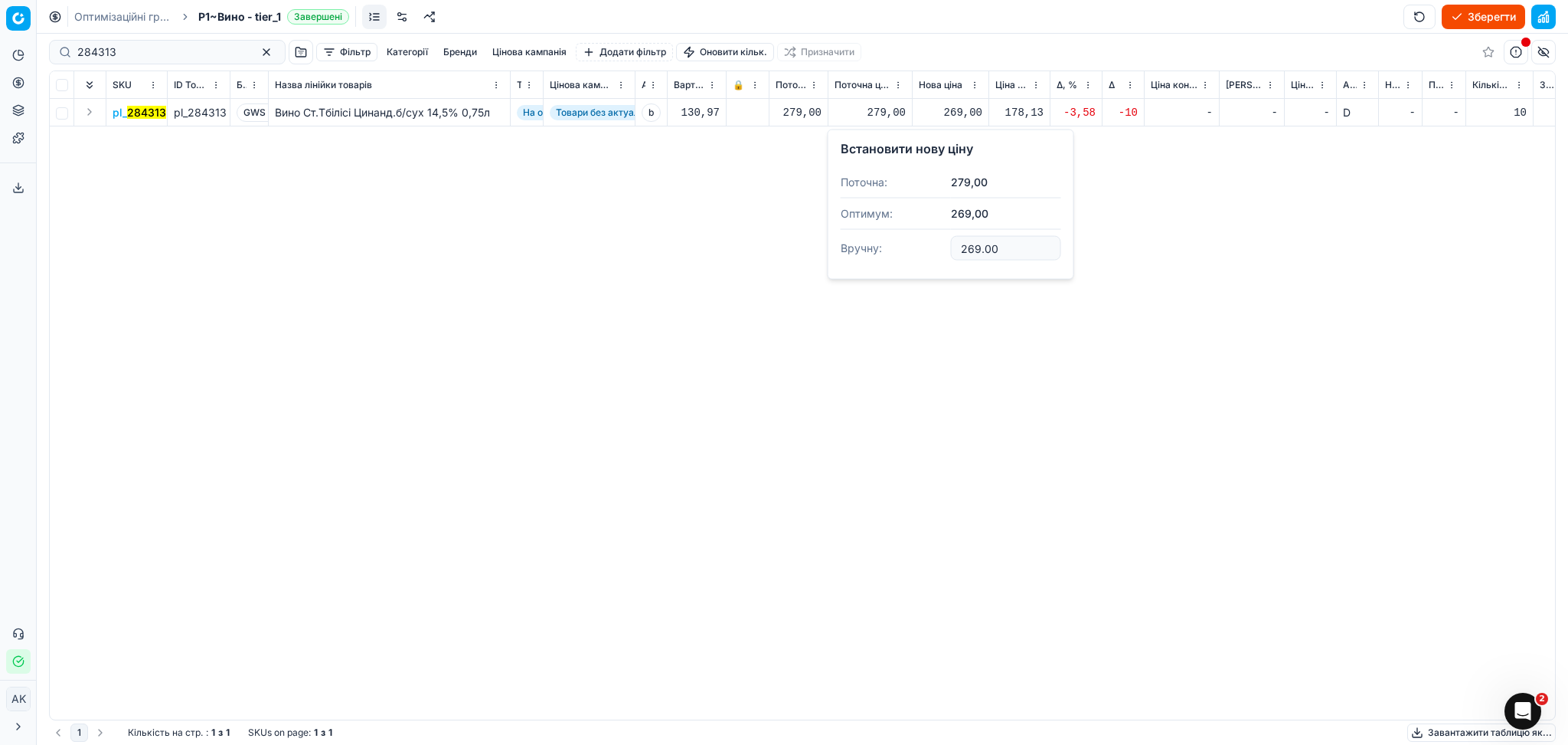
drag, startPoint x: 1006, startPoint y: 244, endPoint x: 915, endPoint y: 263, distance: 93.0
click at [931, 259] on dl "Поточна: 279,00 Оптимум: 269,00 Вручну: 269.00" at bounding box center [951, 216] width 221 height 99
type input "279.00"
drag, startPoint x: 147, startPoint y: 53, endPoint x: 0, endPoint y: 58, distance: 147.1
click at [0, 58] on div "Pricing platform Аналітика Цінова оптимізація Асортимент продукції Шаблони Серв…" at bounding box center [784, 372] width 1568 height 745
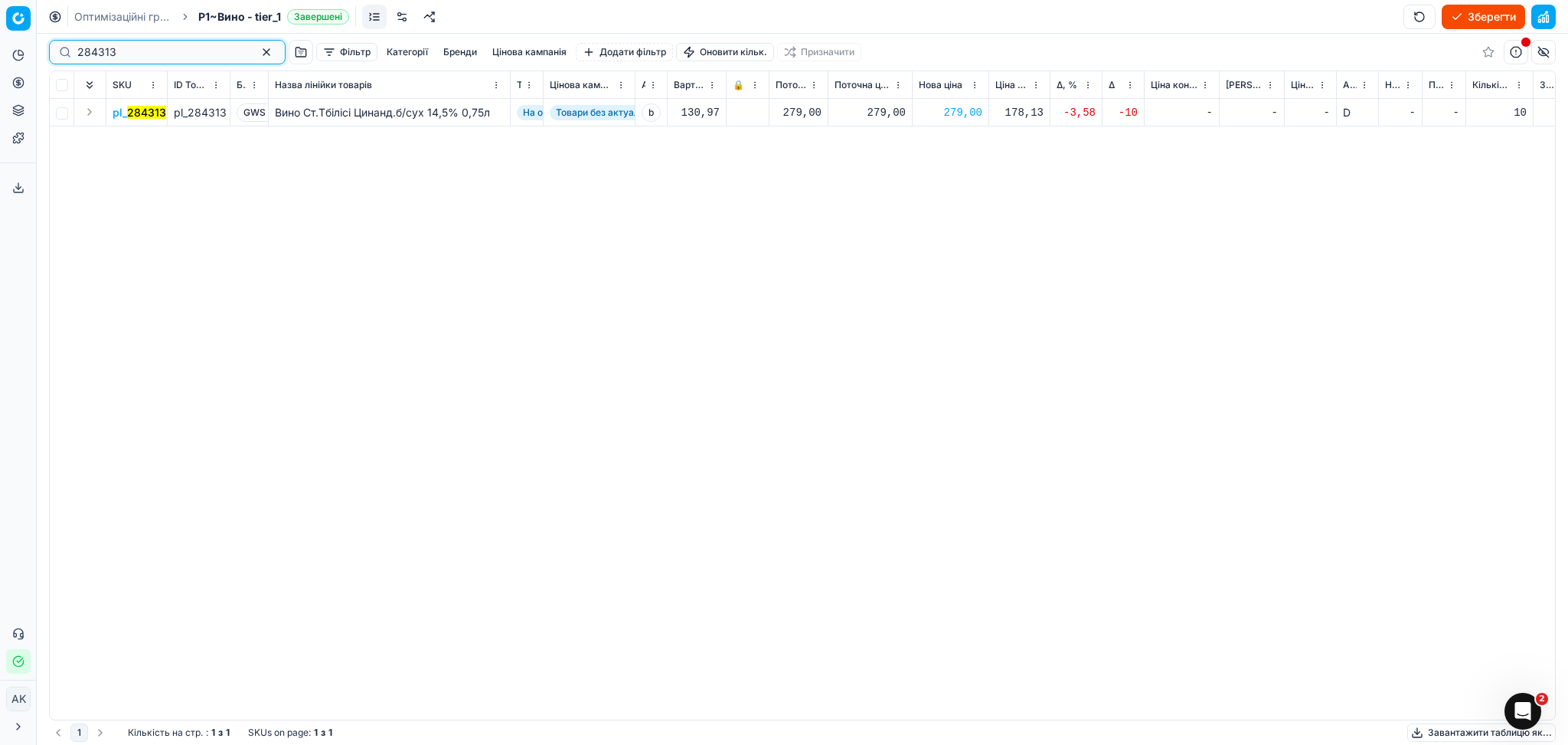
paste input "395154"
type input "395154"
click at [875, 112] on div "619,00" at bounding box center [870, 113] width 71 height 15
click at [934, 121] on div "589,00" at bounding box center [951, 113] width 64 height 27
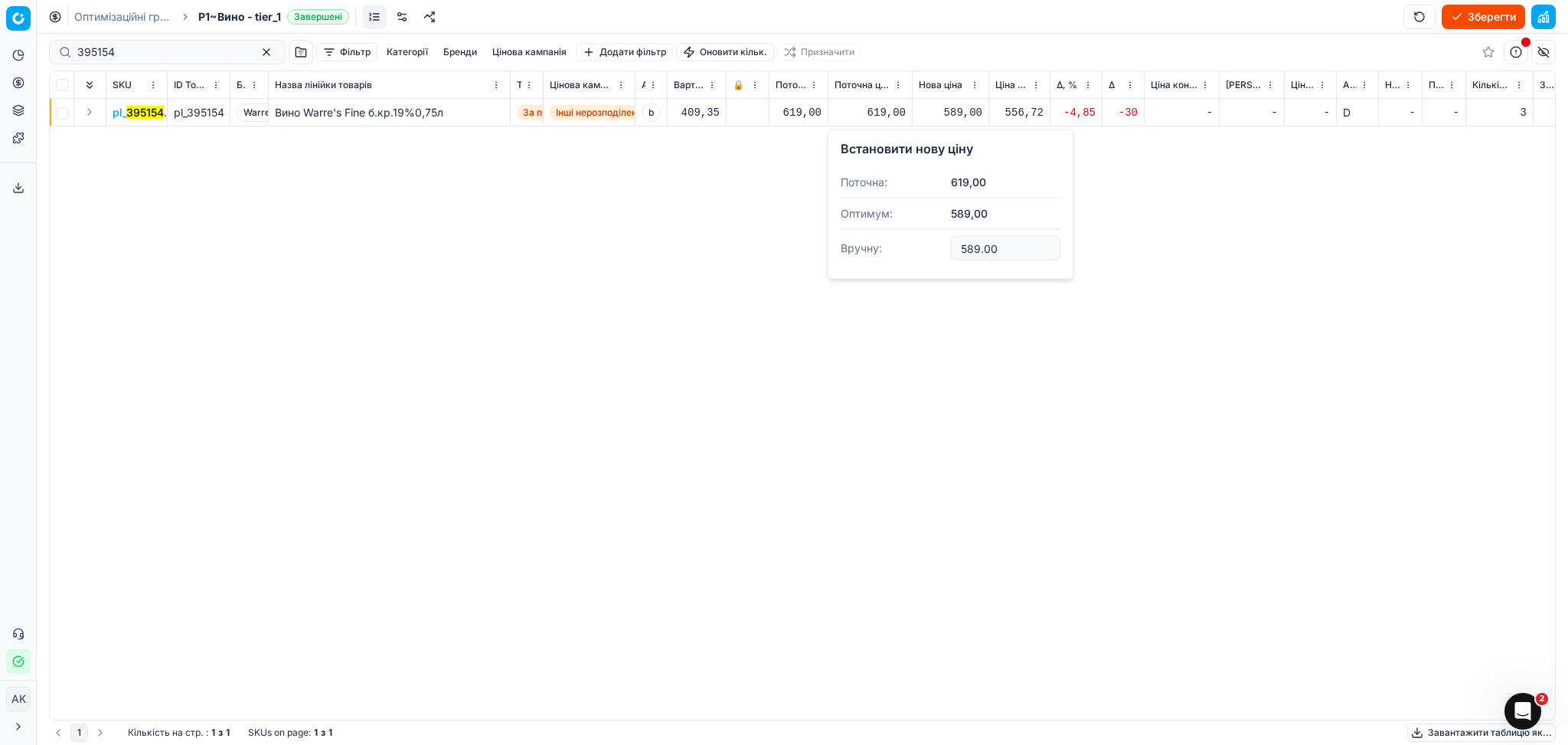
drag, startPoint x: 999, startPoint y: 240, endPoint x: 915, endPoint y: 263, distance: 87.1
click at [934, 262] on dl "Поточна: 619,00 Оптимум: 589,00 Вручну: 589.00" at bounding box center [951, 216] width 221 height 99
type input "619.00"
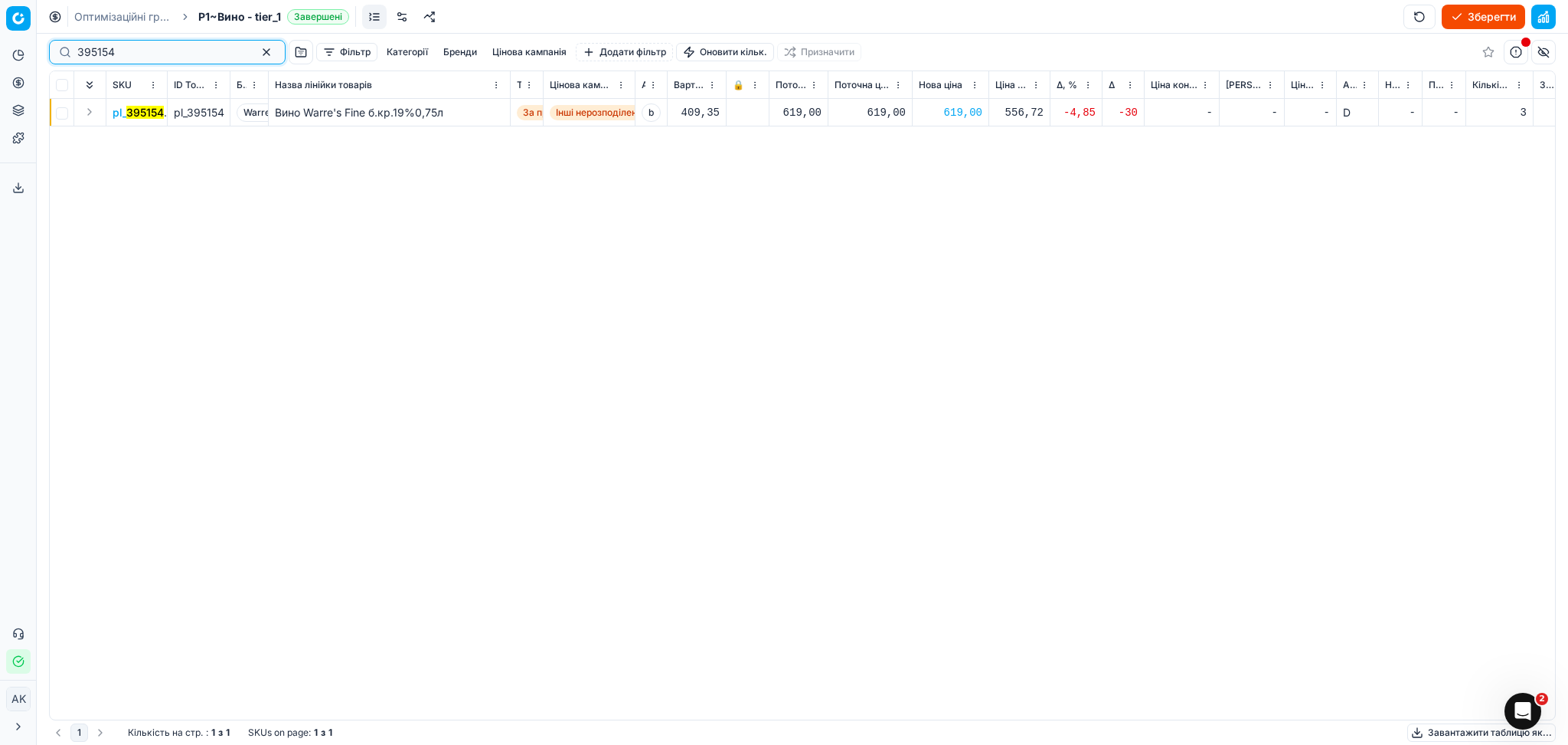
drag, startPoint x: 128, startPoint y: 56, endPoint x: 16, endPoint y: 61, distance: 112.1
click at [16, 61] on div "Pricing platform Аналітика Цінова оптимізація Асортимент продукції Шаблони Серв…" at bounding box center [784, 372] width 1568 height 745
paste input "247102"
type input "247102"
click at [973, 111] on div "699,00" at bounding box center [951, 113] width 64 height 15
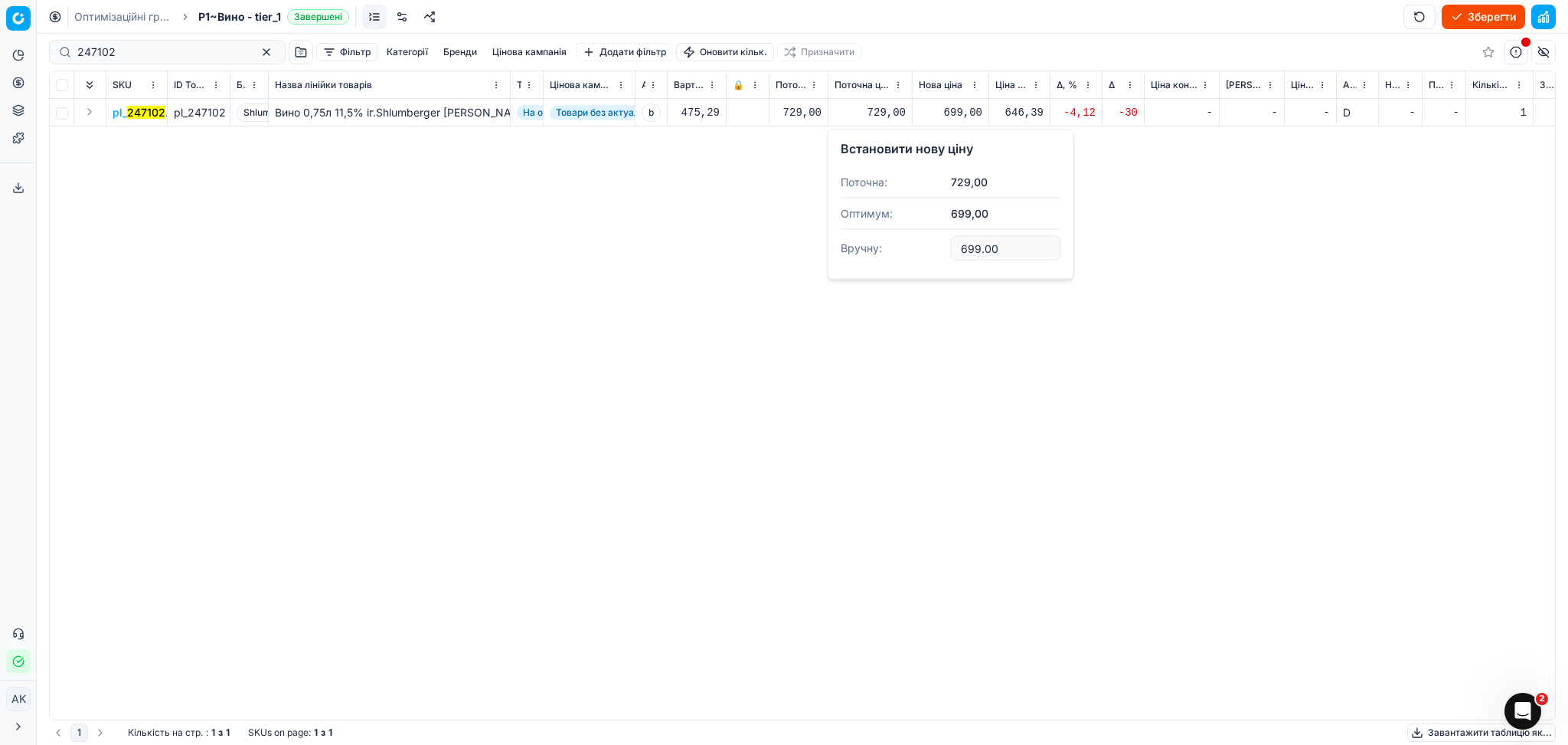
drag, startPoint x: 996, startPoint y: 248, endPoint x: 890, endPoint y: 249, distance: 106.0
click at [908, 249] on dl "Поточна: 729,00 Оптимум: 699,00 Вручну: 699.00" at bounding box center [951, 216] width 221 height 99
type input "729.00"
drag, startPoint x: 105, startPoint y: 54, endPoint x: 21, endPoint y: 59, distance: 84.1
click at [21, 59] on div "Pricing platform Аналітика Цінова оптимізація Асортимент продукції Шаблони Серв…" at bounding box center [784, 372] width 1568 height 745
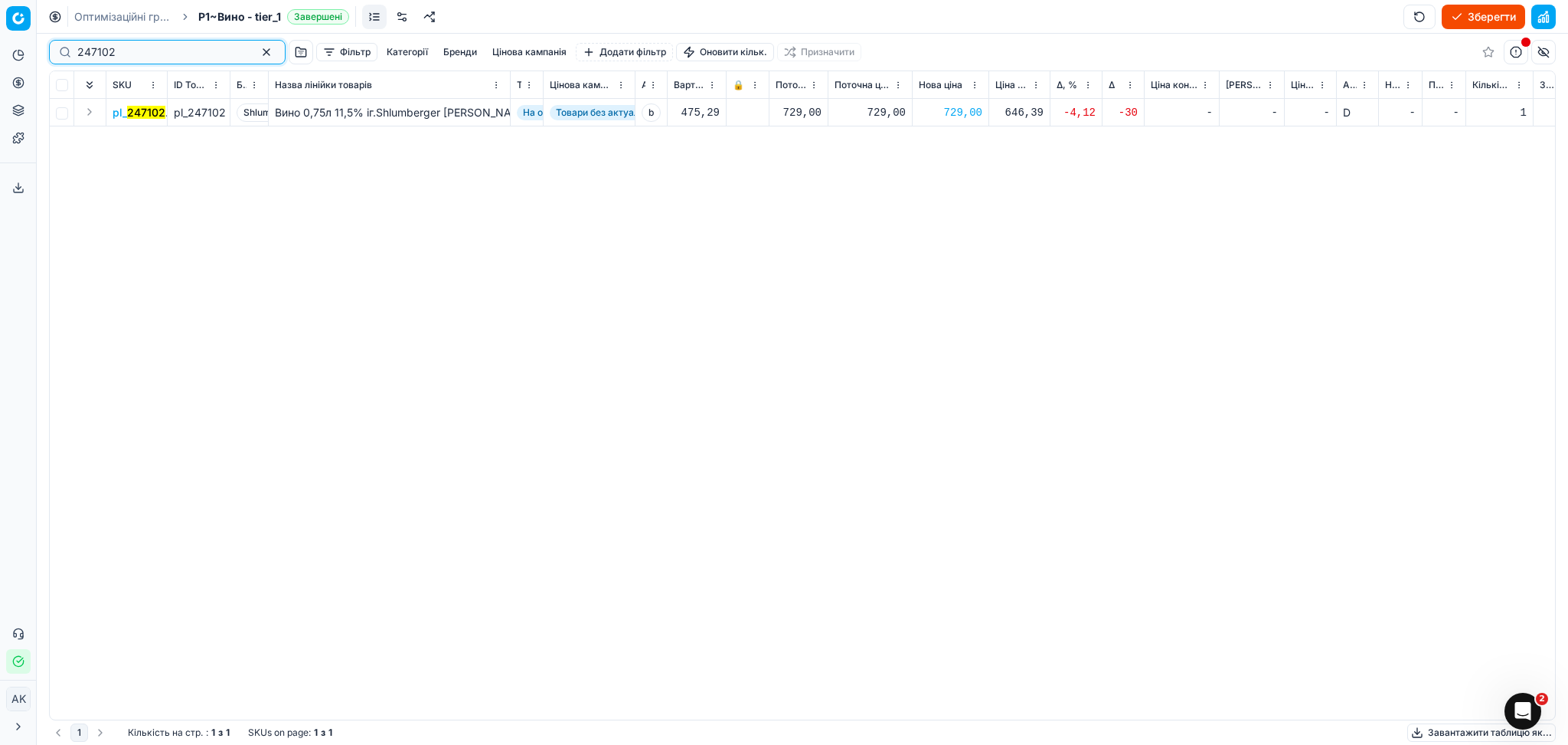
paste input "14262"
type input "142622"
drag, startPoint x: 957, startPoint y: 116, endPoint x: 965, endPoint y: 120, distance: 8.9
click at [957, 115] on div "469,00" at bounding box center [951, 113] width 64 height 15
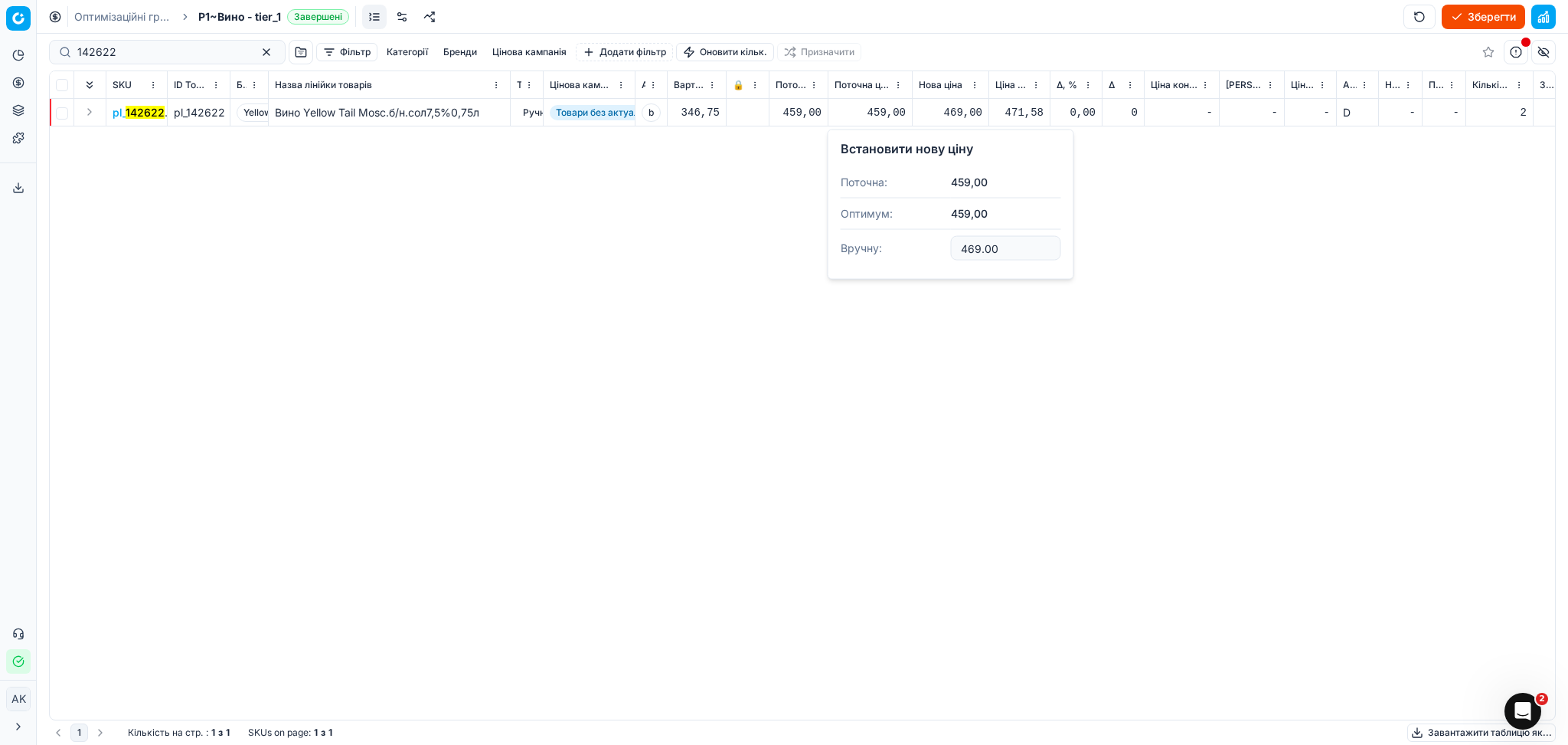
drag, startPoint x: 995, startPoint y: 244, endPoint x: 864, endPoint y: 256, distance: 131.5
click at [884, 253] on dl "Поточна: 459,00 Оптимум: 459,00 Вручну: 469.00" at bounding box center [951, 216] width 221 height 99
type input "459.00"
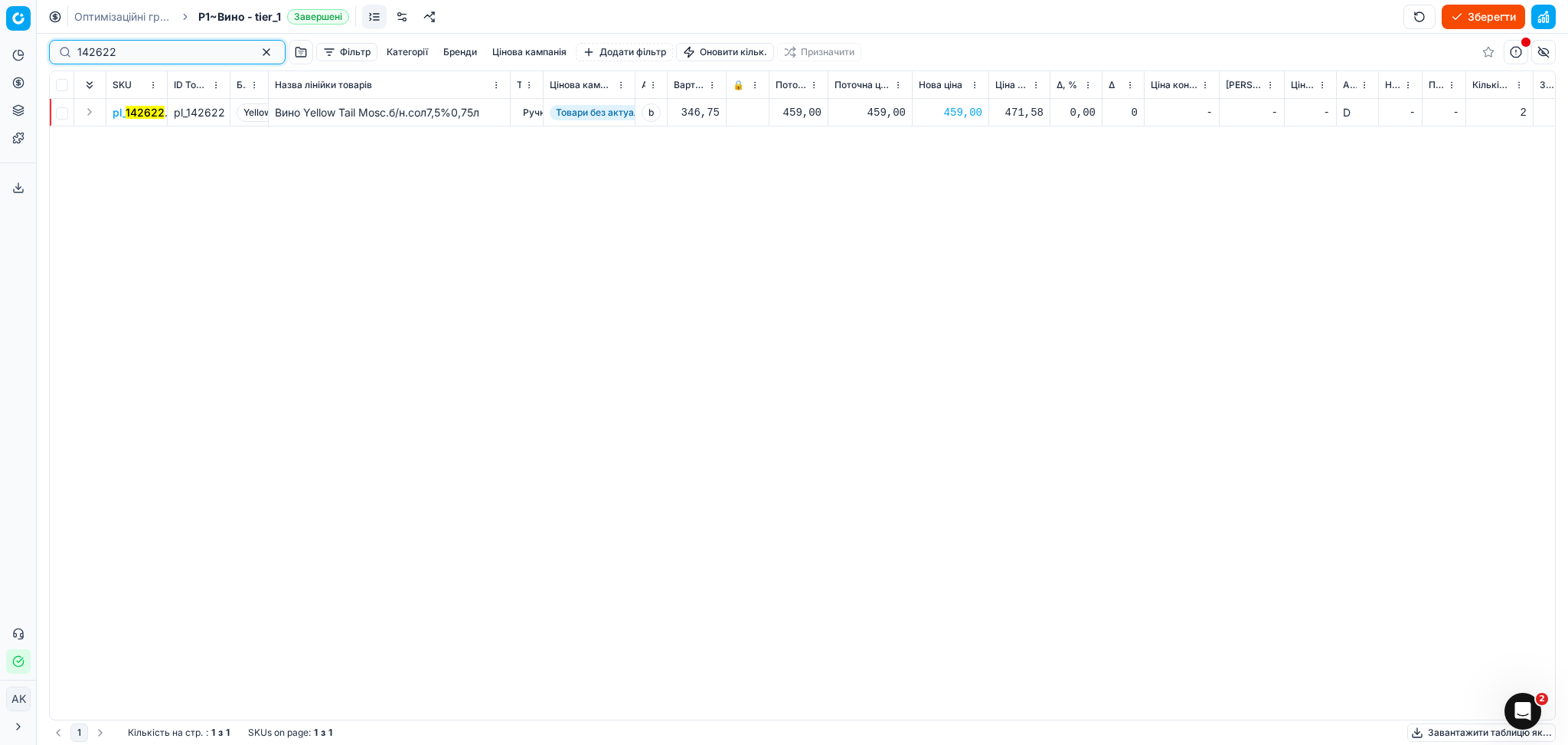
drag, startPoint x: 84, startPoint y: 49, endPoint x: 16, endPoint y: 49, distance: 68.0
click at [16, 49] on div "Pricing platform Аналітика Цінова оптимізація Асортимент продукції Шаблони Серв…" at bounding box center [784, 372] width 1568 height 745
paste input "39535"
type input "395352"
click at [958, 110] on div "129,00" at bounding box center [951, 113] width 64 height 15
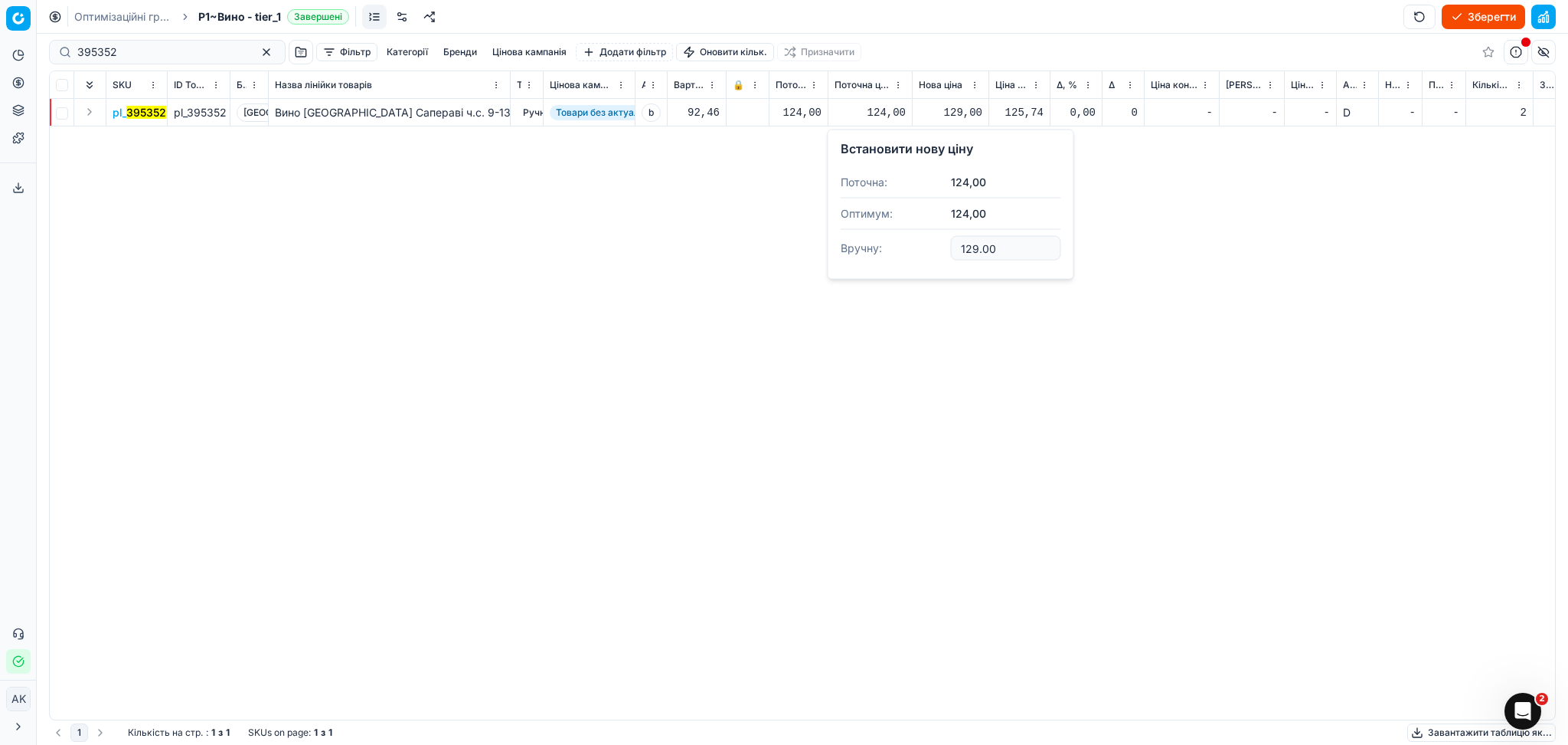
drag, startPoint x: 992, startPoint y: 245, endPoint x: 943, endPoint y: 251, distance: 49.4
click at [949, 251] on dl "Поточна: 124,00 Оптимум: 124,00 Вручну: 129.00" at bounding box center [951, 216] width 221 height 99
type input "124.00"
drag, startPoint x: 119, startPoint y: 47, endPoint x: 21, endPoint y: 43, distance: 98.1
click at [46, 47] on div "395352 Фільтр Категорії [PERSON_NAME] кампанія Додати фільтр Оновити кільк. При…" at bounding box center [802, 389] width 1531 height 711
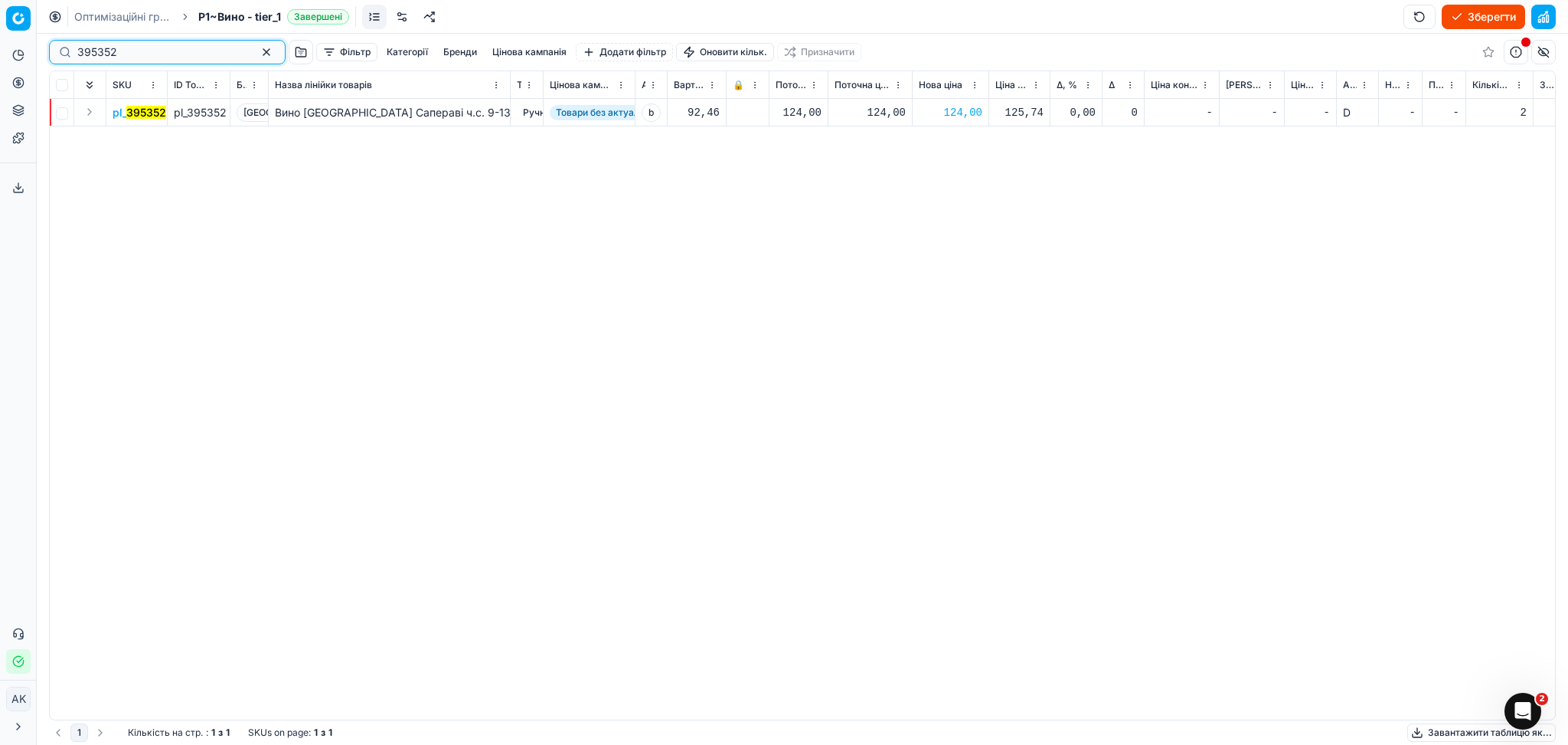
paste input "205440"
type input "205440"
click at [953, 108] on div "1 879,00" at bounding box center [951, 113] width 64 height 15
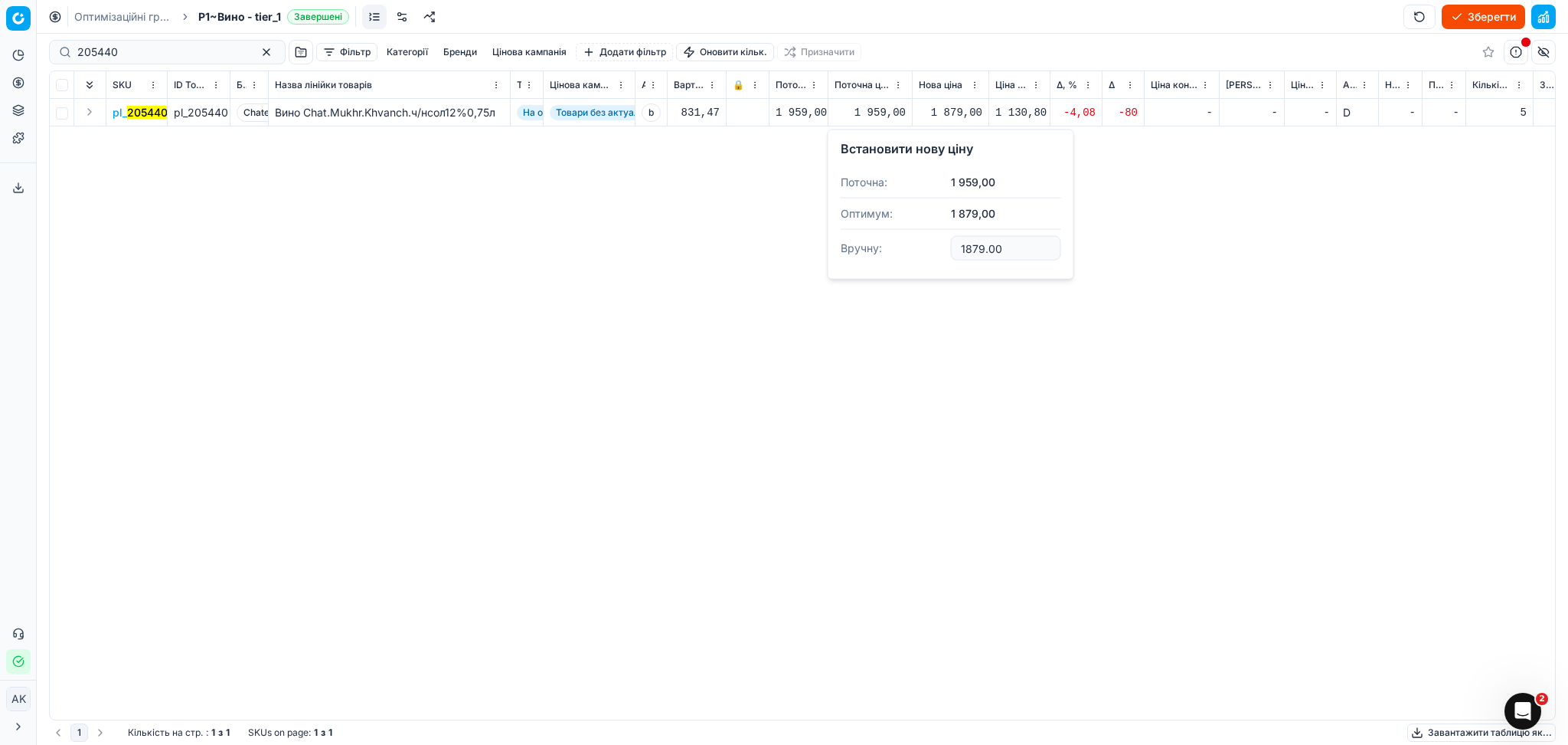
drag, startPoint x: 1003, startPoint y: 249, endPoint x: 890, endPoint y: 251, distance: 113.0
click at [890, 251] on dl "Поточна: 1 959,00 Оптимум: 1 879,00 Вручну: 1879.00" at bounding box center [951, 216] width 221 height 99
type input "1959.00"
drag, startPoint x: 136, startPoint y: 46, endPoint x: 19, endPoint y: 44, distance: 117.0
click at [19, 44] on div "Pricing platform Аналітика Цінова оптимізація Асортимент продукції Шаблони Серв…" at bounding box center [784, 372] width 1568 height 745
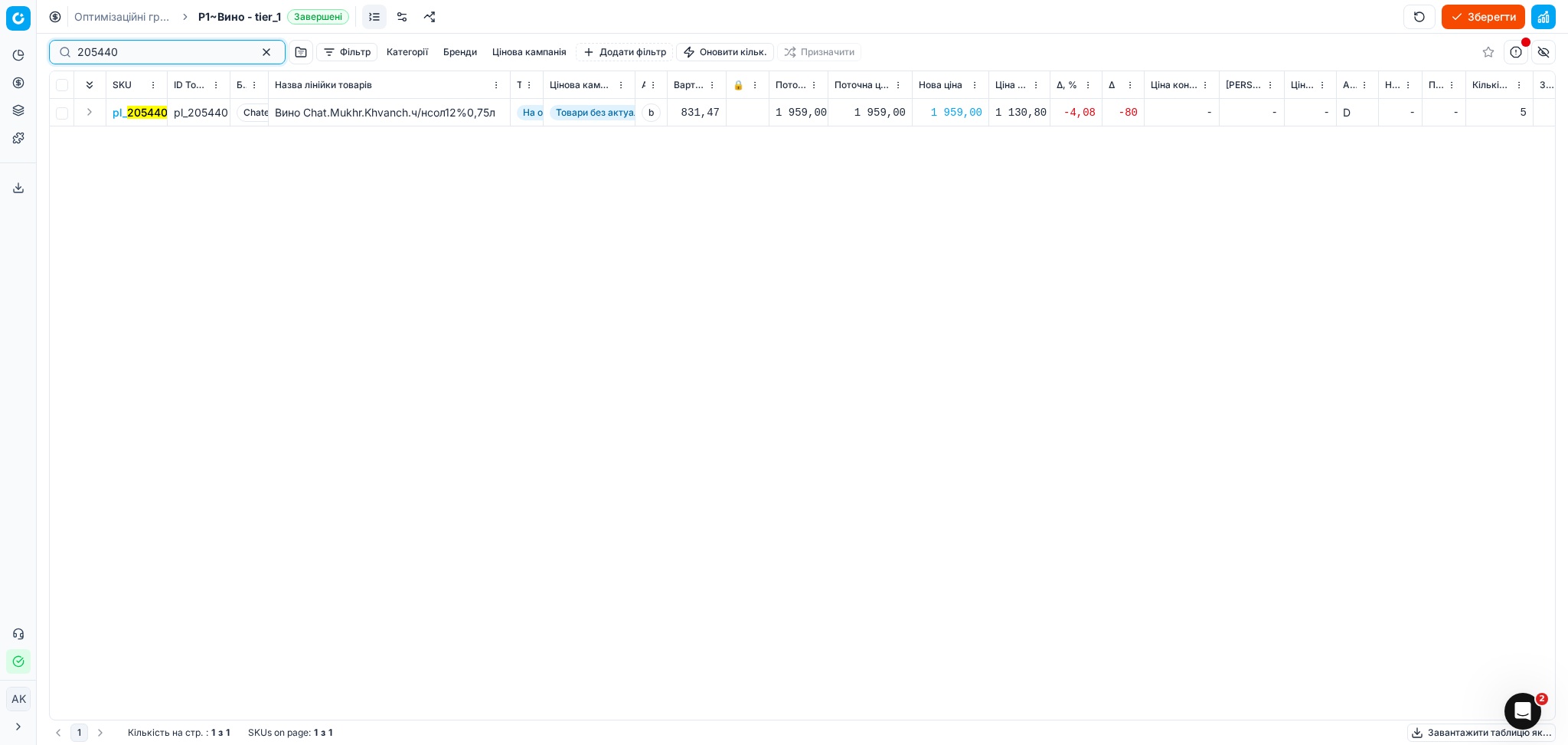
paste input "84315"
type input "284315"
click at [968, 110] on div "1 219,00" at bounding box center [951, 113] width 64 height 15
drag, startPoint x: 970, startPoint y: 250, endPoint x: 952, endPoint y: 250, distance: 18.0
click at [953, 250] on input "1219.00" at bounding box center [1006, 248] width 110 height 24
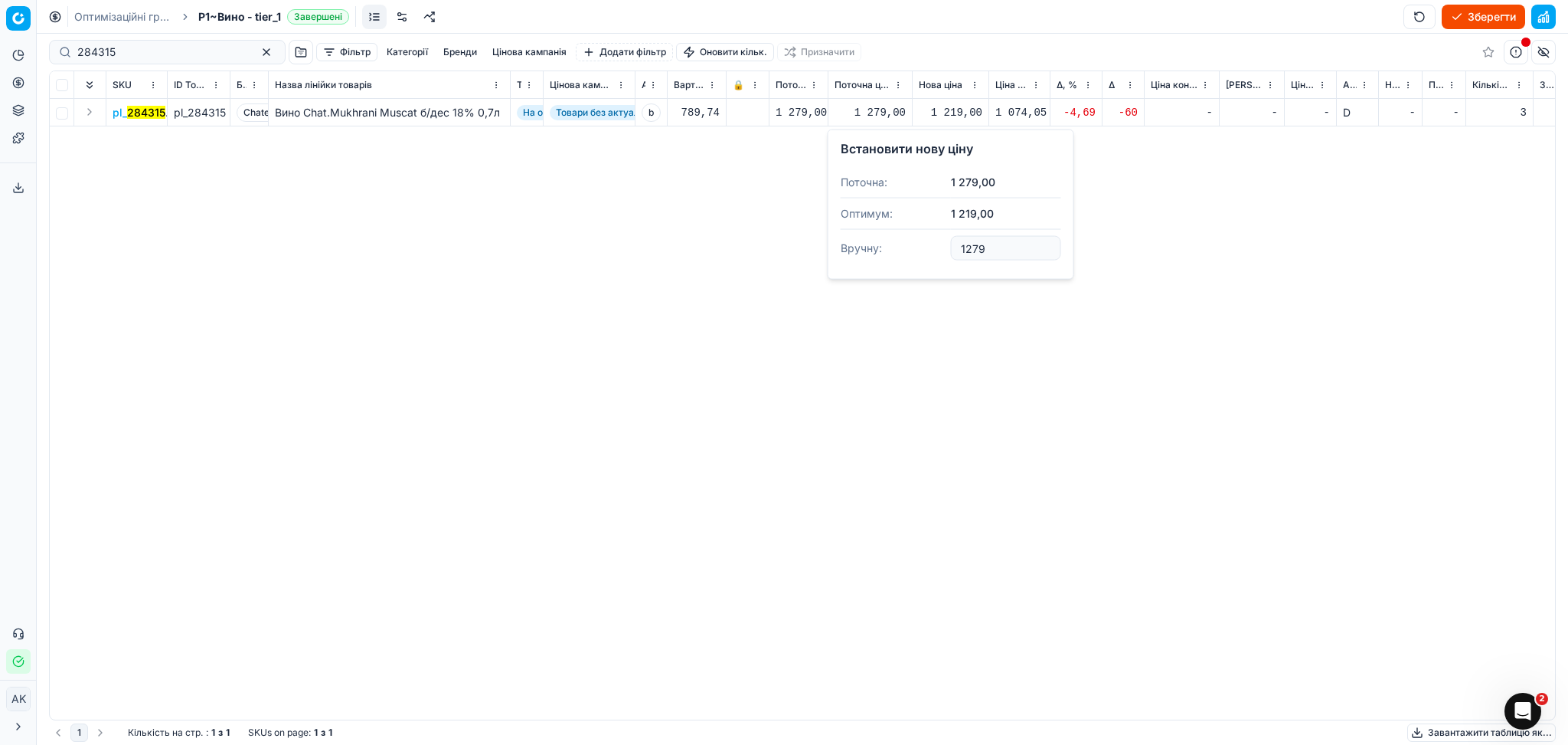
type input "1279.00"
click at [257, 53] on button "button" at bounding box center [266, 52] width 18 height 18
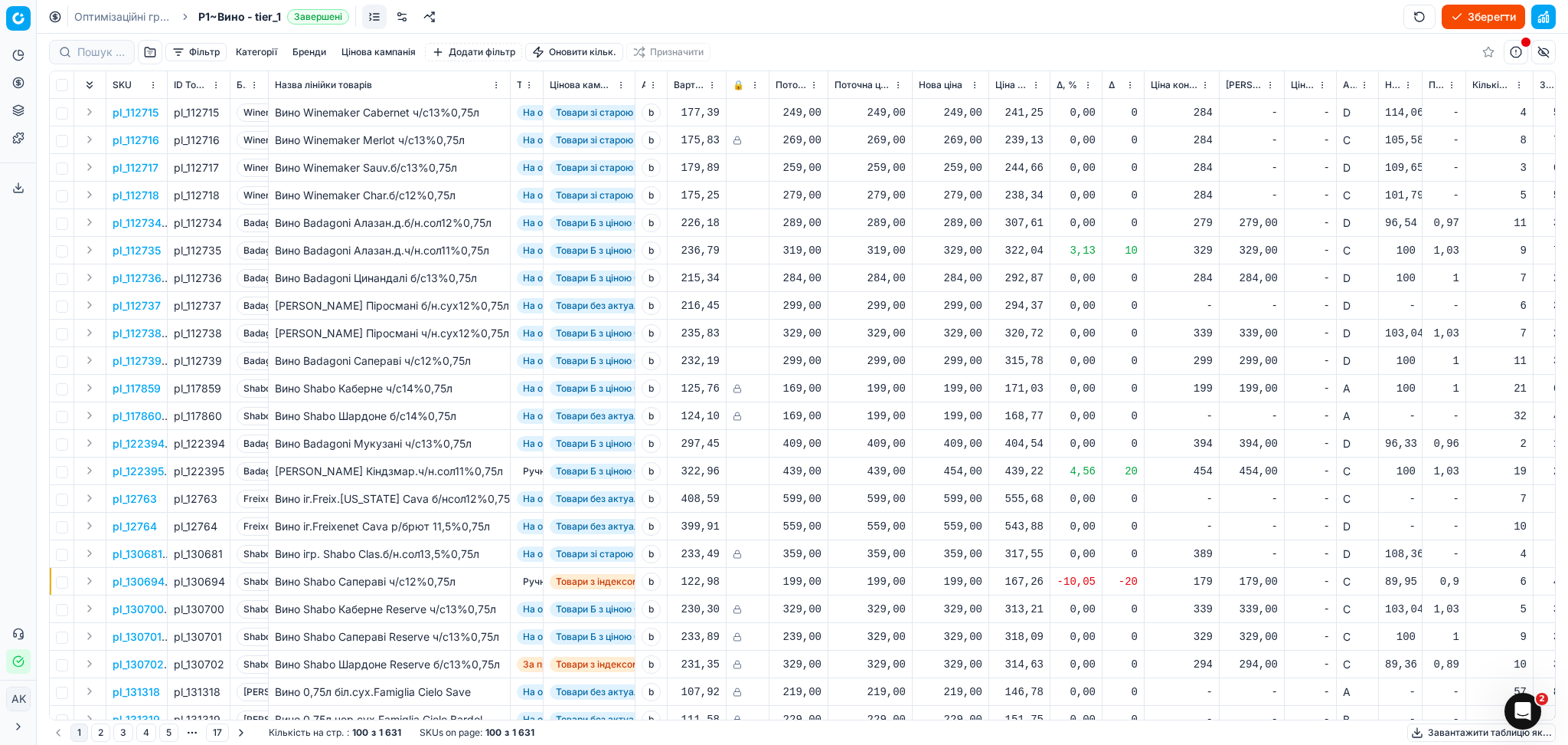
click at [1143, 17] on div "Оптимізаційні групи P1~Вино - tier_1 Завершені Зберегти" at bounding box center [802, 16] width 1531 height 34
click at [1492, 13] on div "Помилки переоцінки" at bounding box center [1472, 22] width 106 height 18
click at [1485, 14] on button "Зберегти" at bounding box center [1483, 16] width 84 height 24
click at [1477, 17] on button "Застосувати ціни" at bounding box center [1461, 16] width 127 height 24
click at [1450, 15] on button "Завантажити звіт" at bounding box center [1460, 16] width 129 height 24
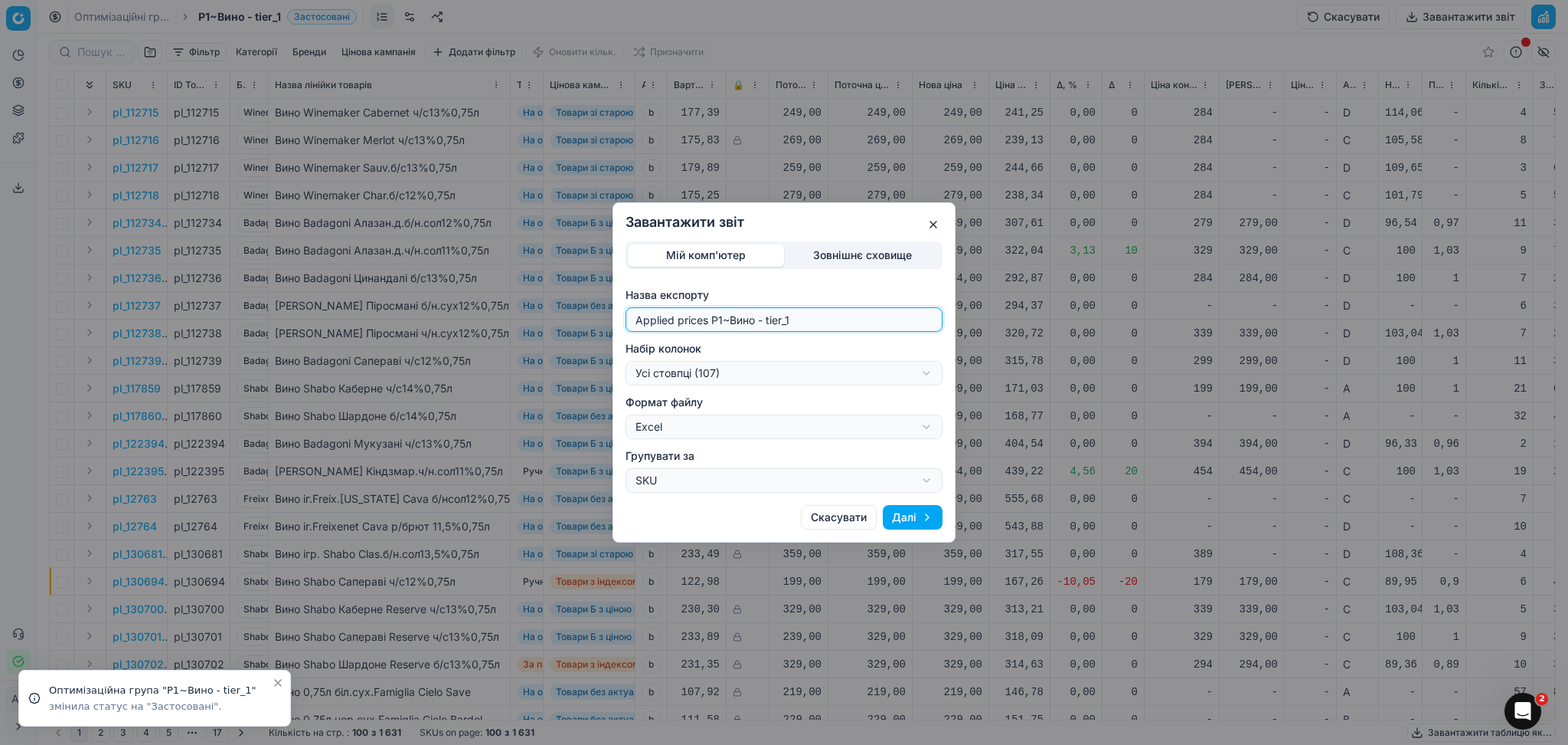
drag, startPoint x: 721, startPoint y: 318, endPoint x: 576, endPoint y: 319, distance: 145.0
click at [577, 318] on div "Завантажити звіт Мій комп'ютер Зовнішнє сховище Назва експорту Applied prices P…" at bounding box center [784, 372] width 1568 height 745
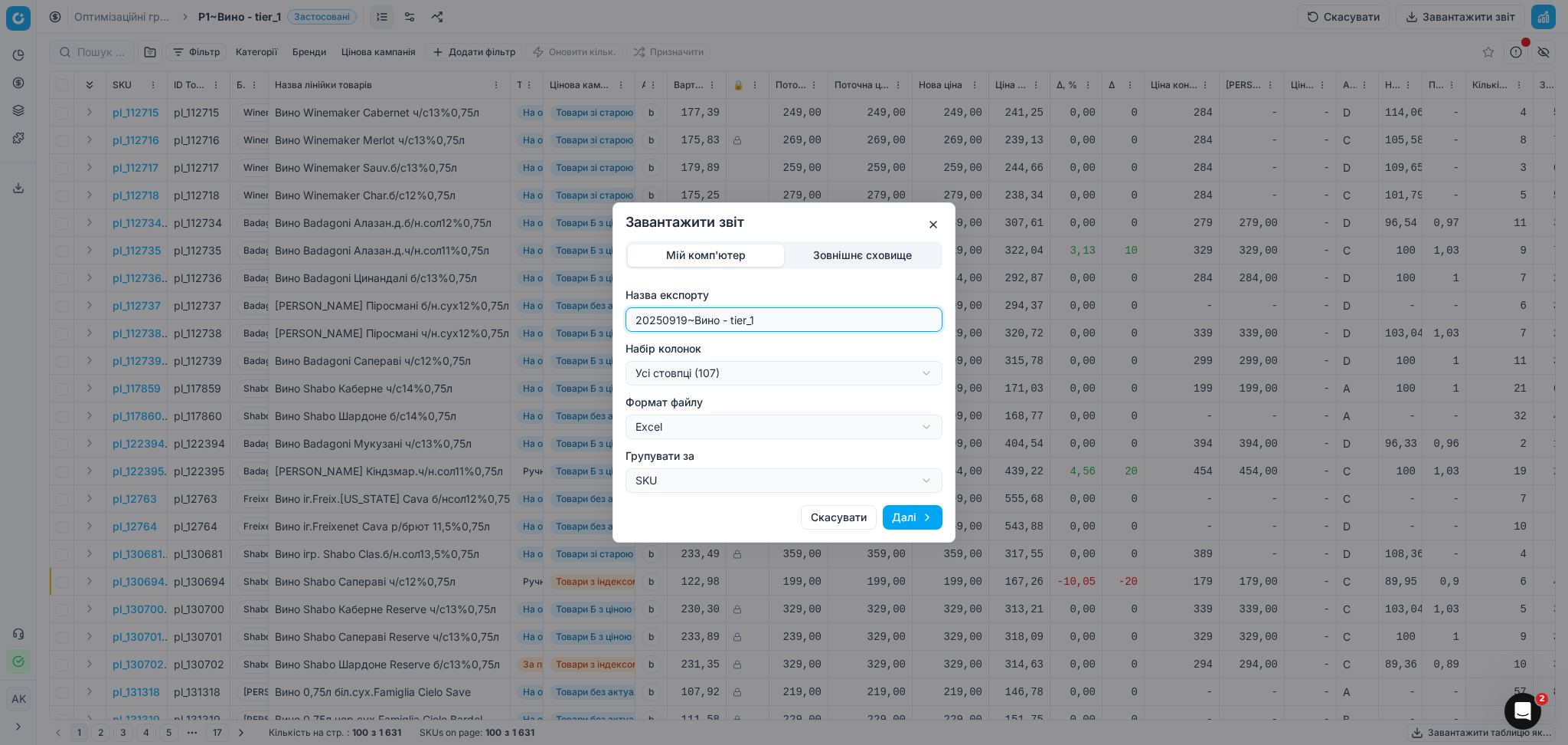
type input "20250919~Вино - tier_1"
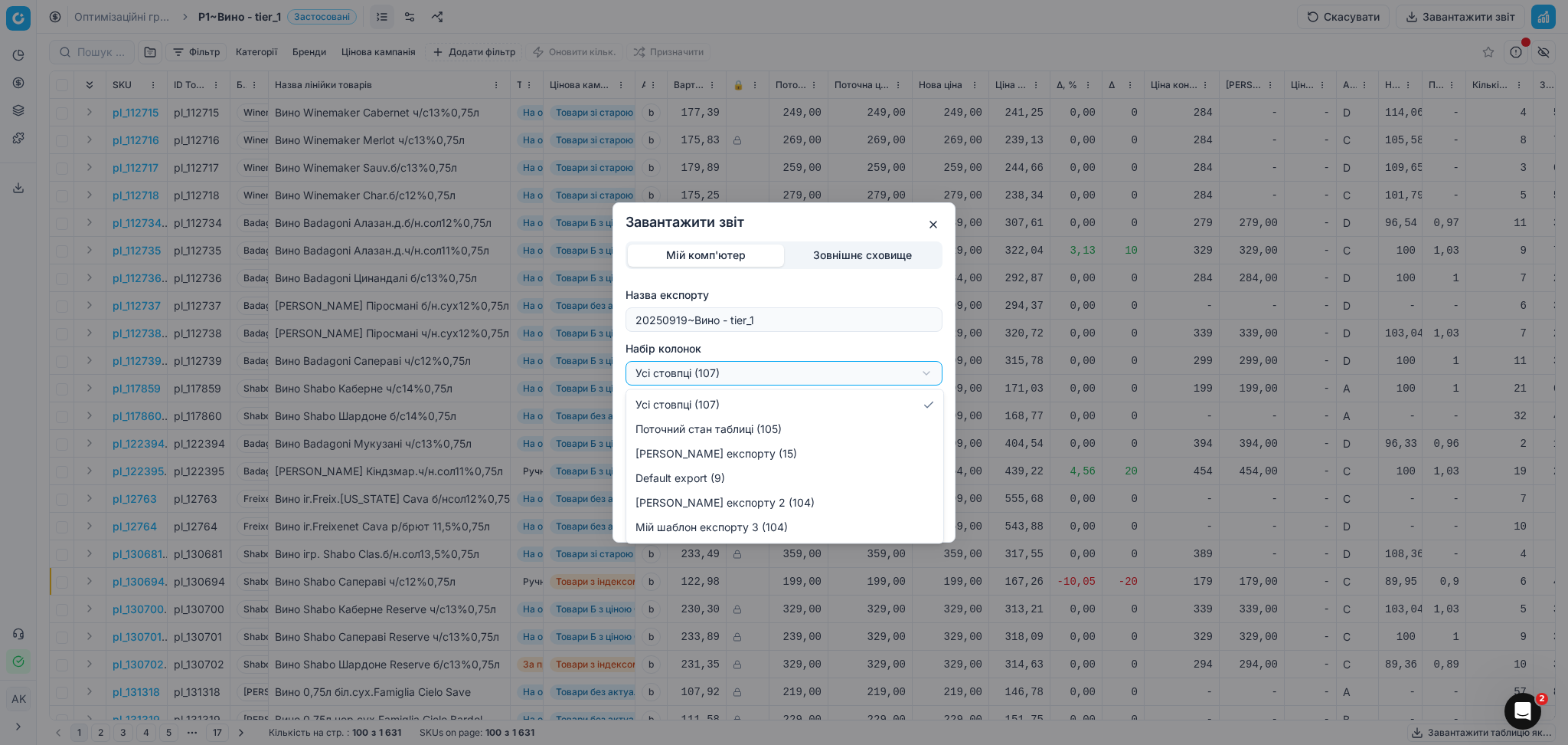
click at [827, 369] on div "Завантажити звіт Мій комп'ютер Зовнішнє сховище Назва експорту 20250919~[GEOGRA…" at bounding box center [784, 372] width 1568 height 745
select select "custom"
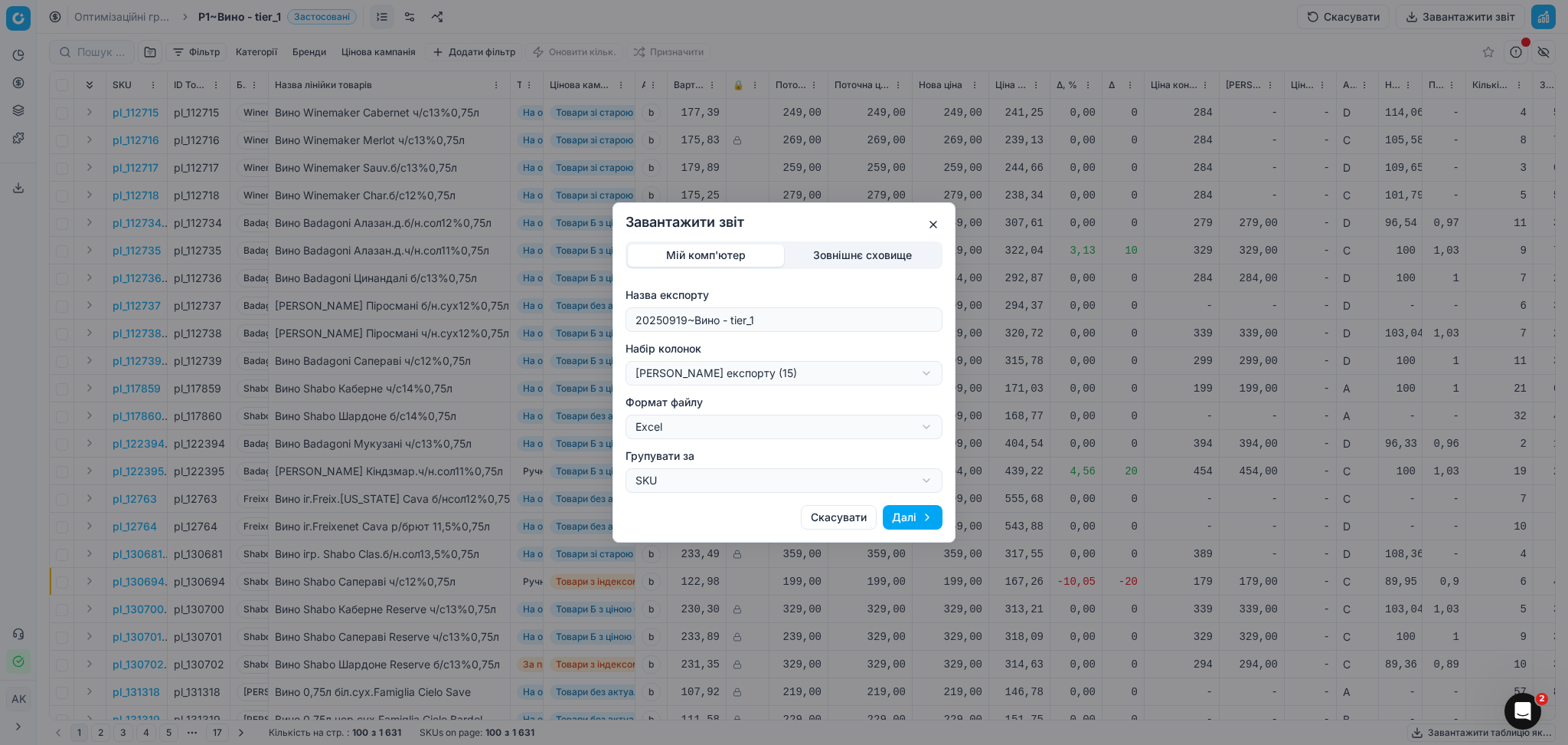
click at [903, 522] on button "Далі" at bounding box center [912, 517] width 60 height 24
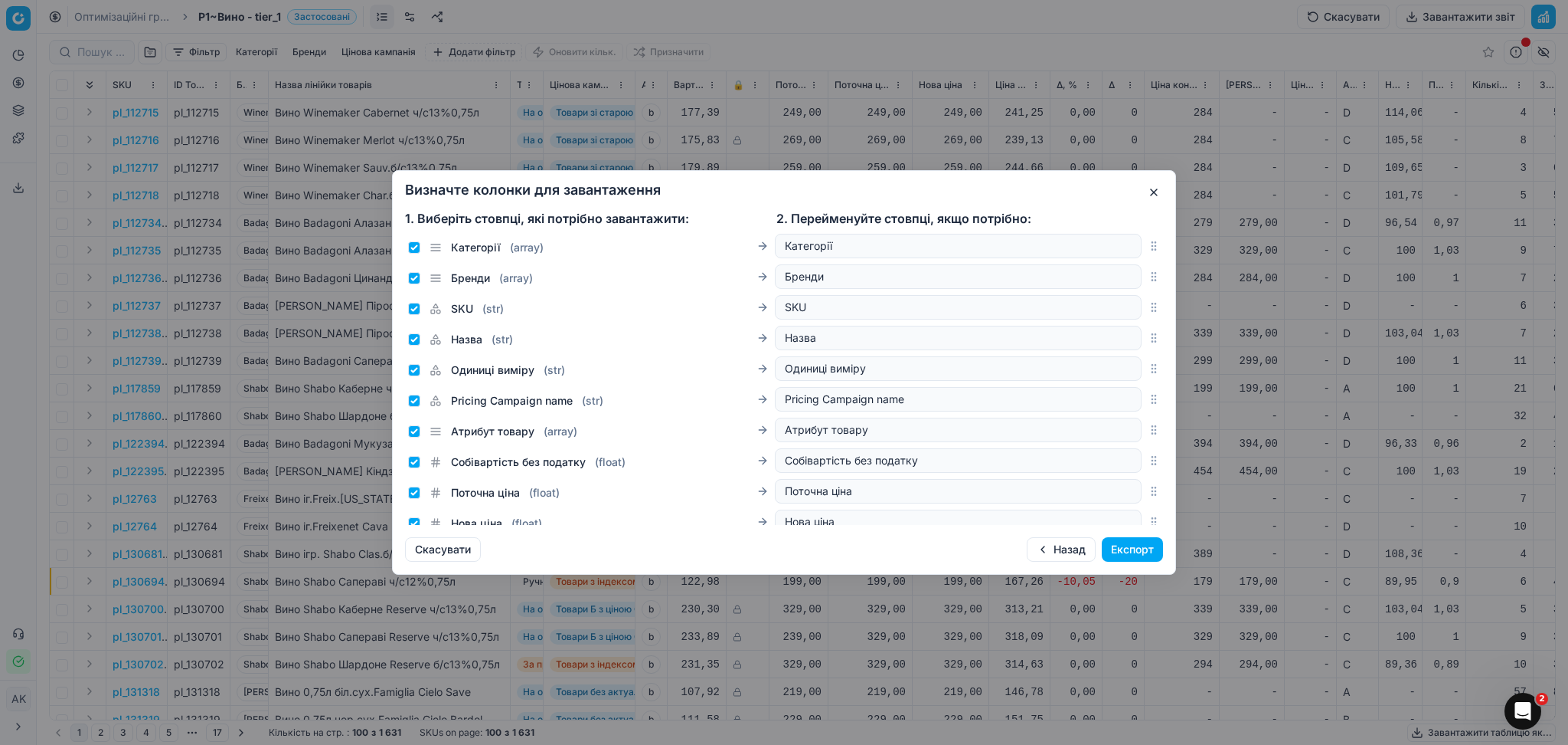
click at [1111, 544] on button "Експорт" at bounding box center [1133, 548] width 62 height 24
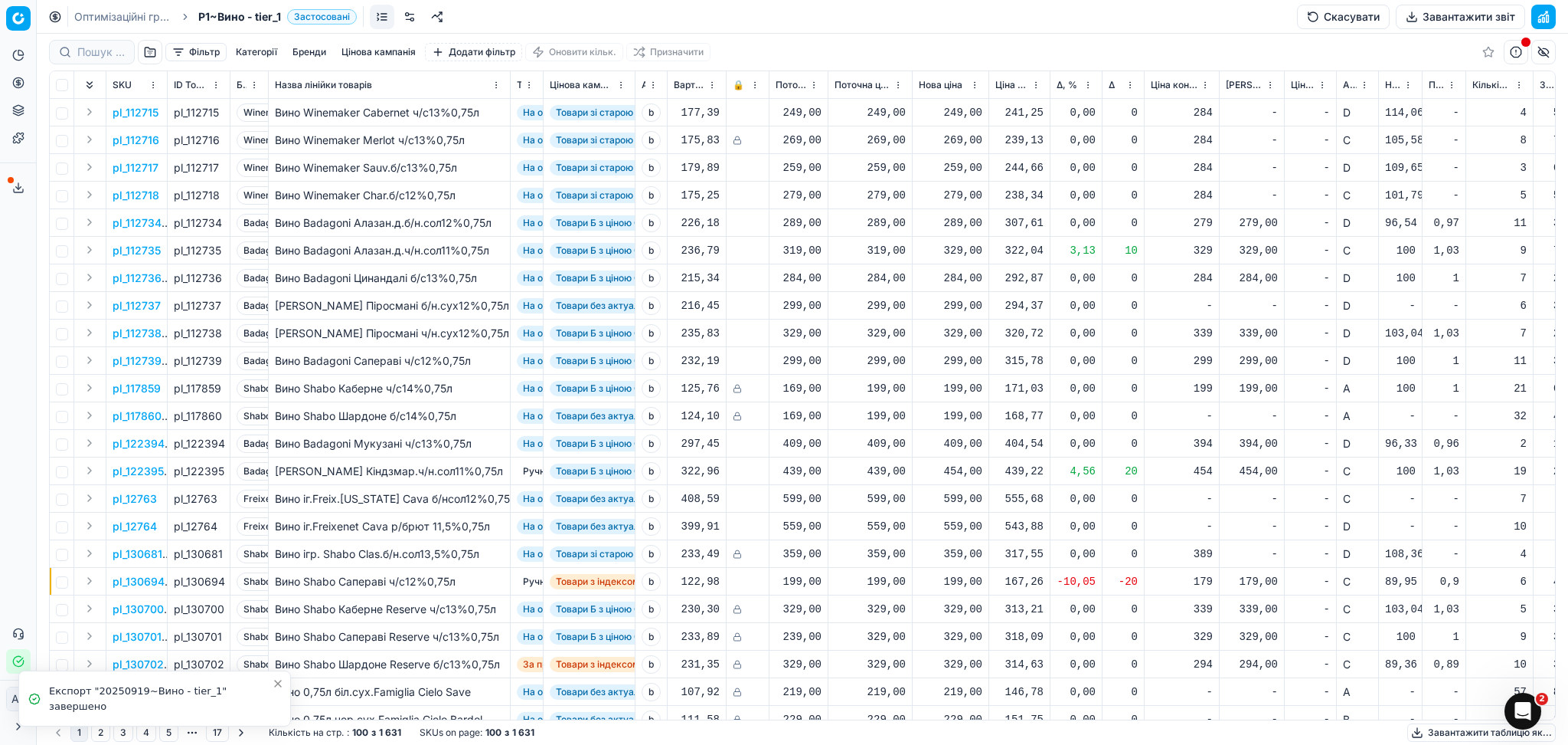
click at [19, 183] on icon at bounding box center [18, 187] width 13 height 13
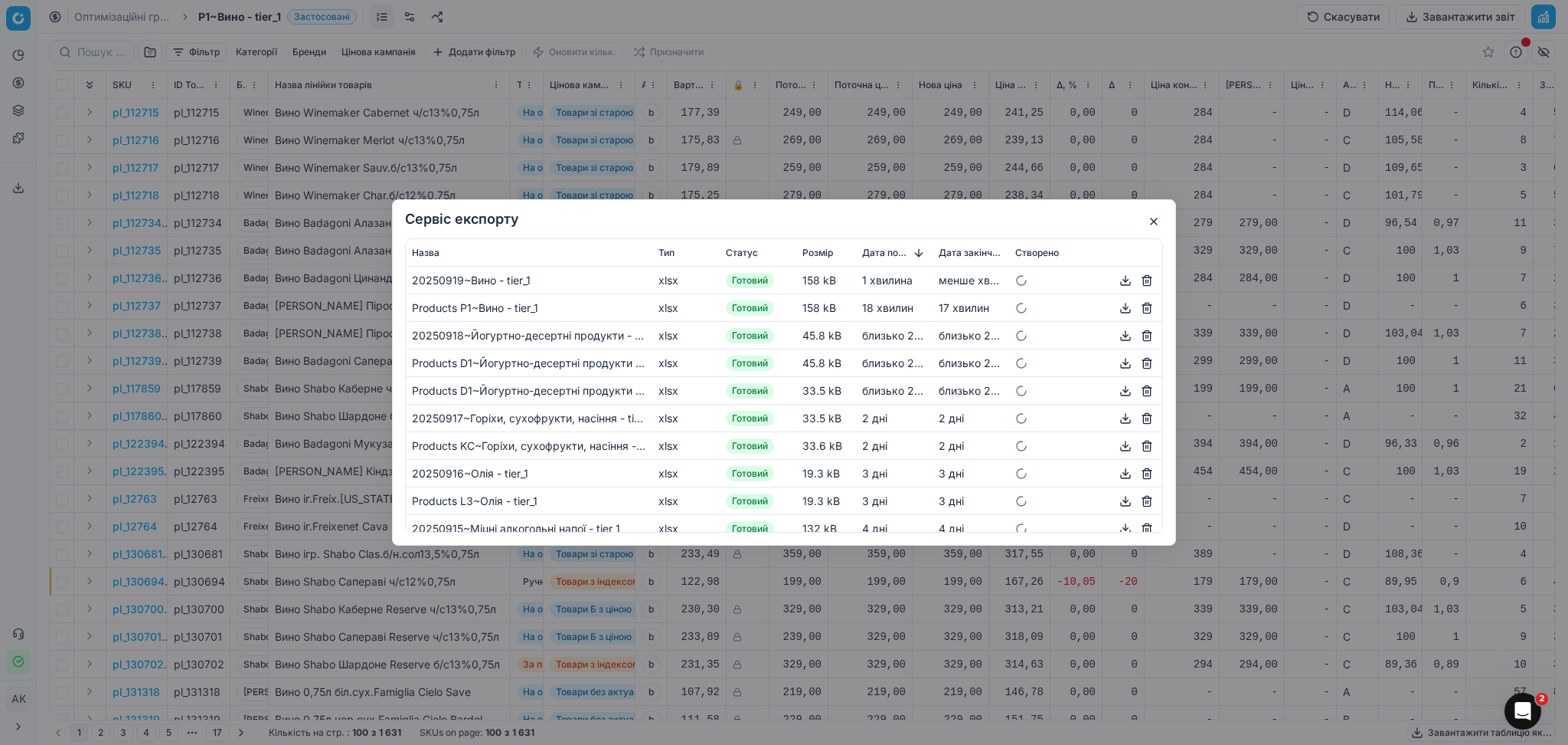
click at [1116, 279] on button "button" at bounding box center [1125, 279] width 18 height 18
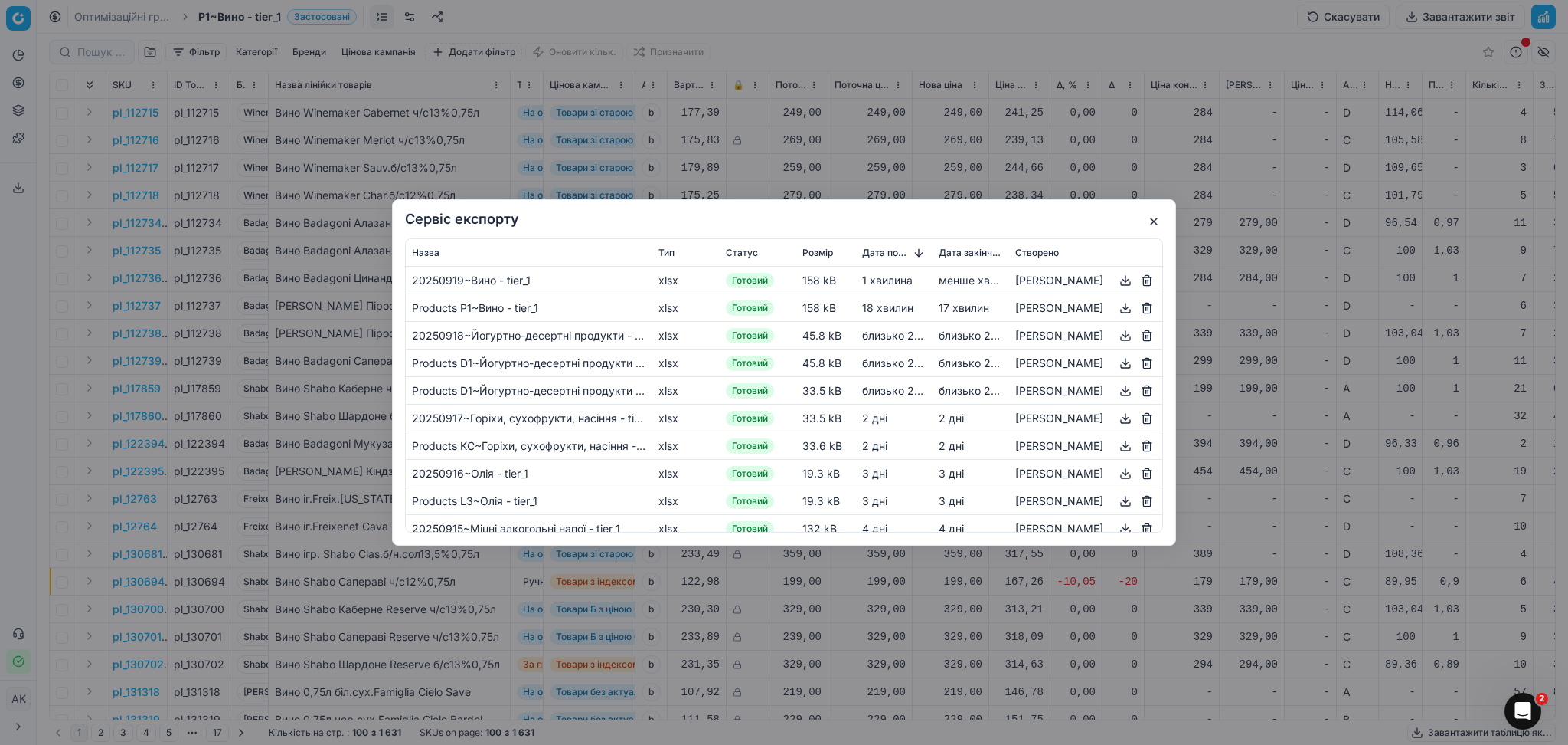
click at [1154, 219] on button "button" at bounding box center [1153, 221] width 18 height 18
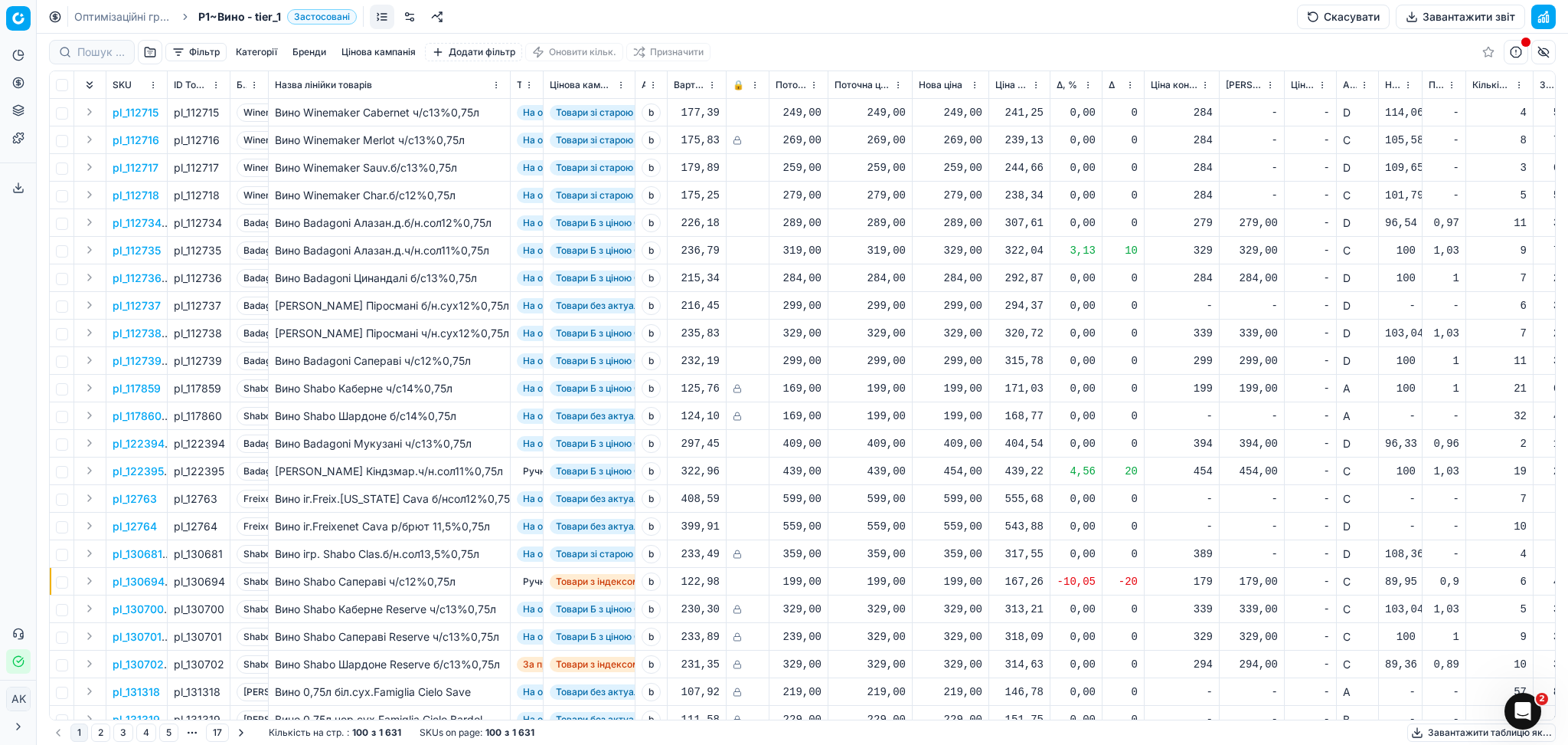
click at [131, 24] on div "Оптимізаційні групи P1~Вино - tier_1 Застосовані Скасувати Завантажити звіт" at bounding box center [802, 16] width 1531 height 34
click at [125, 13] on link "Оптимізаційні групи" at bounding box center [123, 17] width 98 height 15
